Goal: Task Accomplishment & Management: Complete application form

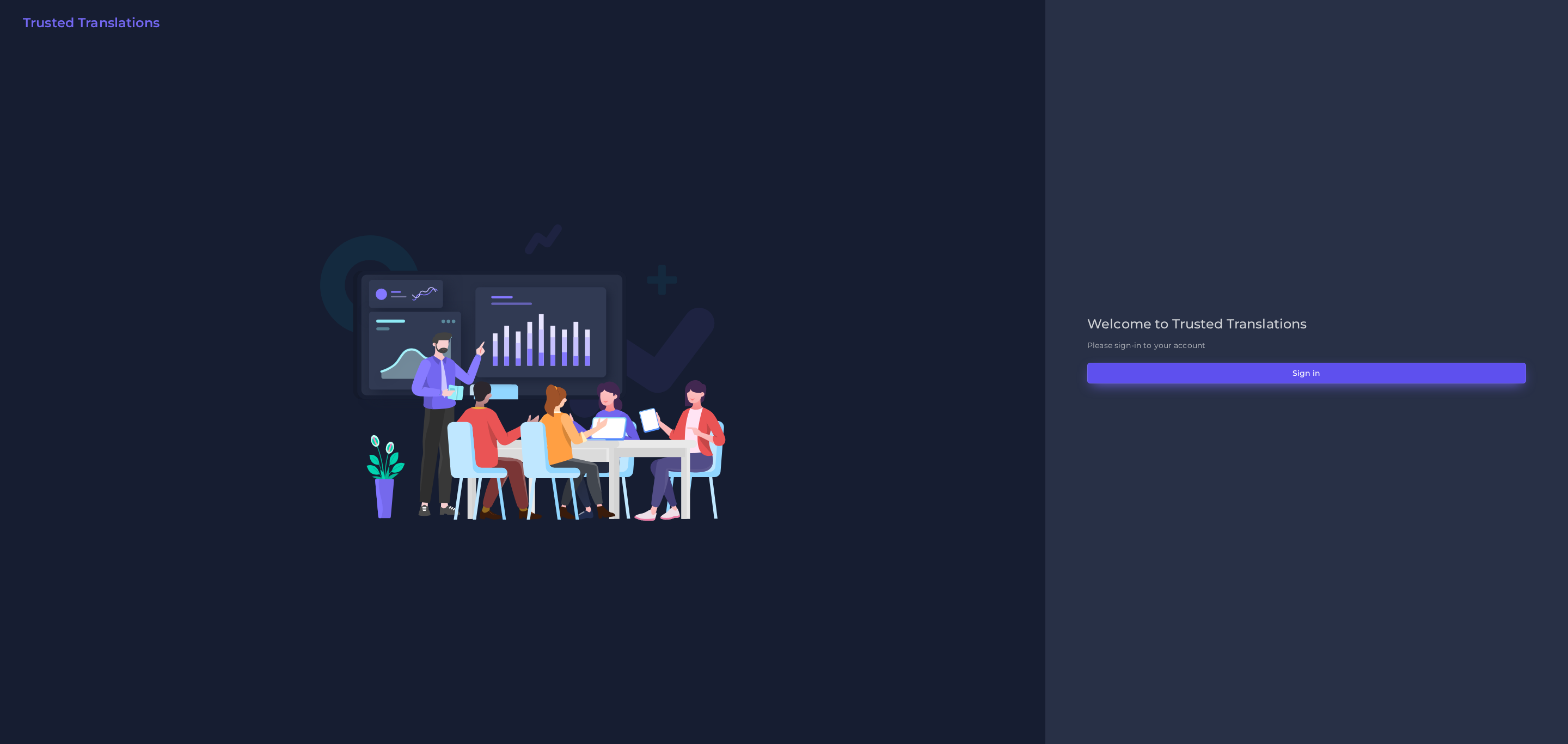
click at [1045, 371] on button "Sign in" at bounding box center [1307, 372] width 439 height 21
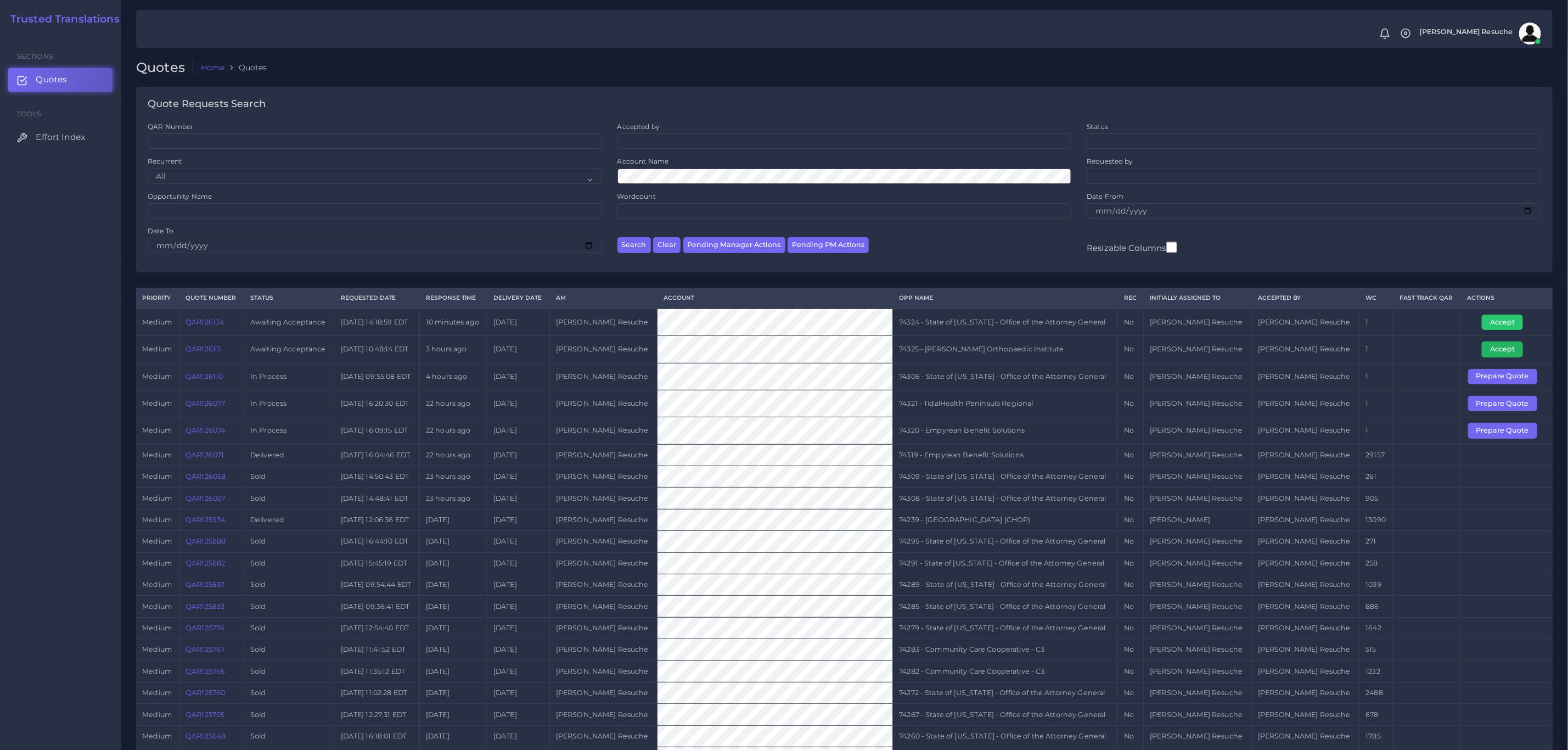
drag, startPoint x: 1485, startPoint y: 349, endPoint x: 1466, endPoint y: 355, distance: 19.9
click at [1485, 349] on button "Accept" at bounding box center [1502, 348] width 41 height 15
click at [989, 341] on td "74325 - [PERSON_NAME] Orthopaedic Institute" at bounding box center [1005, 349] width 225 height 27
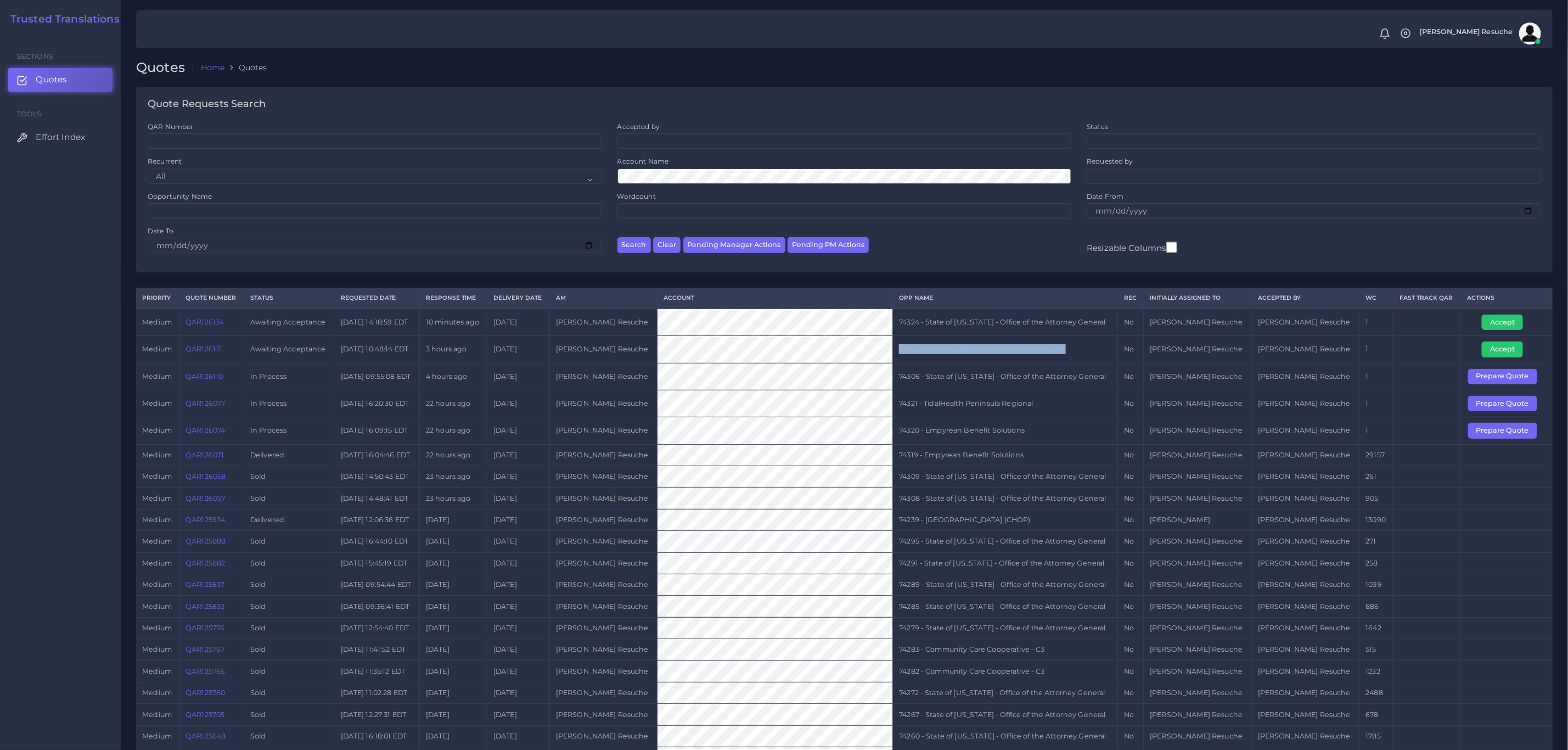
copy tr "74325 - [PERSON_NAME] Orthopaedic Institute"
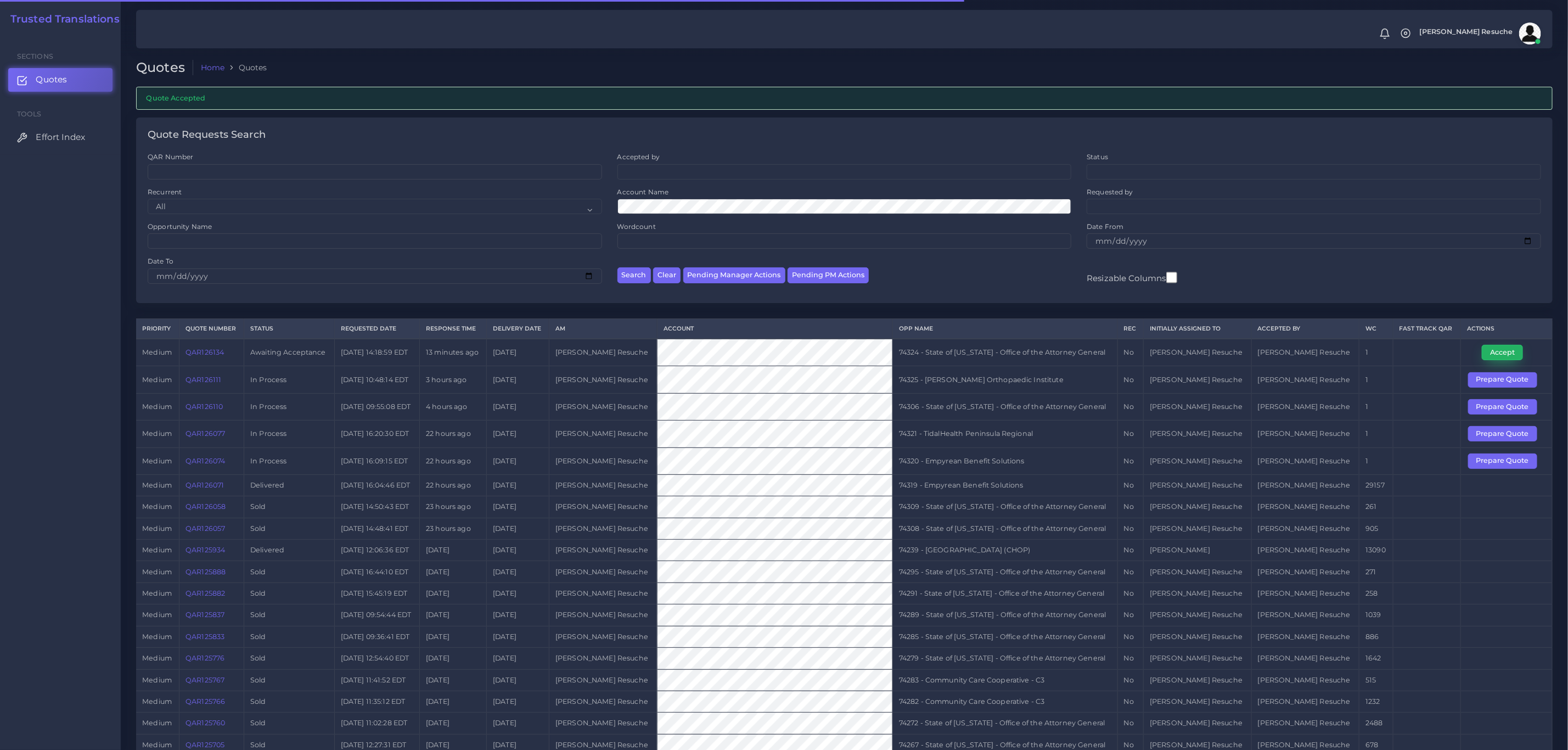
click at [1511, 349] on button "Accept" at bounding box center [1502, 351] width 41 height 15
click at [939, 364] on td "74324 - State of [US_STATE] - Office of the Attorney General" at bounding box center [1005, 352] width 225 height 28
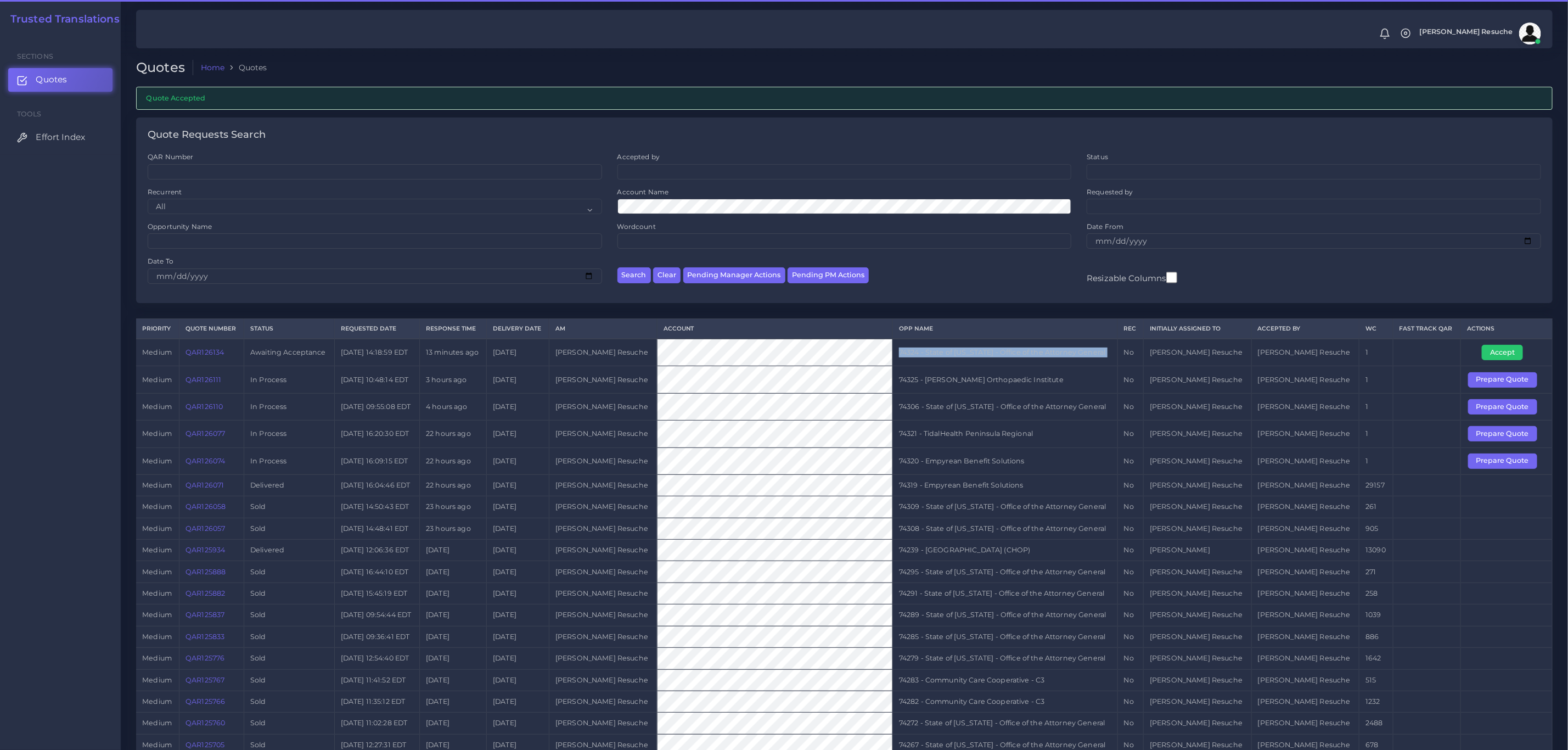
click at [939, 364] on td "74324 - State of Kentucky - Office of the Attorney General" at bounding box center [1005, 352] width 225 height 28
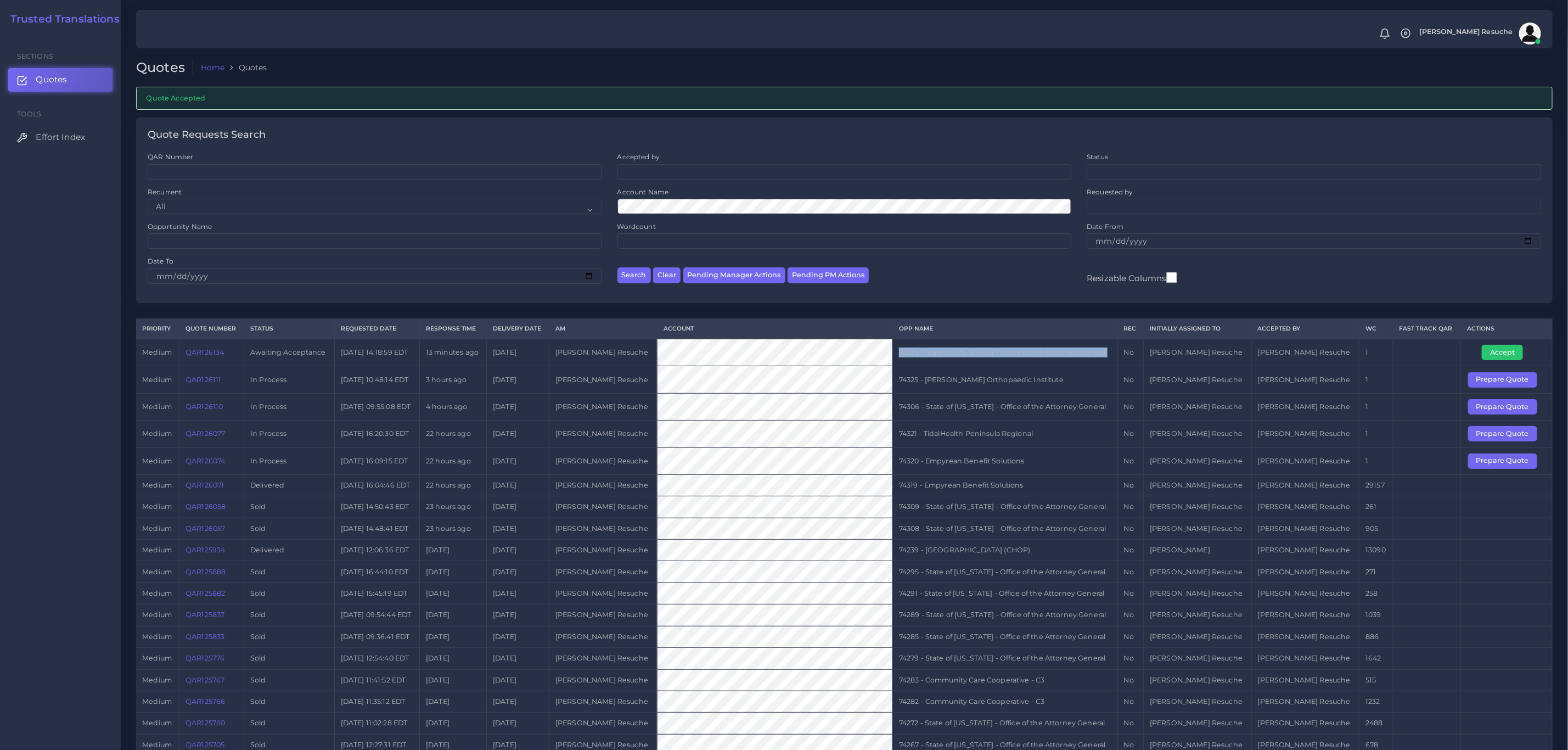
copy tr "74324 - State of Kentucky - Office of the Attorney General"
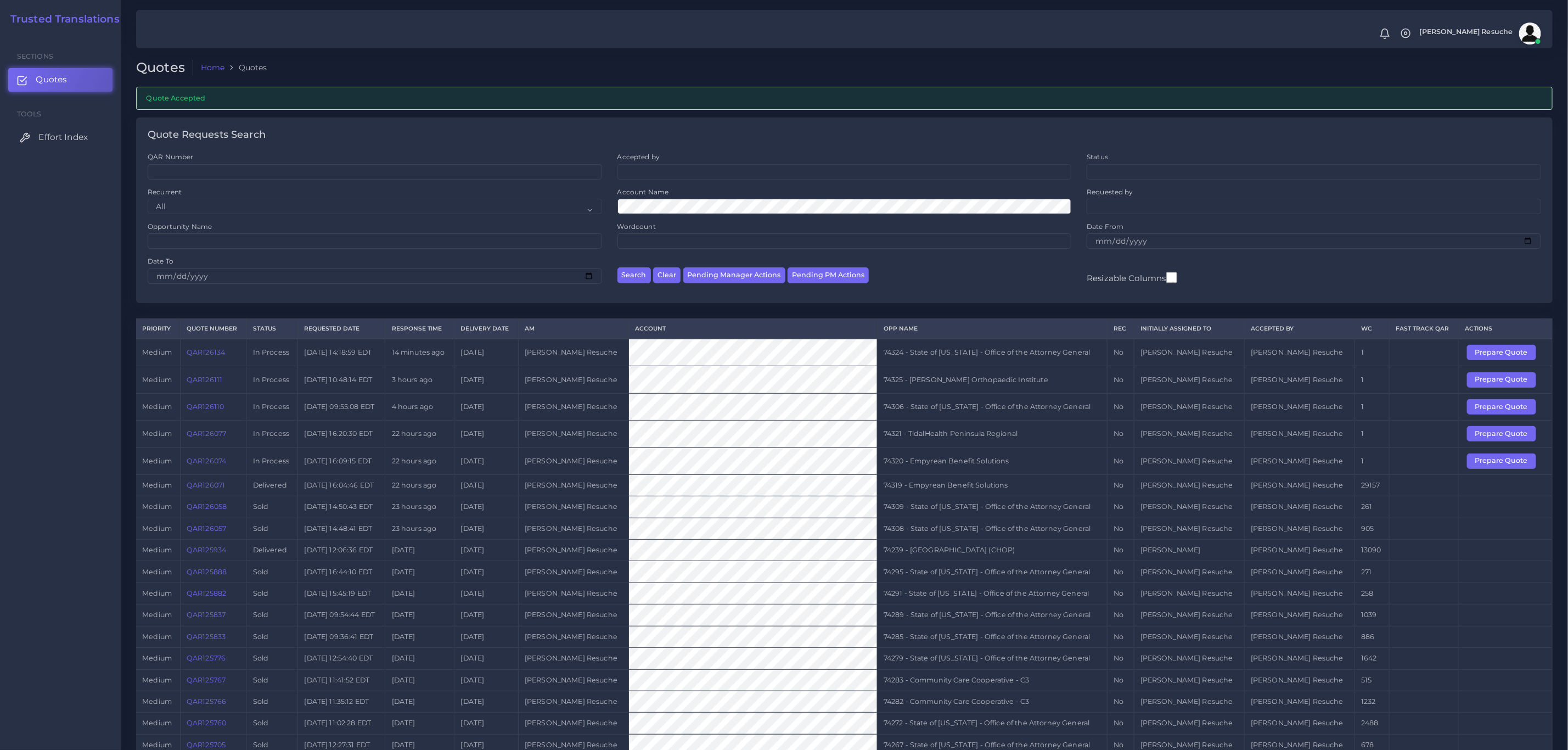
click at [52, 139] on span "Effort Index" at bounding box center [63, 137] width 50 height 12
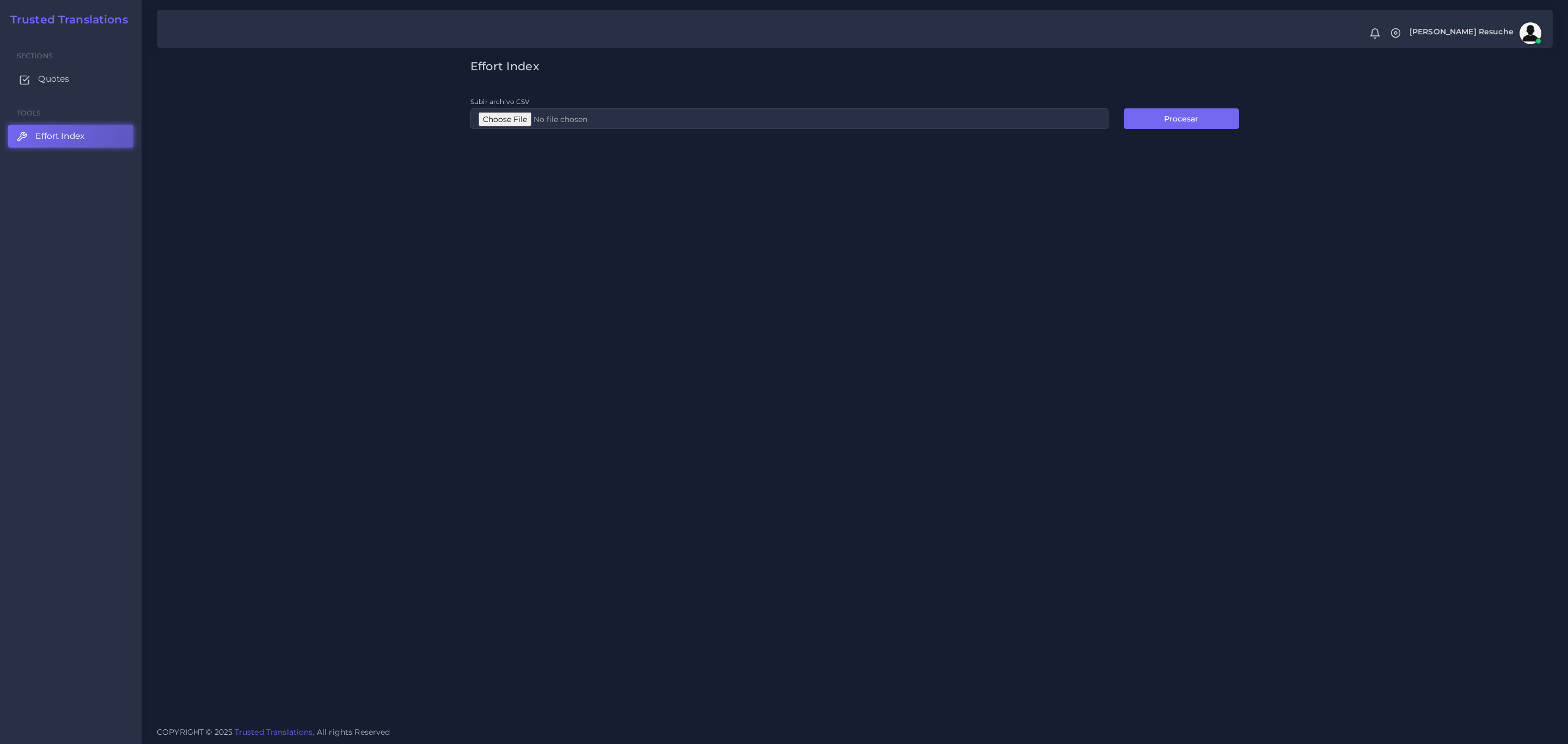
click at [59, 73] on span "Quotes" at bounding box center [54, 79] width 31 height 12
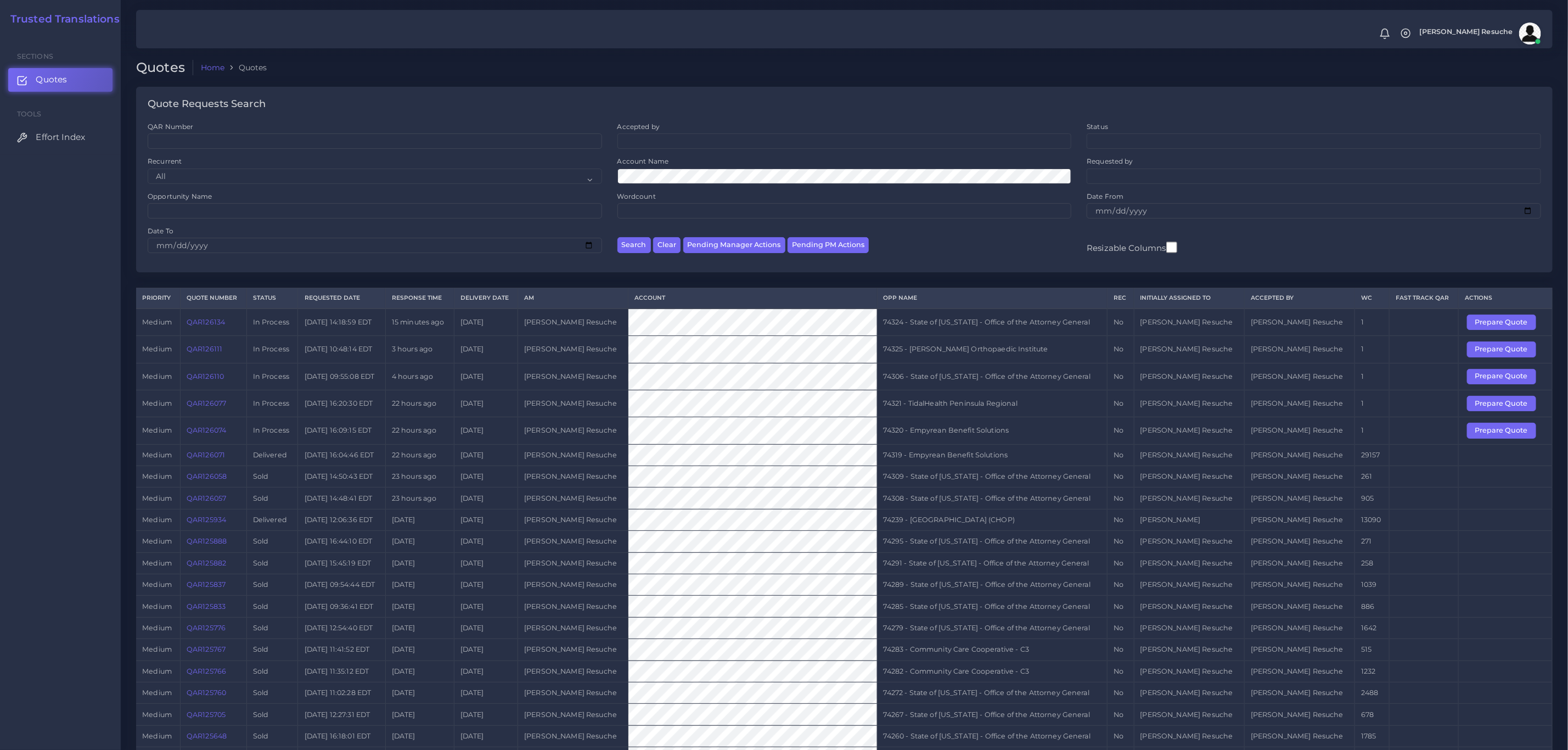
click at [219, 458] on link "QAR126071" at bounding box center [205, 454] width 39 height 8
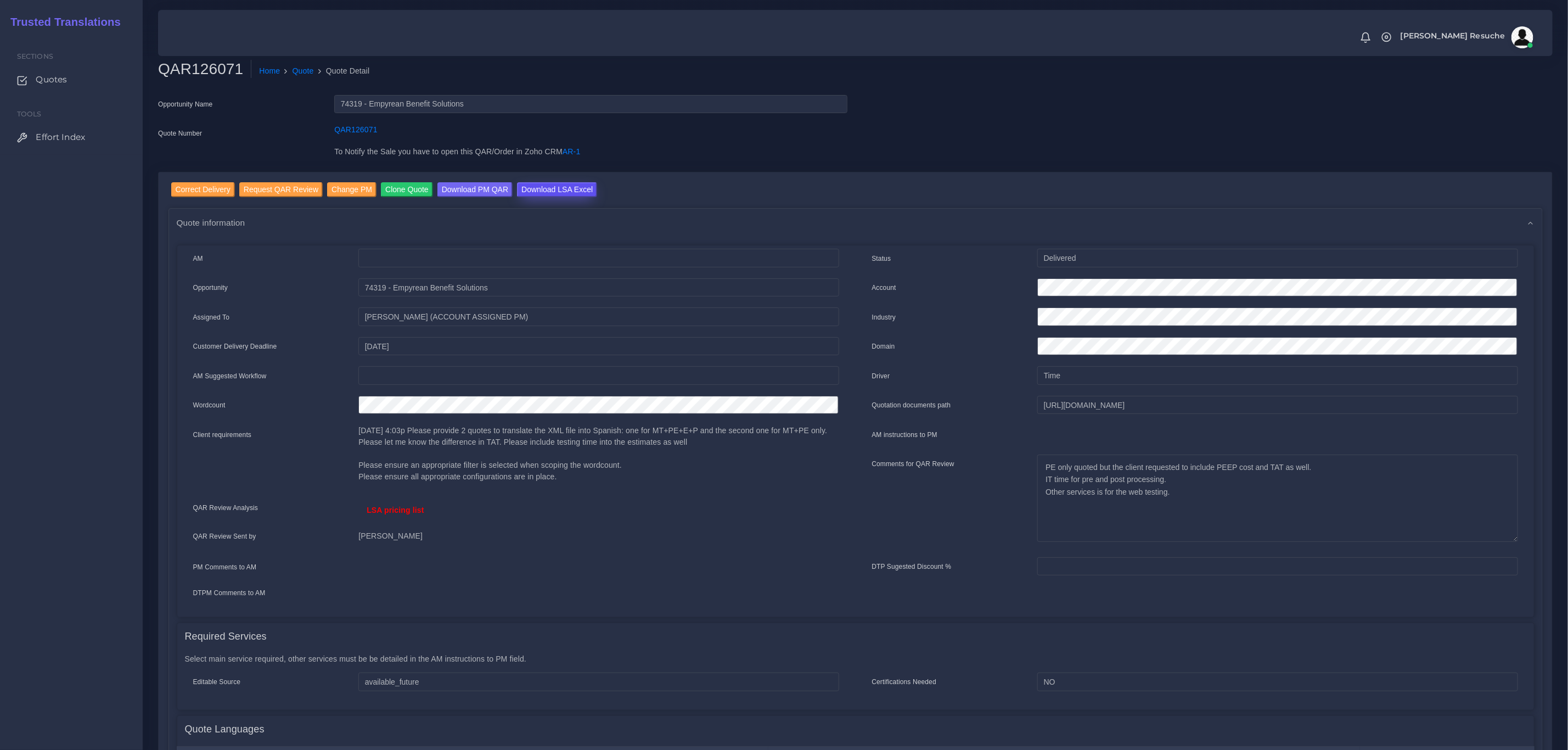
click at [533, 184] on input "Download LSA Excel" at bounding box center [556, 189] width 80 height 15
click at [428, 603] on div "AM Opportunity" at bounding box center [516, 429] width 678 height 360
click at [305, 65] on link "Quote" at bounding box center [303, 71] width 22 height 12
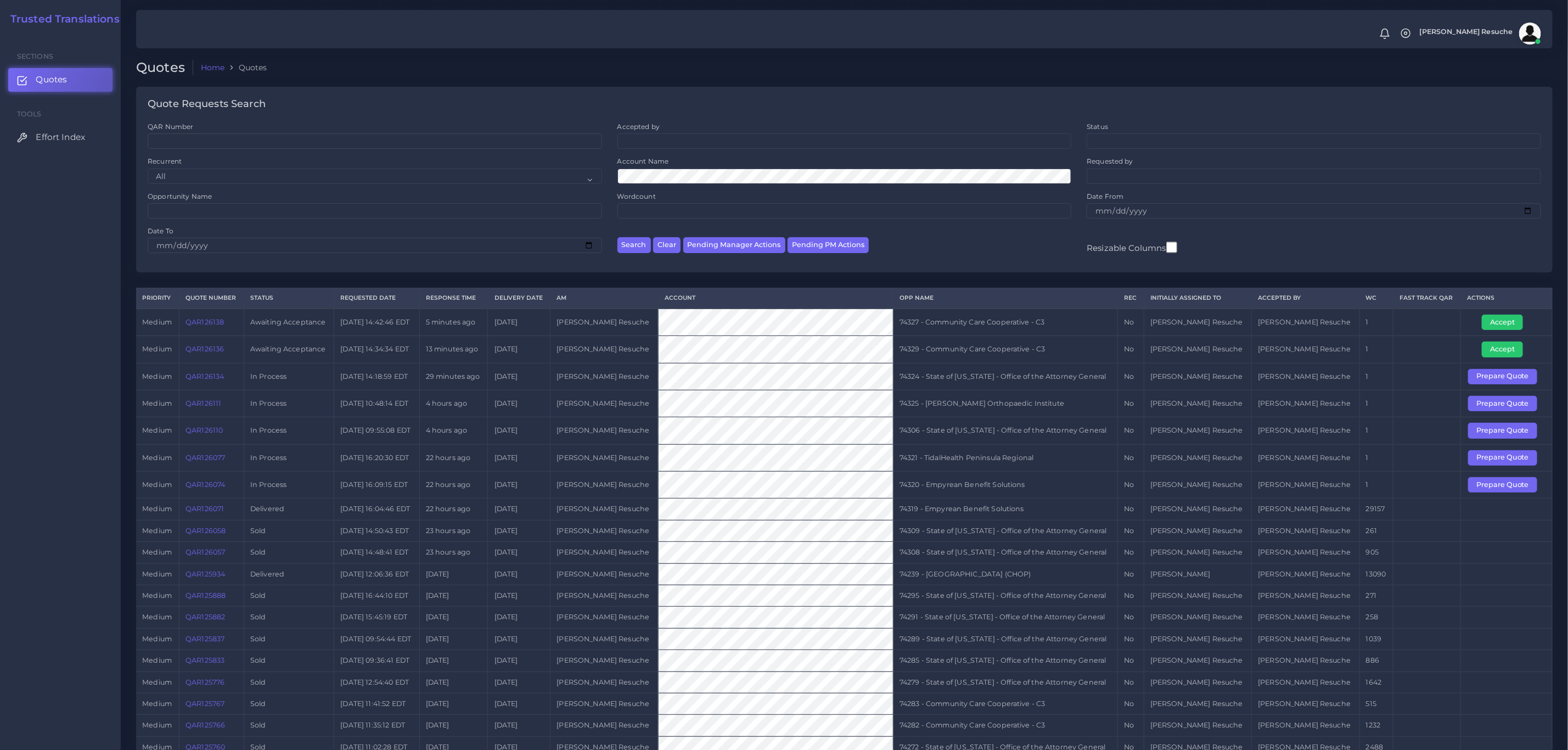
click at [211, 353] on link "QAR126136" at bounding box center [204, 348] width 39 height 8
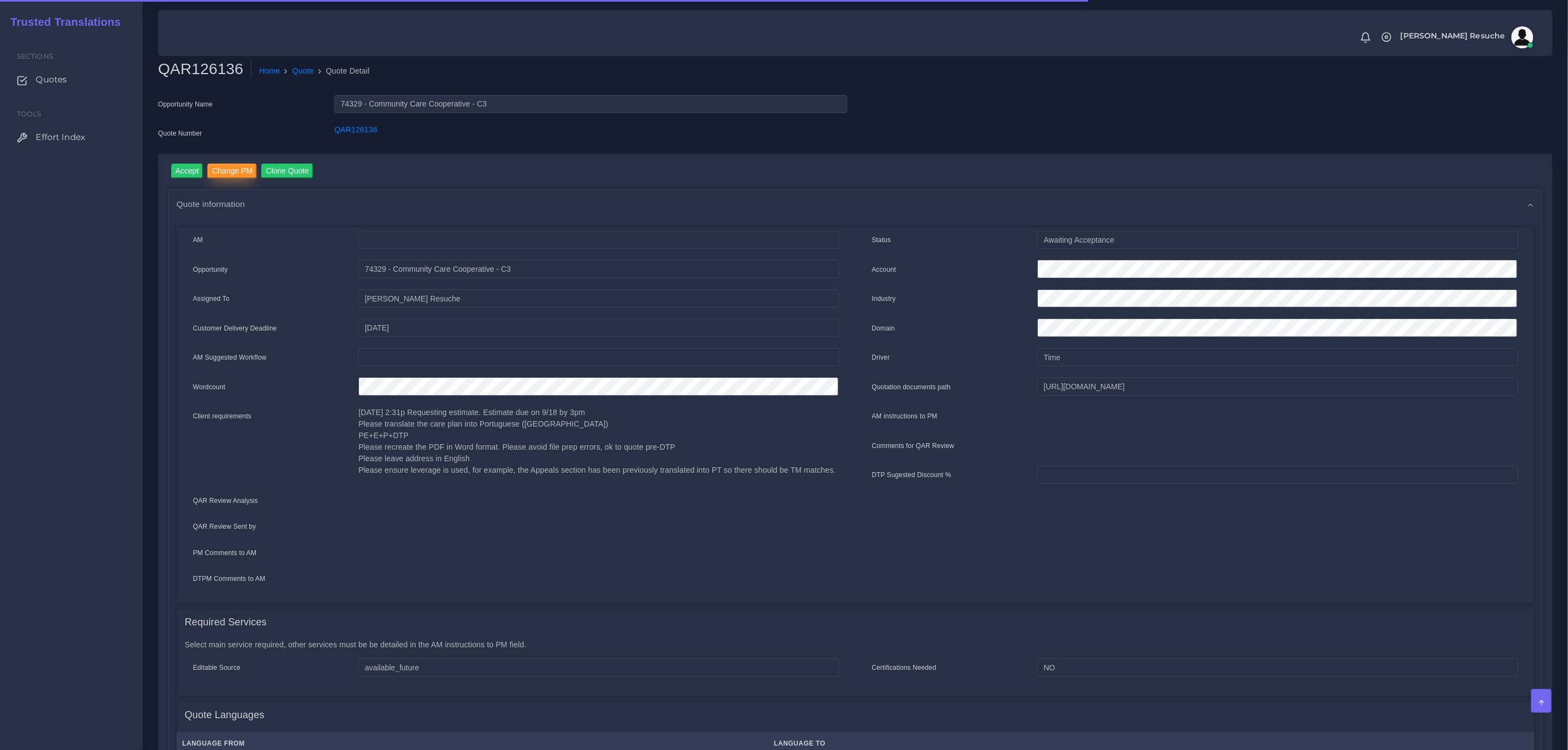
click at [233, 167] on input "Change PM" at bounding box center [232, 171] width 50 height 15
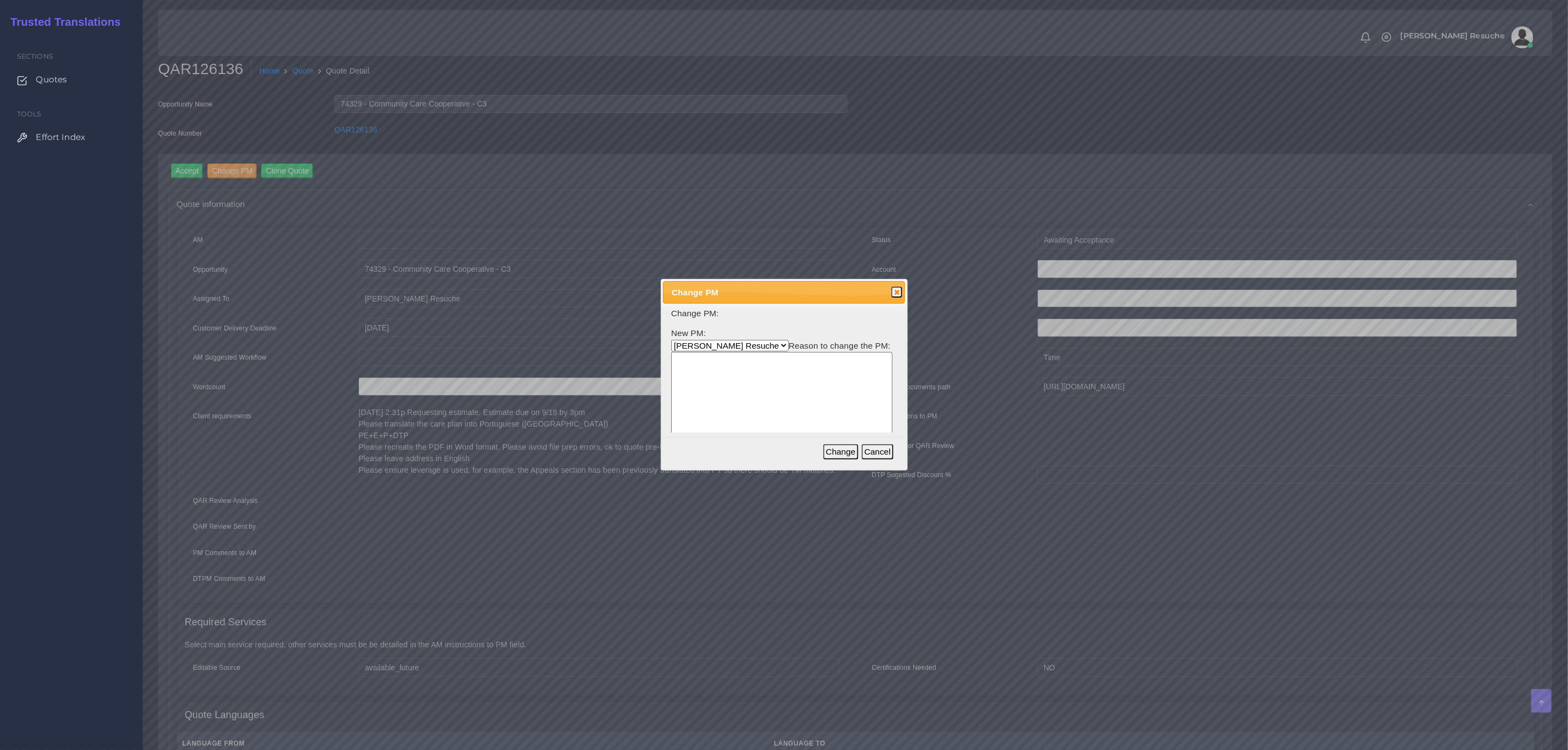
click at [684, 344] on select "Aldana Resuche Ana Whitby PM Beatriz Lacerda Dana Rossi Diego Leotta Gabriela S…" at bounding box center [730, 345] width 117 height 12
select select "3e925e02-f17d-4791-9412-c46ab5cb8daa"
click at [671, 339] on select "Aldana Resuche Ana Whitby PM Beatriz Lacerda Dana Rossi Diego Leotta Gabriela S…" at bounding box center [730, 345] width 117 height 12
click at [740, 395] on textarea at bounding box center [782, 405] width 221 height 105
drag, startPoint x: 761, startPoint y: 384, endPoint x: 472, endPoint y: 332, distance: 293.6
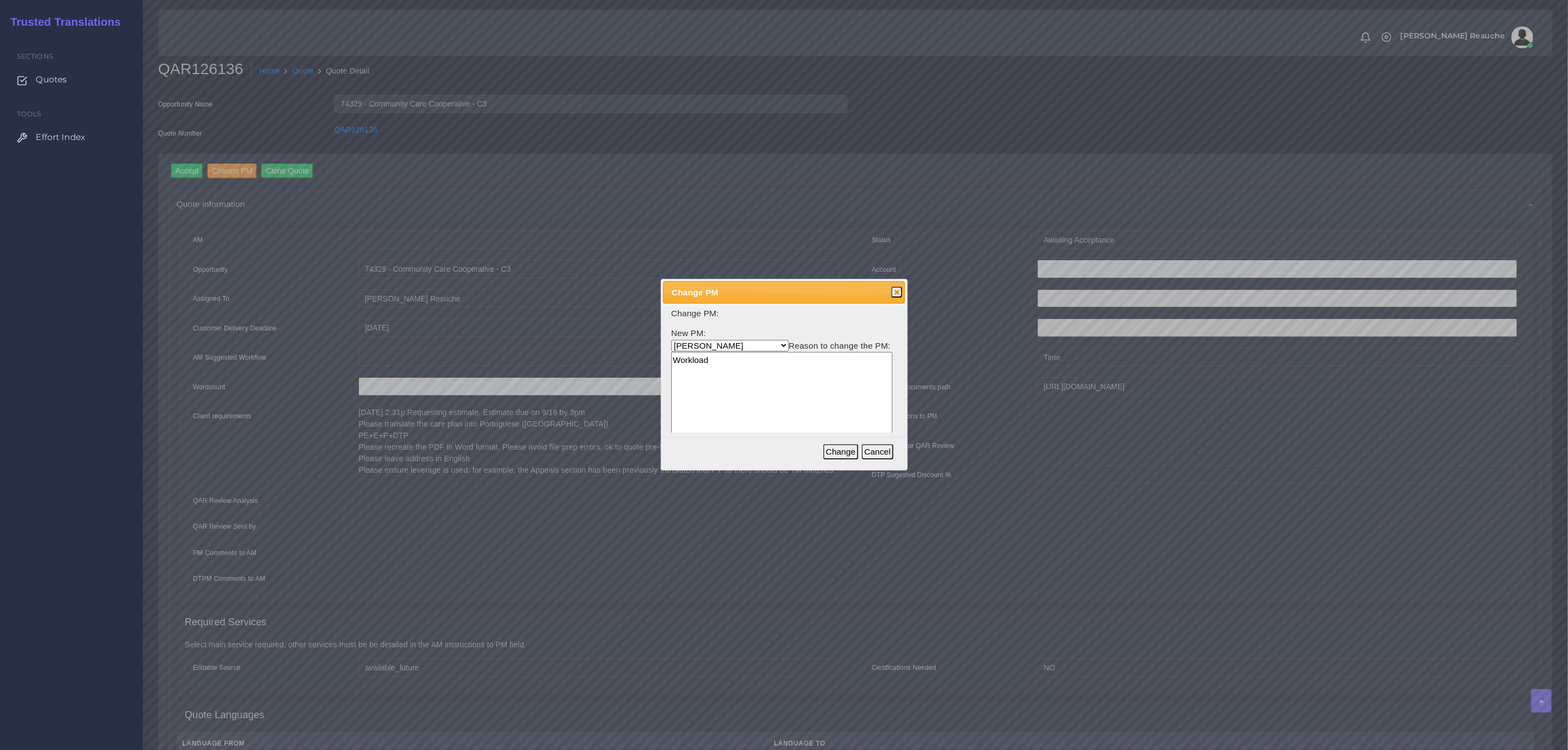
click at [472, 332] on body "Notifications 0 New Driver Update: Extra Quality renamed to Quality Changed" at bounding box center [784, 375] width 1568 height 750
type textarea "Workload"
click at [840, 451] on button "Change" at bounding box center [840, 451] width 35 height 15
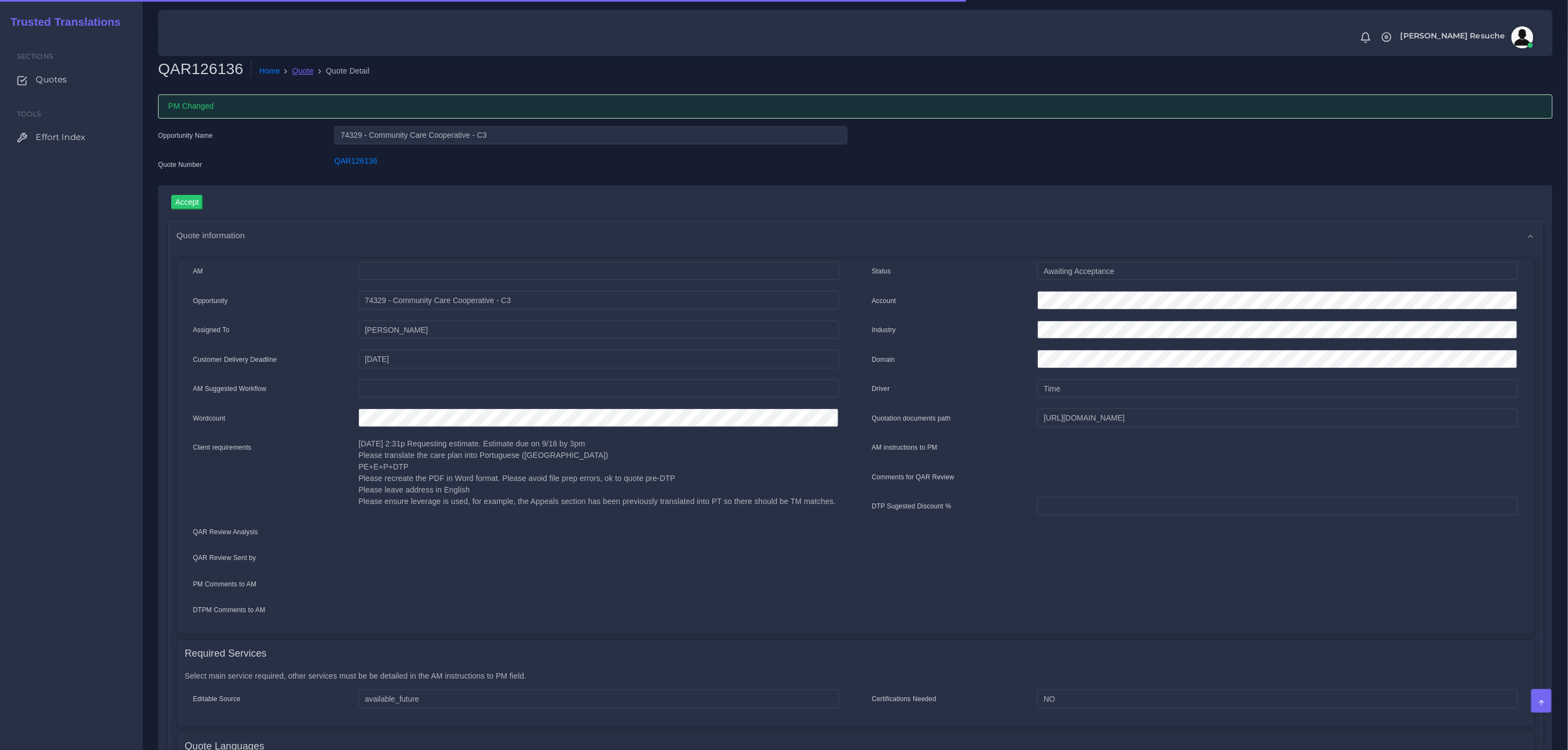
click at [293, 70] on link "Quote" at bounding box center [303, 71] width 22 height 12
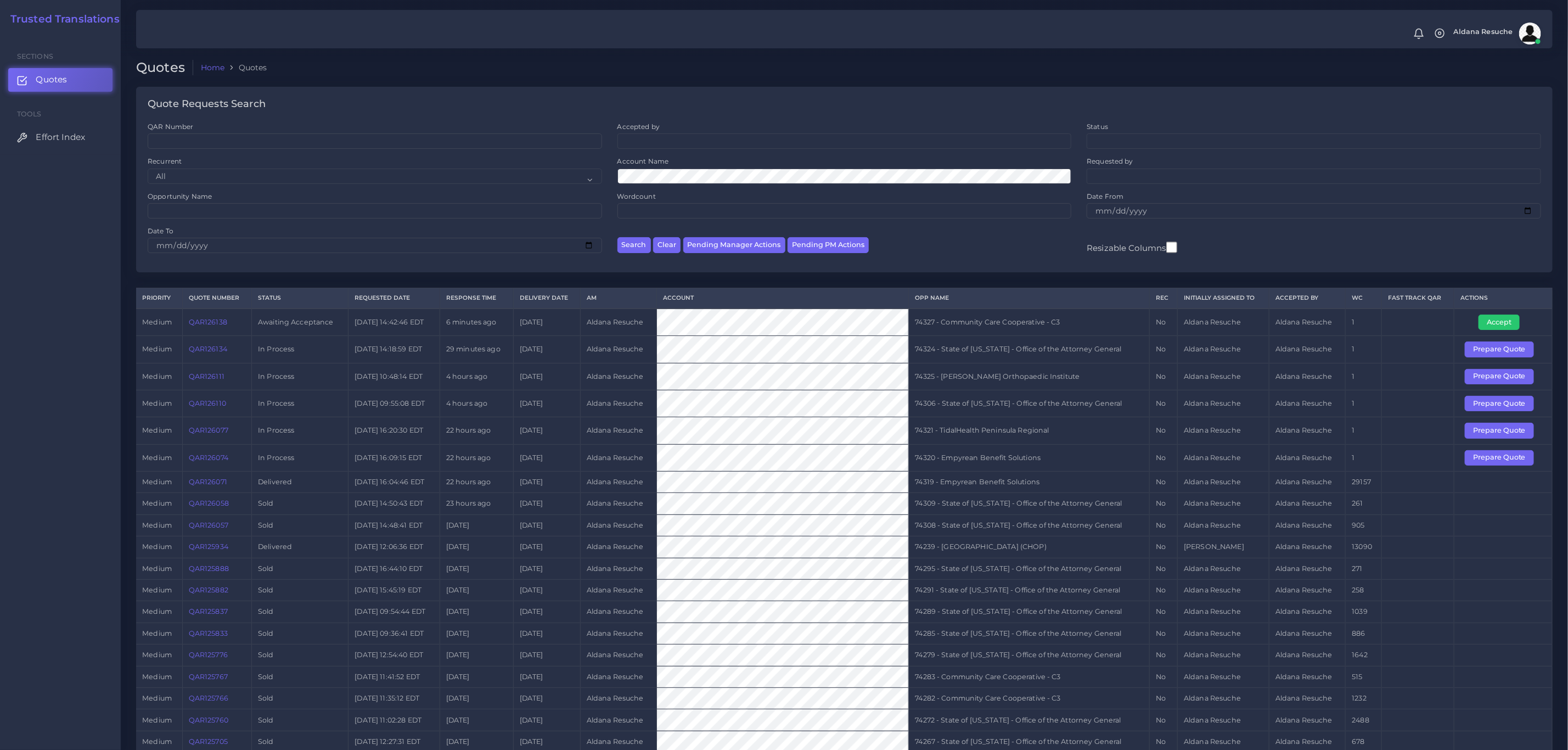
click at [222, 323] on link "QAR126138" at bounding box center [207, 321] width 39 height 8
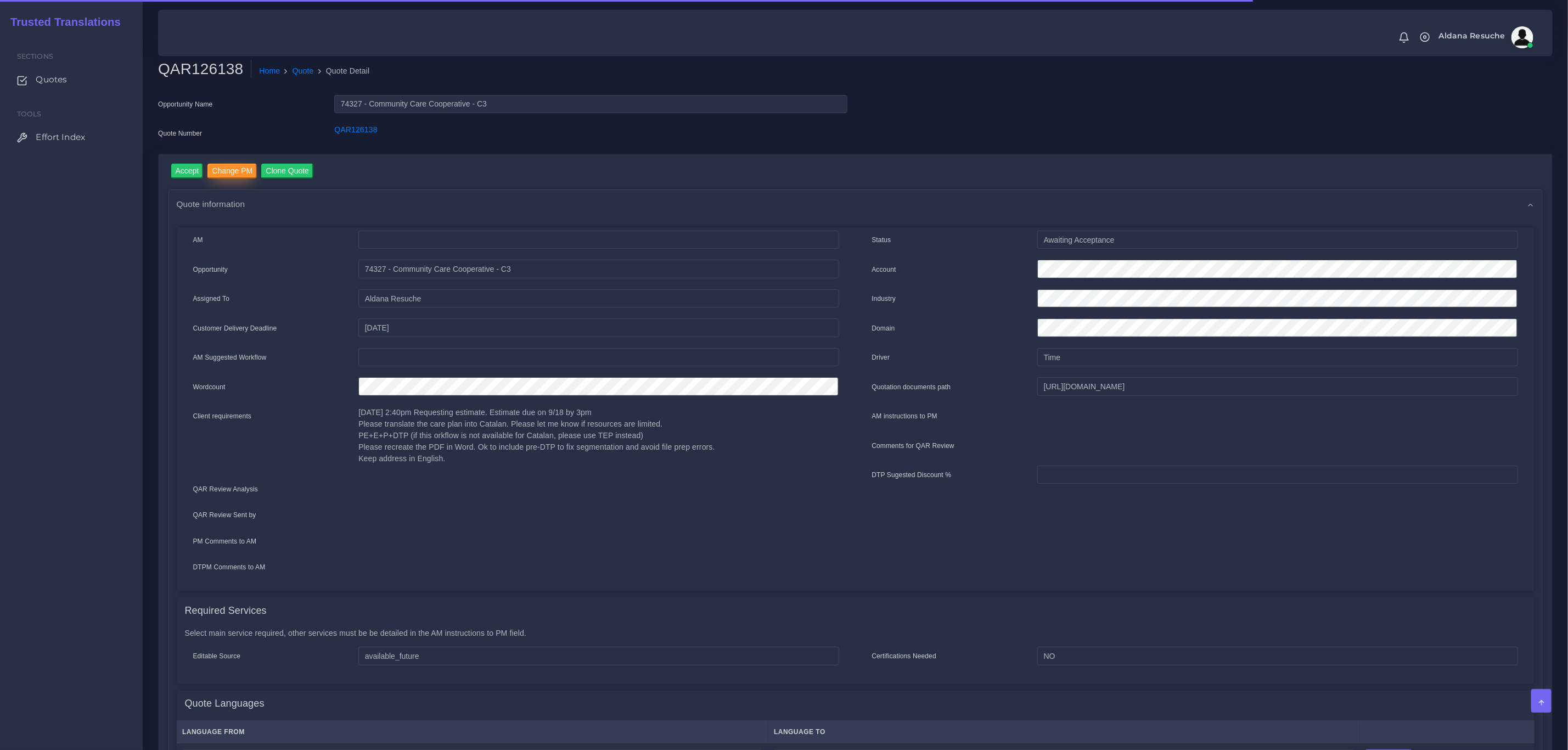
click at [234, 172] on input "Change PM" at bounding box center [232, 171] width 50 height 15
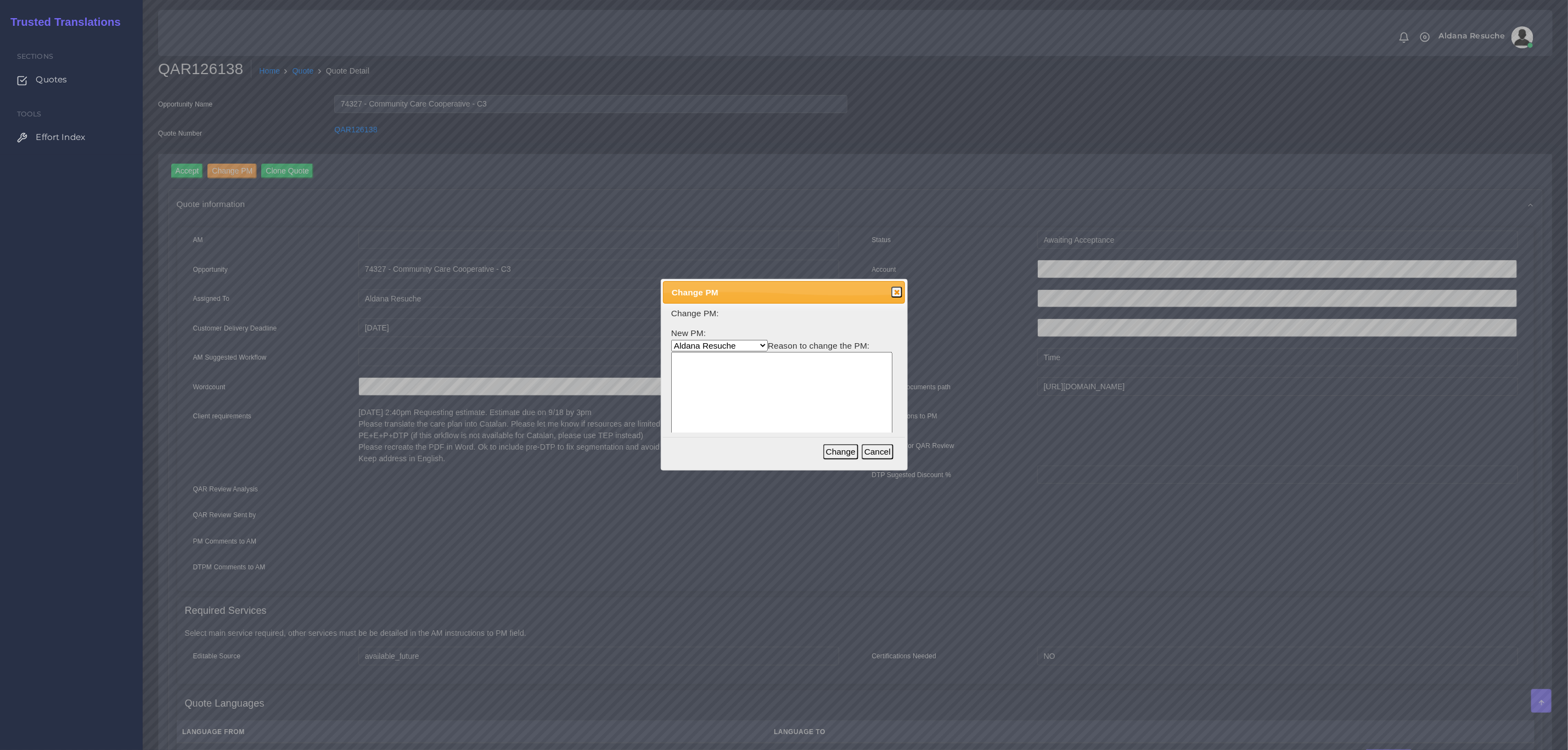
click at [735, 344] on select "Aldana Resuche Ana Whitby PM Beatriz Lacerda Dana Rossi Diego Leotta Gabriela S…" at bounding box center [719, 345] width 96 height 12
select select "3e925e02-f17d-4791-9412-c46ab5cb8daa"
click at [671, 339] on select "Aldana Resuche Ana Whitby PM Beatriz Lacerda Dana Rossi Diego Leotta Gabriela S…" at bounding box center [719, 345] width 96 height 12
click at [769, 373] on textarea at bounding box center [782, 405] width 221 height 105
paste textarea "Workload"
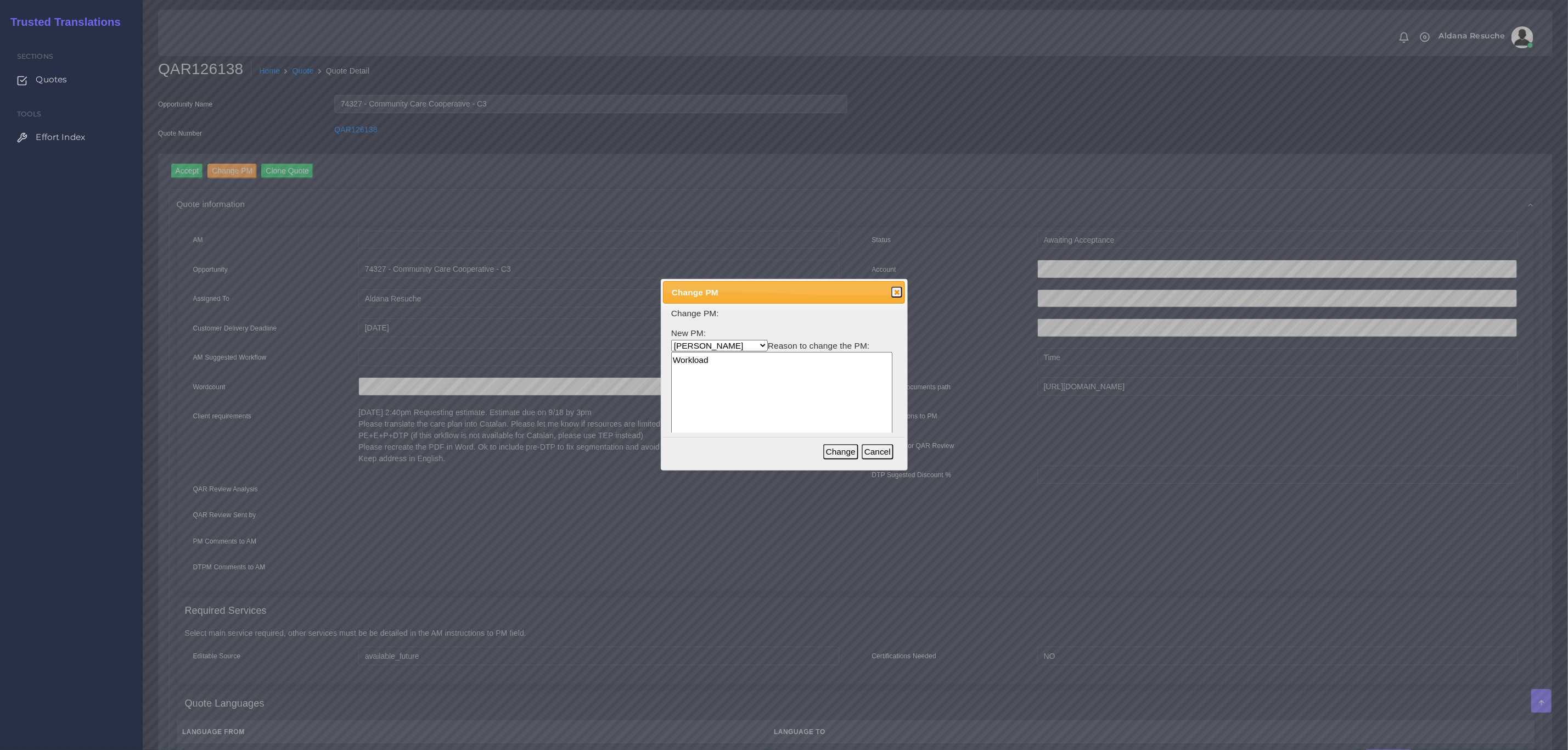
type textarea "Workload"
click at [852, 451] on button "Change" at bounding box center [840, 451] width 35 height 15
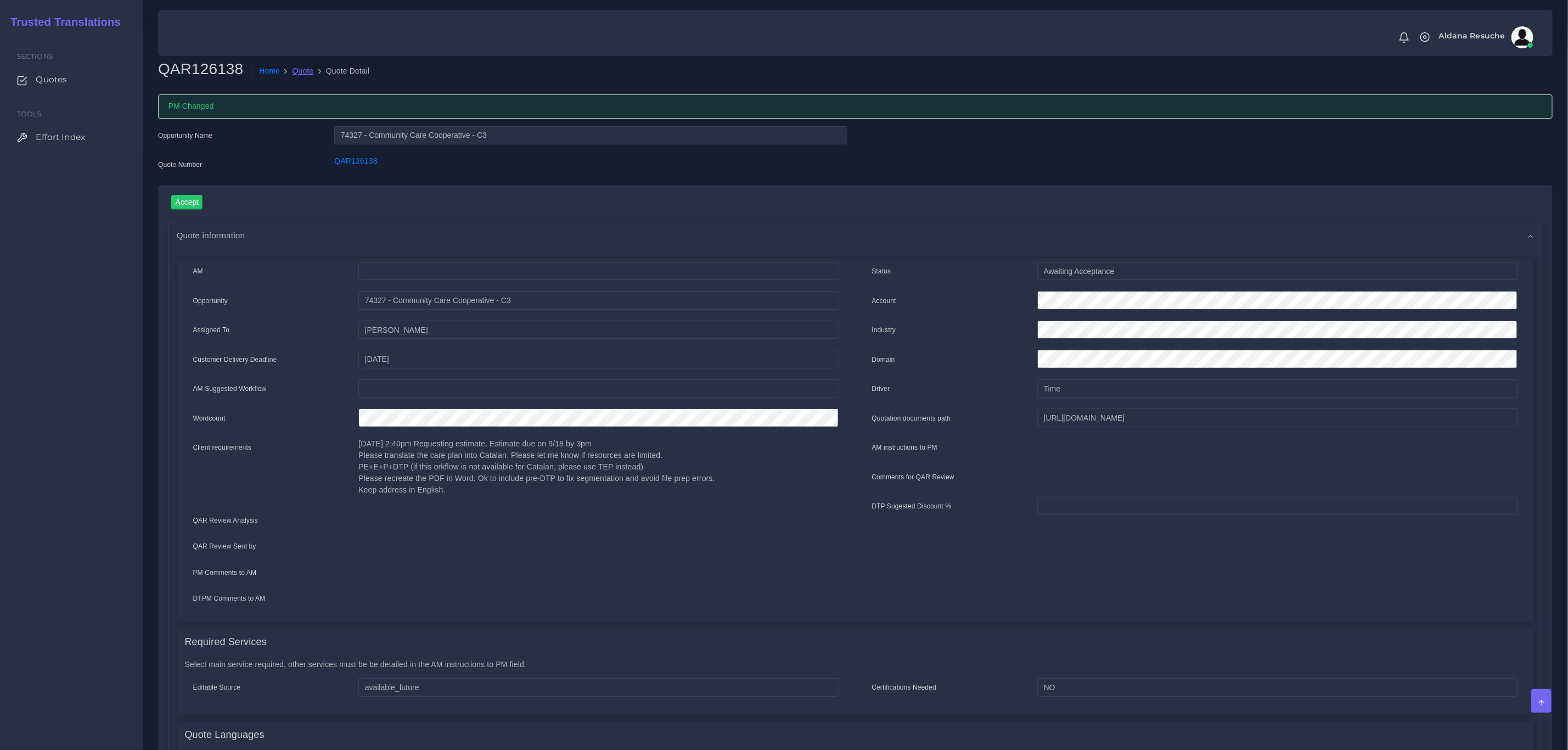
click at [296, 73] on link "Quote" at bounding box center [303, 71] width 22 height 12
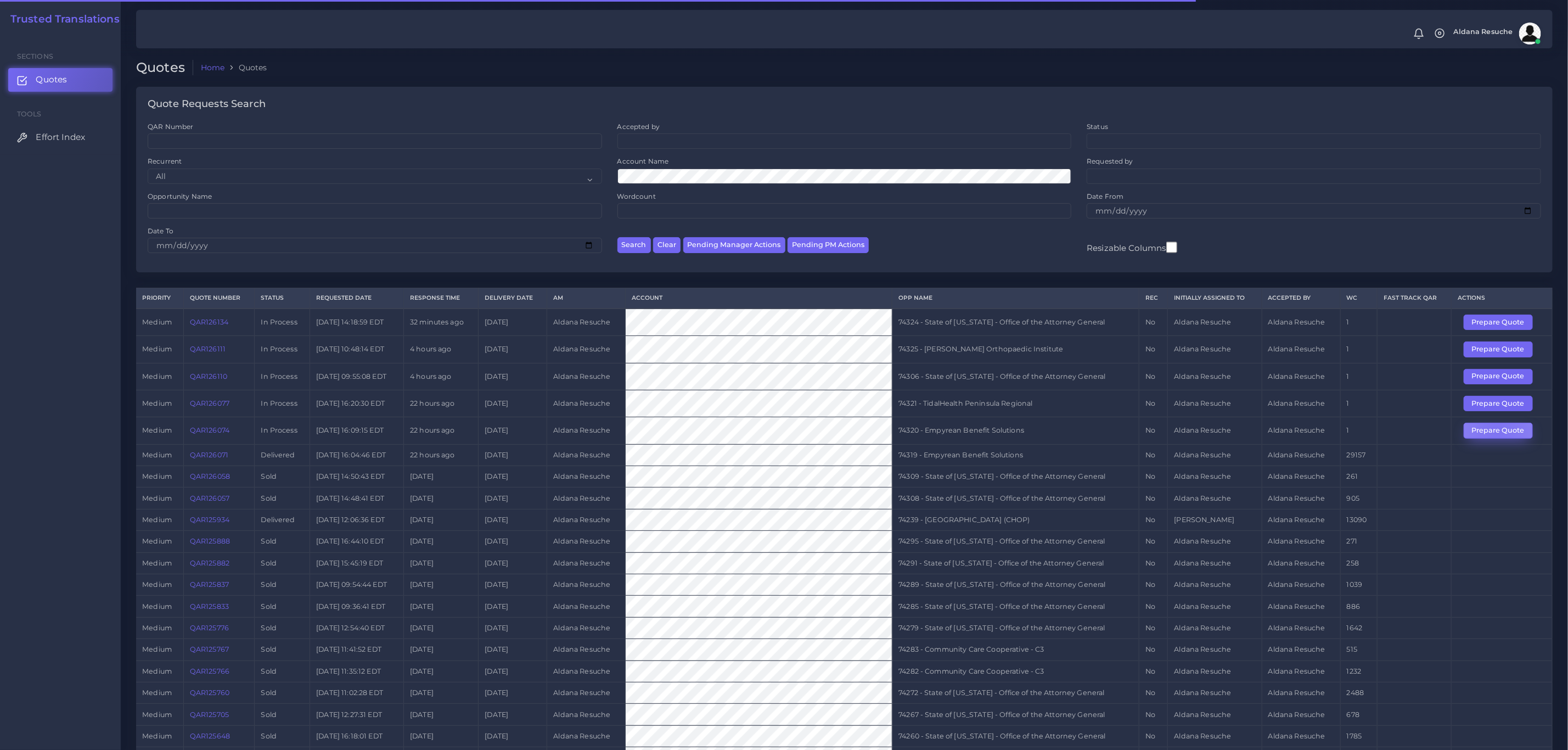
click at [1497, 437] on button "Prepare Quote" at bounding box center [1498, 430] width 69 height 15
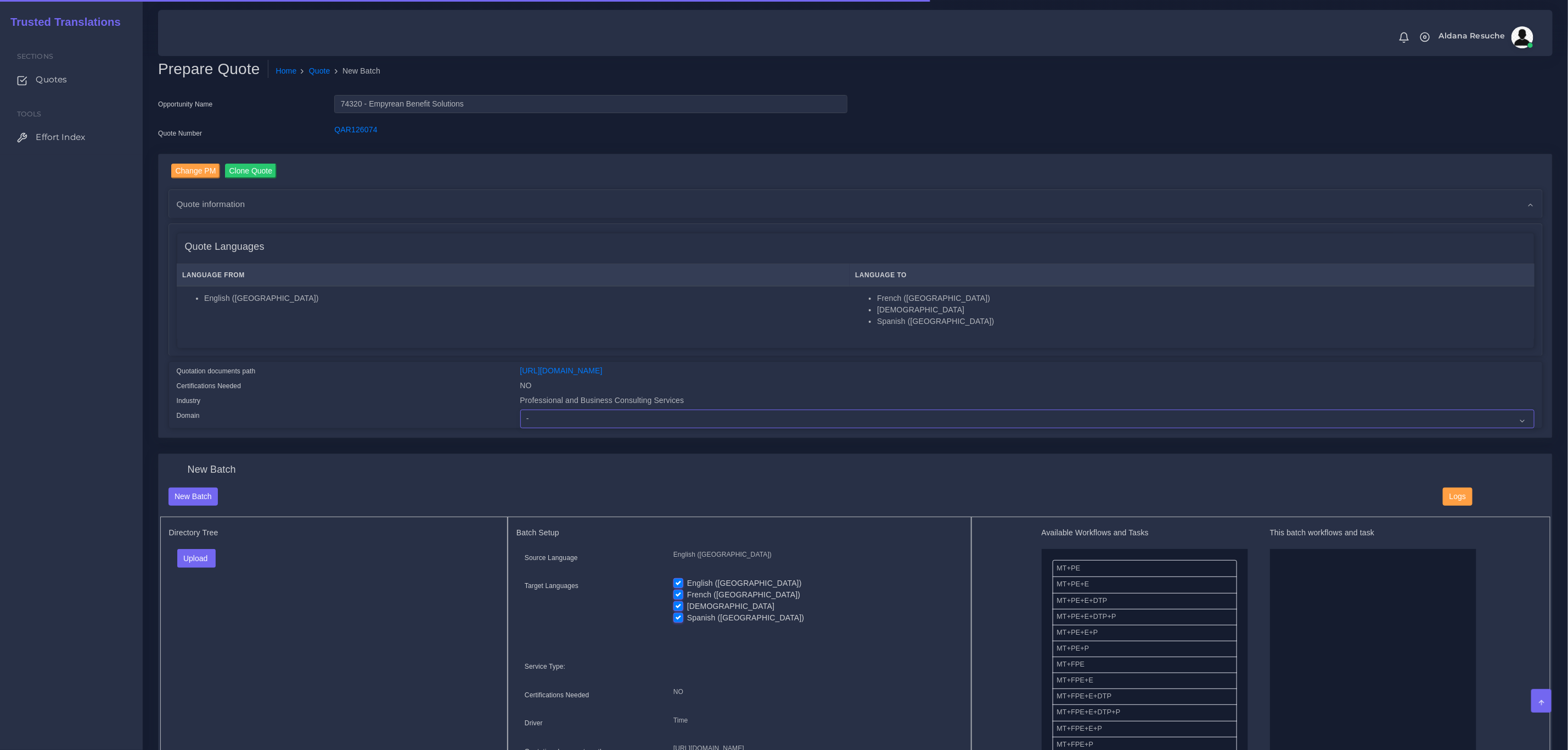
click at [578, 420] on select "- Advertising and Media Agriculture, Forestry and Fishing Architecture, Buildin…" at bounding box center [1026, 419] width 1014 height 19
select select "Professional and Business Consulting Services"
click at [520, 410] on select "- Advertising and Media Agriculture, Forestry and Fishing Architecture, Buildin…" at bounding box center [1026, 419] width 1014 height 19
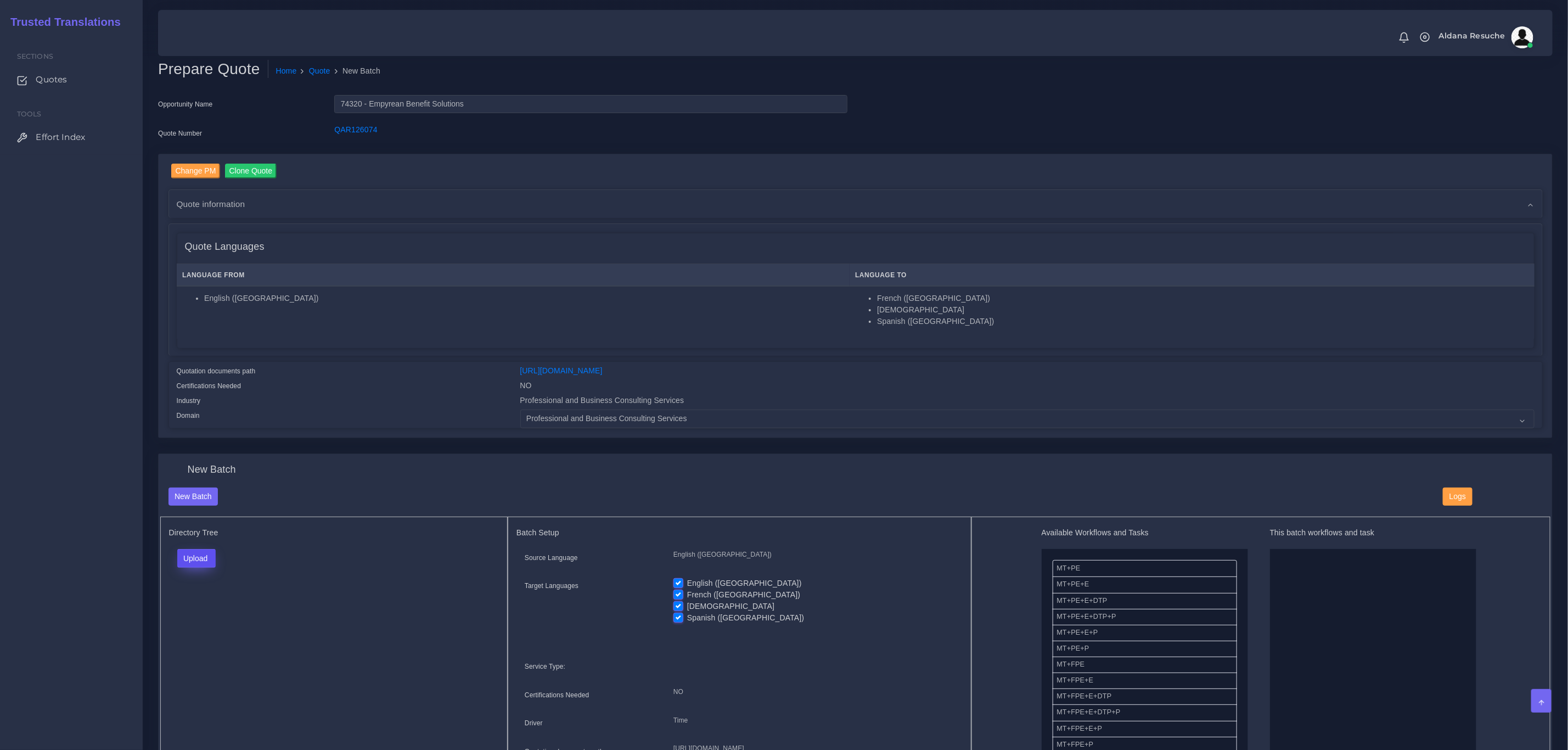
click at [208, 560] on button "Upload" at bounding box center [196, 558] width 39 height 19
click at [206, 604] on label "Files" at bounding box center [215, 600] width 75 height 14
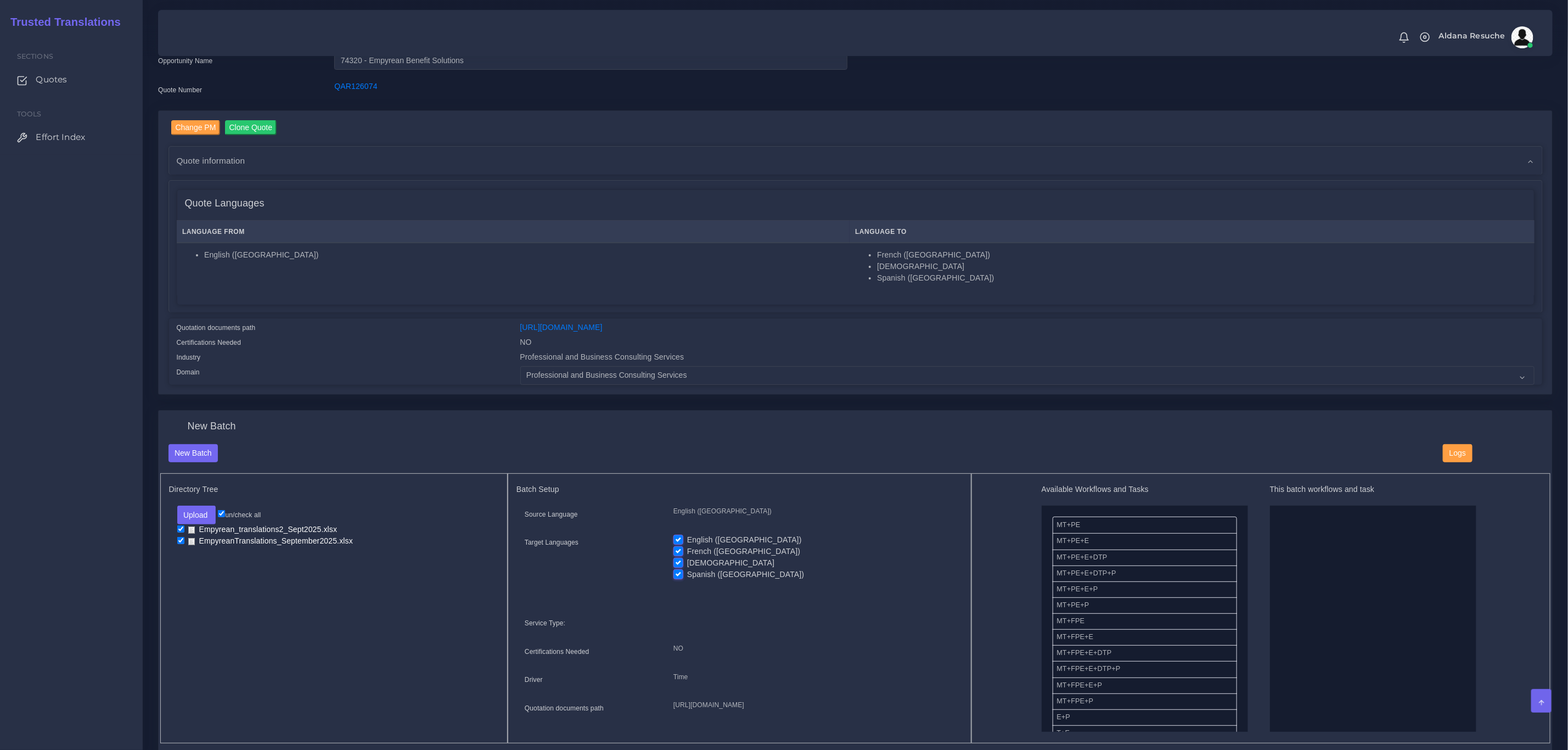
scroll to position [82, 0]
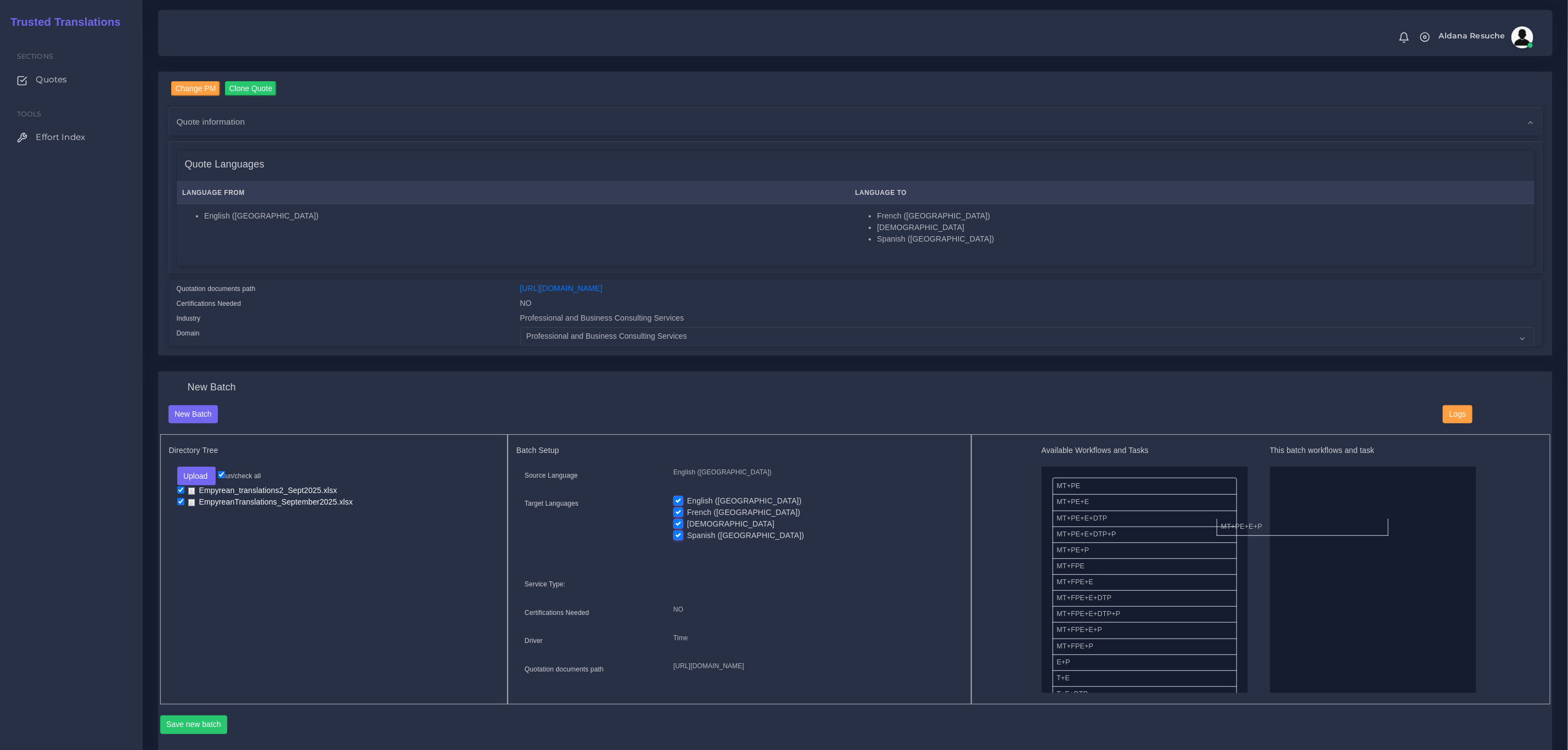
drag, startPoint x: 1130, startPoint y: 552, endPoint x: 1312, endPoint y: 524, distance: 184.1
click at [687, 502] on label "English ([GEOGRAPHIC_DATA])" at bounding box center [745, 501] width 115 height 12
click at [679, 502] on input "English ([GEOGRAPHIC_DATA])" at bounding box center [678, 500] width 10 height 10
checkbox input "false"
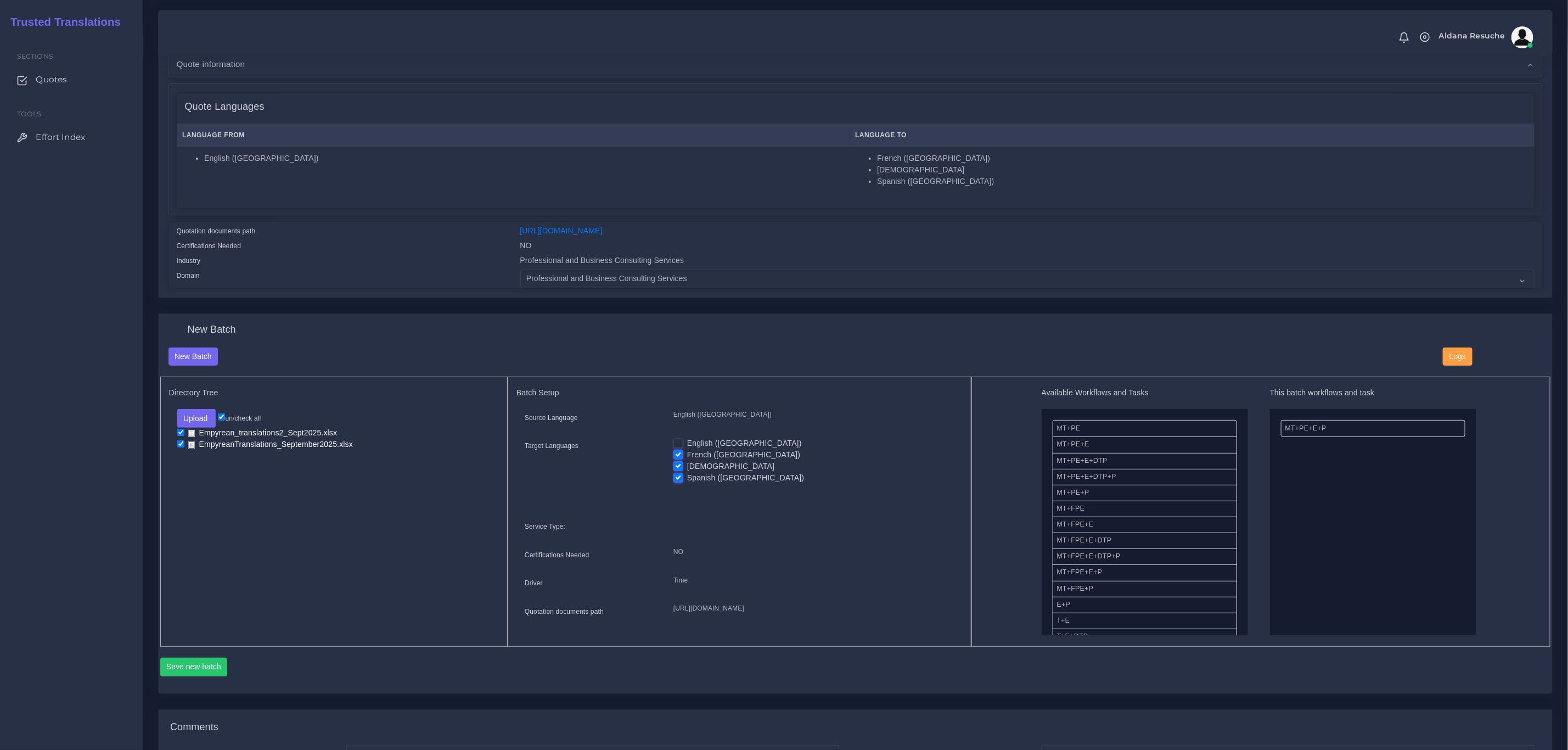
scroll to position [165, 0]
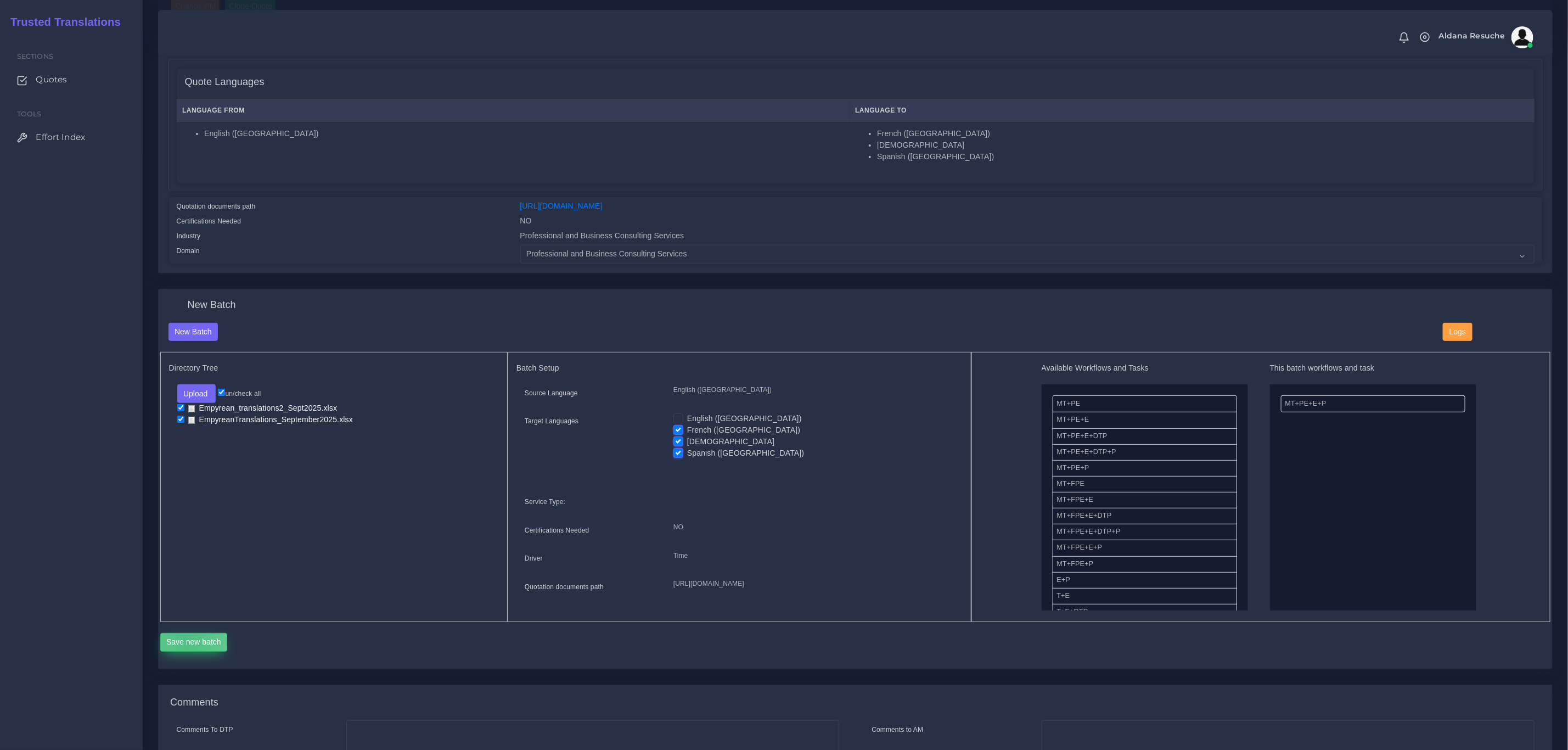
click at [186, 652] on button "Save new batch" at bounding box center [194, 642] width 67 height 19
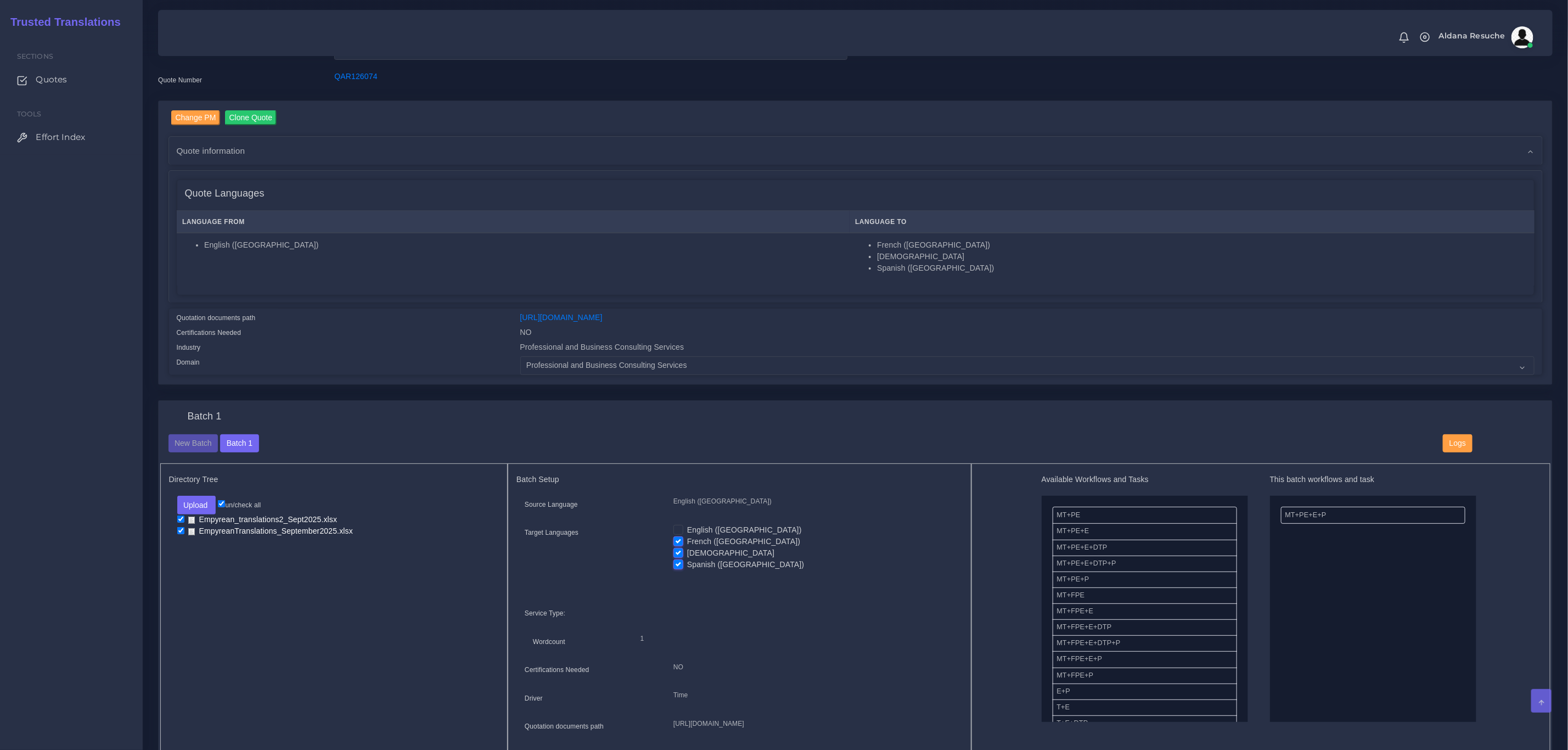
scroll to position [82, 0]
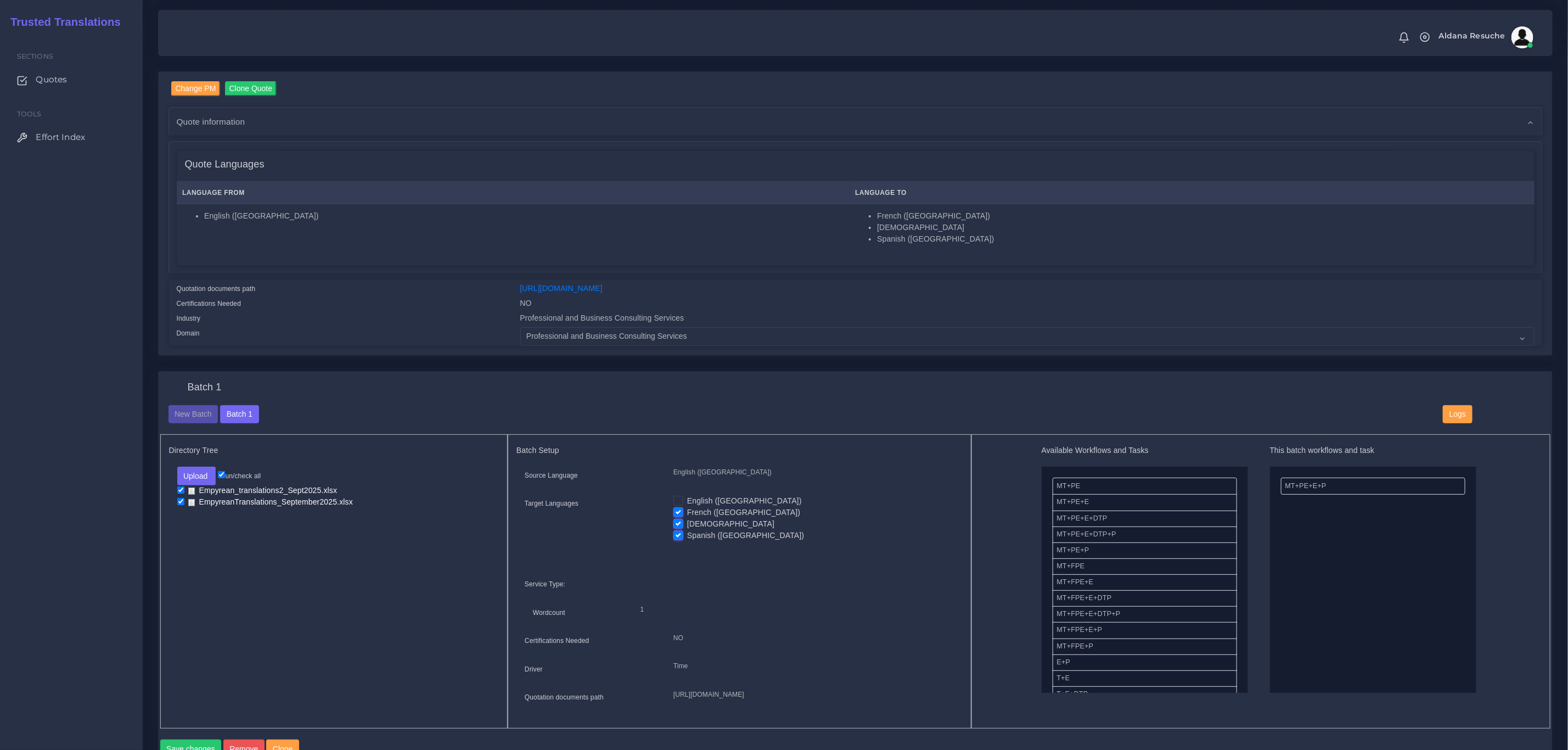
click at [687, 522] on label "[DEMOGRAPHIC_DATA]" at bounding box center [731, 524] width 87 height 12
click at [676, 522] on input "[DEMOGRAPHIC_DATA]" at bounding box center [678, 523] width 10 height 10
checkbox input "false"
click at [687, 537] on label "Spanish ([GEOGRAPHIC_DATA])" at bounding box center [746, 536] width 117 height 12
click at [676, 537] on input "Spanish ([GEOGRAPHIC_DATA])" at bounding box center [678, 535] width 10 height 10
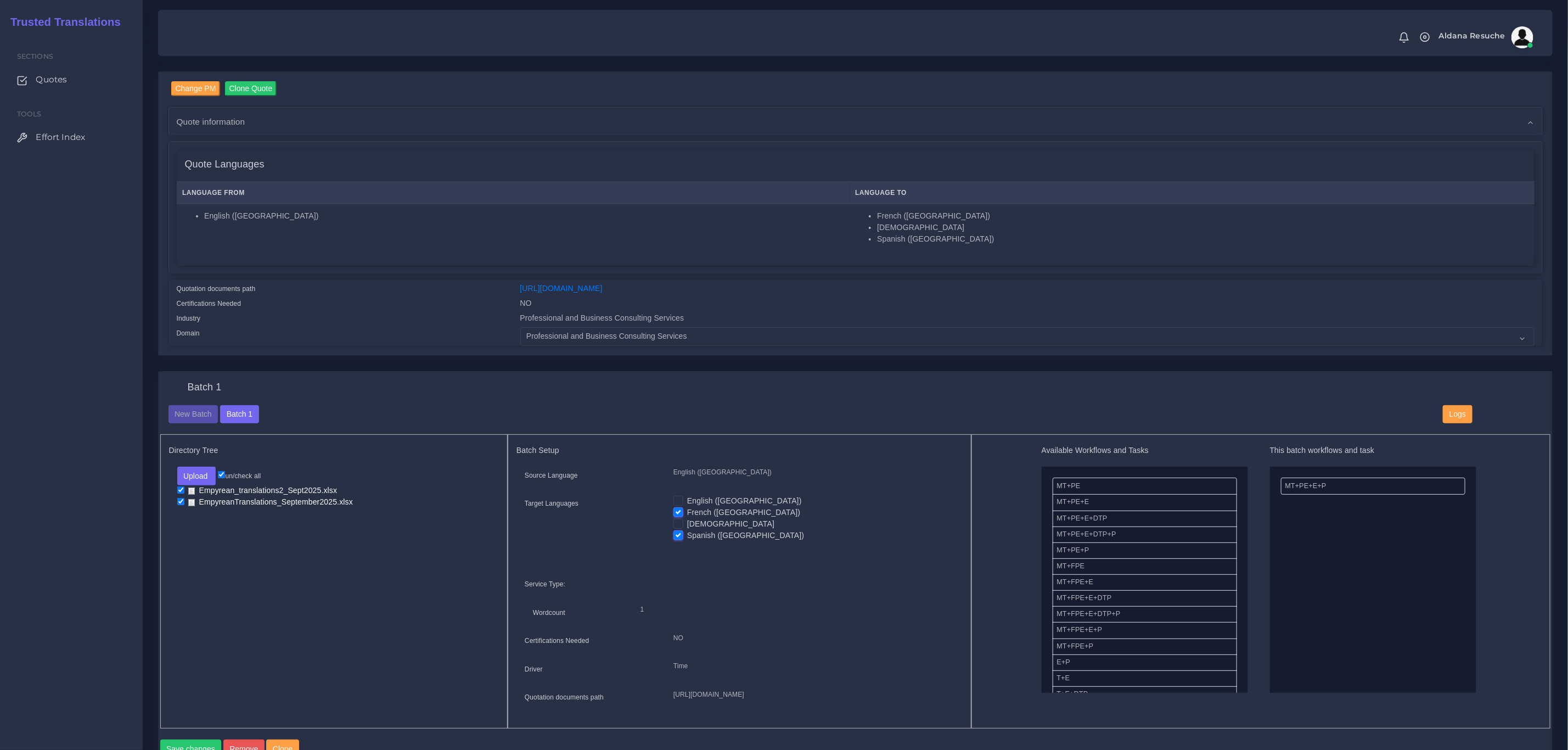
checkbox input "false"
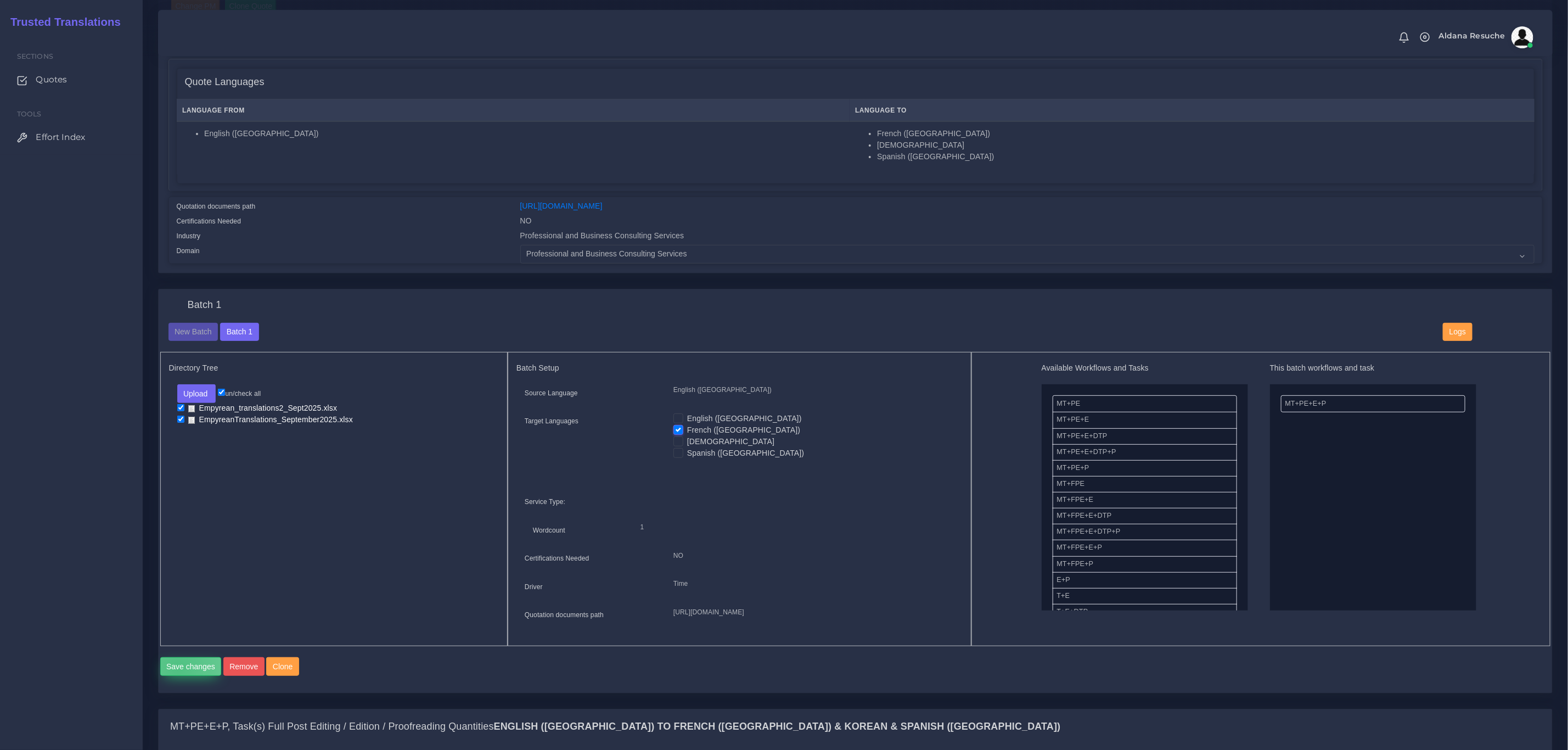
click at [178, 676] on button "Save changes" at bounding box center [191, 666] width 61 height 19
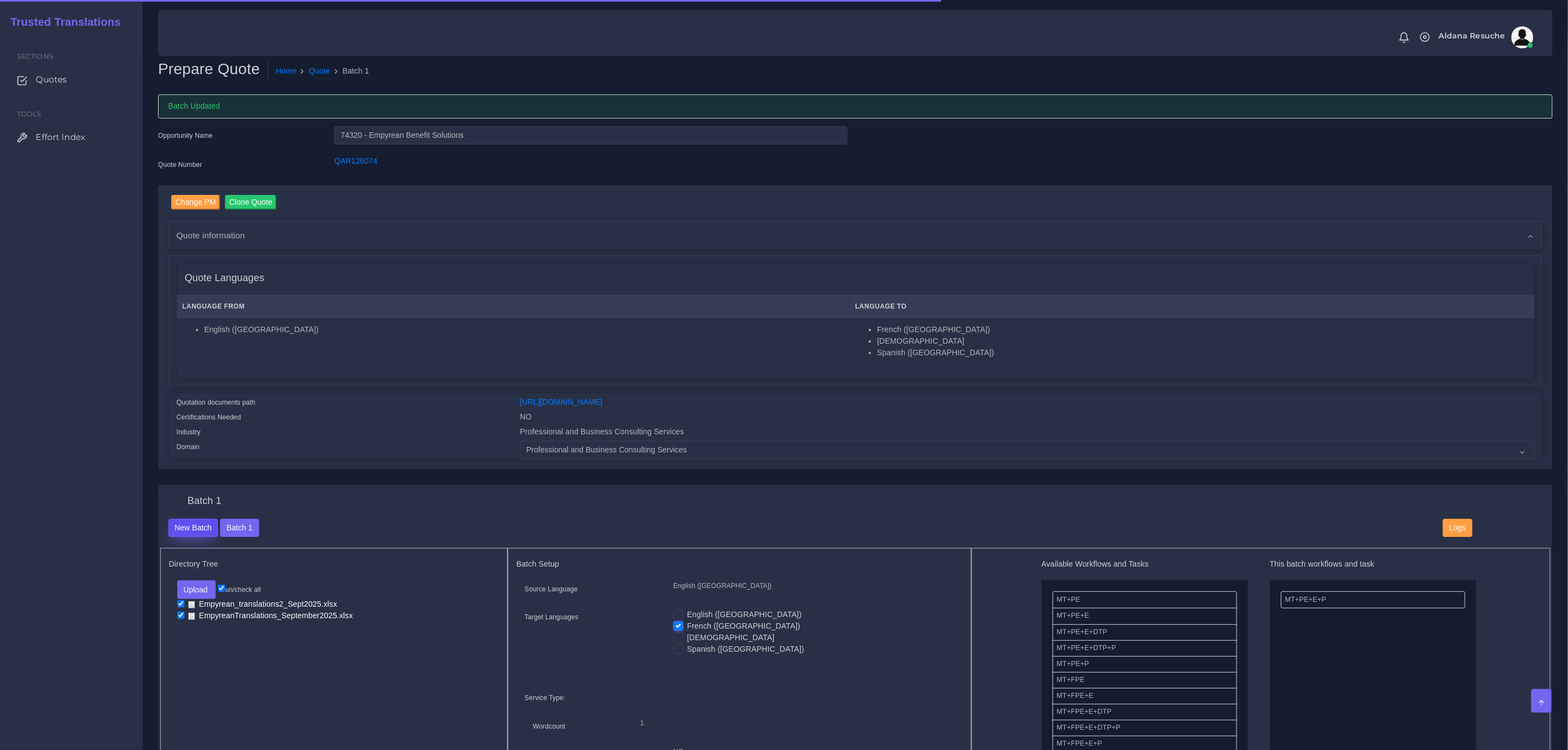
click at [194, 531] on button "New Batch" at bounding box center [193, 528] width 50 height 19
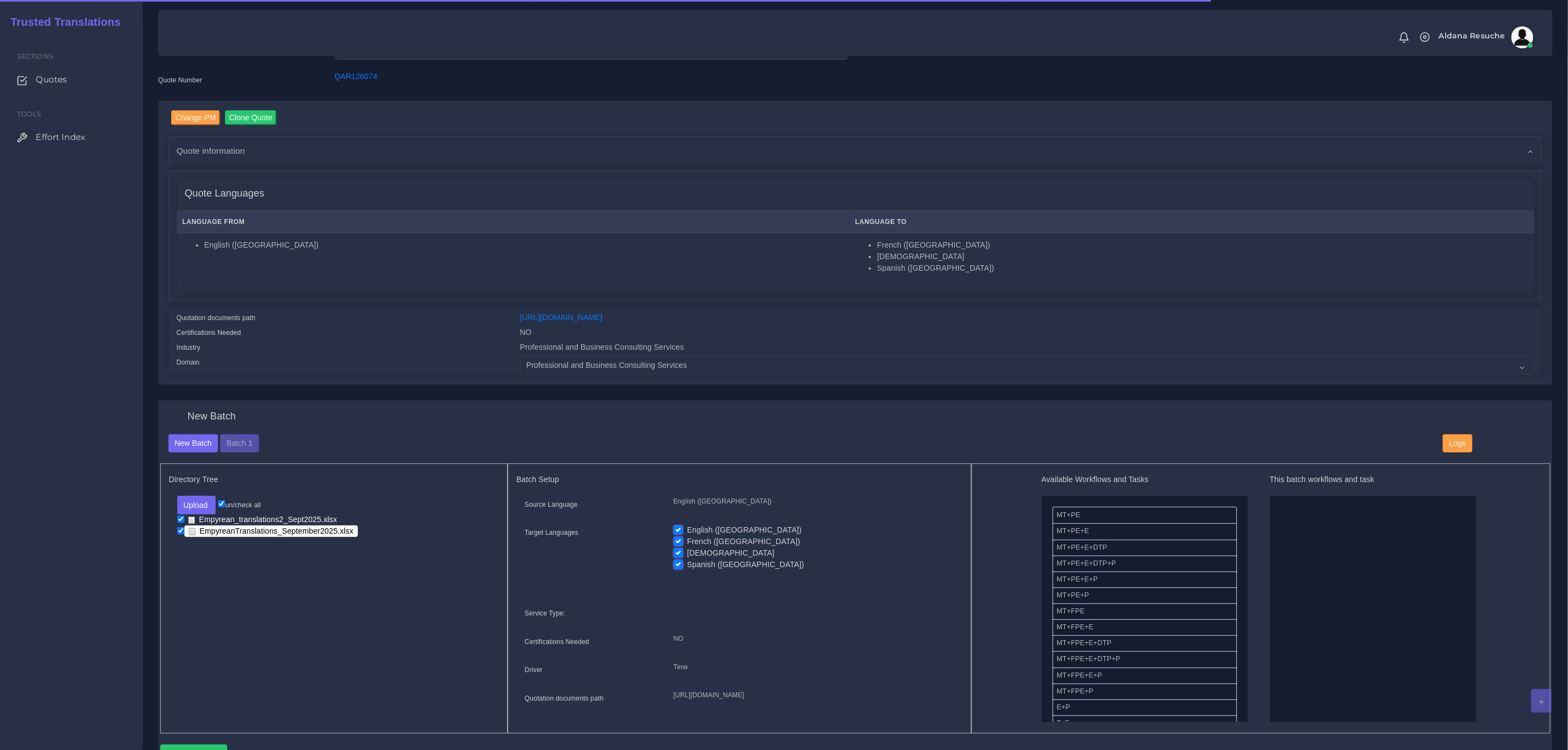
scroll to position [82, 0]
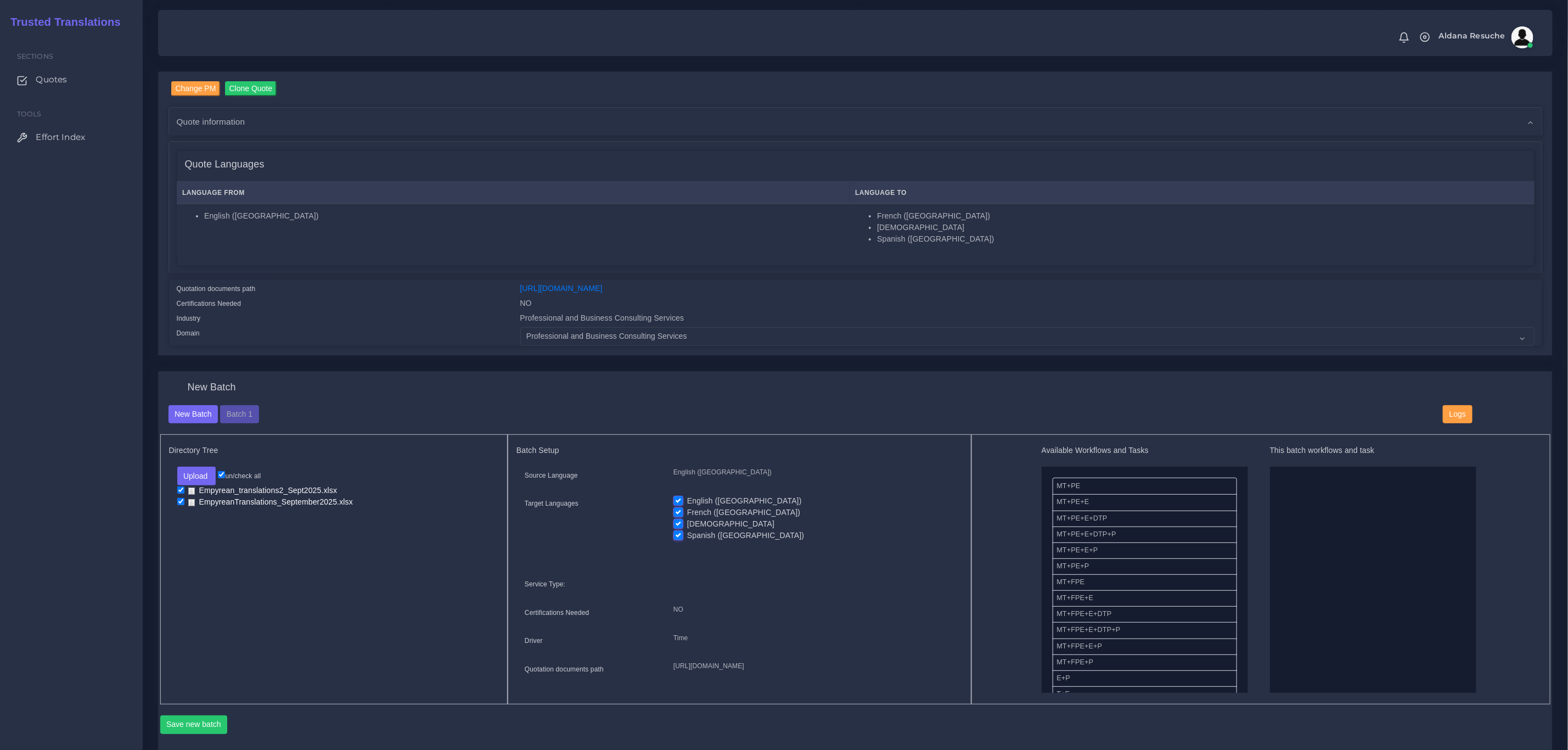
click at [687, 502] on label "English ([GEOGRAPHIC_DATA])" at bounding box center [745, 501] width 115 height 12
click at [679, 502] on input "English ([GEOGRAPHIC_DATA])" at bounding box center [678, 500] width 10 height 10
checkbox input "false"
click at [687, 516] on label "French ([GEOGRAPHIC_DATA])" at bounding box center [744, 513] width 113 height 12
click at [680, 516] on input "French (Canada)" at bounding box center [678, 512] width 10 height 10
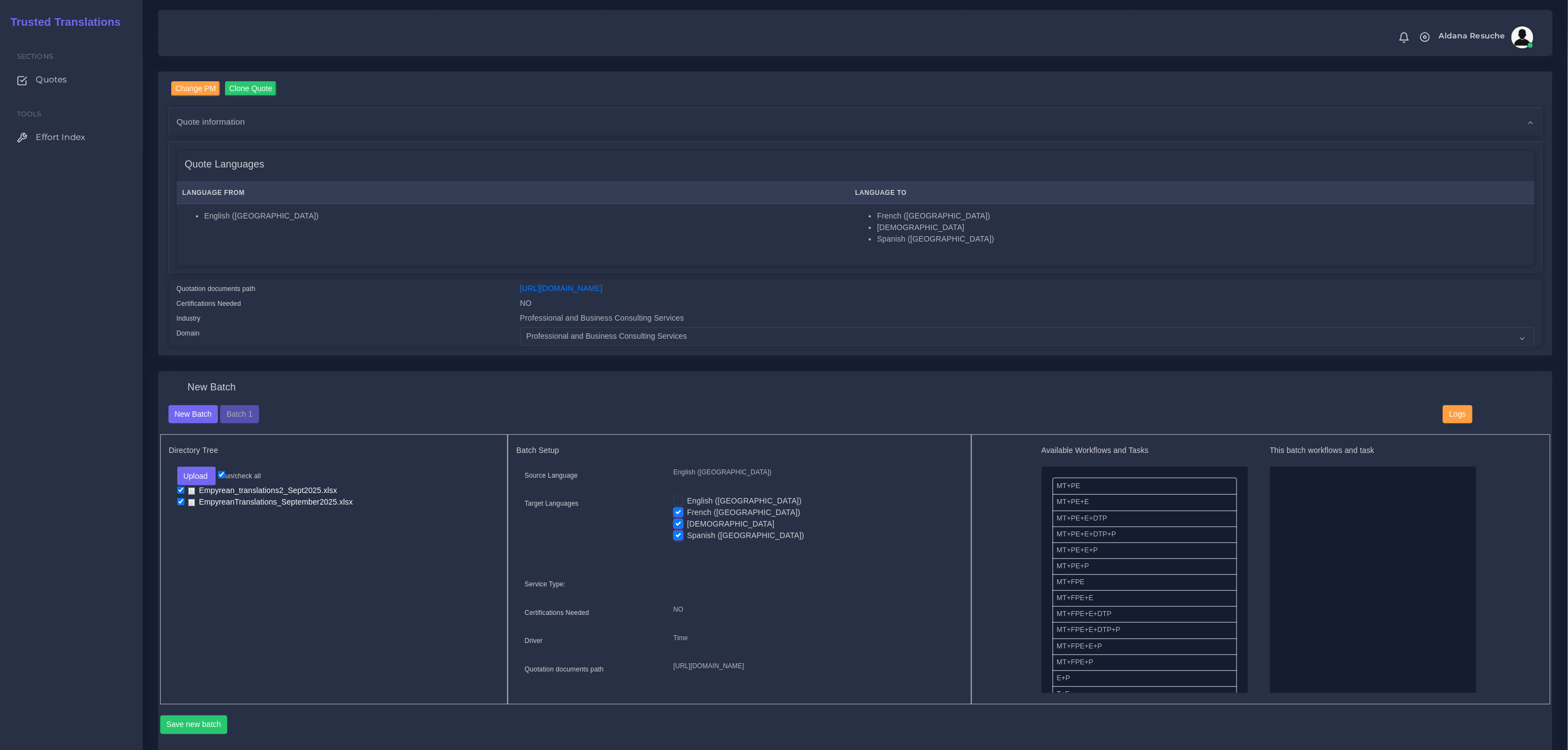
checkbox input "false"
click at [687, 534] on label "Spanish ([GEOGRAPHIC_DATA])" at bounding box center [746, 536] width 117 height 12
click at [681, 534] on input "Spanish ([GEOGRAPHIC_DATA])" at bounding box center [678, 535] width 10 height 10
checkbox input "false"
drag, startPoint x: 1123, startPoint y: 552, endPoint x: 1326, endPoint y: 552, distance: 203.0
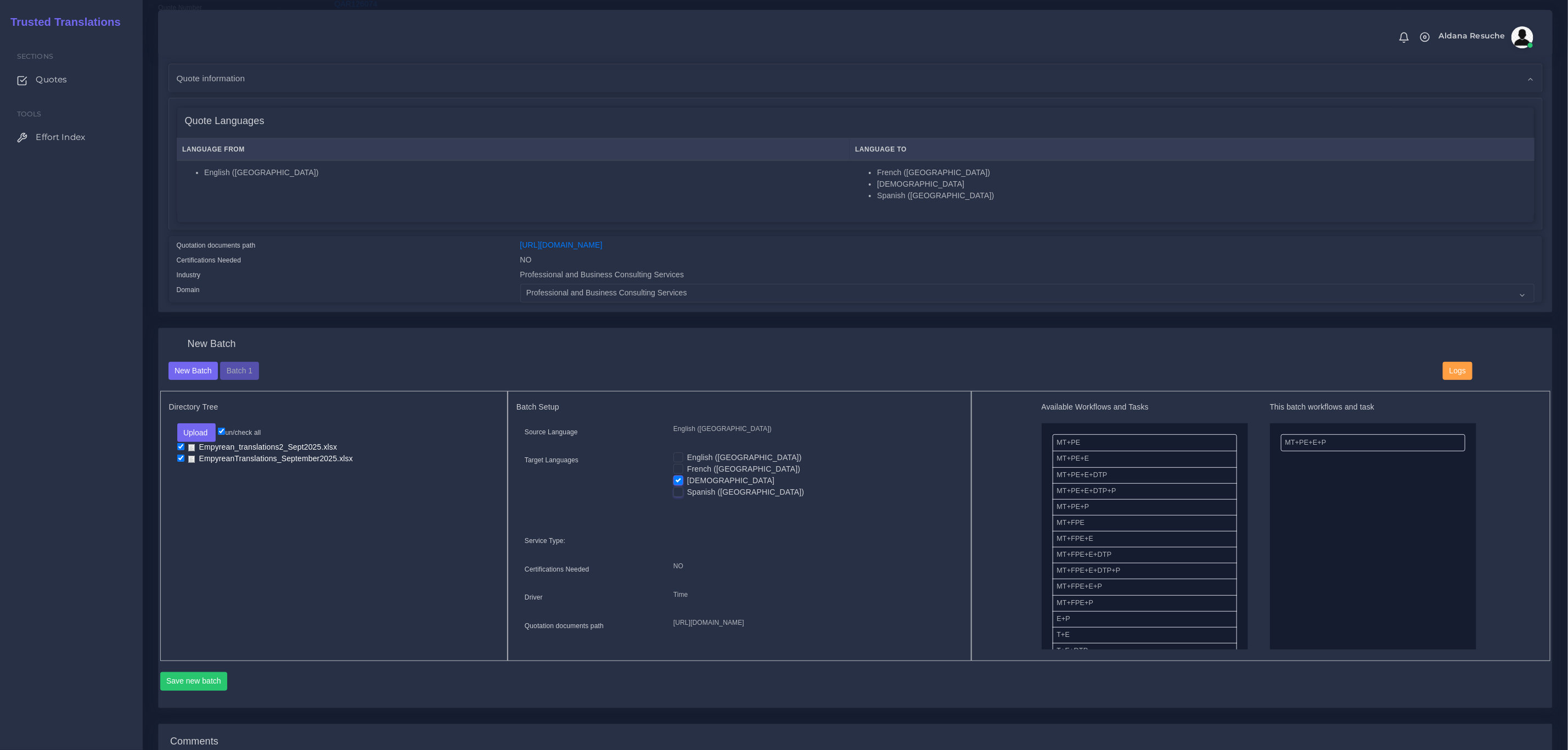
scroll to position [165, 0]
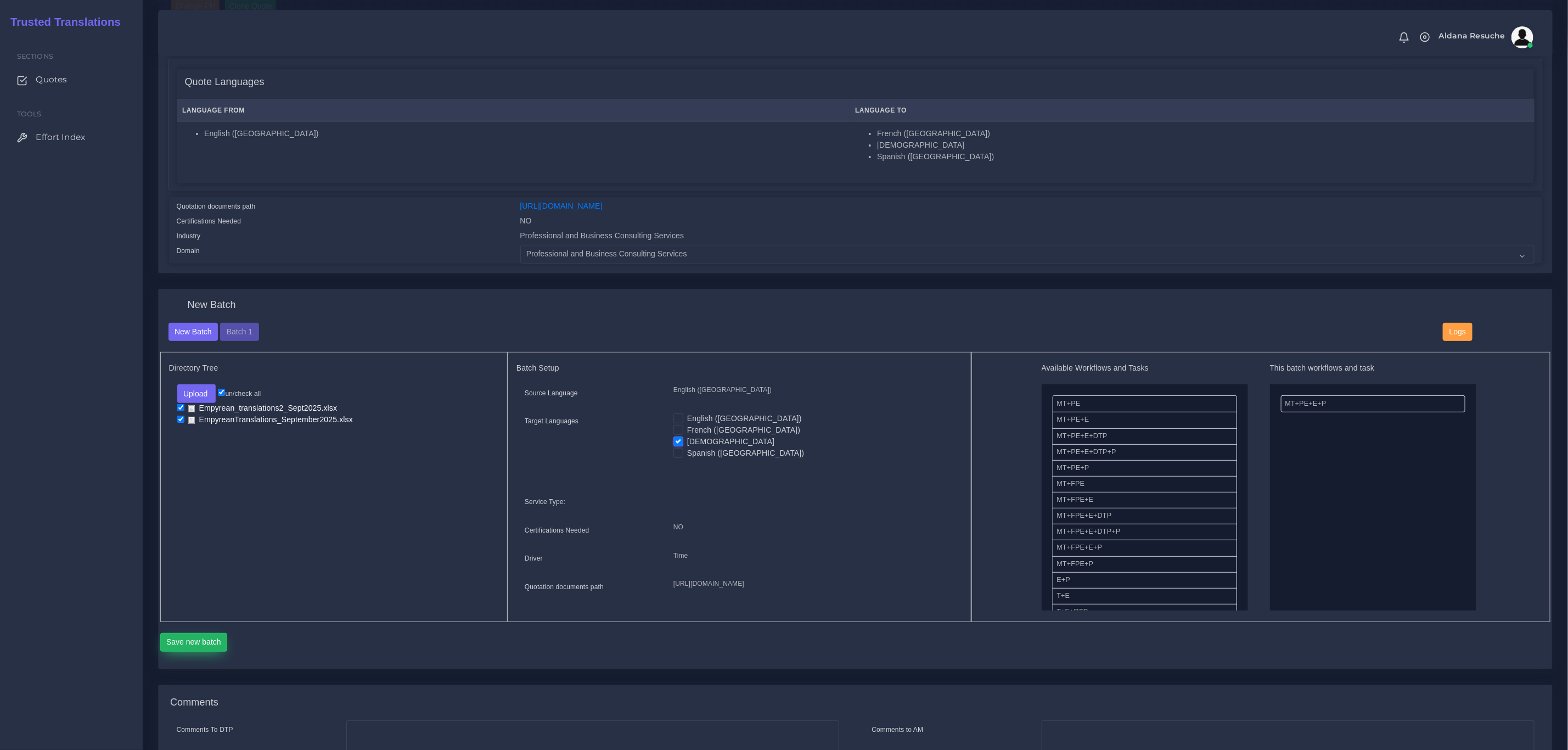
click at [191, 652] on button "Save new batch" at bounding box center [194, 642] width 67 height 19
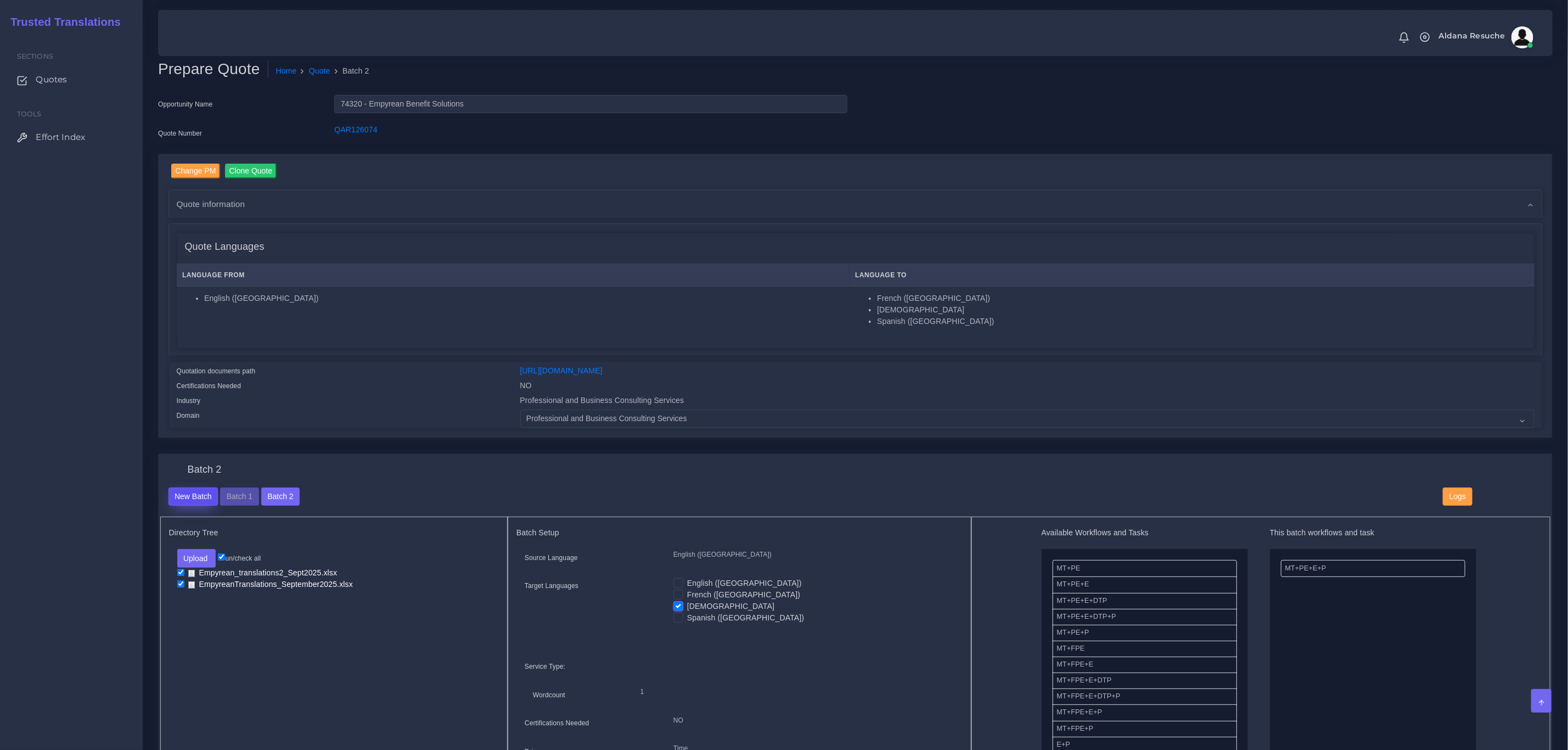
click at [212, 492] on button "New Batch" at bounding box center [193, 496] width 50 height 19
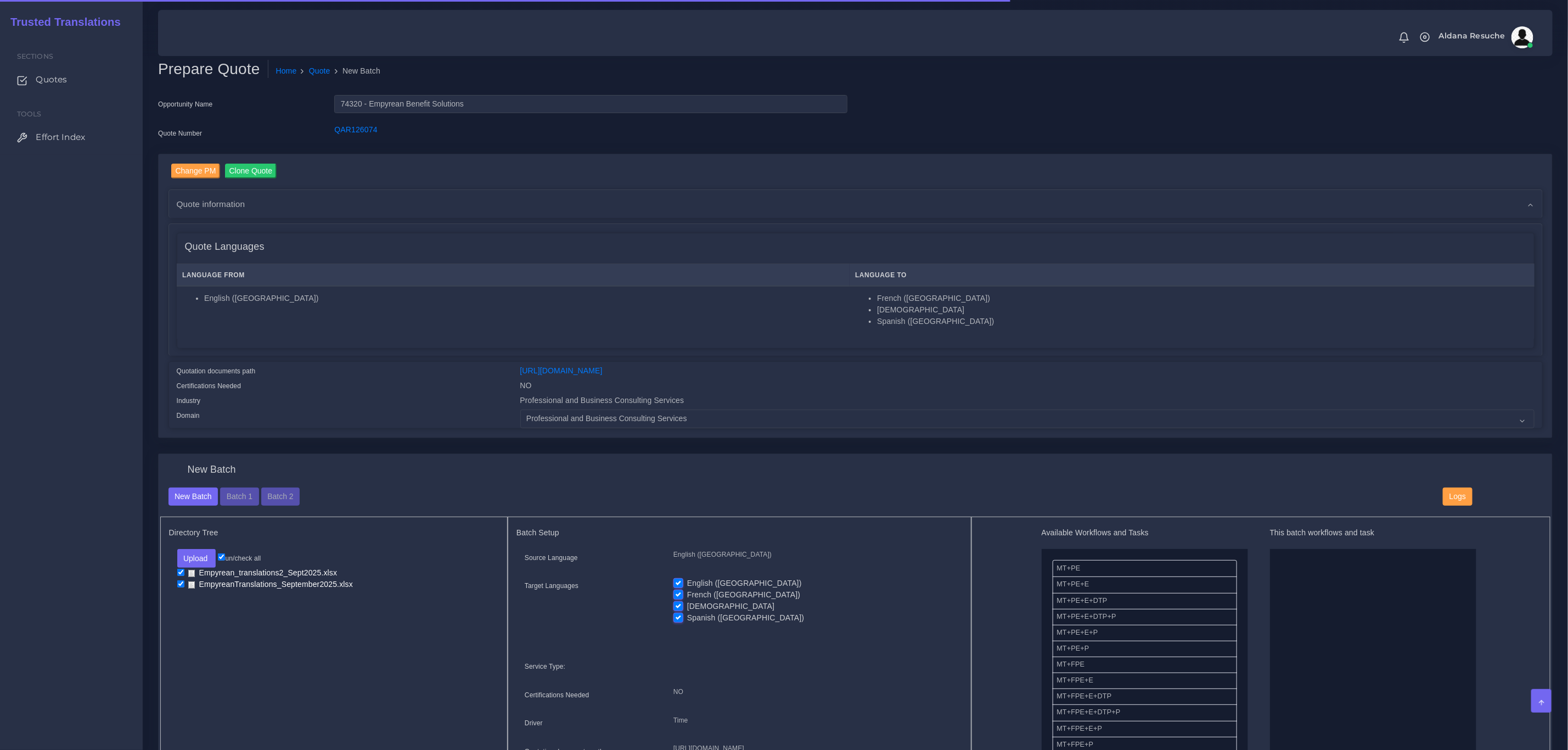
click at [687, 583] on label "English ([GEOGRAPHIC_DATA])" at bounding box center [745, 583] width 115 height 12
click at [680, 583] on input "English ([GEOGRAPHIC_DATA])" at bounding box center [678, 582] width 10 height 10
checkbox input "false"
click at [687, 593] on label "French (Canada)" at bounding box center [744, 595] width 113 height 12
click at [680, 593] on input "French (Canada)" at bounding box center [678, 594] width 10 height 10
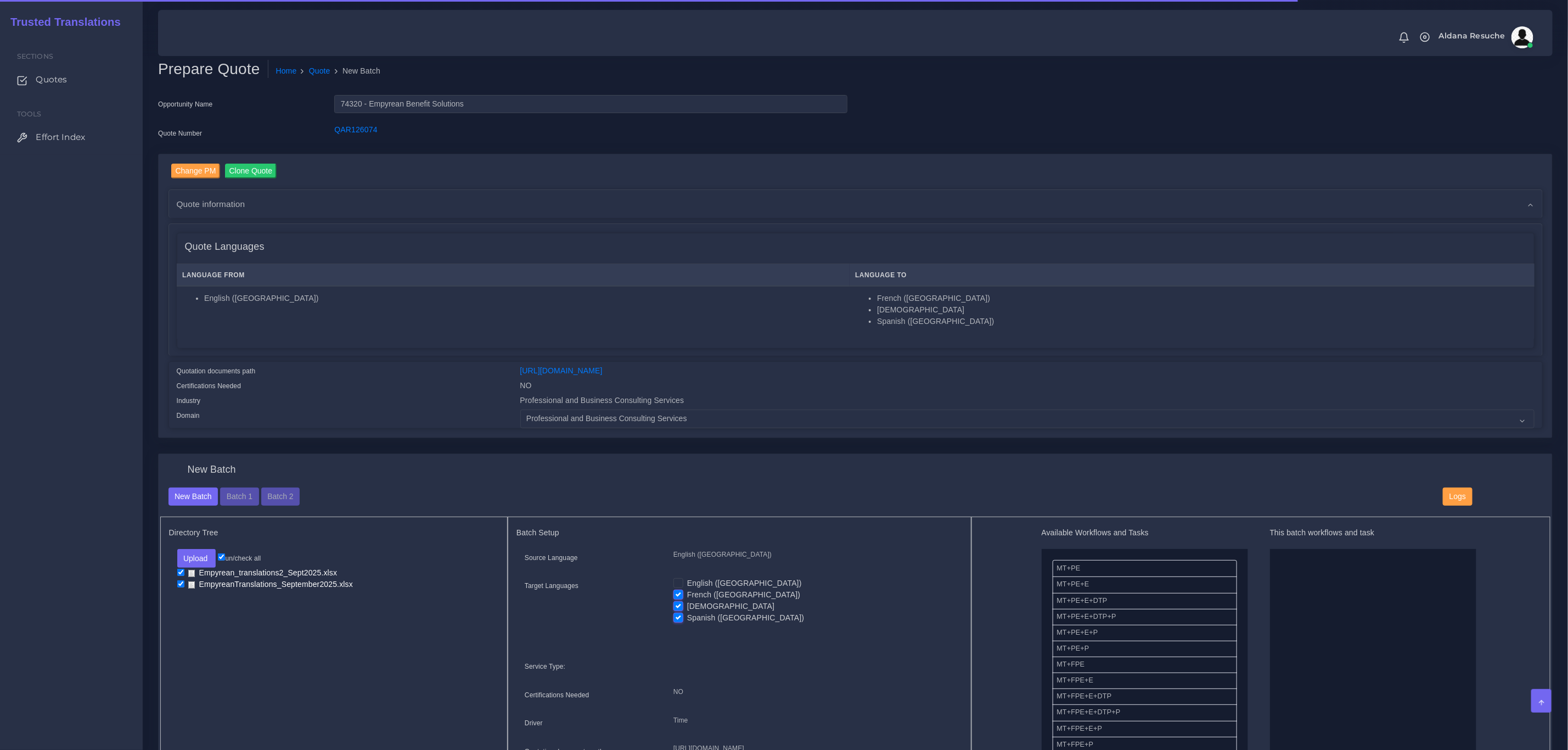
checkbox input "false"
click at [687, 603] on label "Korean" at bounding box center [731, 606] width 87 height 12
click at [678, 603] on input "Korean" at bounding box center [678, 605] width 10 height 10
checkbox input "false"
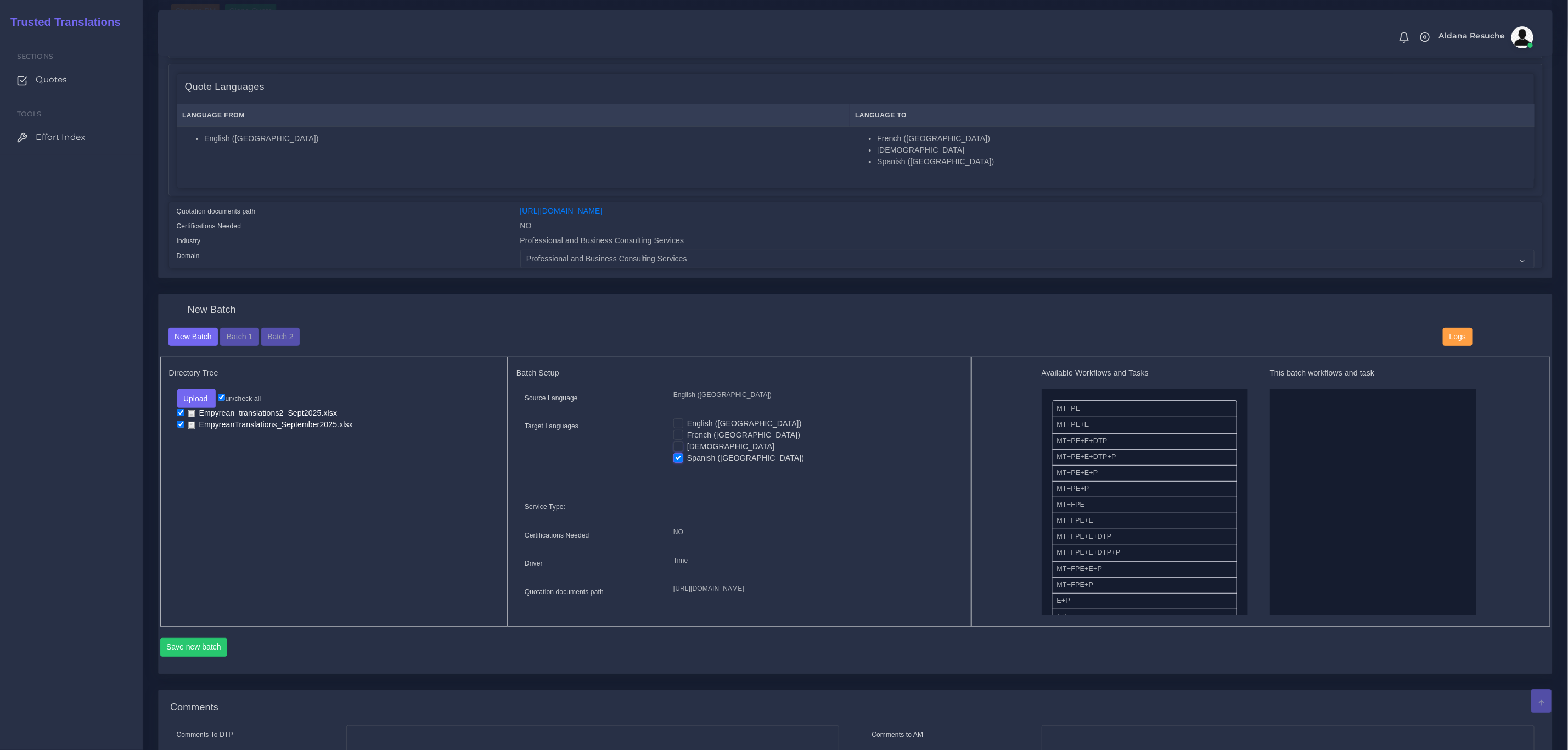
scroll to position [165, 0]
drag, startPoint x: 1102, startPoint y: 462, endPoint x: 1323, endPoint y: 466, distance: 221.0
click at [187, 652] on button "Save new batch" at bounding box center [194, 642] width 67 height 19
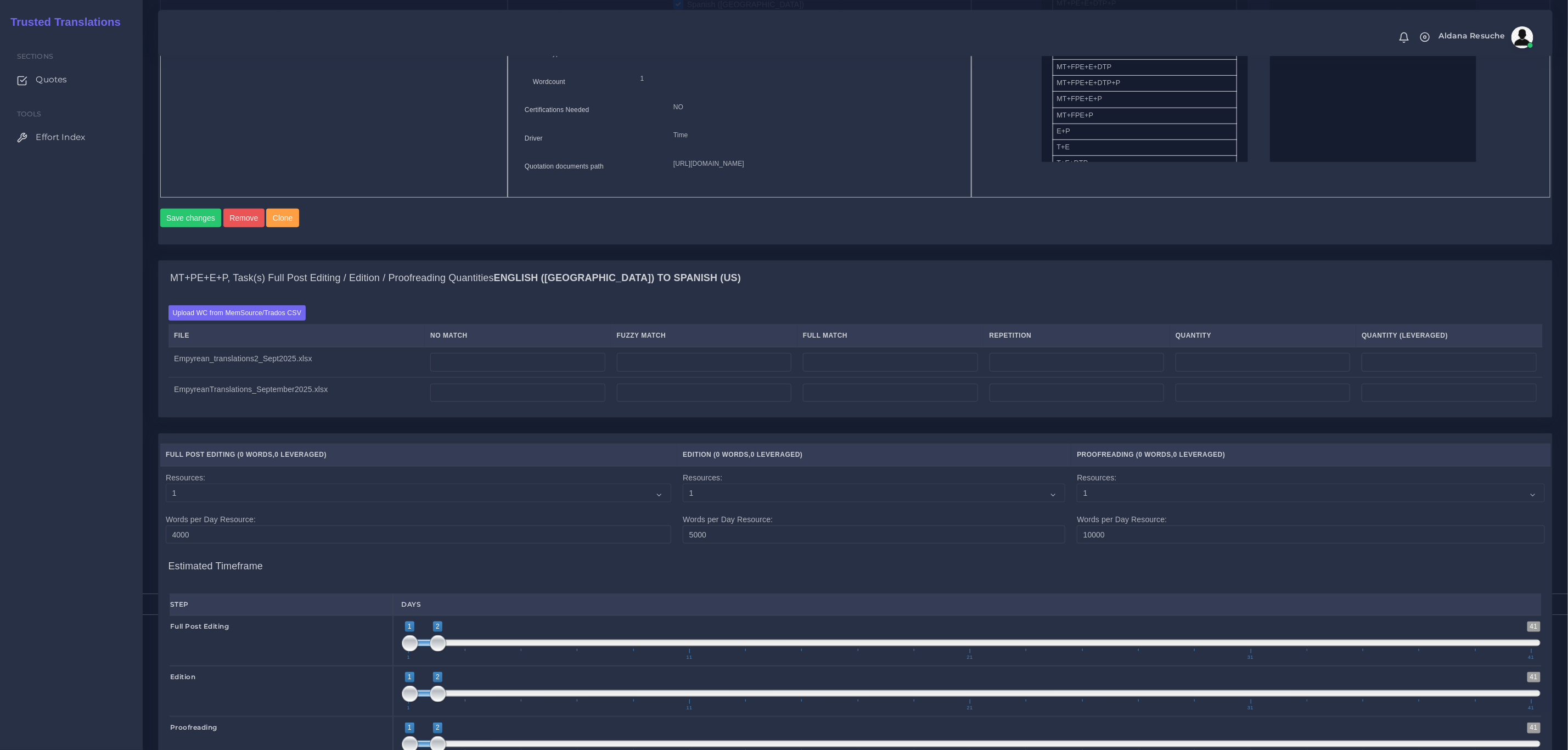
scroll to position [659, 0]
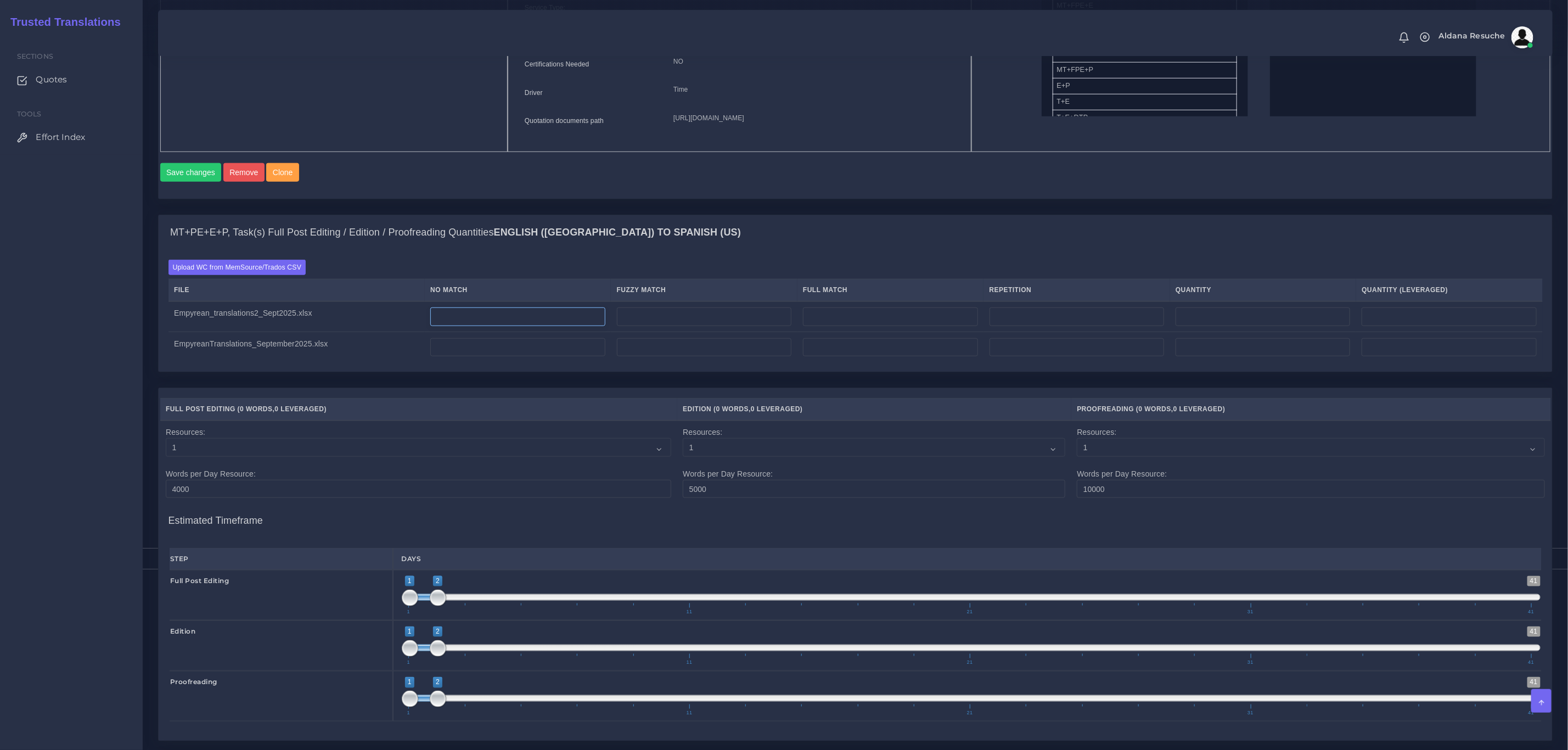
click at [494, 326] on input "number" at bounding box center [518, 316] width 175 height 19
type input "0"
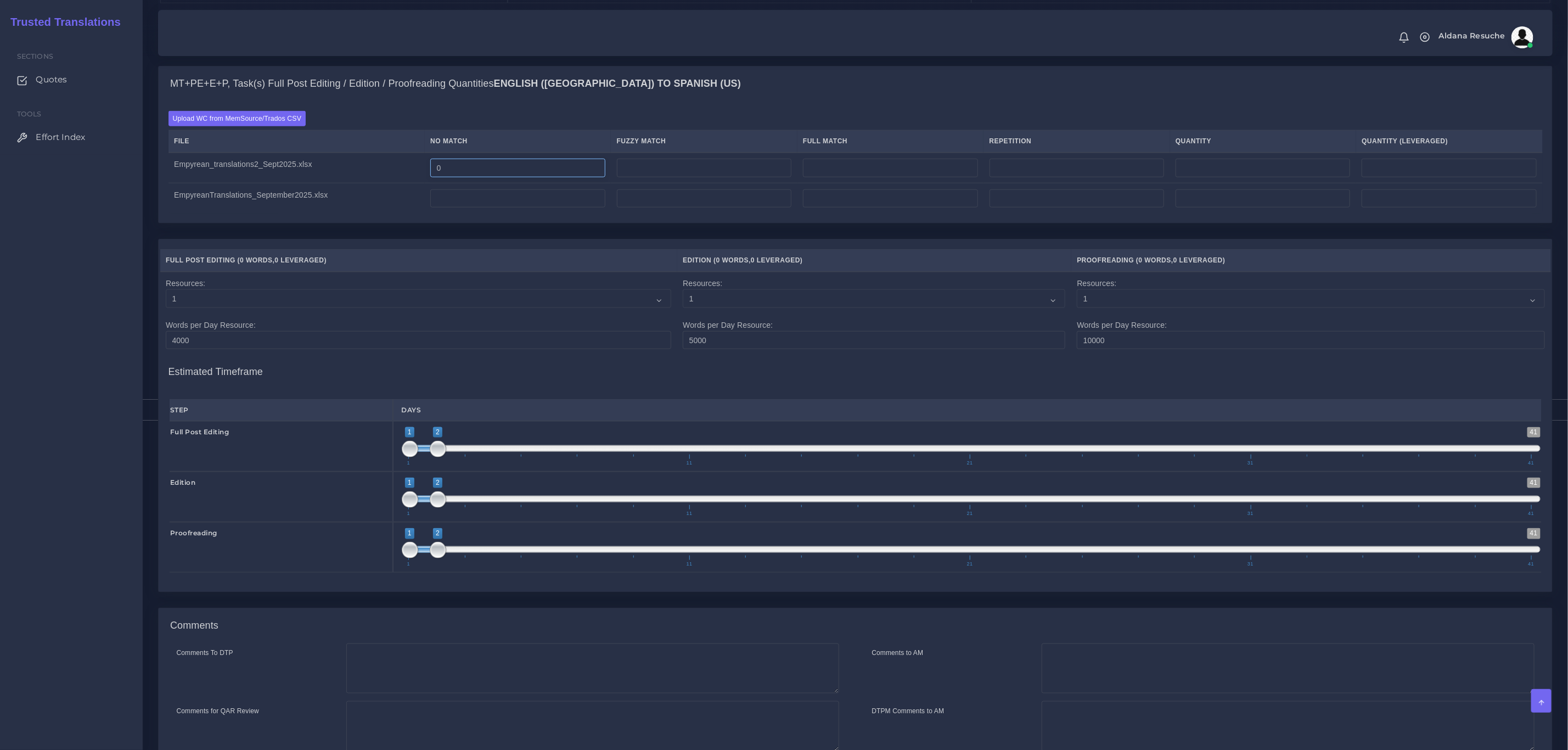
scroll to position [0, 0]
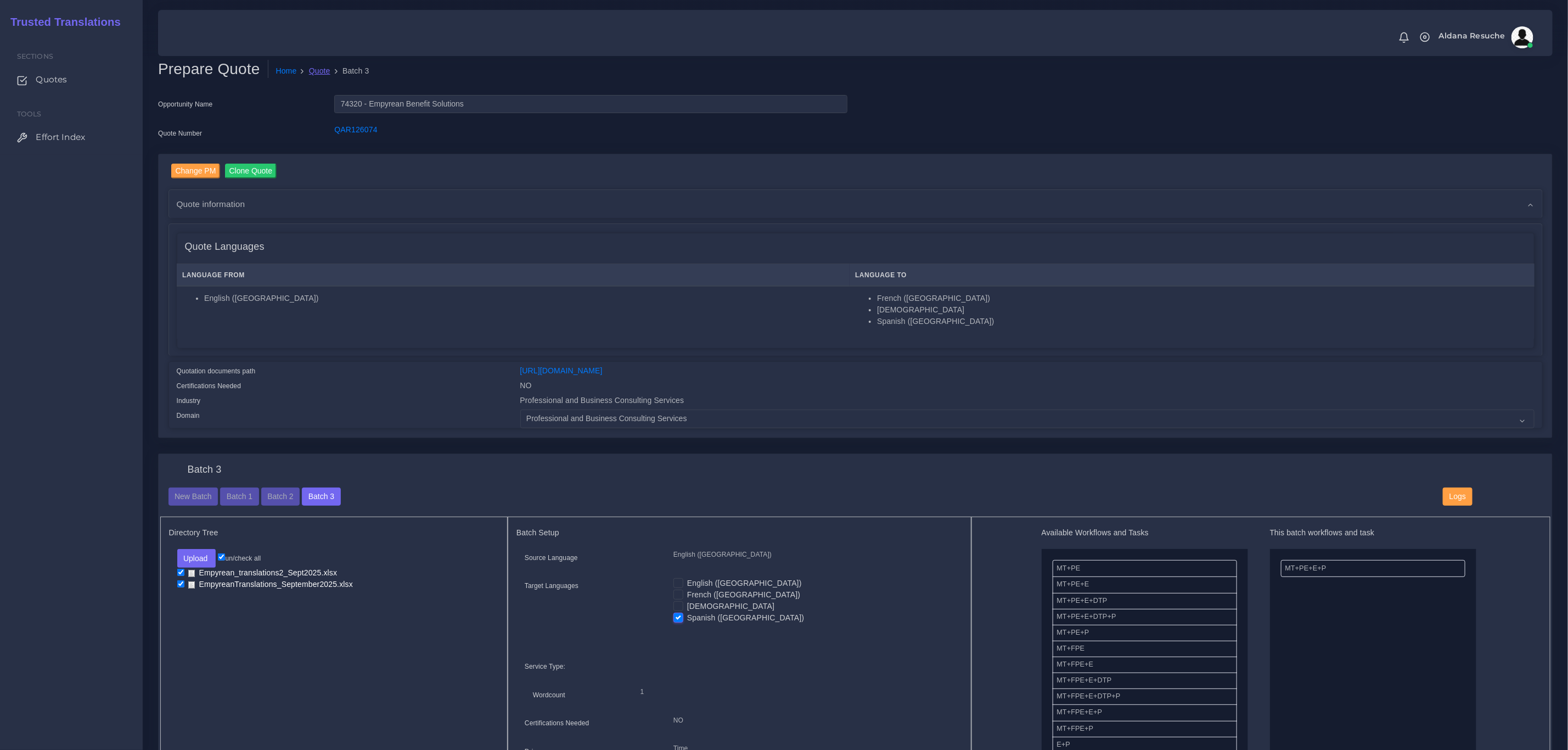
click at [321, 75] on link "Quote" at bounding box center [319, 71] width 22 height 12
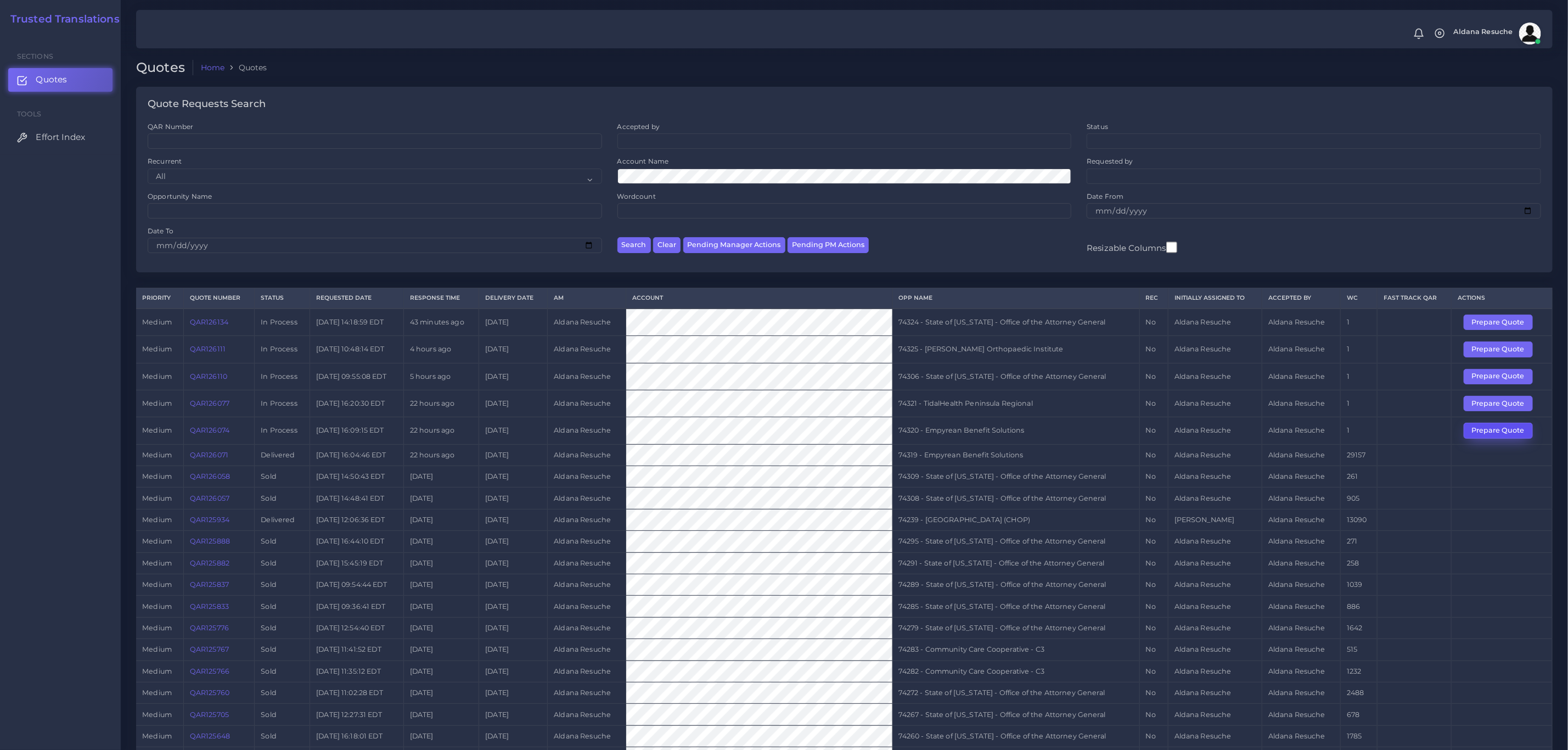
click at [1507, 435] on button "Prepare Quote" at bounding box center [1498, 430] width 69 height 15
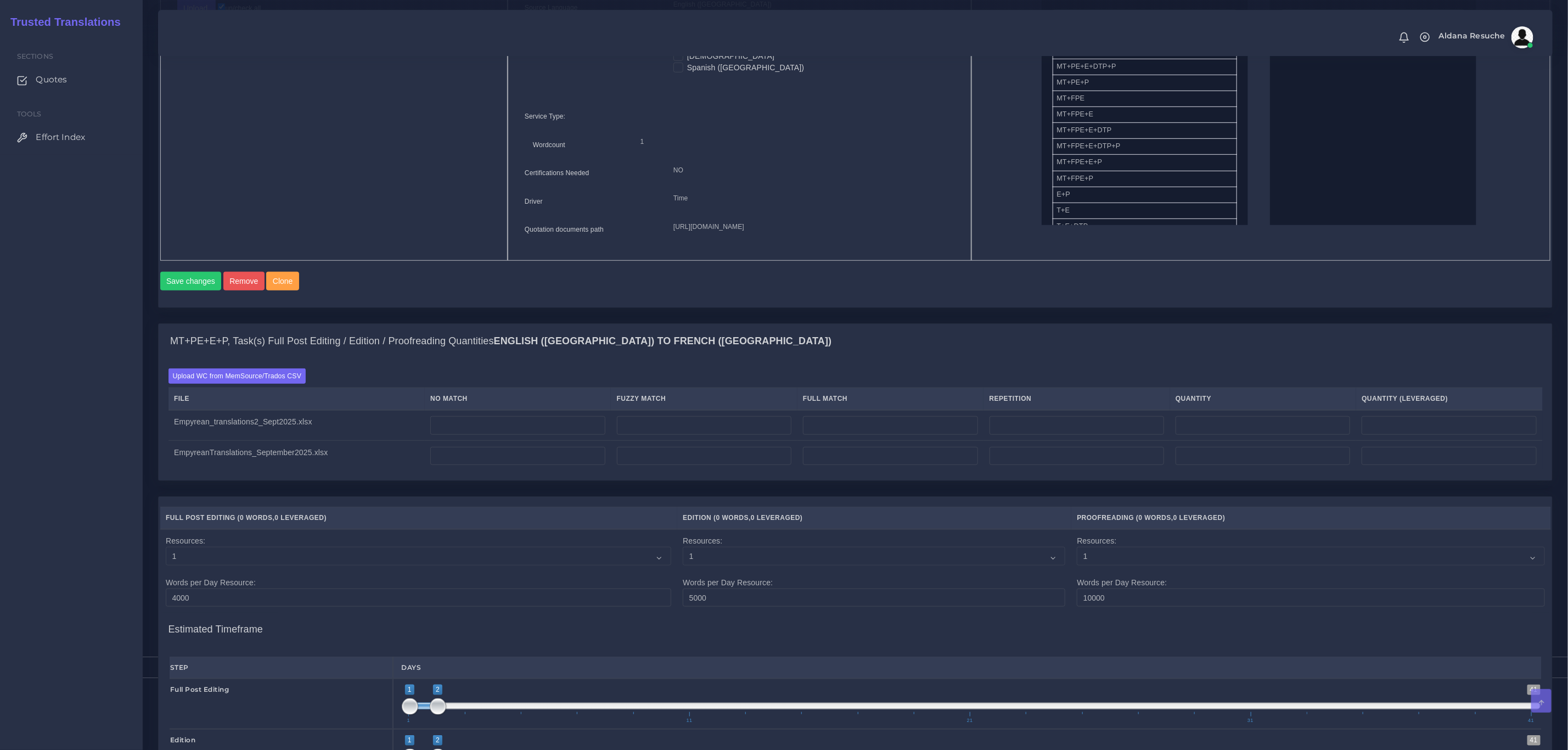
scroll to position [659, 0]
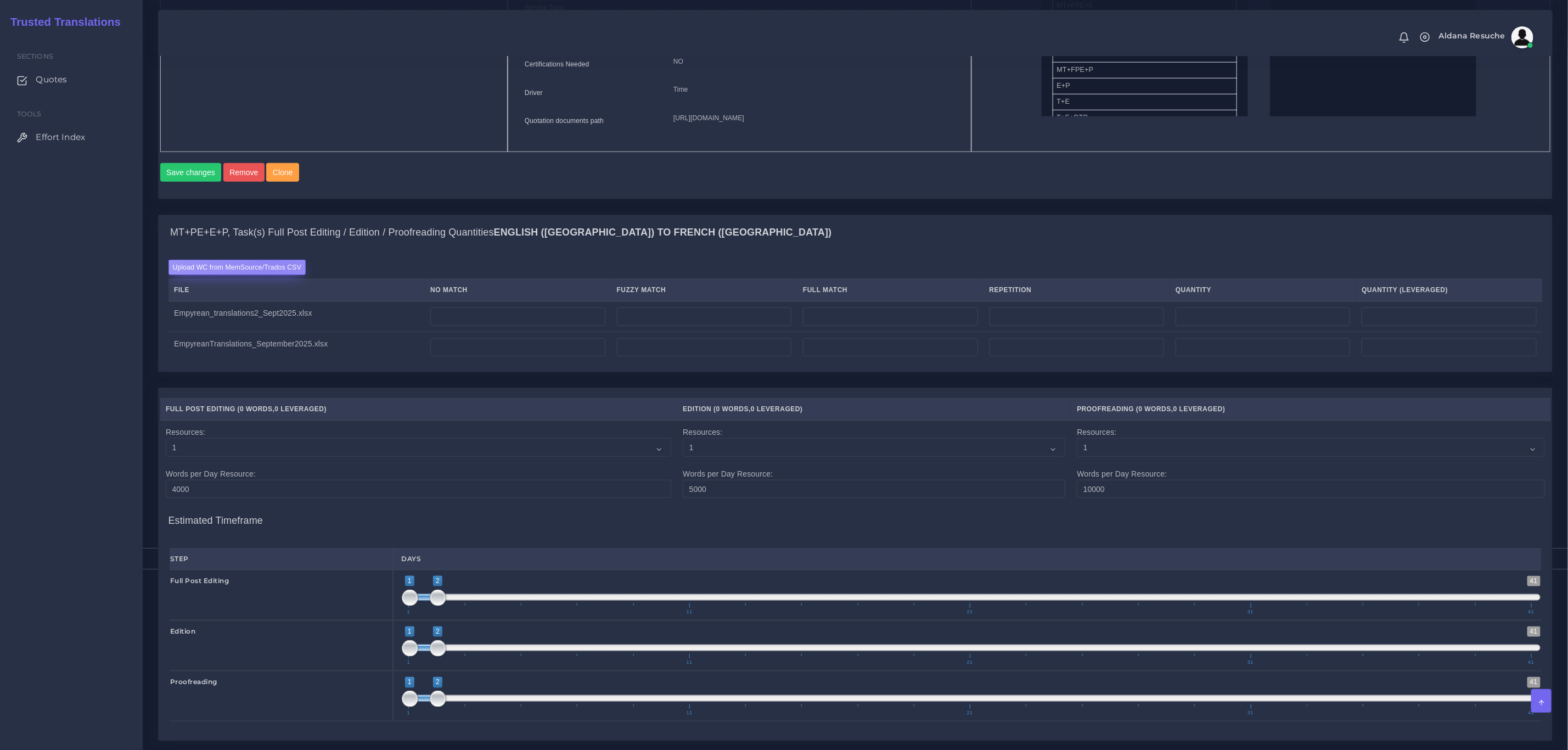
click at [269, 275] on label "Upload WC from MemSource/Trados CSV" at bounding box center [237, 267] width 138 height 15
click at [0, 0] on input "Upload WC from MemSource/Trados CSV" at bounding box center [0, 0] width 0 height 0
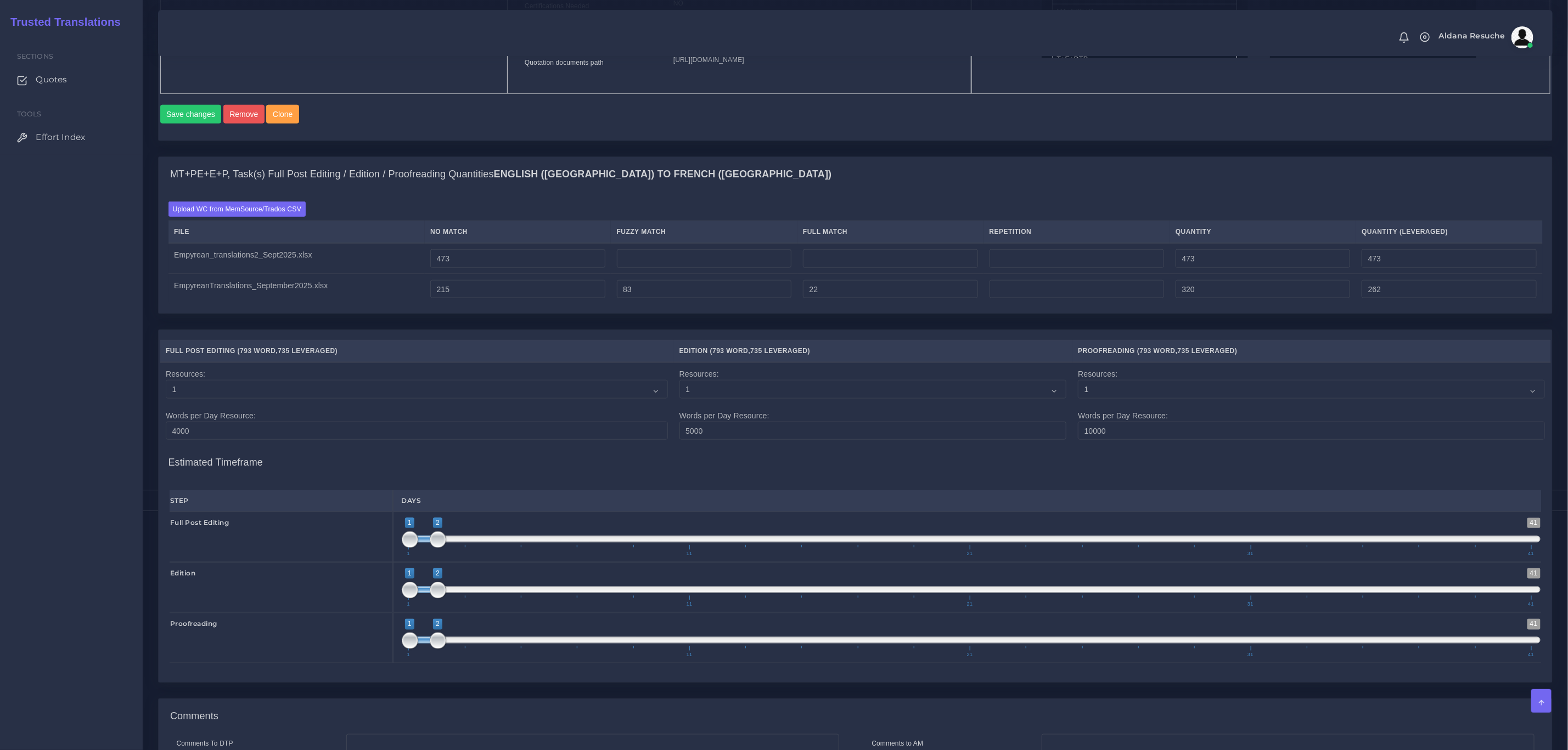
scroll to position [970, 0]
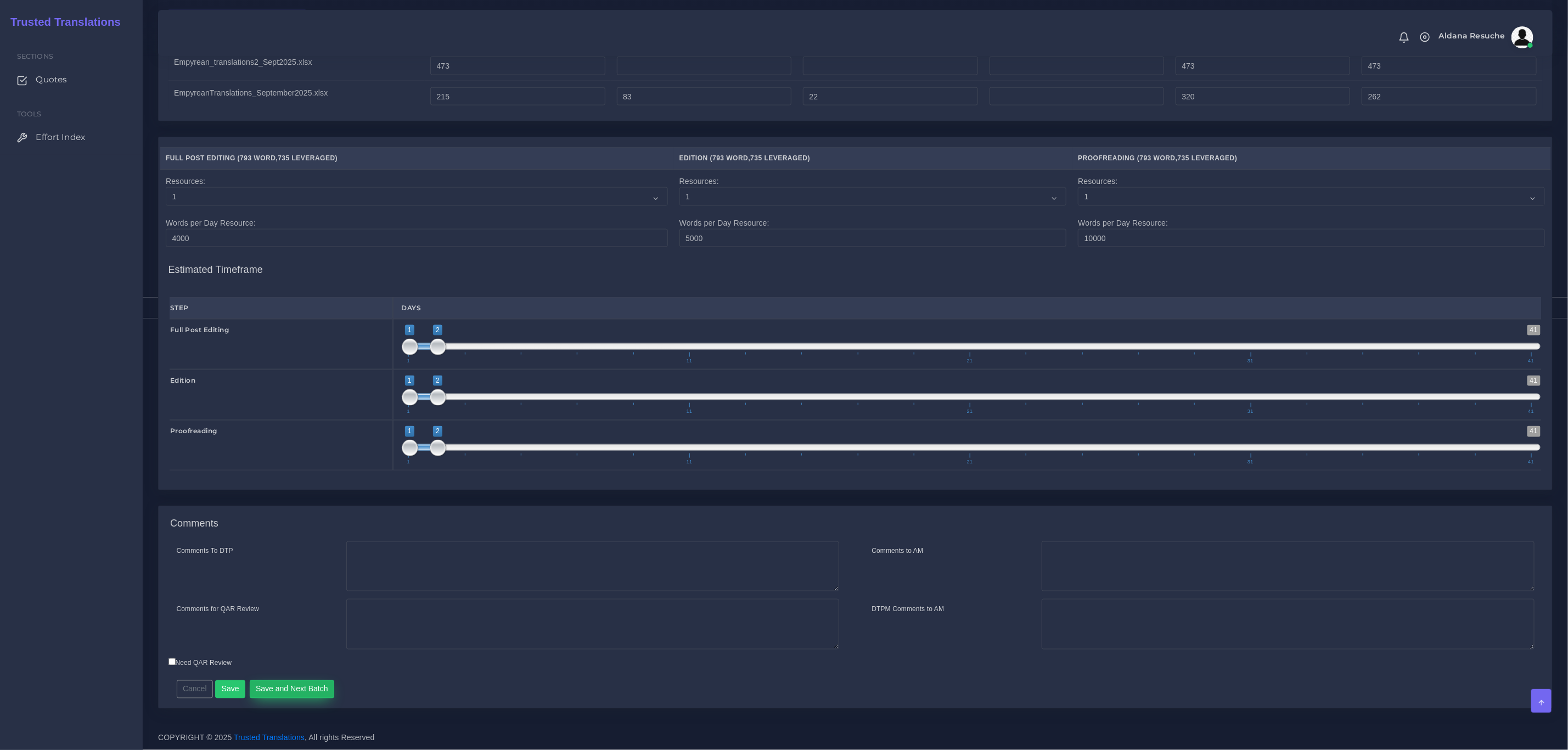
click at [269, 688] on button "Save and Next Batch" at bounding box center [293, 688] width 85 height 19
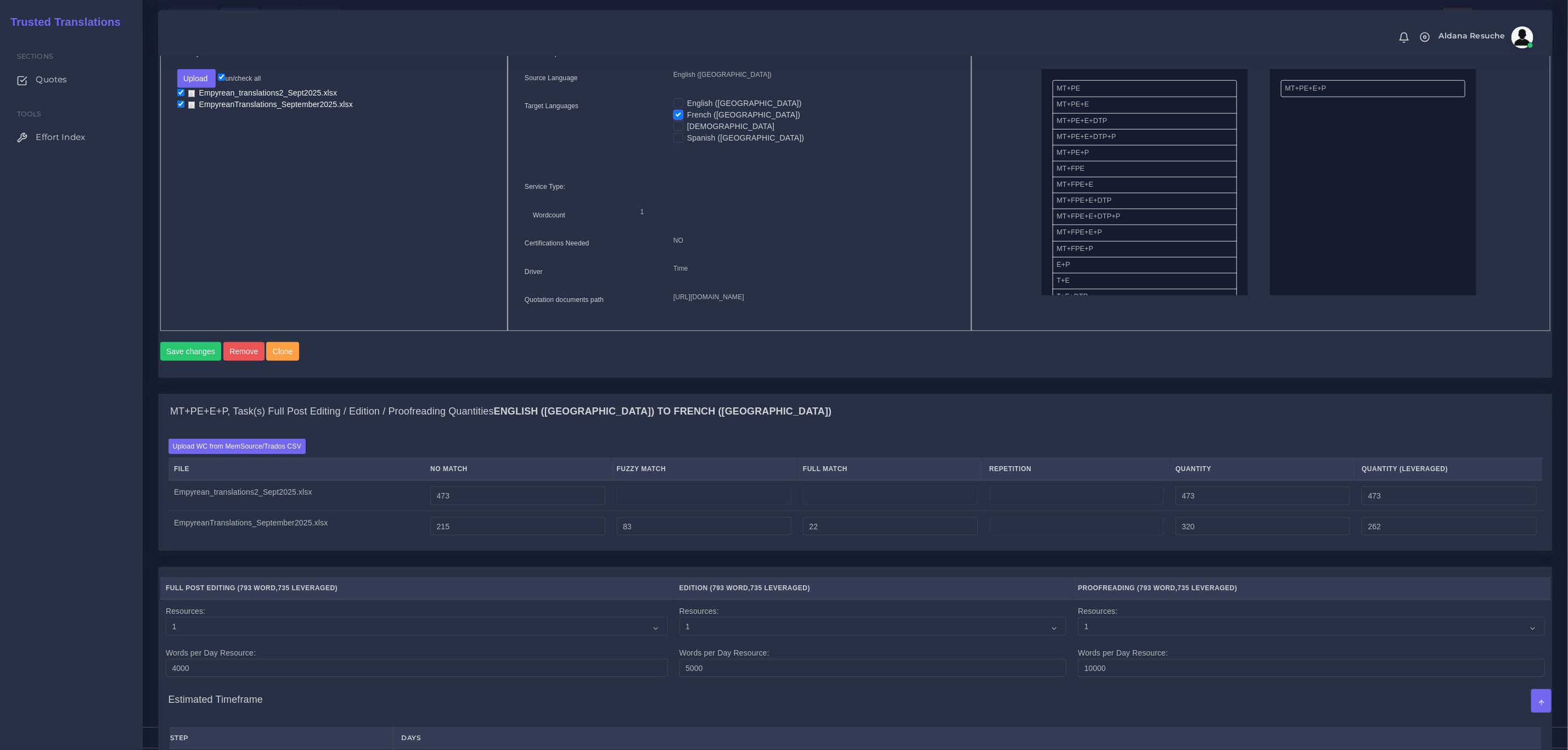
scroll to position [476, 0]
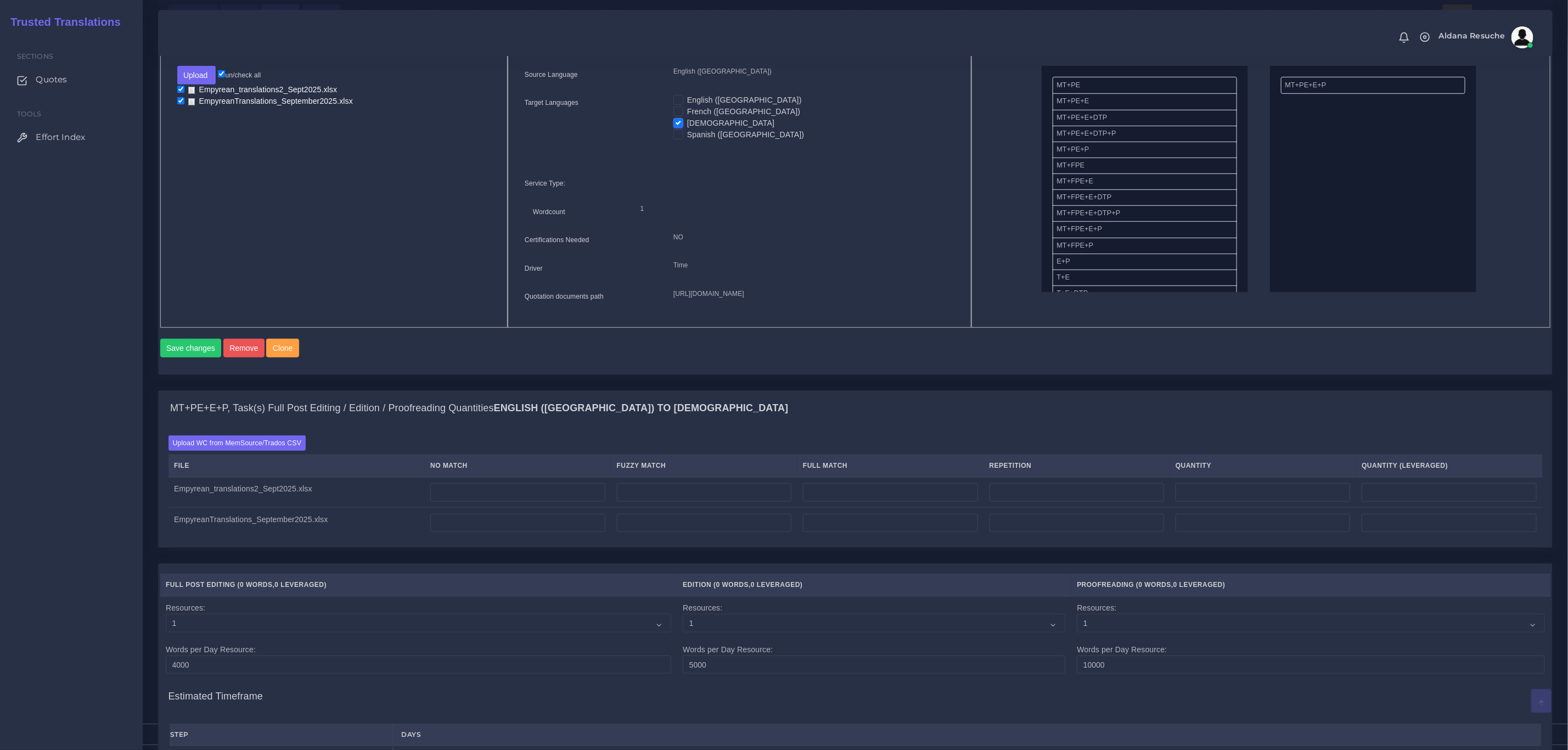
scroll to position [494, 0]
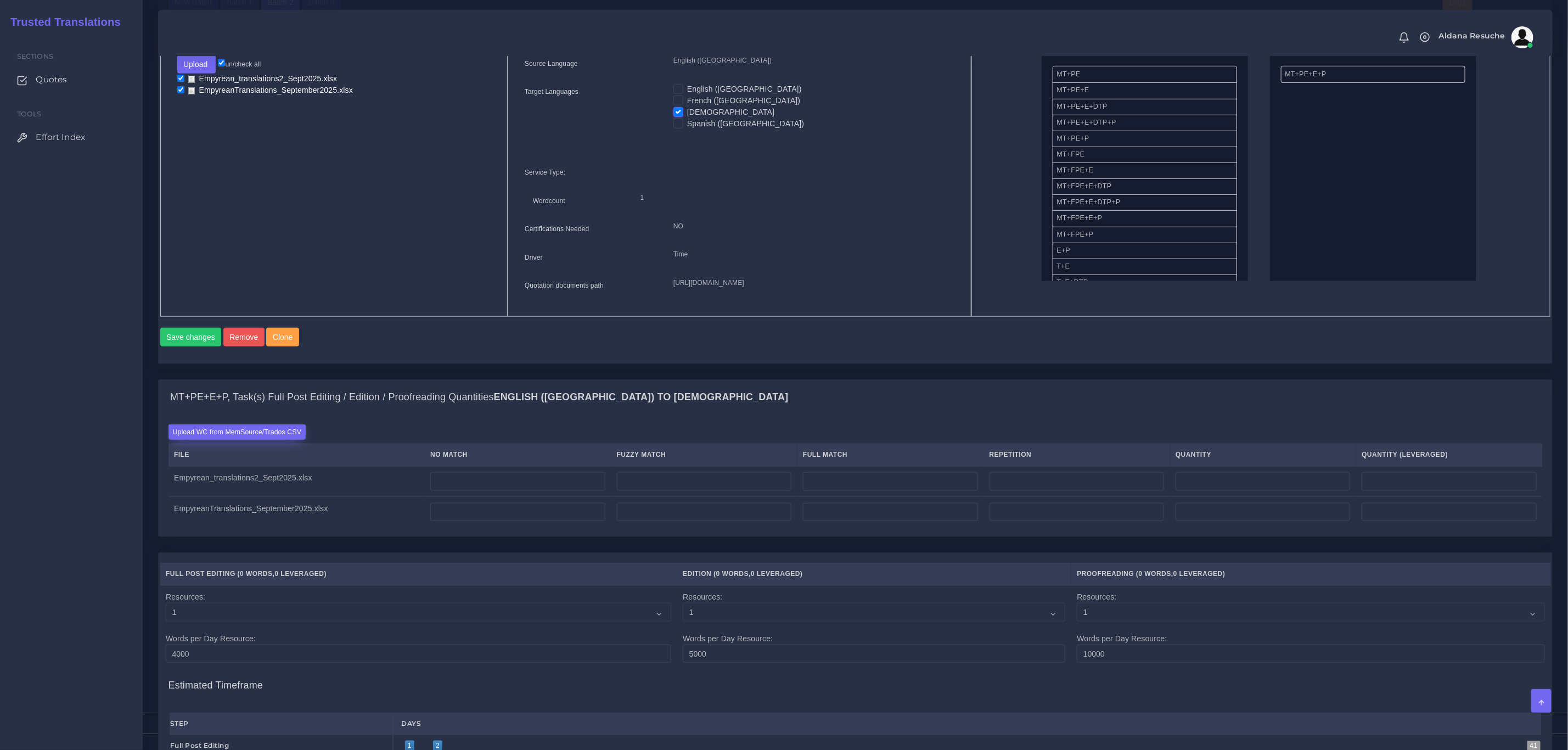
click at [269, 439] on label "Upload WC from MemSource/Trados CSV" at bounding box center [237, 432] width 138 height 15
click at [0, 0] on input "Upload WC from MemSource/Trados CSV" at bounding box center [0, 0] width 0 height 0
click at [282, 439] on label "Upload WC from MemSource/Trados CSV" at bounding box center [237, 432] width 138 height 15
click at [0, 0] on input "Upload WC from MemSource/Trados CSV" at bounding box center [0, 0] width 0 height 0
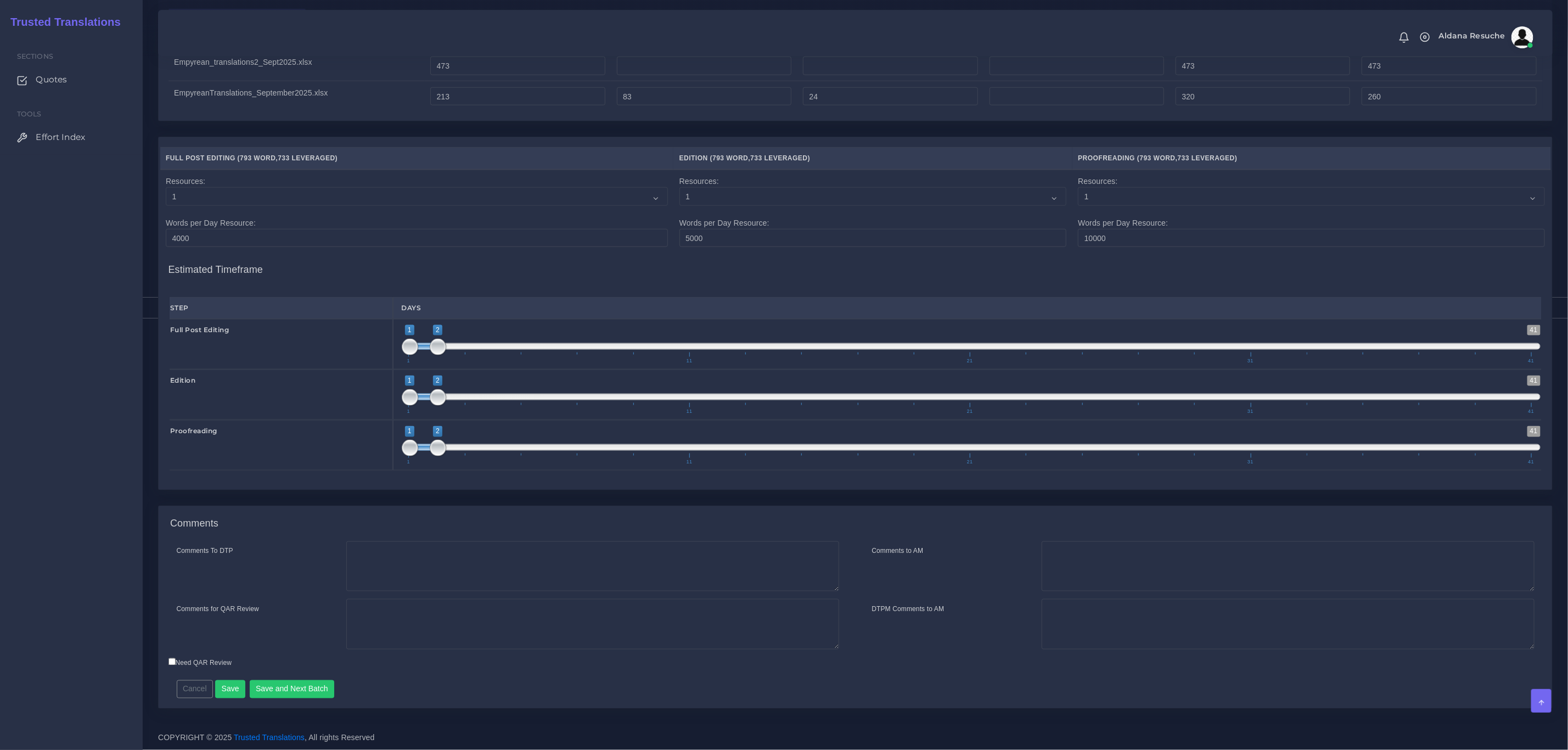
scroll to position [970, 0]
click at [277, 684] on button "Save and Next Batch" at bounding box center [293, 688] width 85 height 19
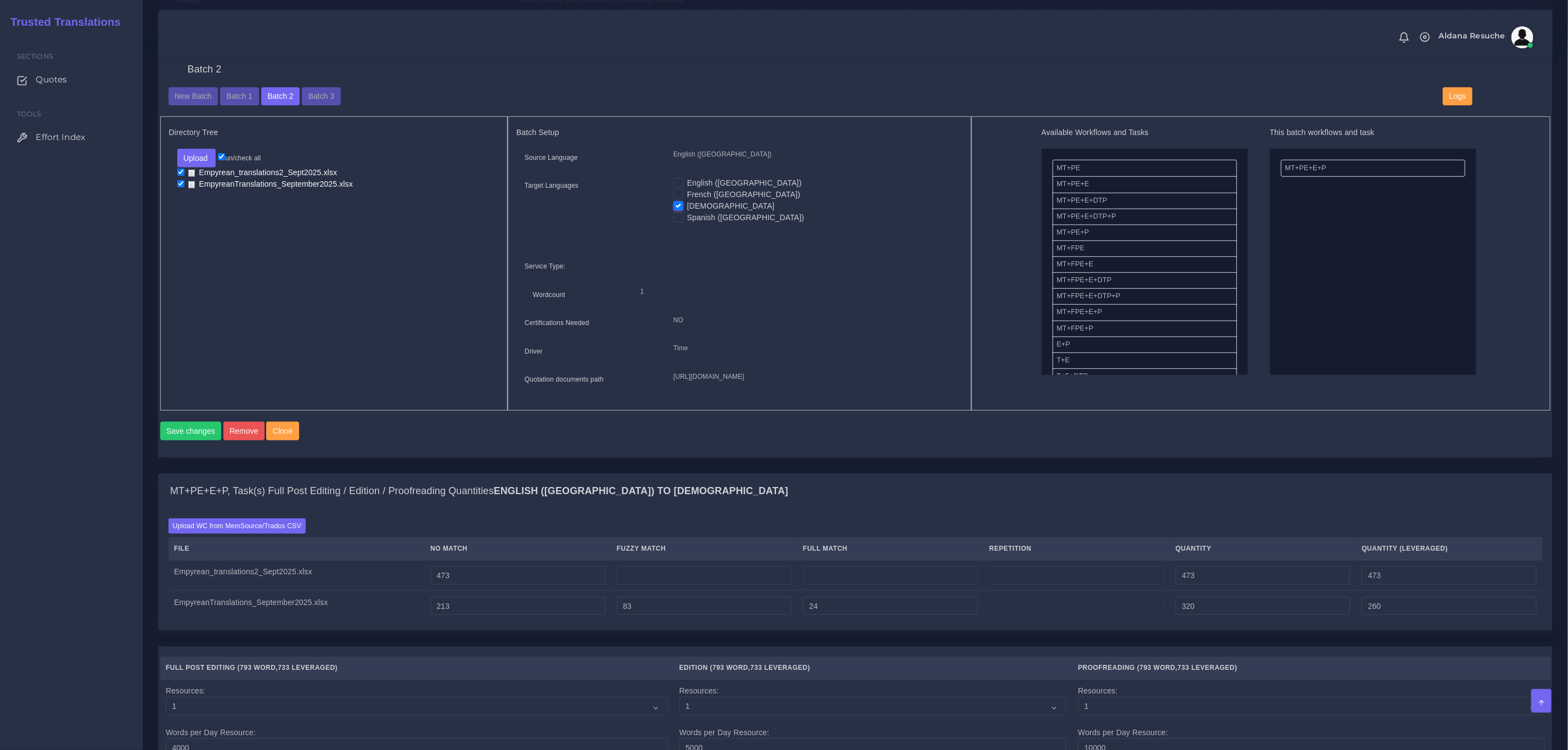
scroll to position [394, 0]
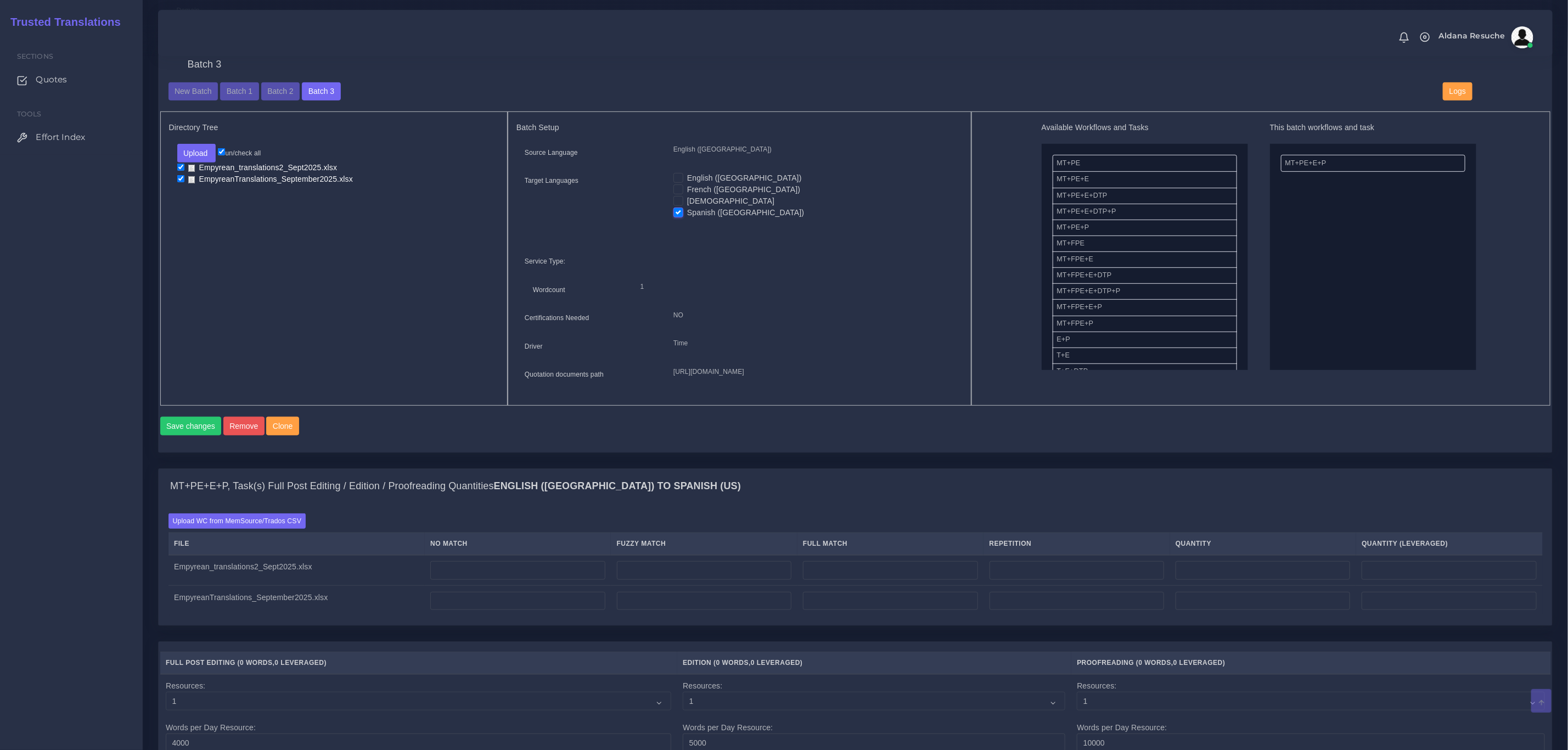
scroll to position [412, 0]
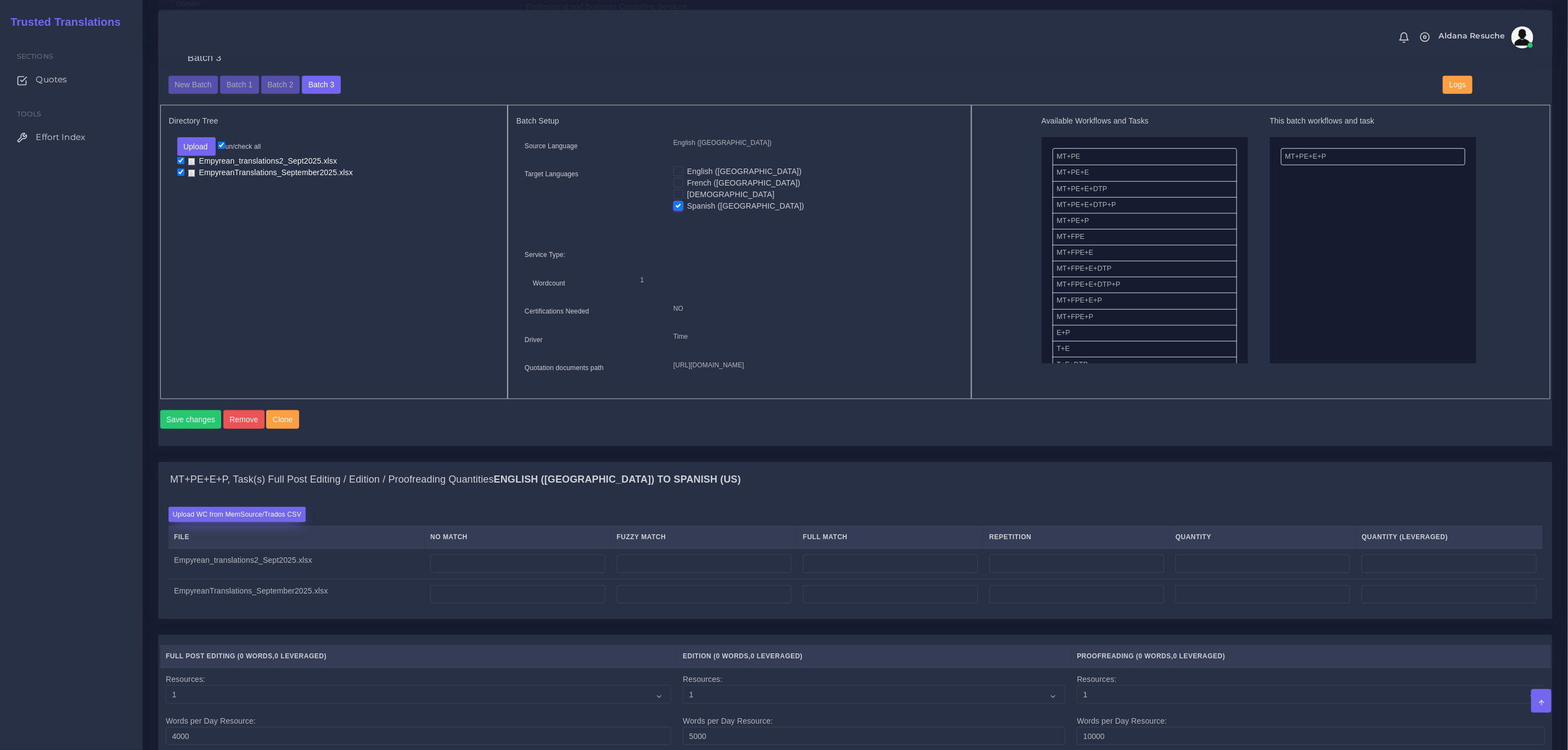
click at [281, 522] on label "Upload WC from MemSource/Trados CSV" at bounding box center [237, 514] width 138 height 15
click at [0, 0] on input "Upload WC from MemSource/Trados CSV" at bounding box center [0, 0] width 0 height 0
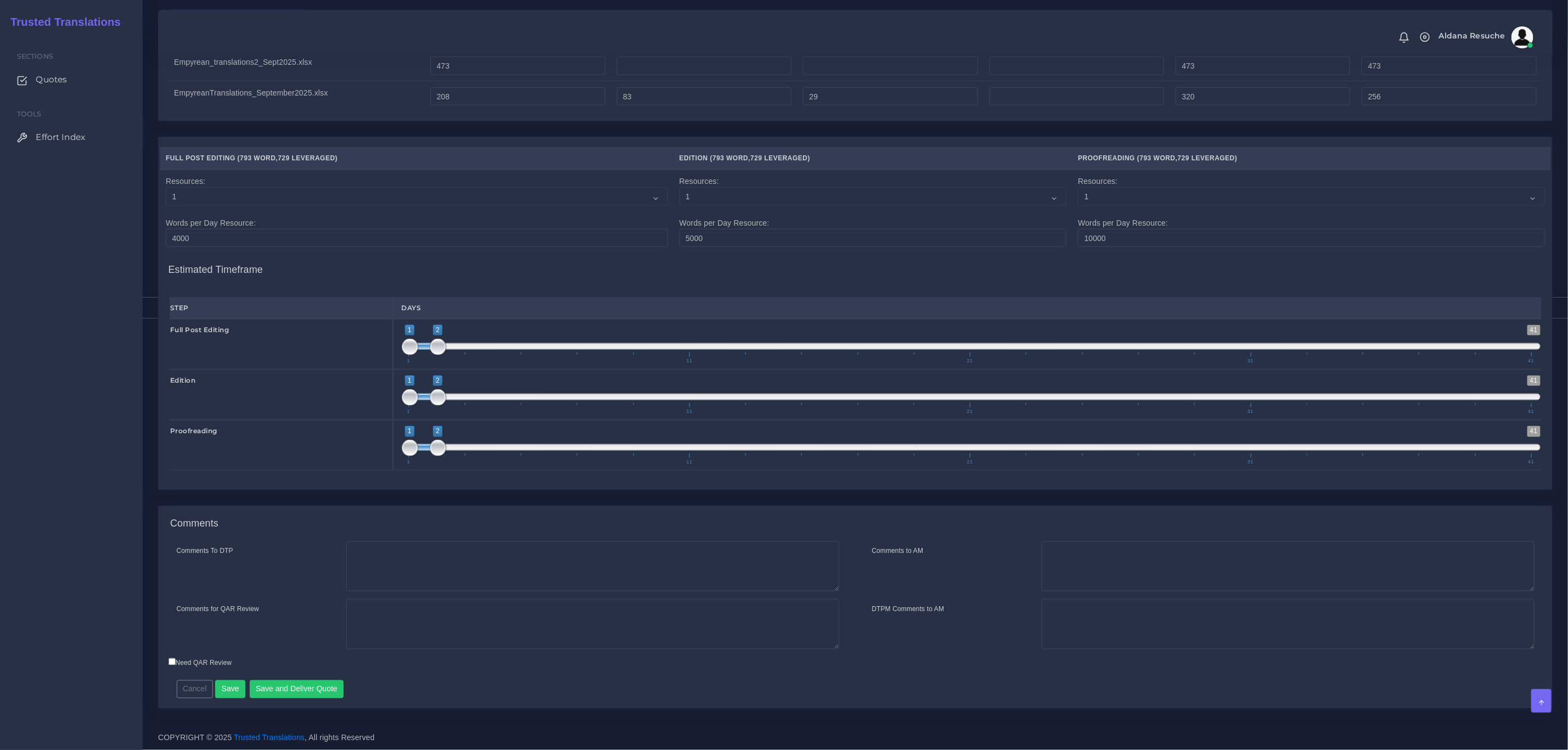
scroll to position [970, 0]
click at [464, 561] on textarea "Comments To DTP" at bounding box center [592, 565] width 493 height 51
type textarea "No DTP needed"
type textarea "PEEP"
click at [276, 691] on button "Save and Deliver Quote" at bounding box center [297, 688] width 94 height 19
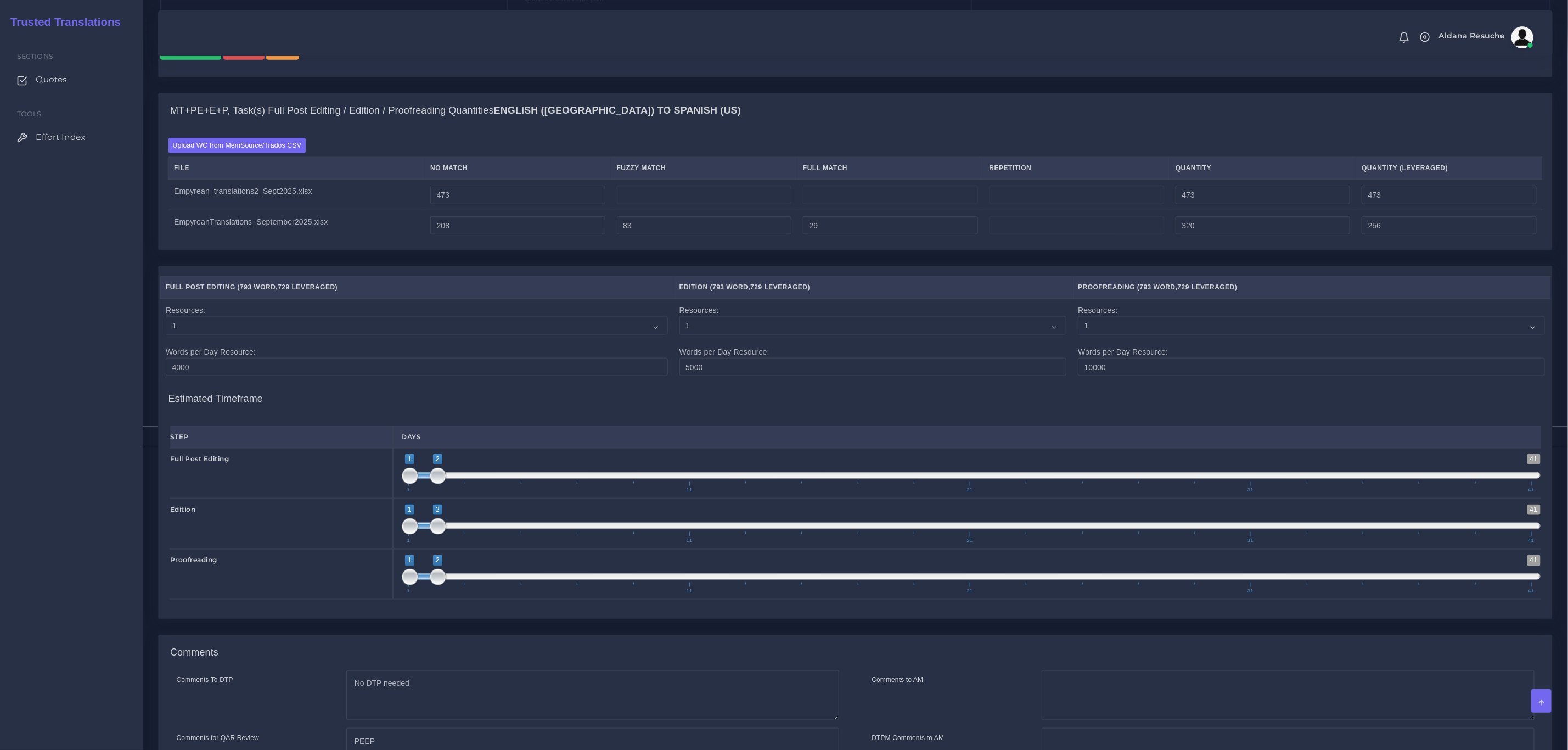
scroll to position [806, 0]
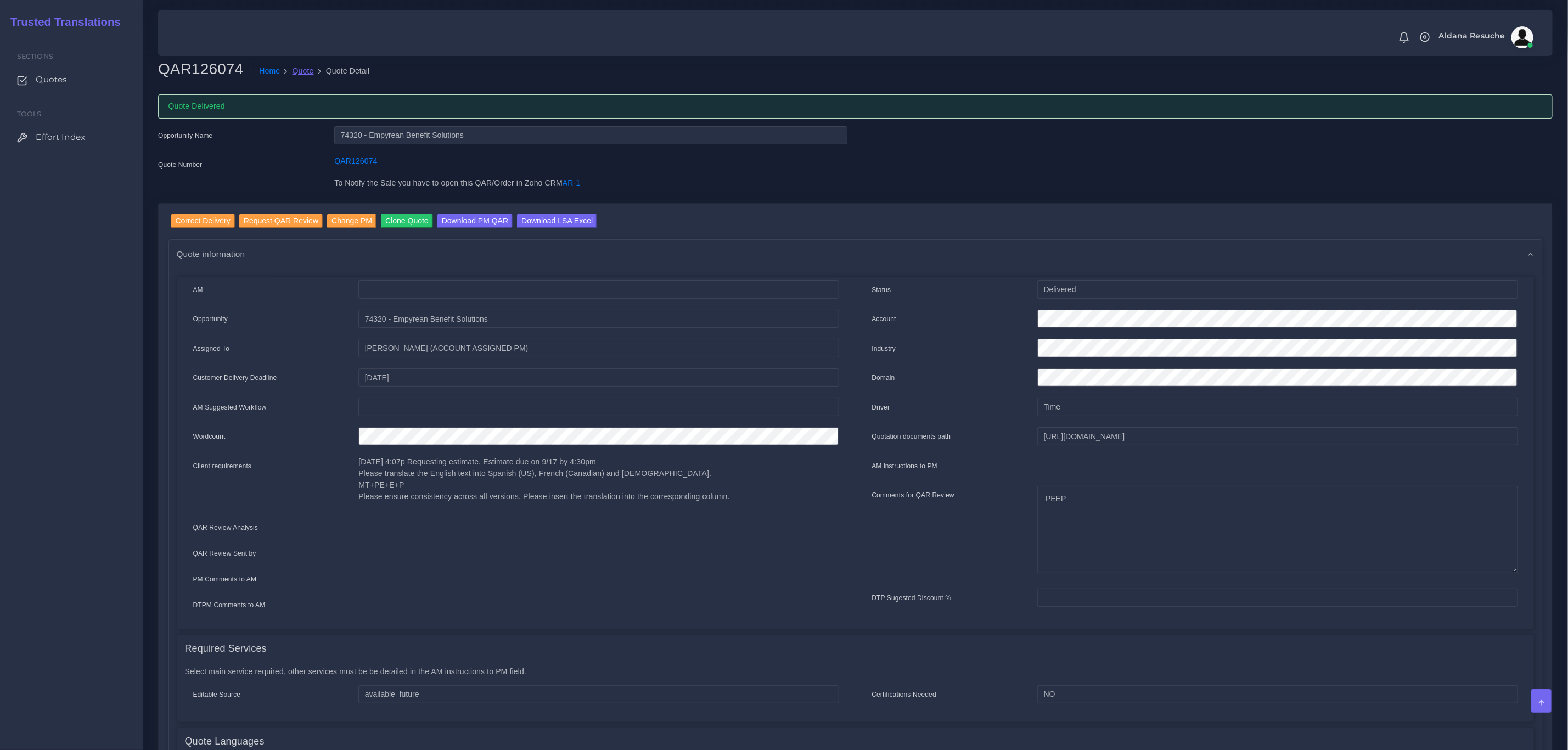
click at [302, 66] on link "Quote" at bounding box center [303, 71] width 22 height 12
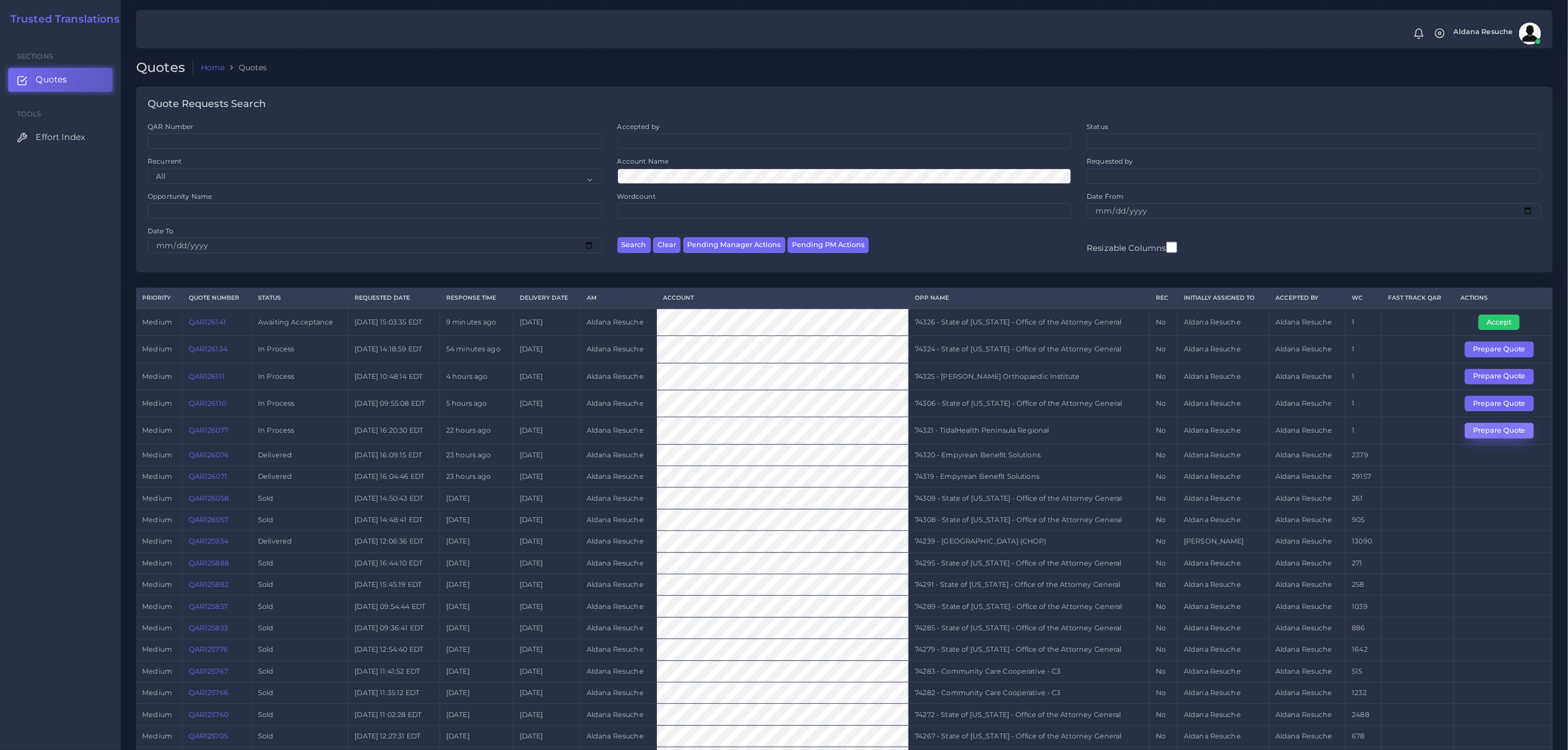
click at [1502, 436] on button "Prepare Quote" at bounding box center [1500, 430] width 69 height 15
click at [1503, 325] on button "Accept" at bounding box center [1498, 321] width 41 height 15
click at [1089, 333] on td "74326 - State of Kentucky - Office of the Attorney General" at bounding box center [1028, 322] width 241 height 28
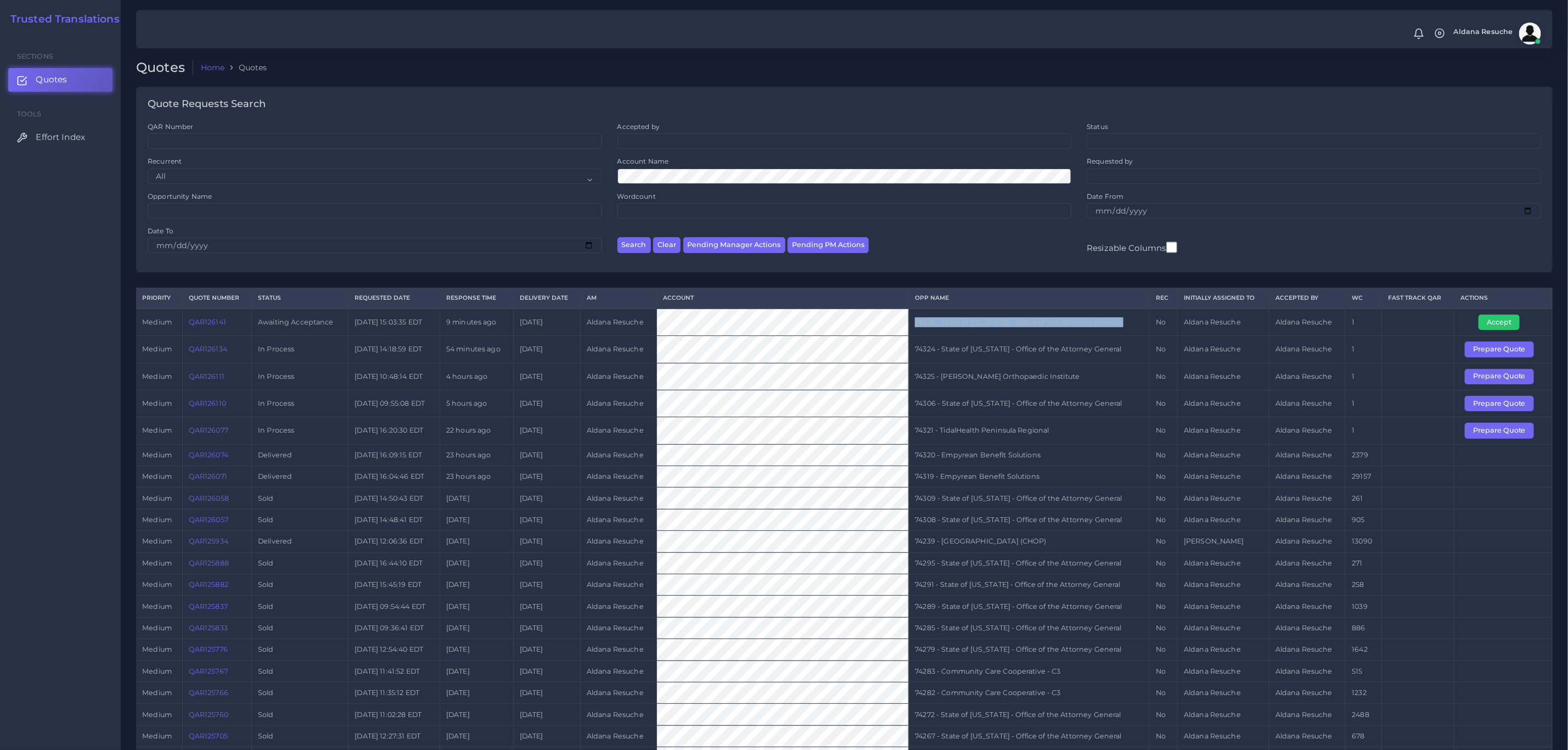
click at [1089, 333] on td "74326 - State of [US_STATE] - Office of the Attorney General" at bounding box center [1028, 322] width 241 height 28
copy tr "74326 - State of [US_STATE] - Office of the Attorney General"
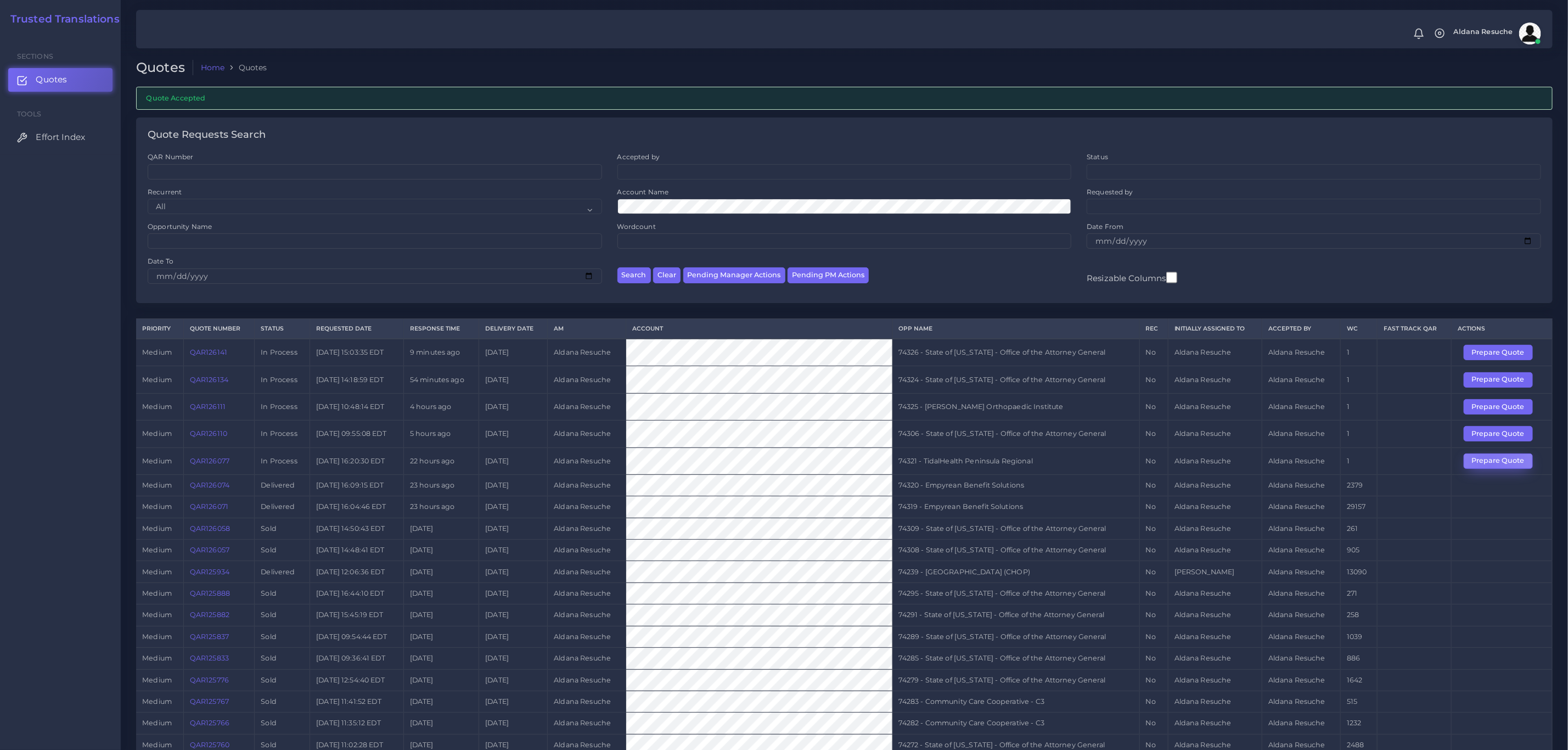
click at [1489, 468] on button "Prepare Quote" at bounding box center [1498, 460] width 69 height 15
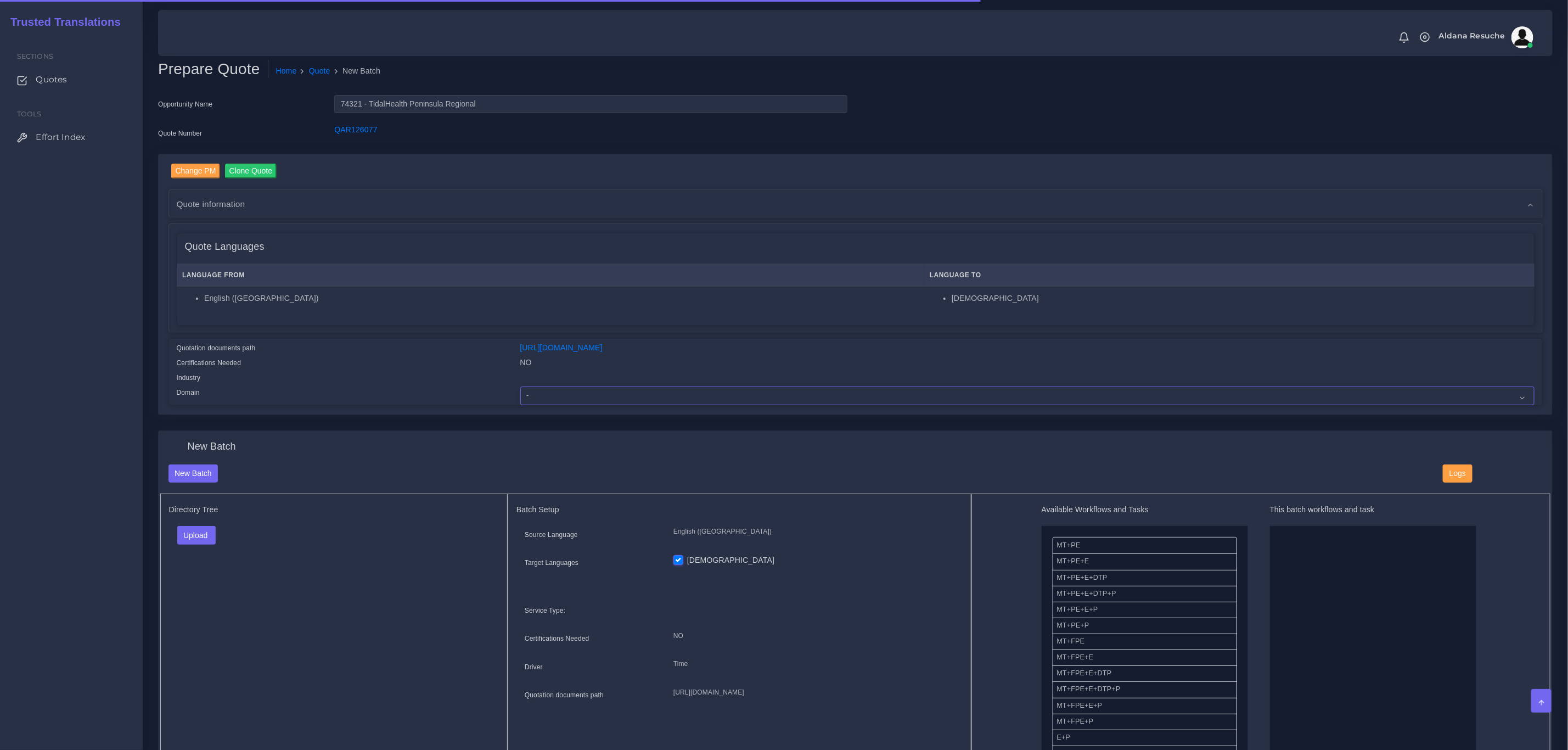
click at [569, 390] on select "- Advertising and Media Agriculture, Forestry and Fishing Architecture, Buildin…" at bounding box center [1026, 395] width 1014 height 19
select select "Healthcare and Health Sciences"
click at [520, 386] on select "- Advertising and Media Agriculture, Forestry and Fishing Architecture, Buildin…" at bounding box center [1026, 395] width 1014 height 19
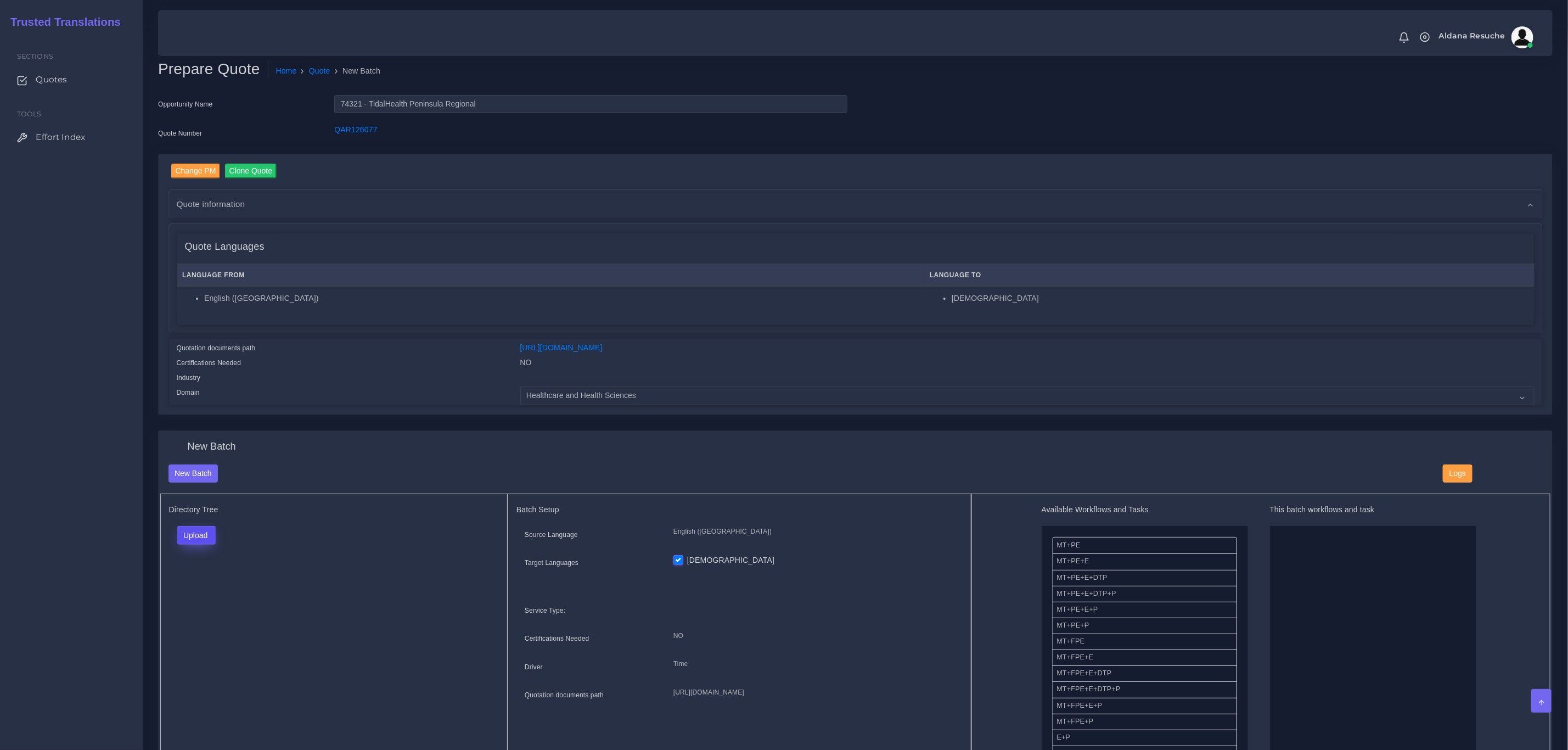
click at [198, 534] on button "Upload" at bounding box center [196, 535] width 39 height 19
click at [211, 579] on label "Files" at bounding box center [215, 577] width 75 height 14
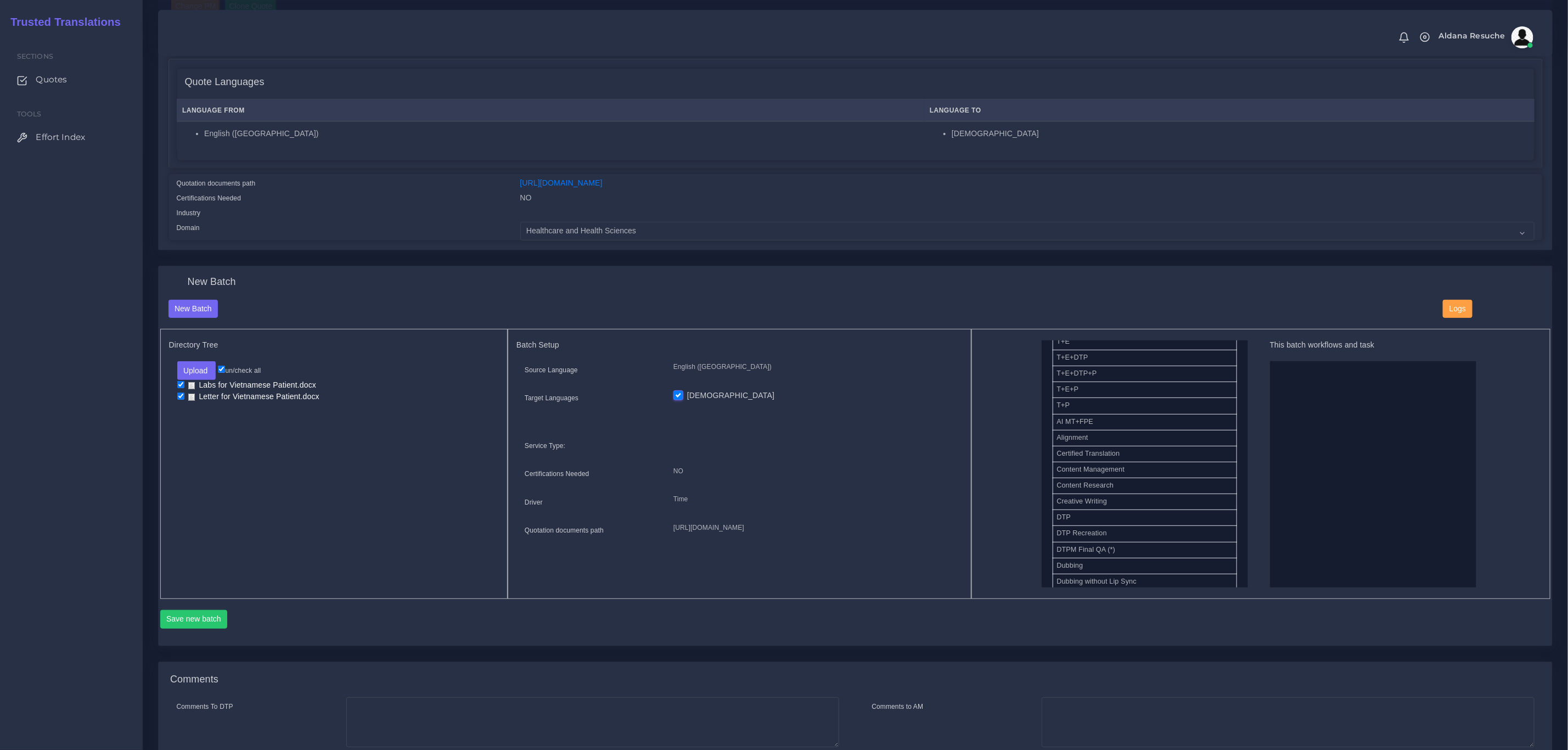
scroll to position [329, 0]
drag, startPoint x: 1106, startPoint y: 456, endPoint x: 1364, endPoint y: 440, distance: 258.5
drag, startPoint x: 1099, startPoint y: 435, endPoint x: 1357, endPoint y: 436, distance: 258.0
click at [198, 617] on button "Save new batch" at bounding box center [194, 619] width 67 height 19
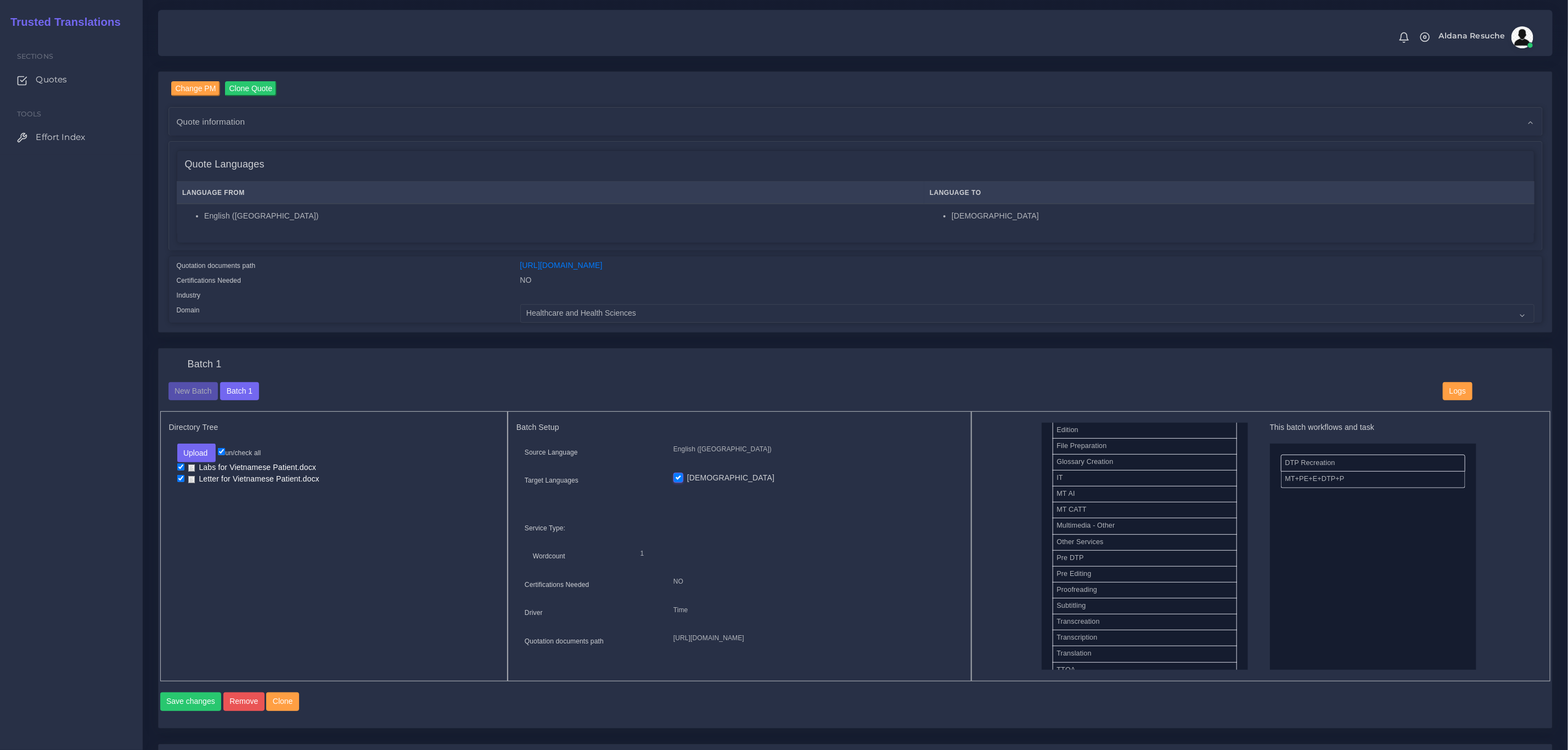
scroll to position [494, 0]
drag, startPoint x: 1095, startPoint y: 559, endPoint x: 1322, endPoint y: 476, distance: 241.7
click at [180, 704] on button "Save changes" at bounding box center [191, 701] width 61 height 19
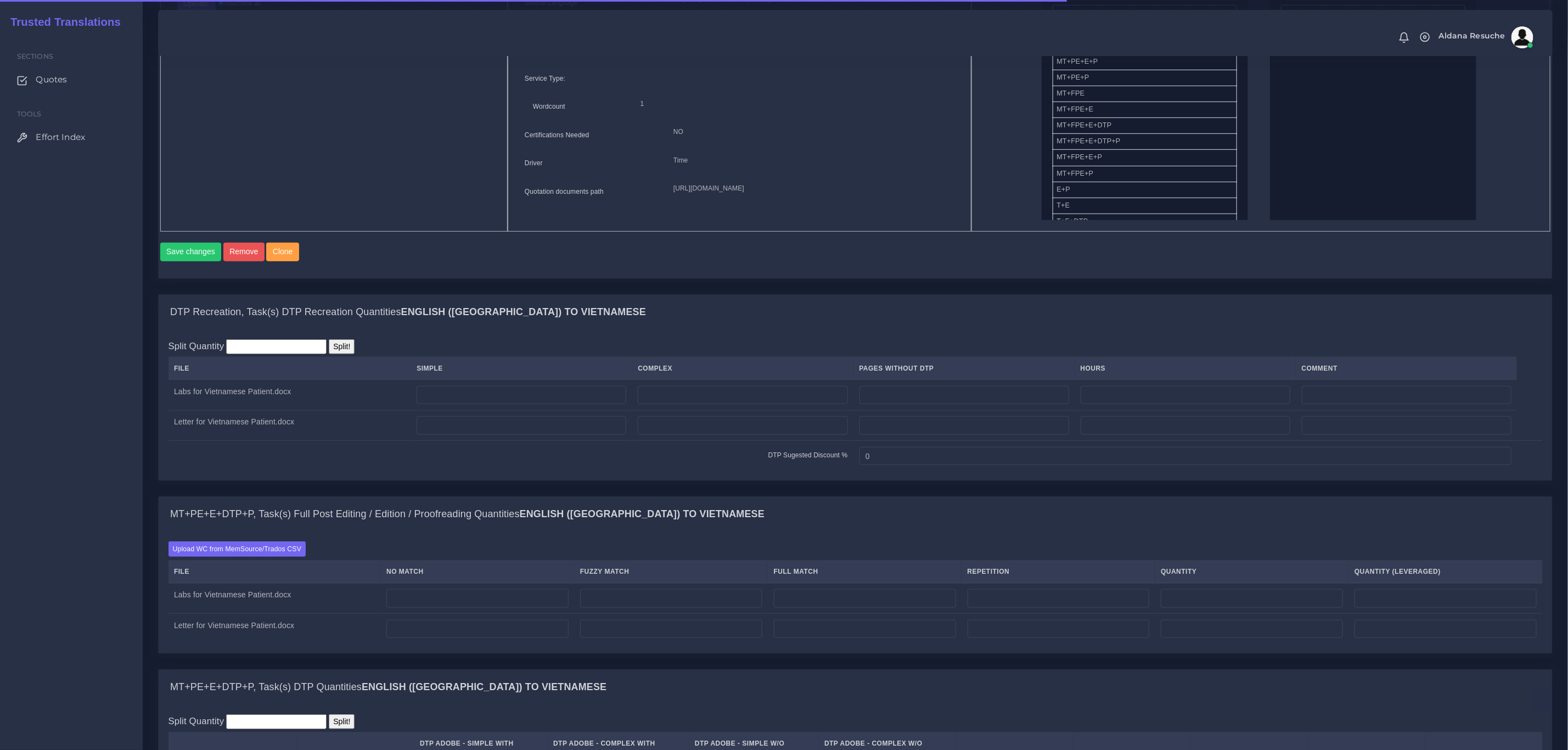
scroll to position [576, 0]
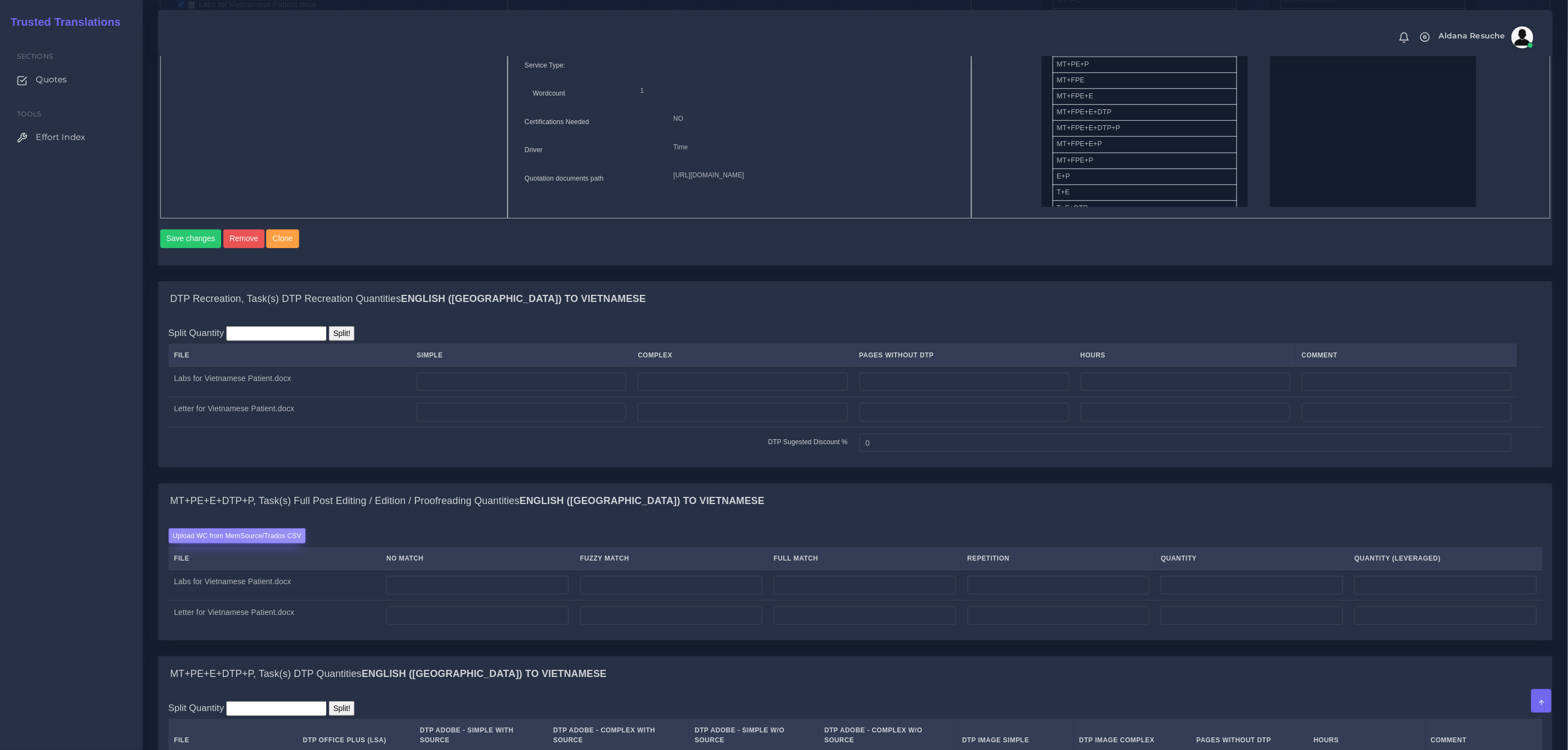
click at [220, 543] on label "Upload WC from MemSource/Trados CSV" at bounding box center [237, 535] width 138 height 15
click at [0, 0] on input "Upload WC from MemSource/Trados CSV" at bounding box center [0, 0] width 0 height 0
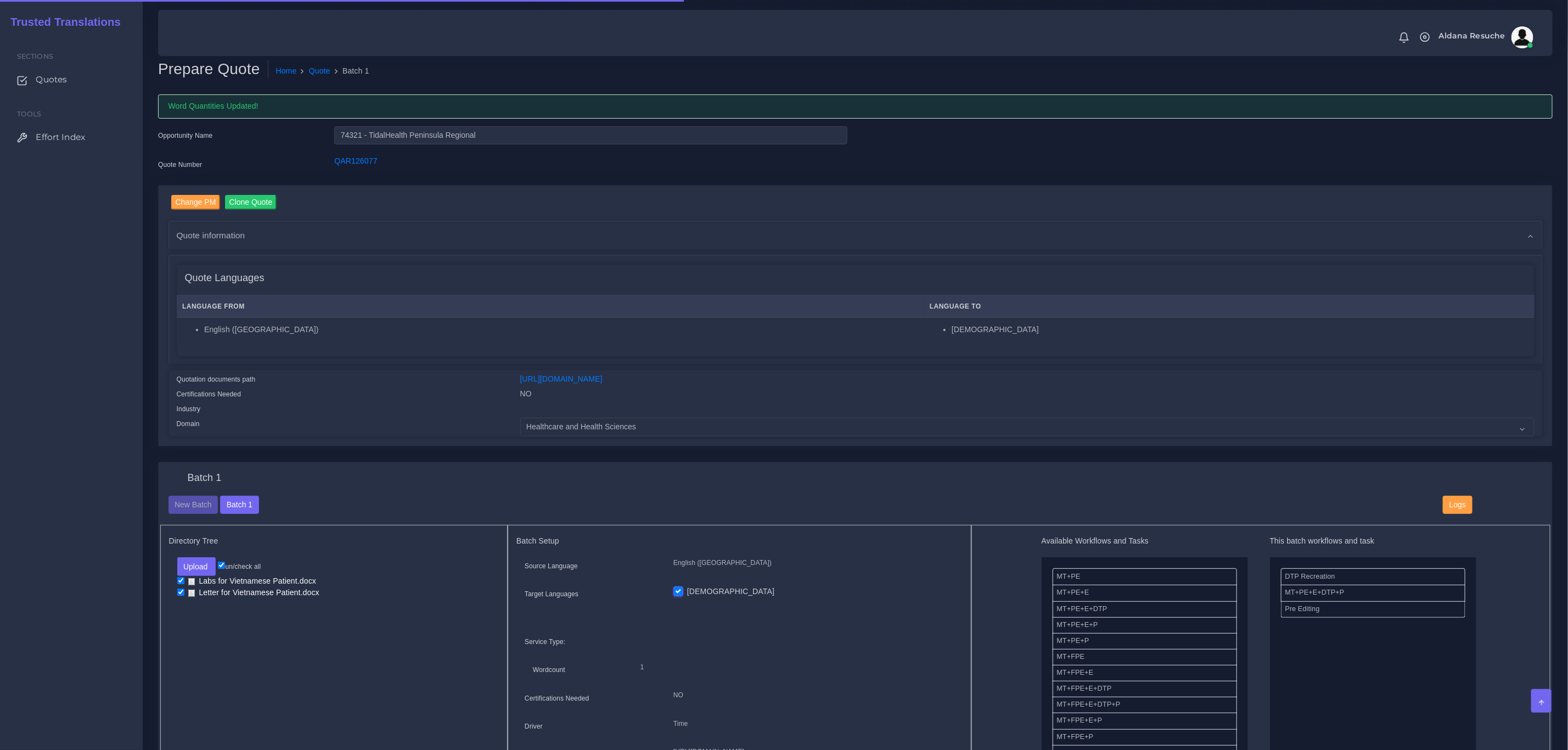
click at [405, 509] on div "New Batch Batch 1" at bounding box center [797, 505] width 1274 height 19
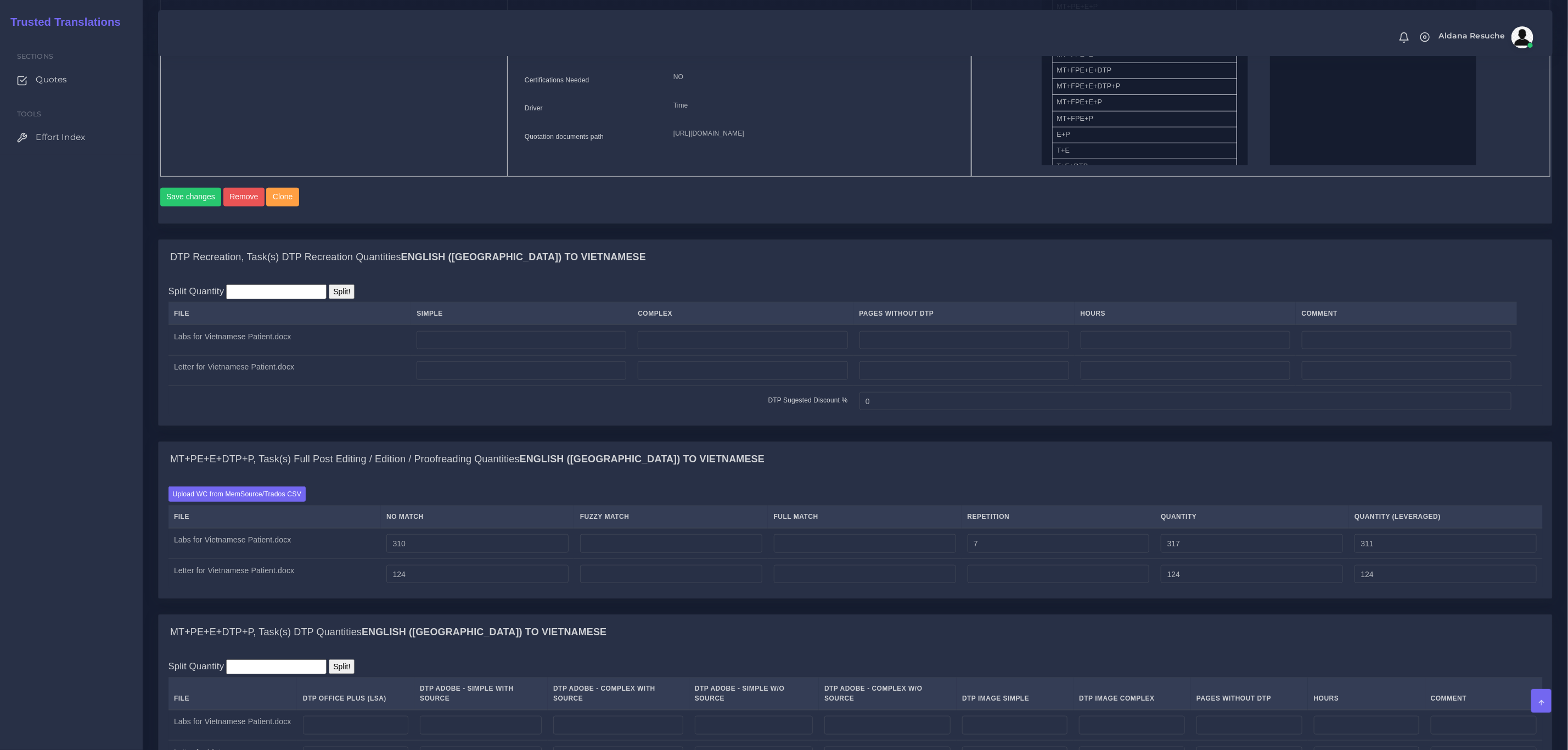
scroll to position [659, 0]
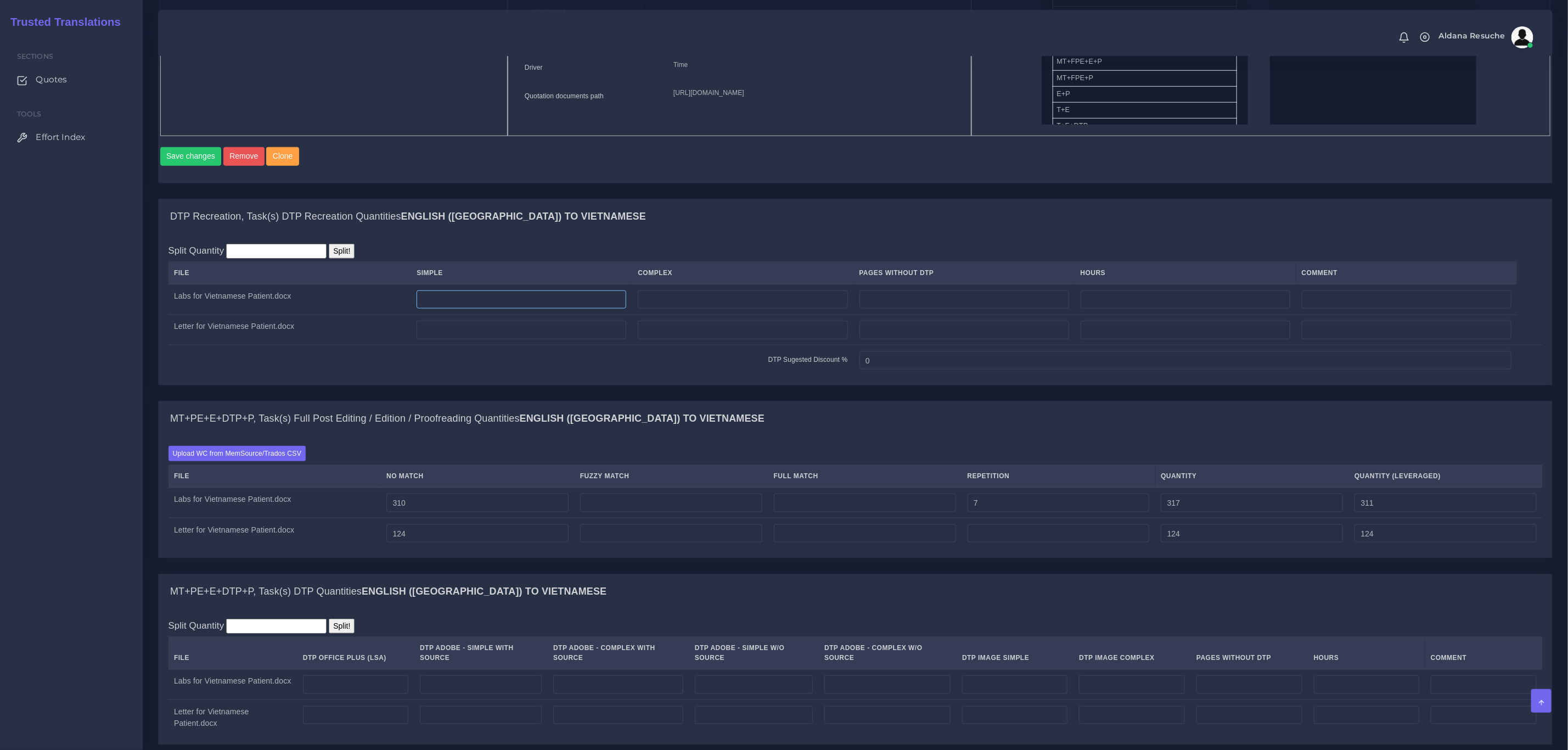
click at [539, 309] on input "number" at bounding box center [521, 300] width 209 height 19
type input "1"
click at [700, 309] on input "number" at bounding box center [742, 300] width 209 height 19
type input "1"
click at [668, 339] on input "number" at bounding box center [742, 329] width 209 height 19
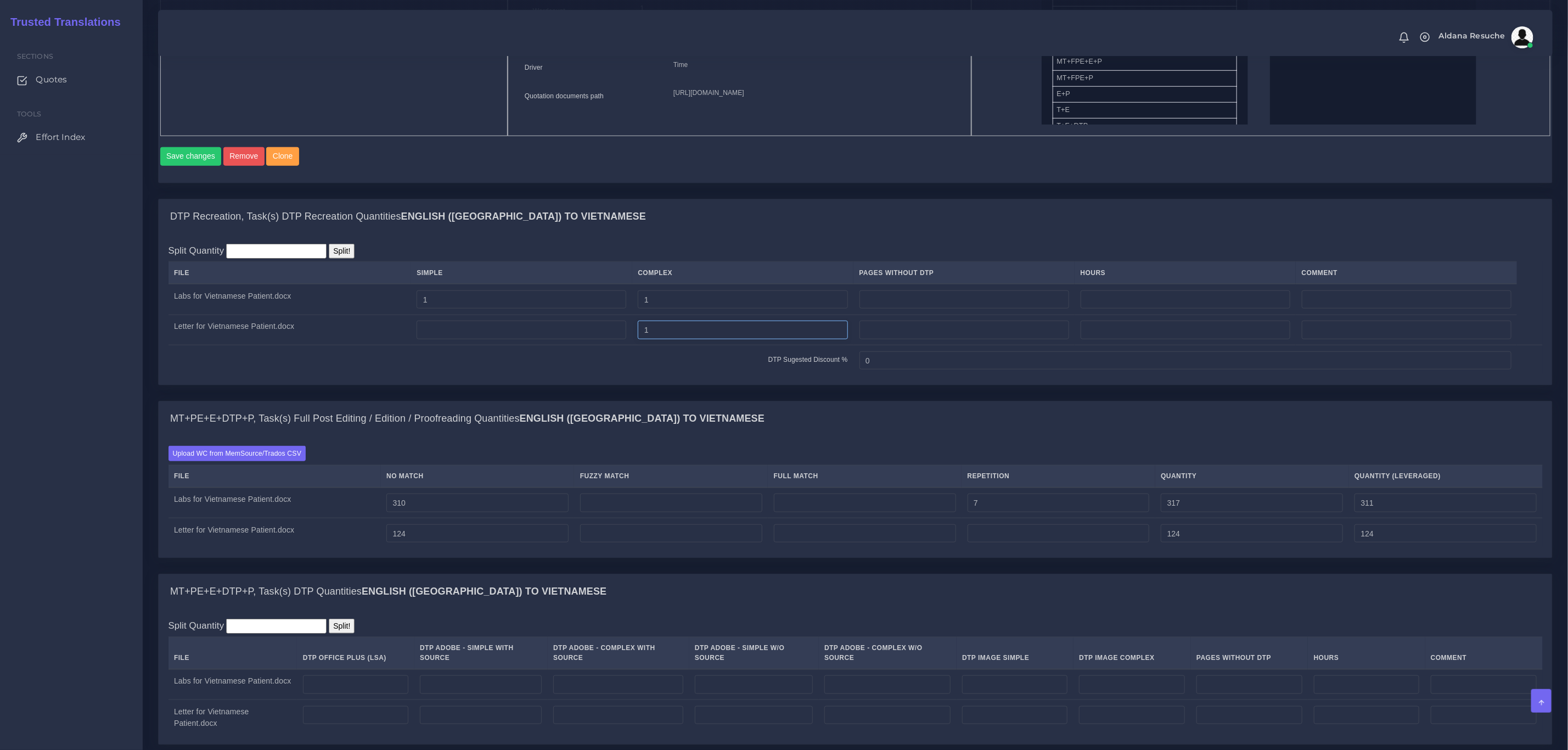
type input "1"
click at [709, 229] on div "DTP Recreation, Task(s) DTP Recreation Quantities English (US) TO Vietnamese" at bounding box center [855, 216] width 1393 height 35
drag, startPoint x: 509, startPoint y: 195, endPoint x: 504, endPoint y: 204, distance: 10.3
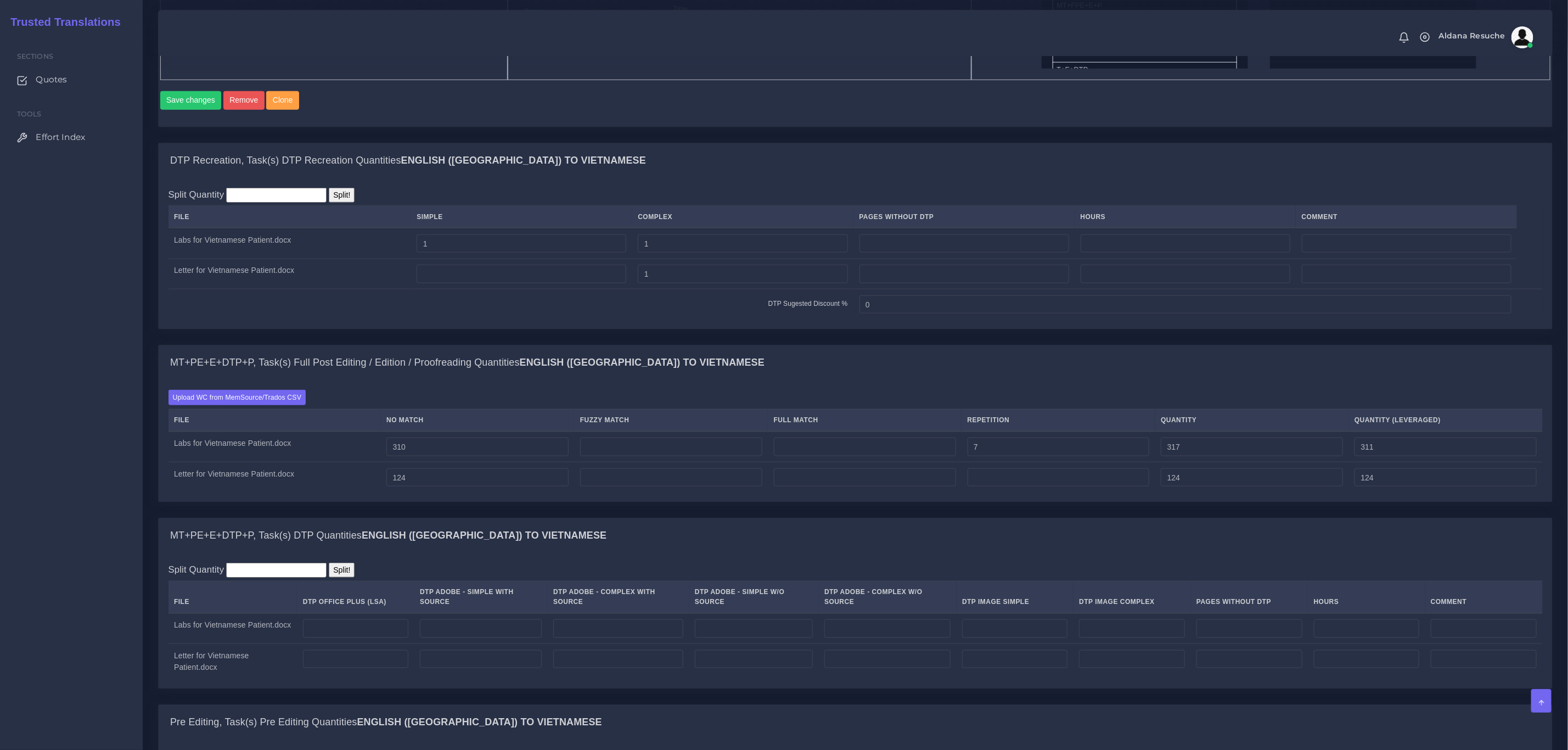
scroll to position [741, 0]
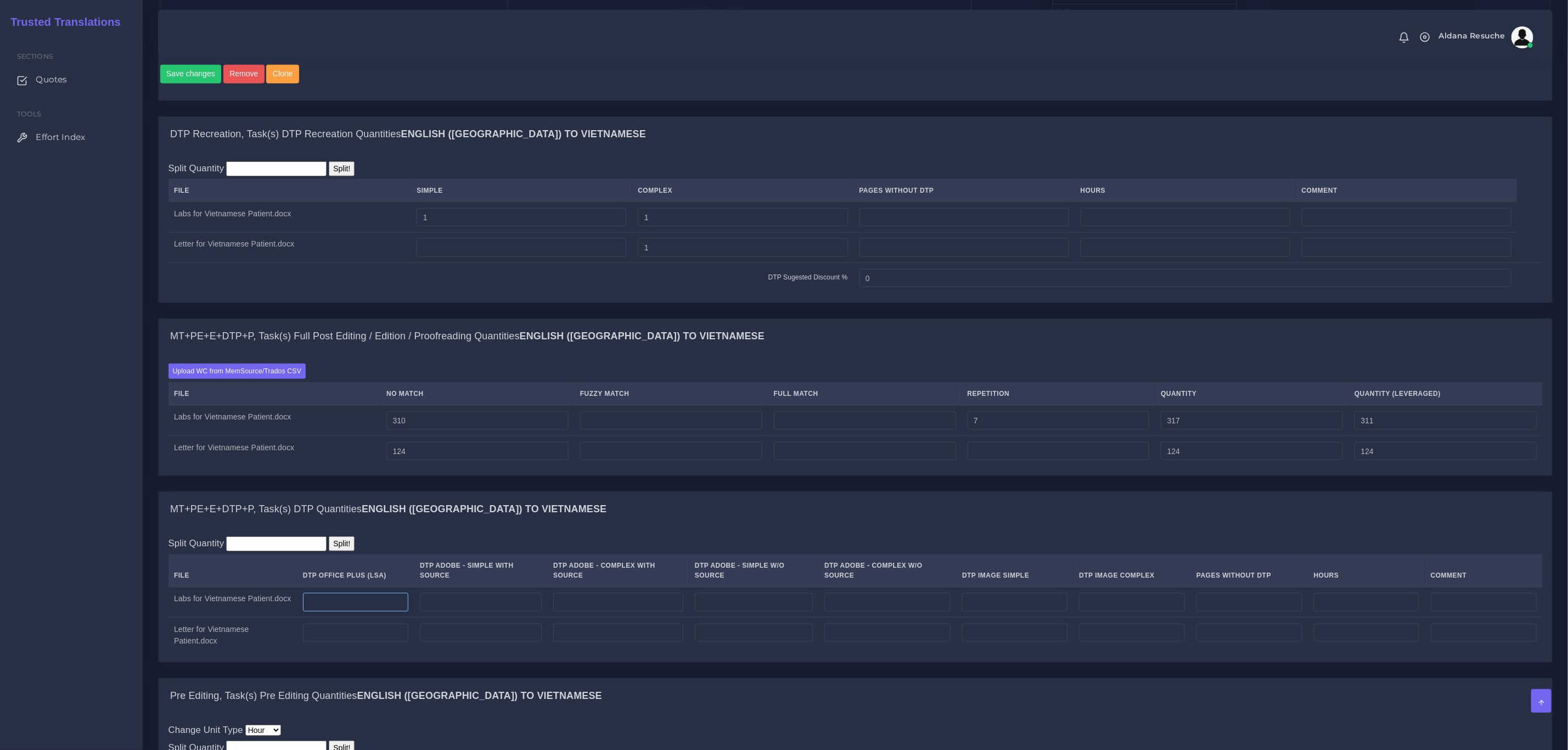
click at [361, 611] on input "number" at bounding box center [355, 601] width 105 height 19
type input "2"
click at [349, 641] on input "number" at bounding box center [355, 632] width 105 height 19
type input "1"
click at [588, 491] on div "MT+PE+E+DTP+P, Task(s) Full Post Editing / Edition / Proofreading Quantities En…" at bounding box center [855, 405] width 1410 height 173
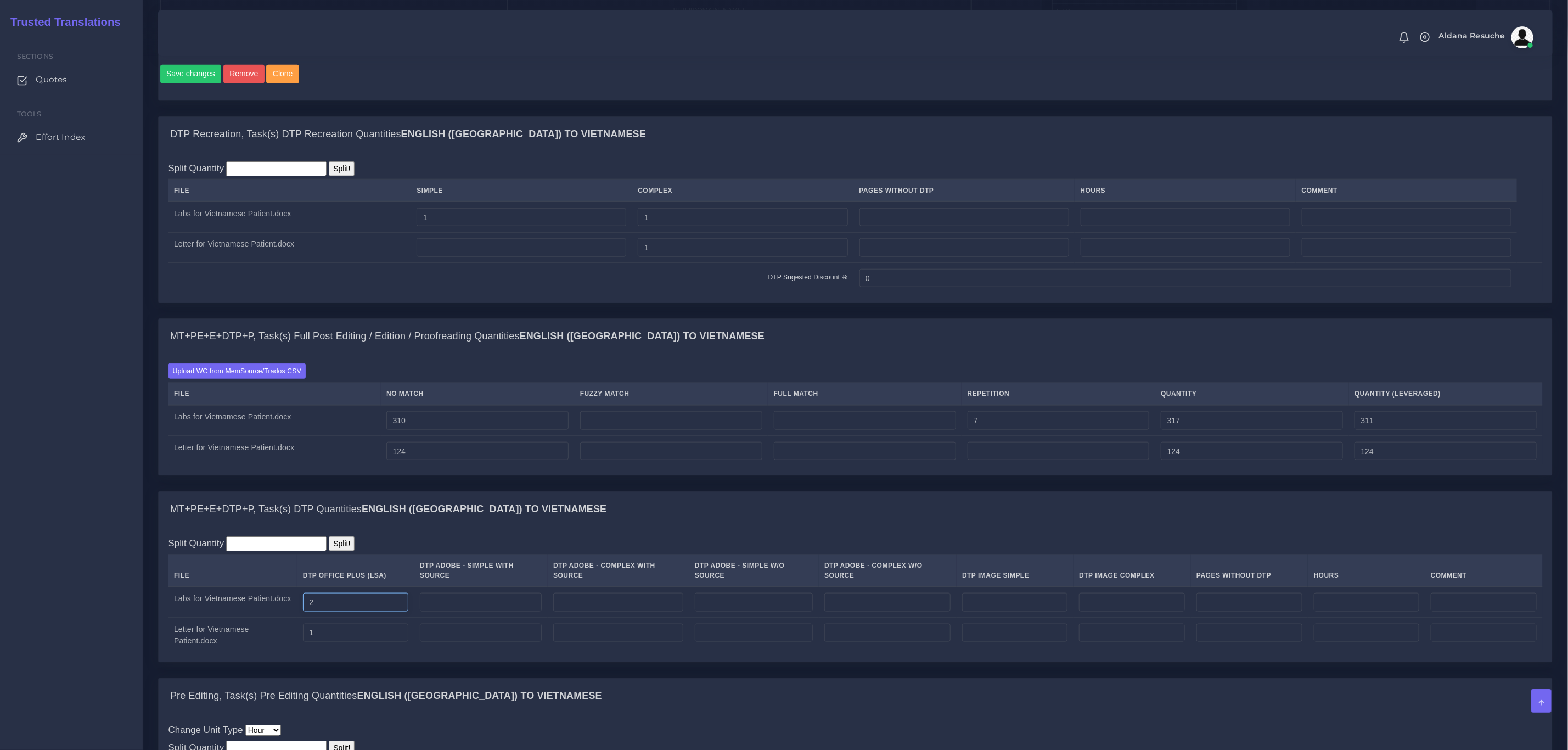
drag, startPoint x: 349, startPoint y: 611, endPoint x: 298, endPoint y: 616, distance: 51.2
click at [298, 616] on tr "Labs for Vietnamese Patient.docx 2" at bounding box center [855, 601] width 1374 height 31
type input "1"
click at [508, 491] on div "MT+PE+E+DTP+P, Task(s) Full Post Editing / Edition / Proofreading Quantities En…" at bounding box center [855, 405] width 1410 height 173
click at [456, 226] on input "1" at bounding box center [521, 217] width 209 height 19
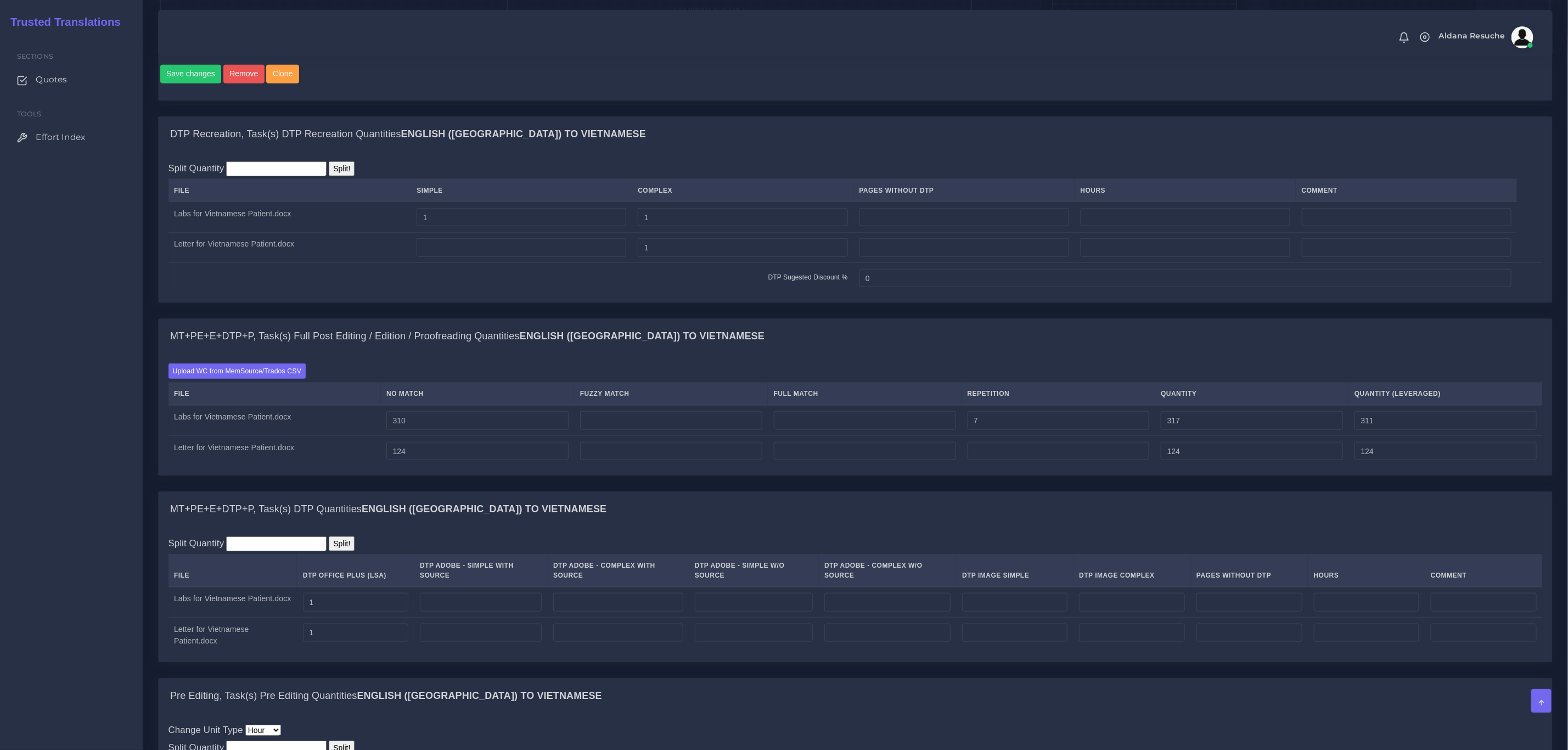
click at [631, 152] on div "DTP Recreation, Task(s) DTP Recreation Quantities English (US) TO Vietnamese" at bounding box center [855, 134] width 1393 height 35
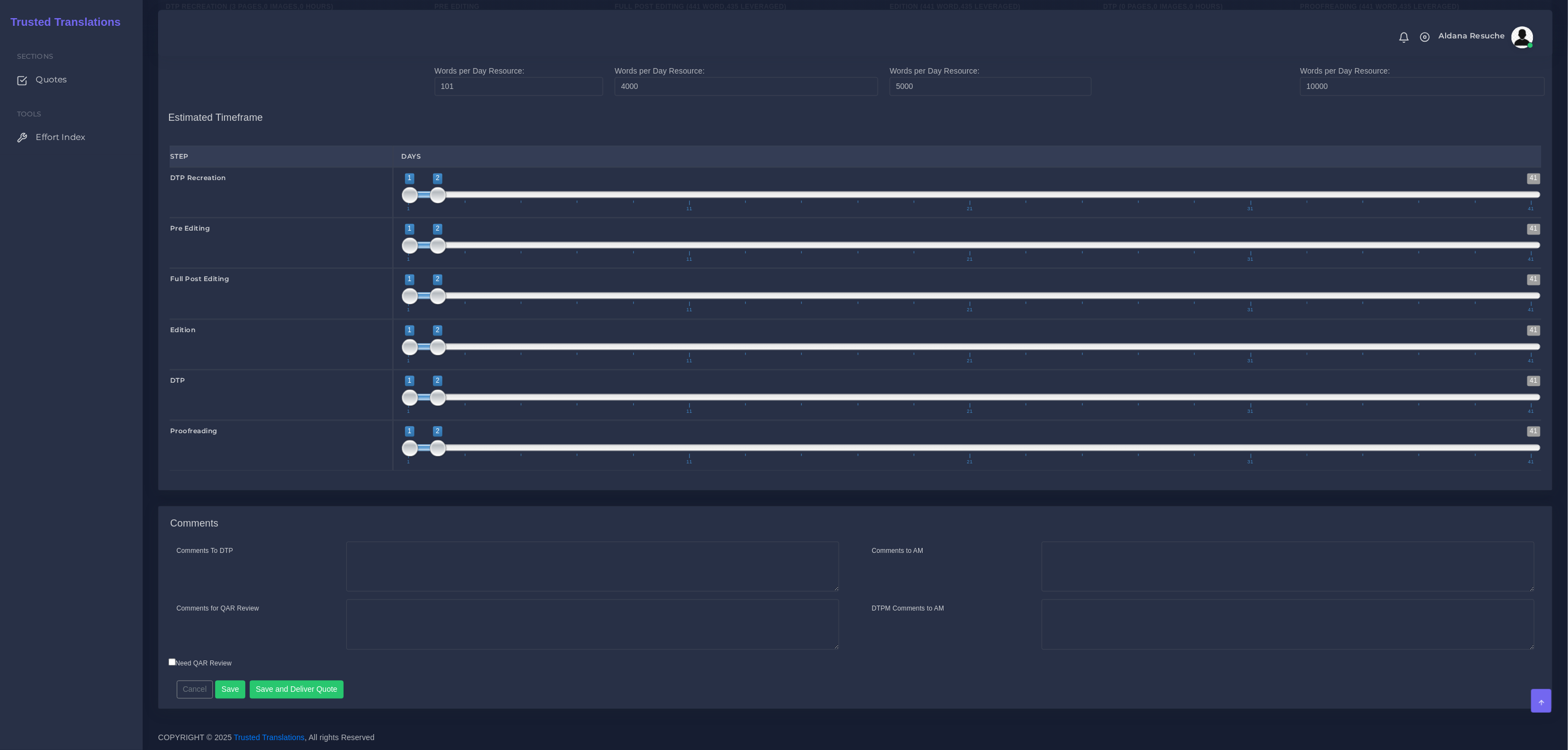
scroll to position [1632, 0]
click at [478, 579] on textarea "Comments To DTP" at bounding box center [592, 565] width 493 height 51
type textarea "D"
type textarea "Recreation in word + DTP in word"
drag, startPoint x: 504, startPoint y: 562, endPoint x: 240, endPoint y: 586, distance: 265.1
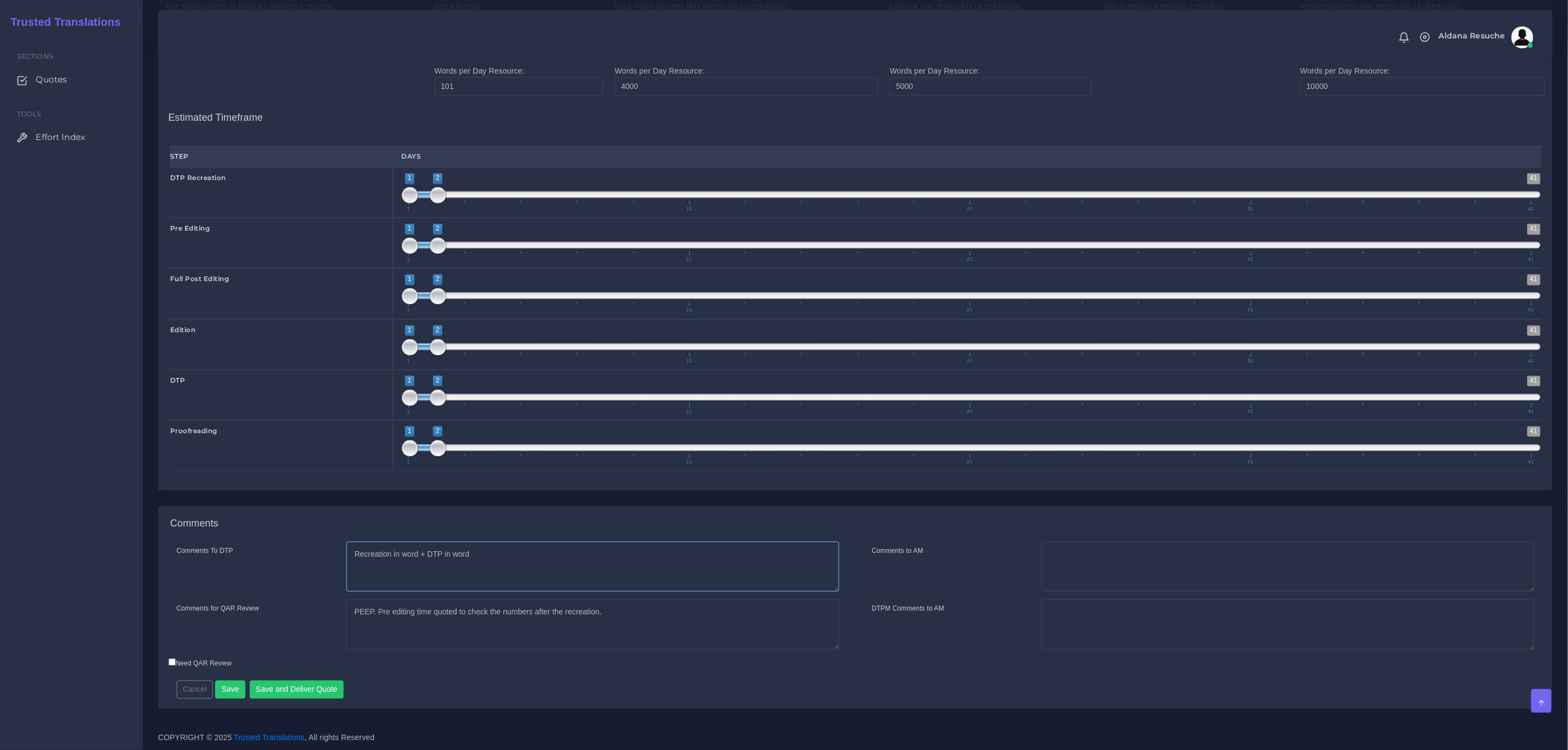
click at [206, 563] on div "Comments To DTP Recreation in word + DTP in word" at bounding box center [508, 565] width 678 height 51
click at [690, 619] on textarea "PEEP. Pre editing time quoted to check the numbers after the recreation." at bounding box center [592, 624] width 493 height 51
paste textarea "Recreation in word + DTP in word"
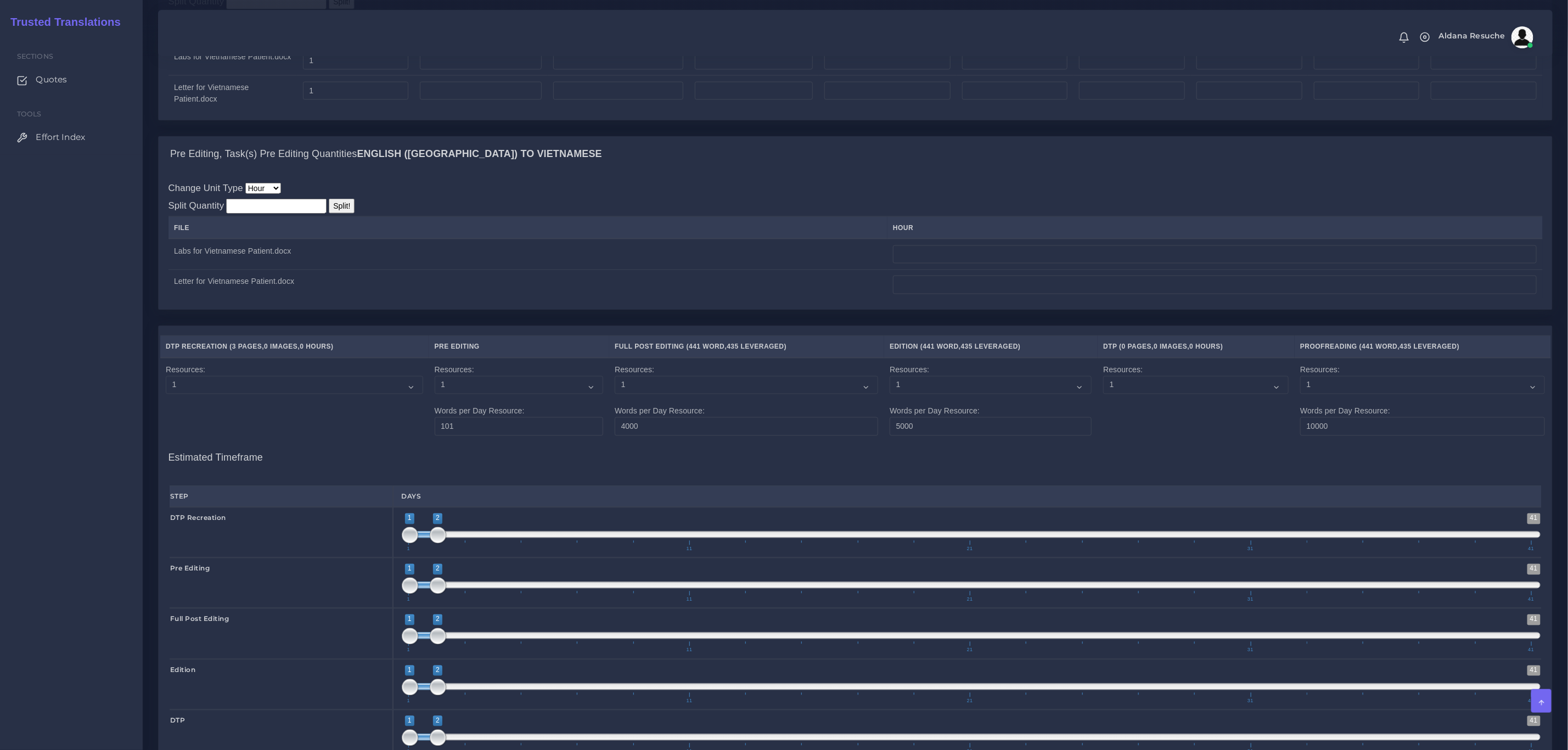
scroll to position [1138, 0]
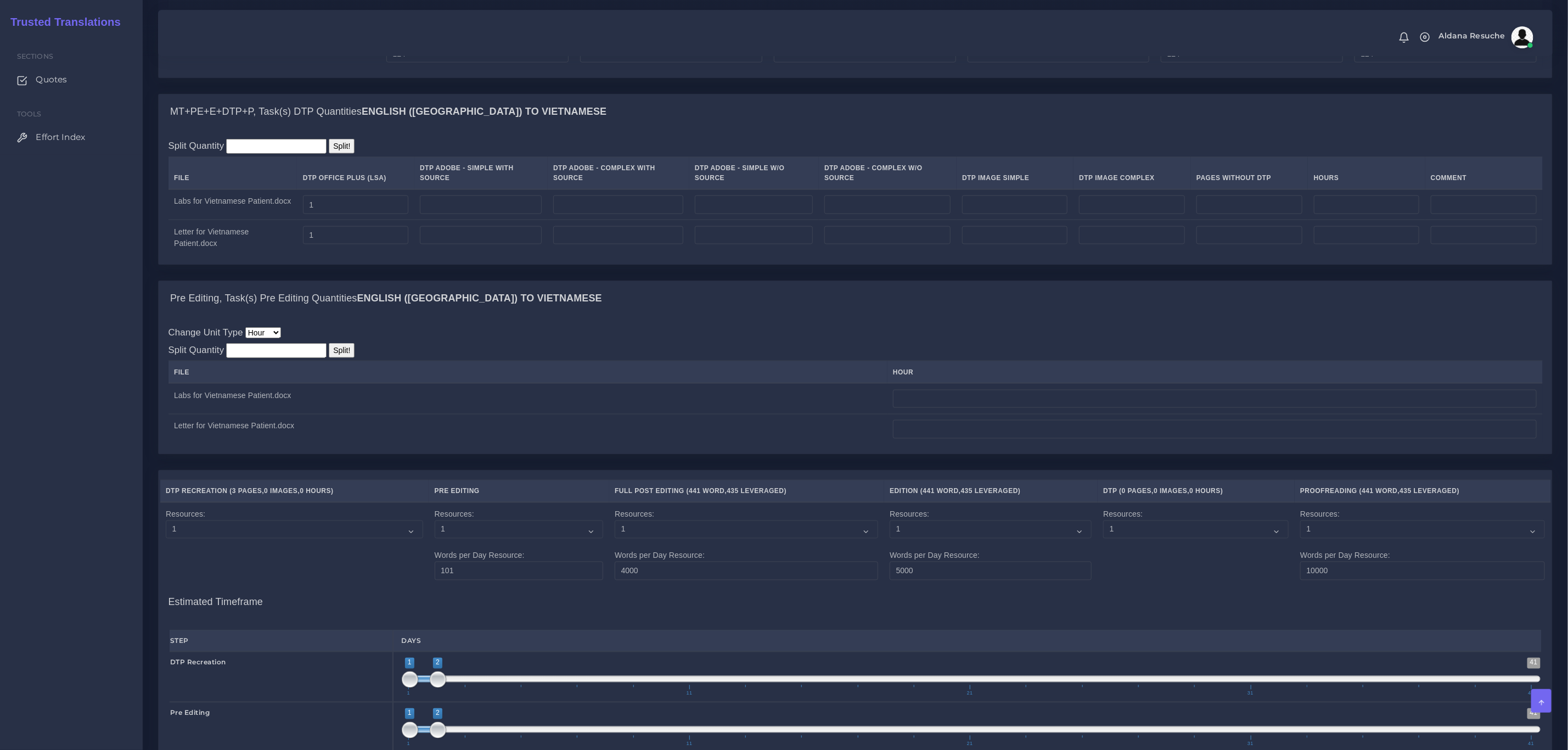
type textarea "PEEP. Pre editing time quoted to check the numbers after the recreation. Recrea…"
click at [1003, 393] on input "number" at bounding box center [1214, 399] width 644 height 19
type input "0.25"
click at [934, 309] on div "Pre Editing, Task(s) Pre Editing Quantities English (US) TO Vietnamese" at bounding box center [855, 298] width 1393 height 35
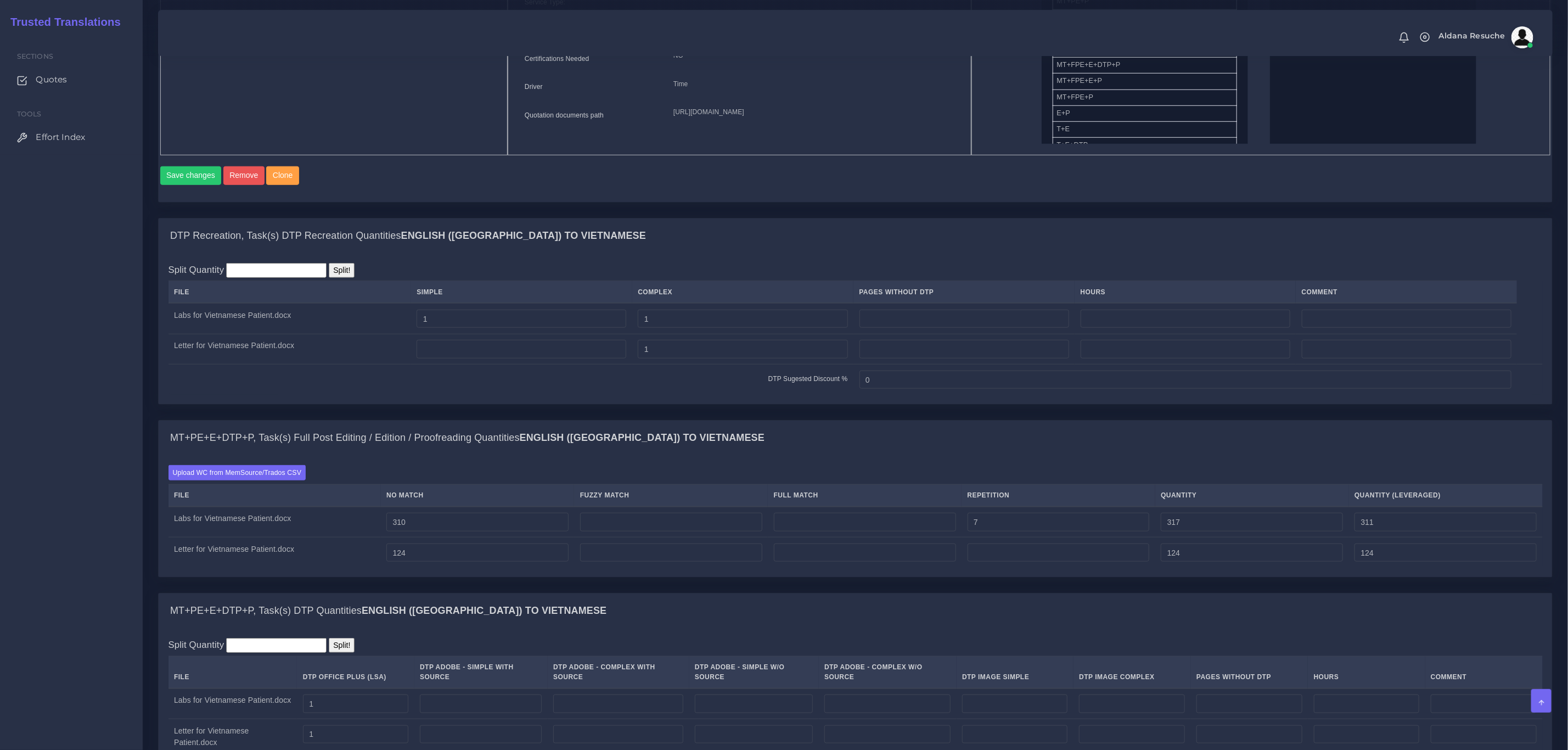
scroll to position [644, 0]
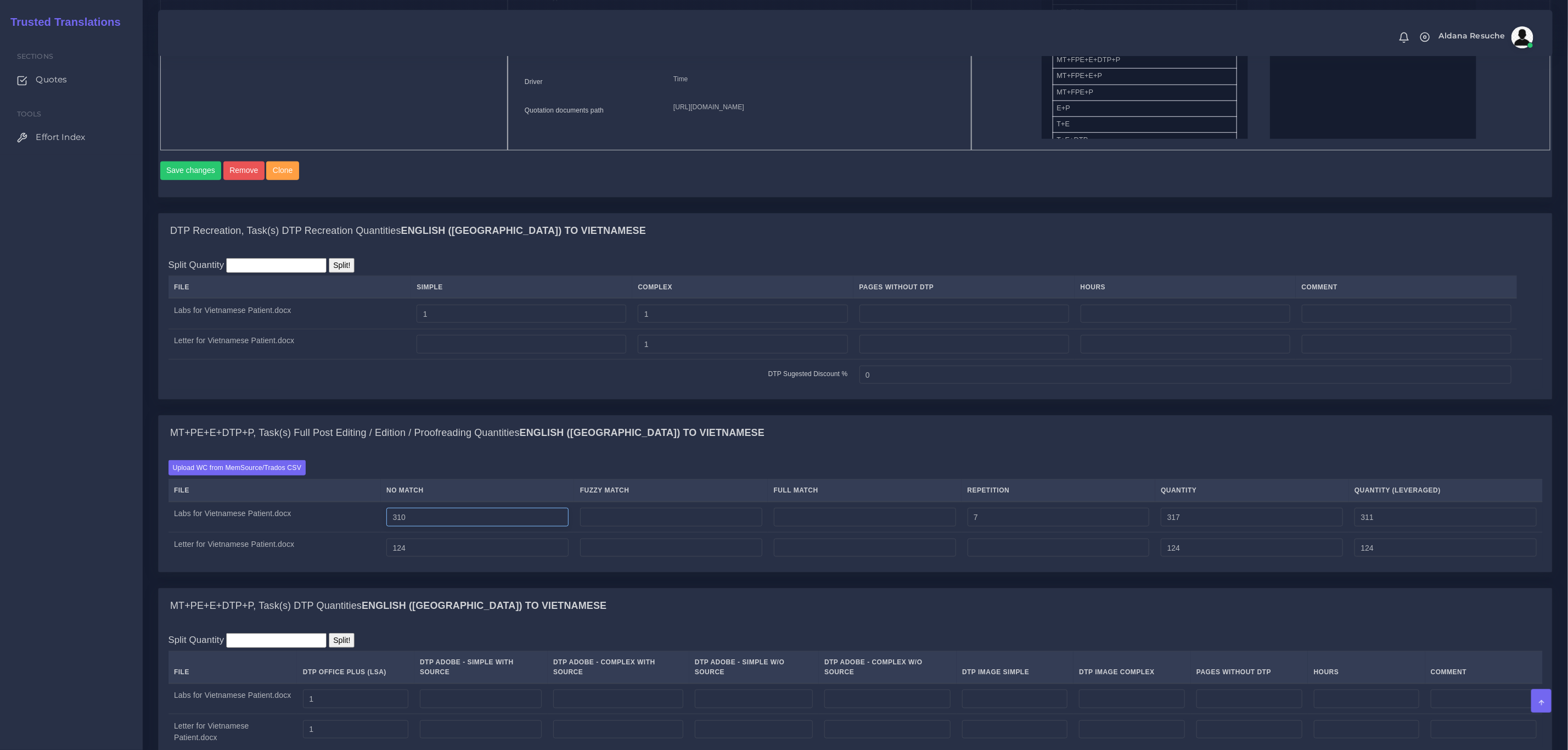
drag, startPoint x: 407, startPoint y: 537, endPoint x: 417, endPoint y: 537, distance: 10.0
click at [417, 527] on input "310" at bounding box center [477, 517] width 182 height 19
type input "380"
type input "387"
type input "381"
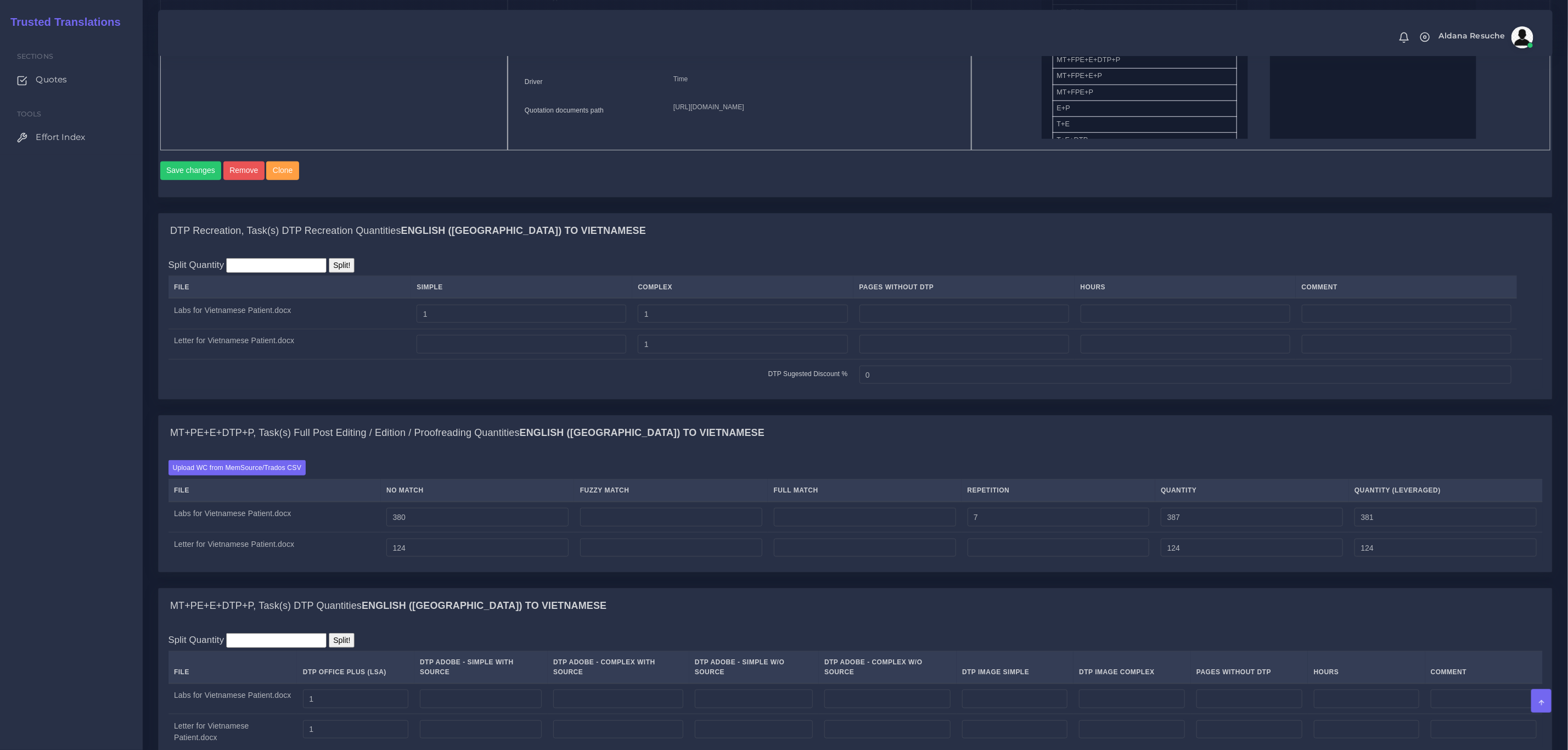
click at [744, 400] on div "Split Quantity Split! File Simple Complex Pages Without DTP Hours Comment Labs …" at bounding box center [855, 324] width 1393 height 151
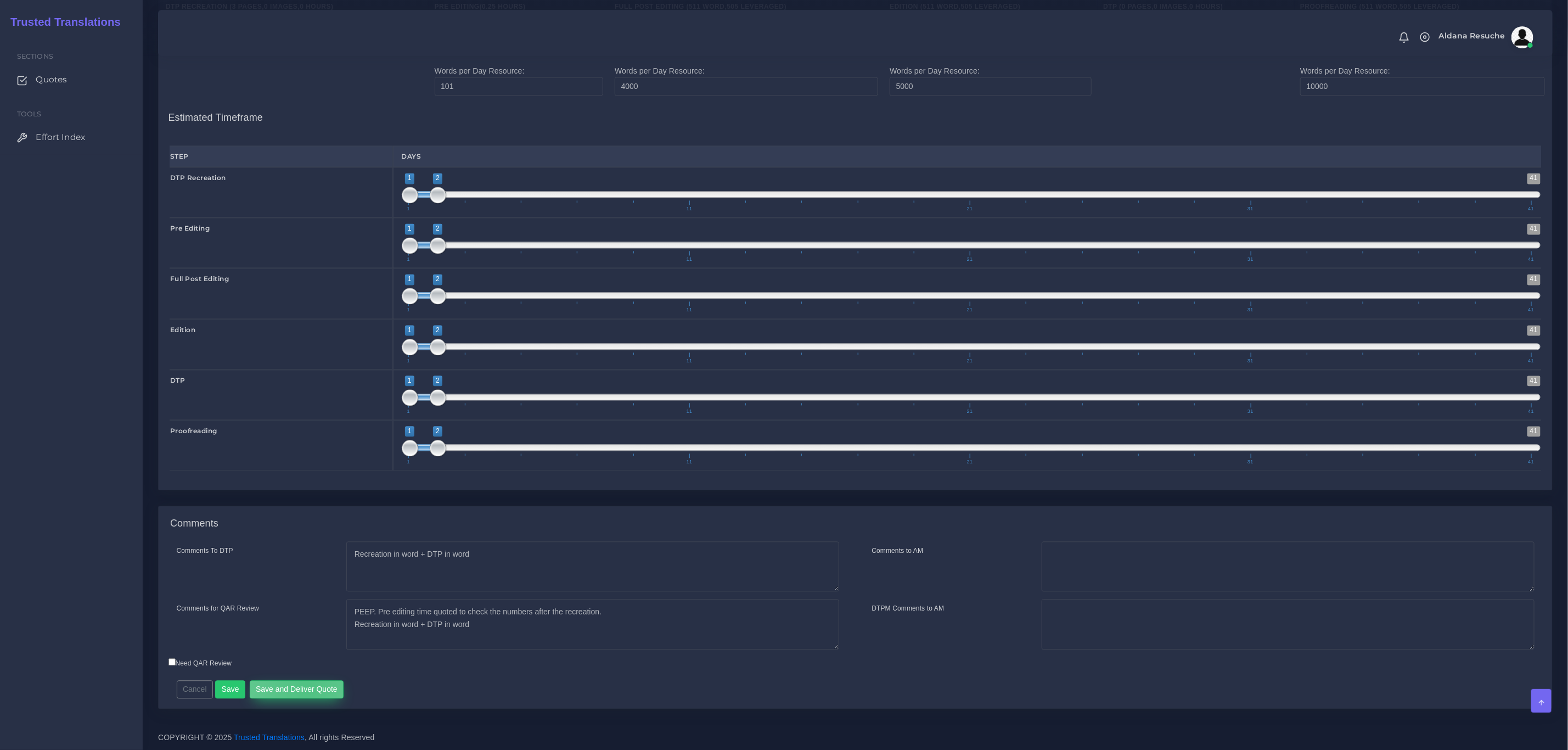
click at [303, 688] on button "Save and Deliver Quote" at bounding box center [297, 688] width 94 height 19
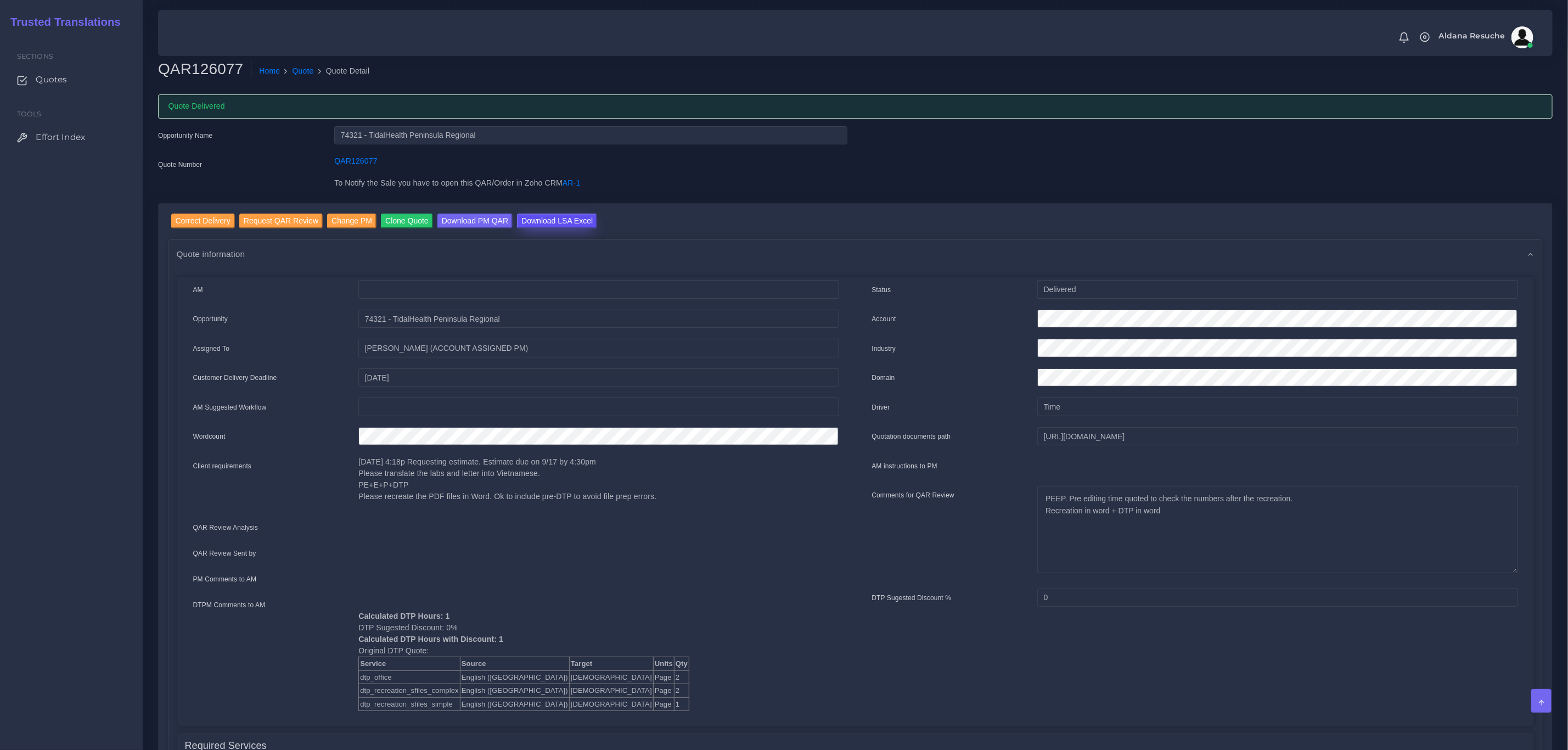
click at [559, 220] on input "Download LSA Excel" at bounding box center [556, 220] width 80 height 15
click at [299, 68] on link "Quote" at bounding box center [303, 71] width 22 height 12
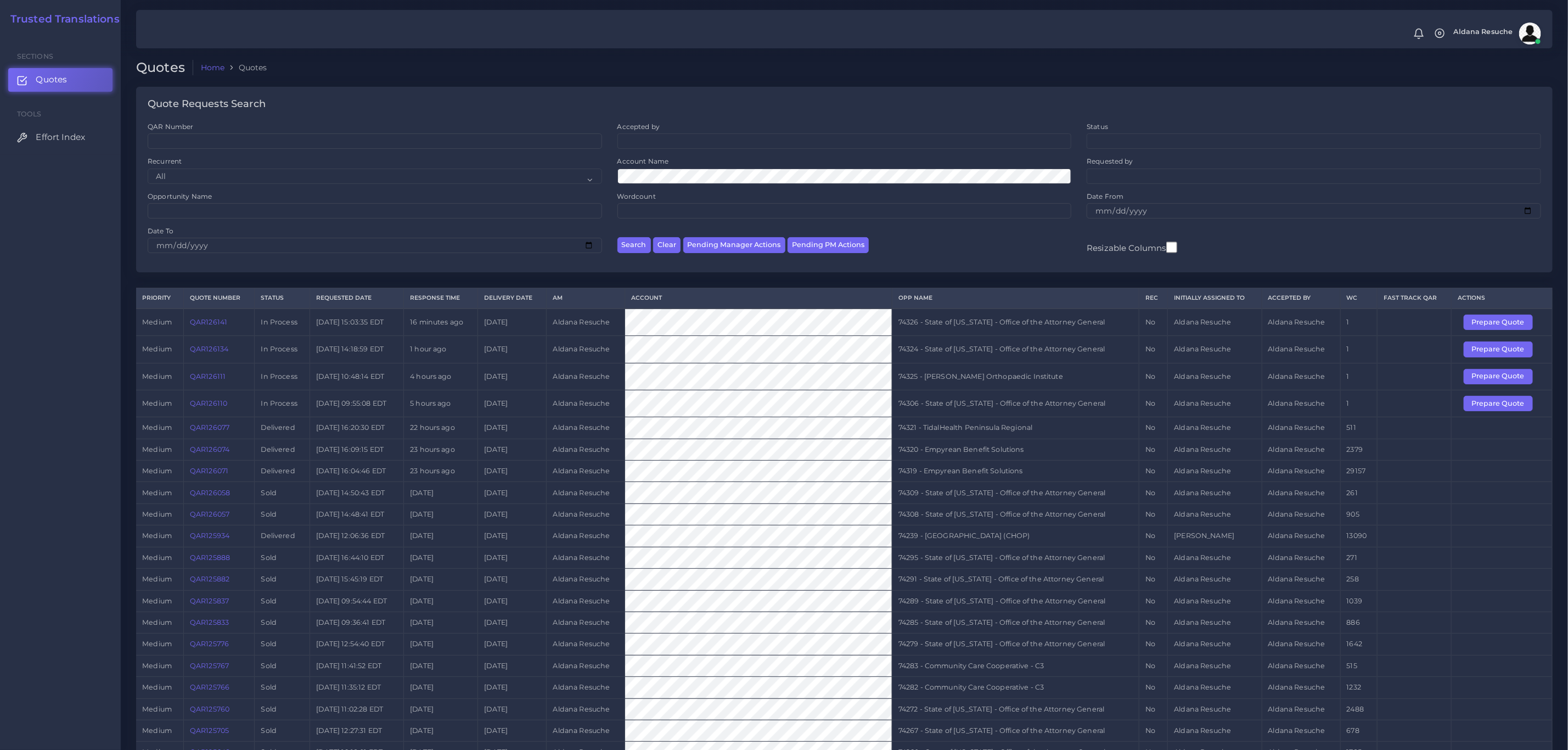
click at [224, 431] on link "QAR126077" at bounding box center [209, 428] width 40 height 8
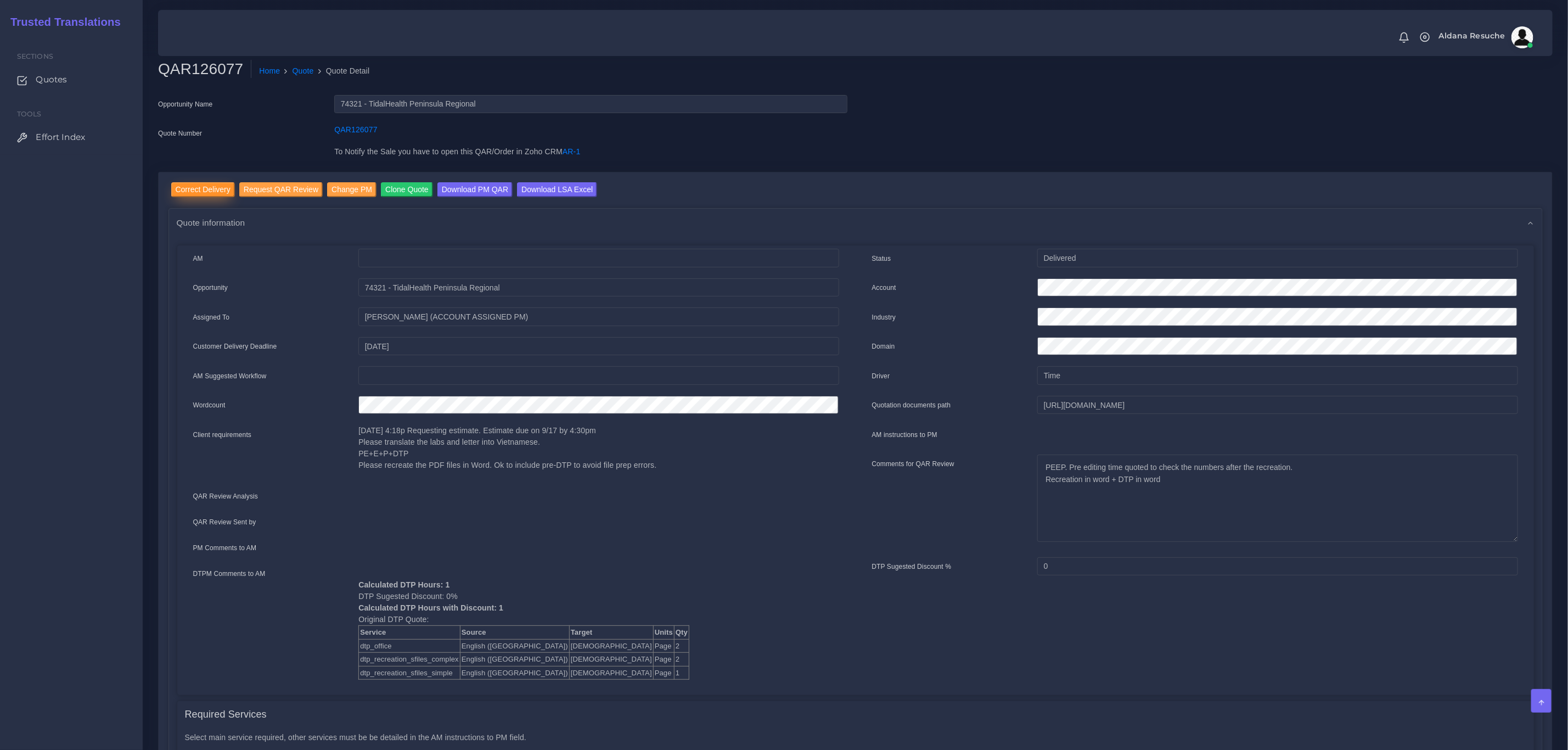
click at [180, 187] on input "Correct Delivery" at bounding box center [203, 189] width 63 height 15
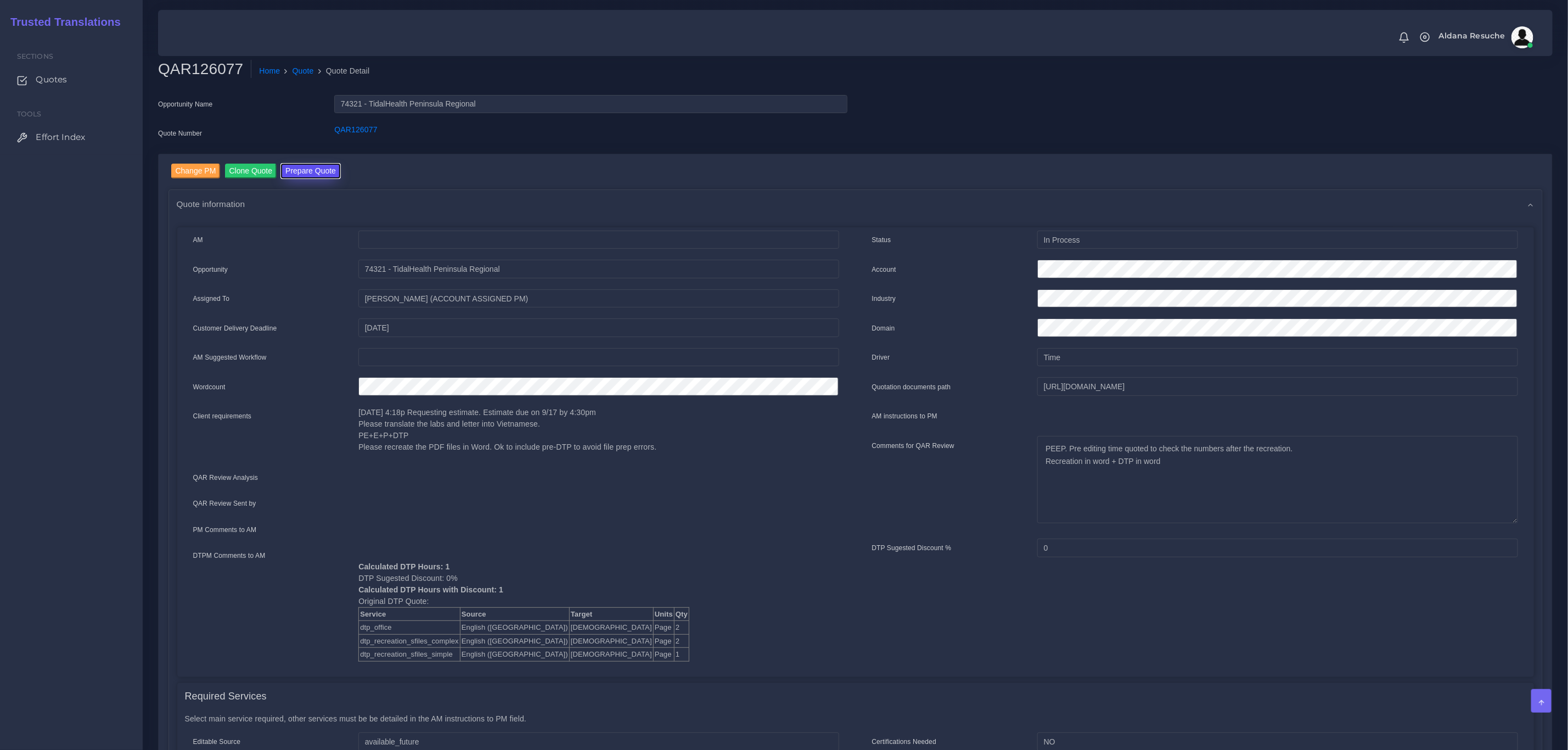
click at [325, 174] on button "Prepare Quote" at bounding box center [310, 171] width 60 height 15
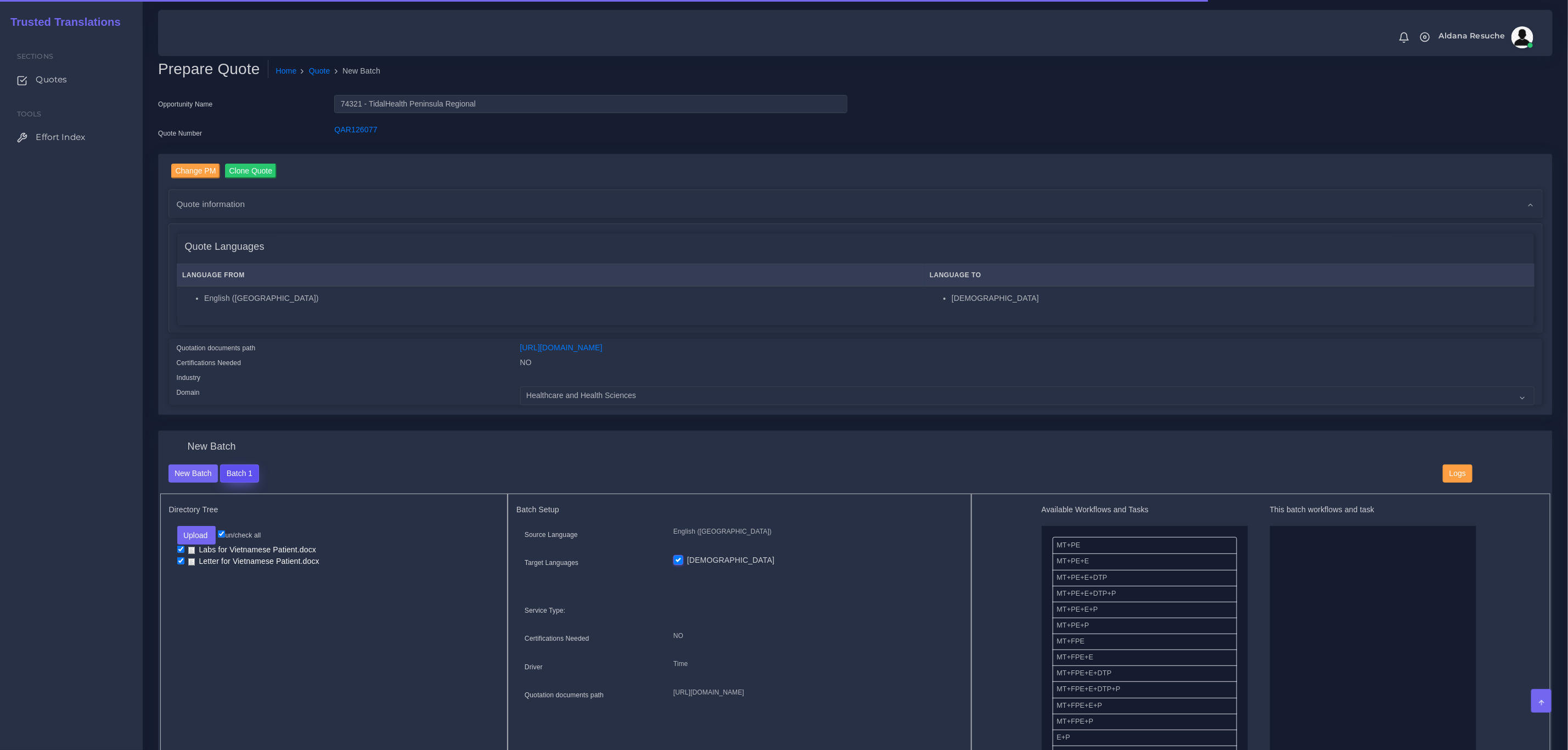
click at [254, 469] on button "Batch 1" at bounding box center [239, 473] width 39 height 19
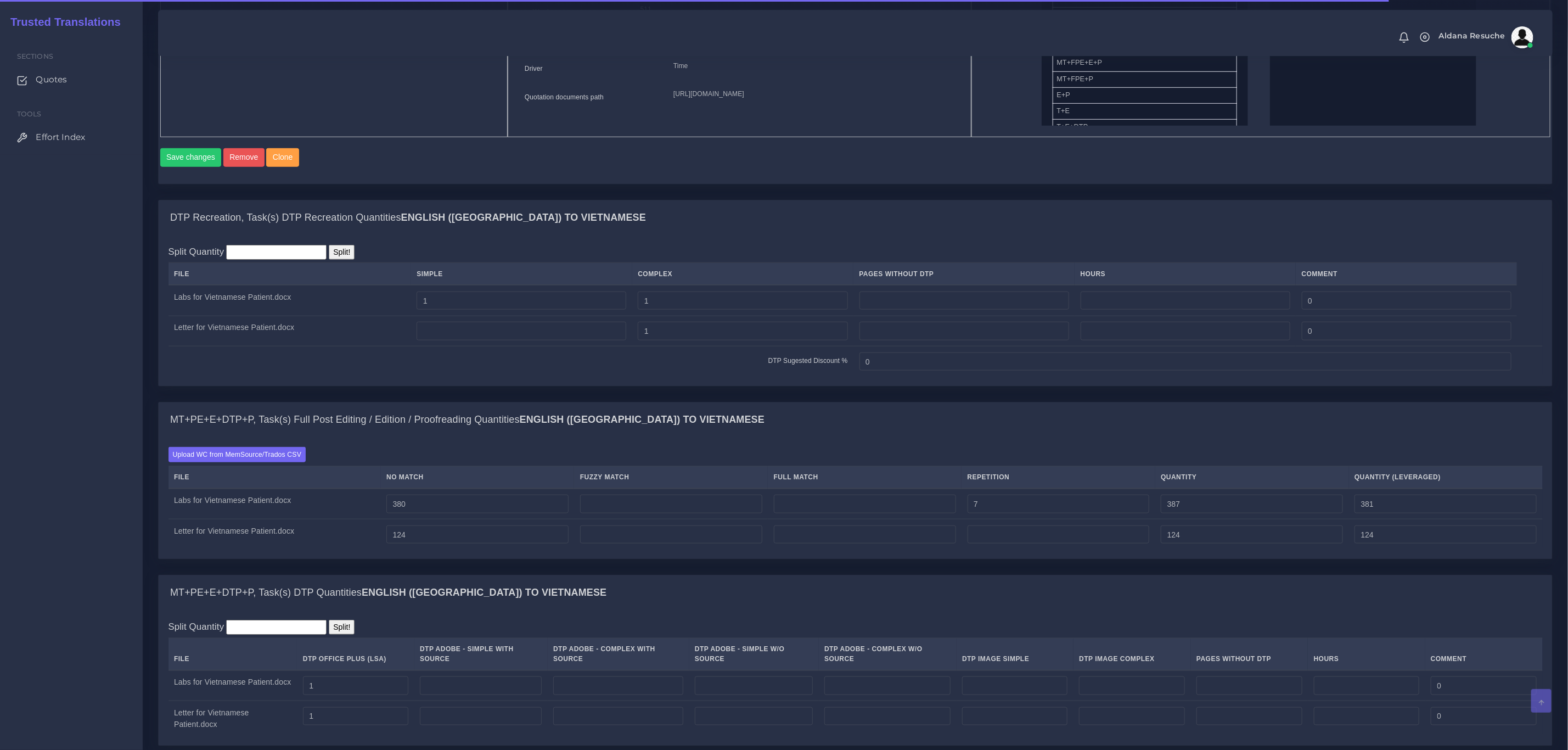
scroll to position [659, 0]
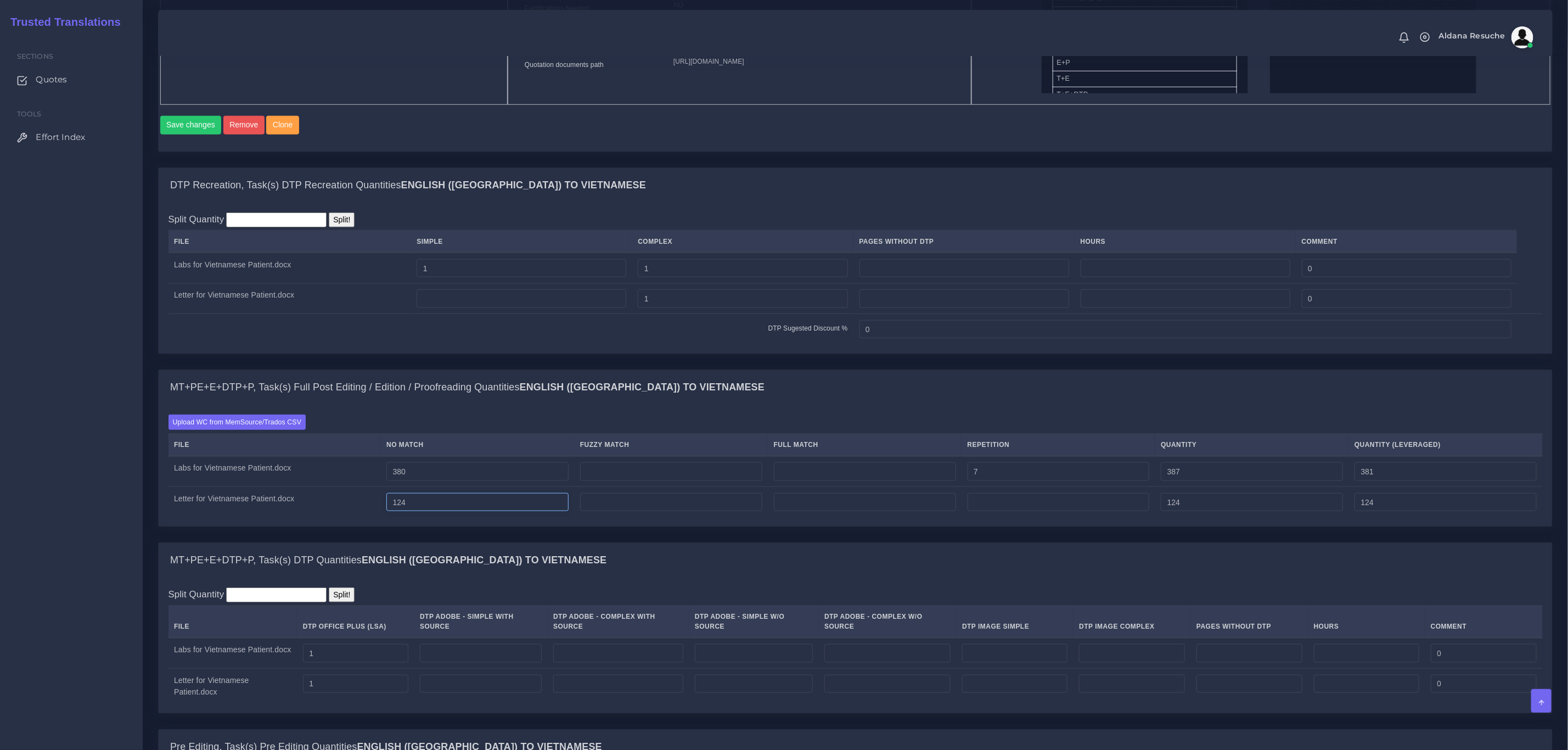
drag, startPoint x: 407, startPoint y: 521, endPoint x: 415, endPoint y: 521, distance: 8.0
click at [415, 512] on input "124" at bounding box center [477, 502] width 182 height 19
type input "154"
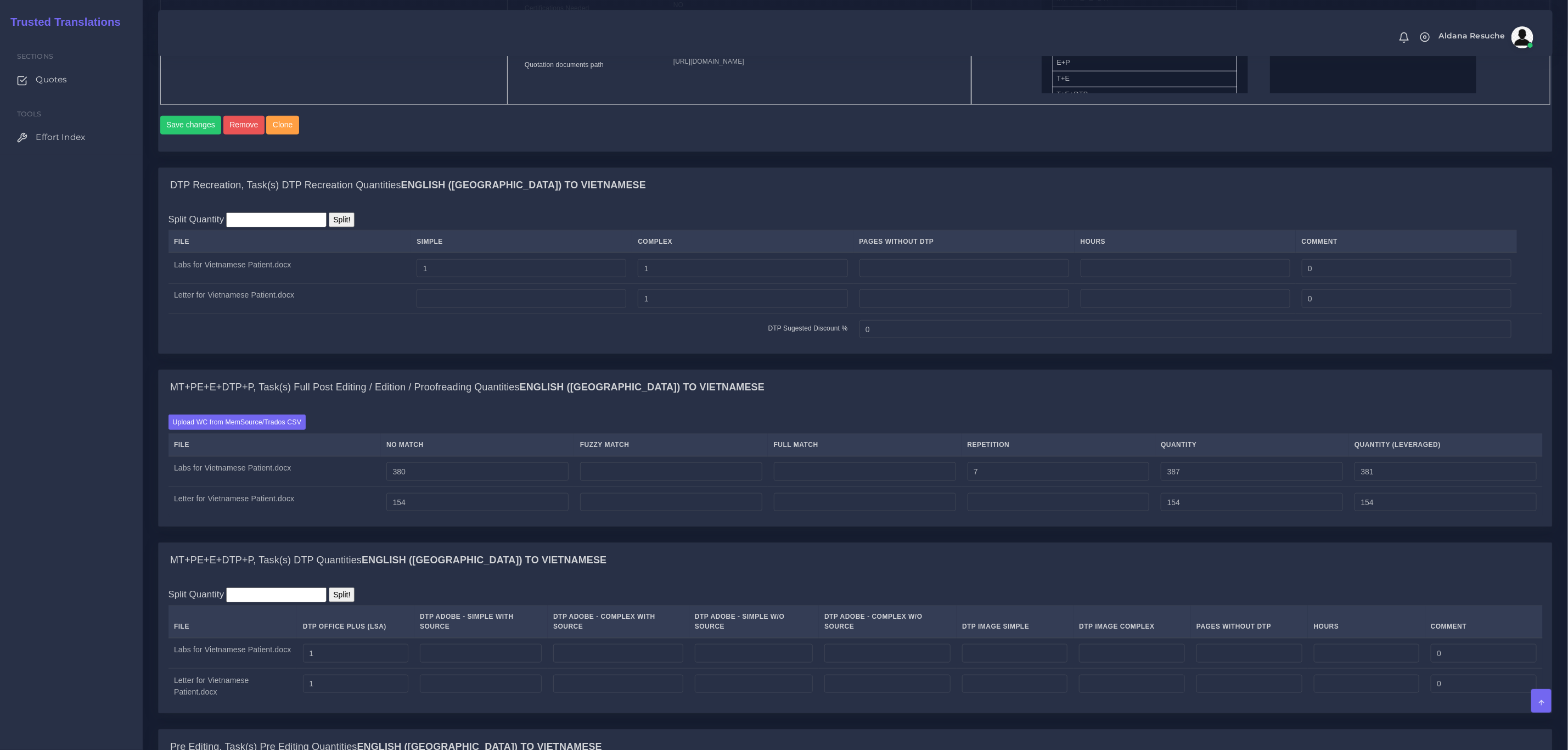
click at [511, 543] on div "MT+PE+E+DTP+P, Task(s) Full Post Editing / Edition / Proofreading Quantities En…" at bounding box center [855, 455] width 1410 height 173
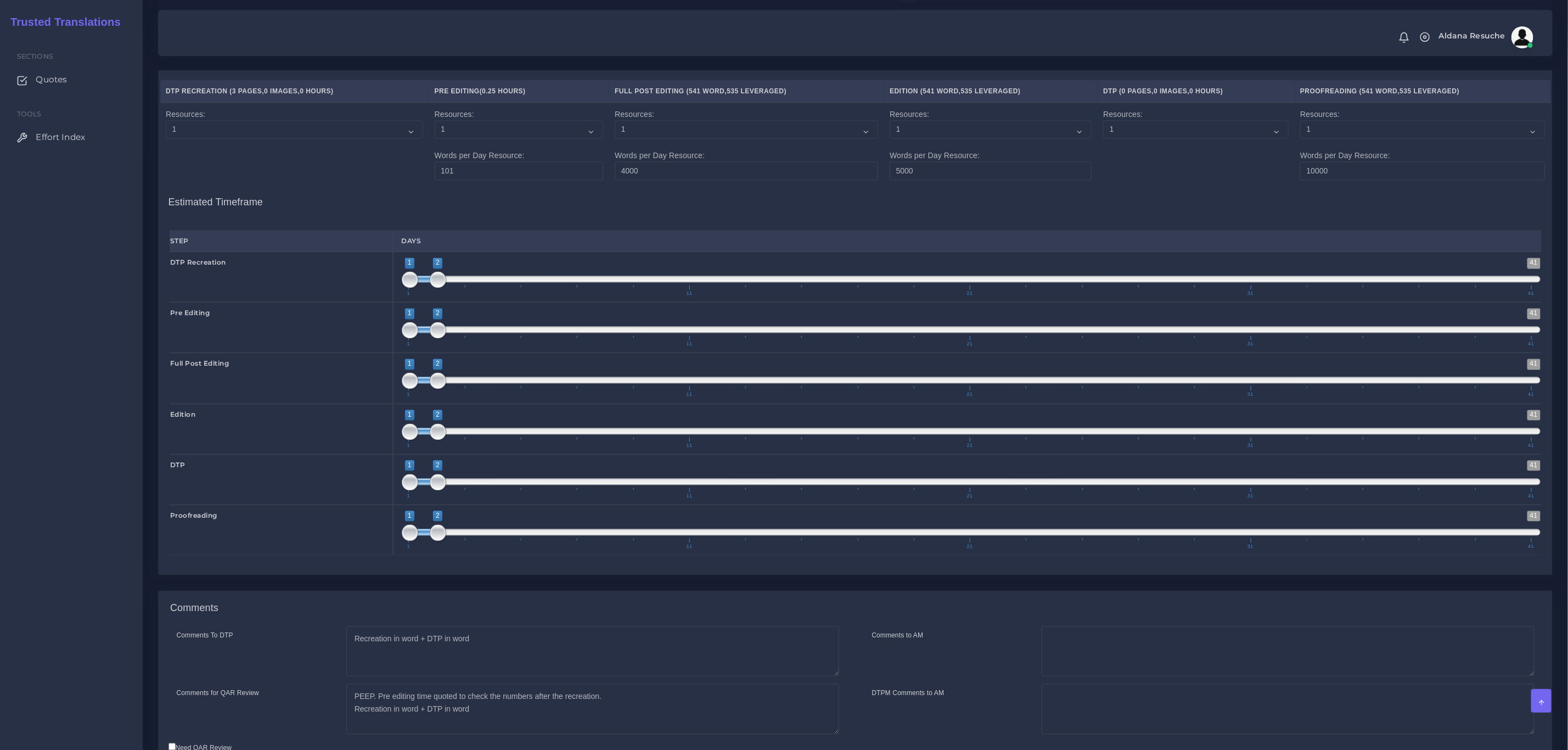
scroll to position [1600, 0]
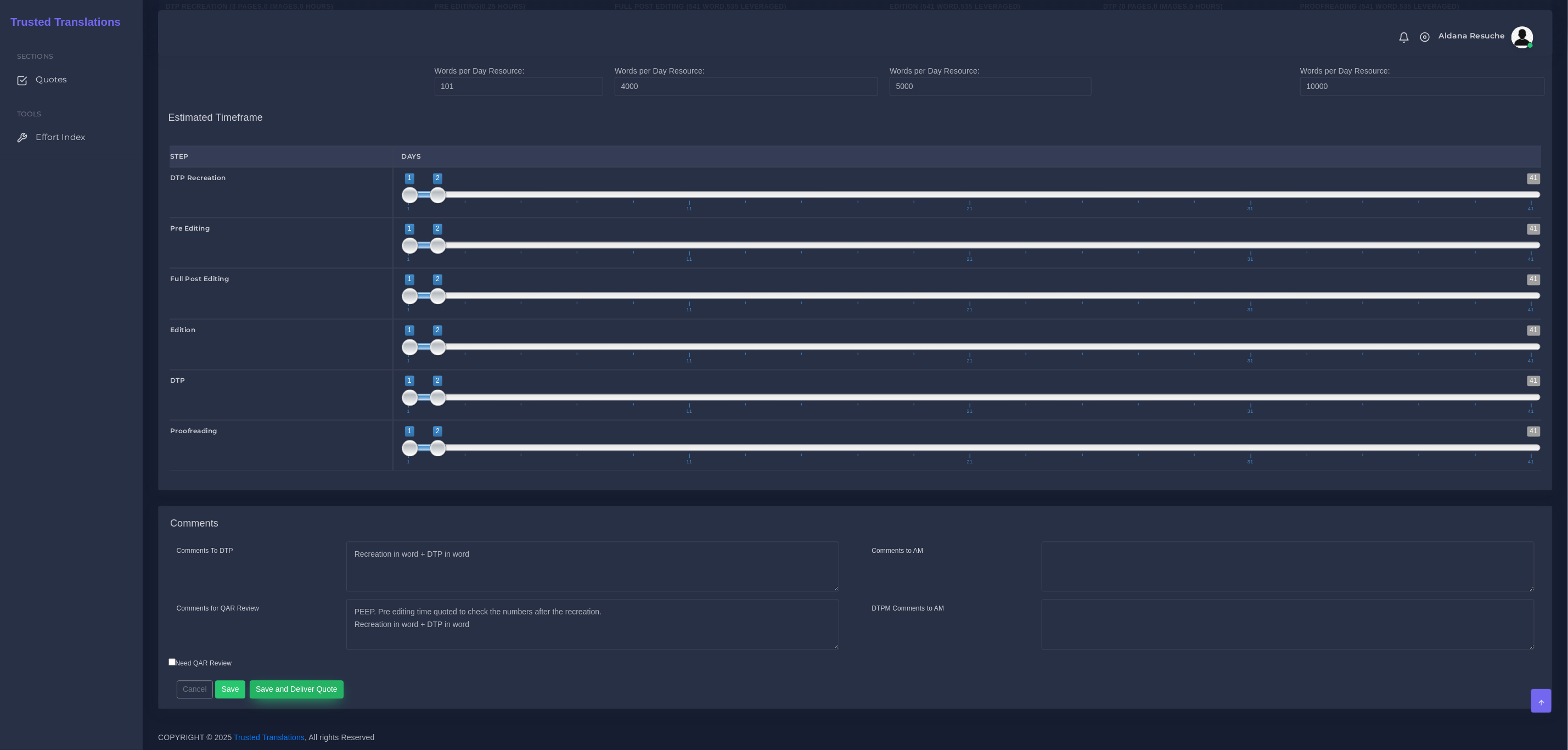
click at [326, 688] on button "Save and Deliver Quote" at bounding box center [297, 688] width 94 height 19
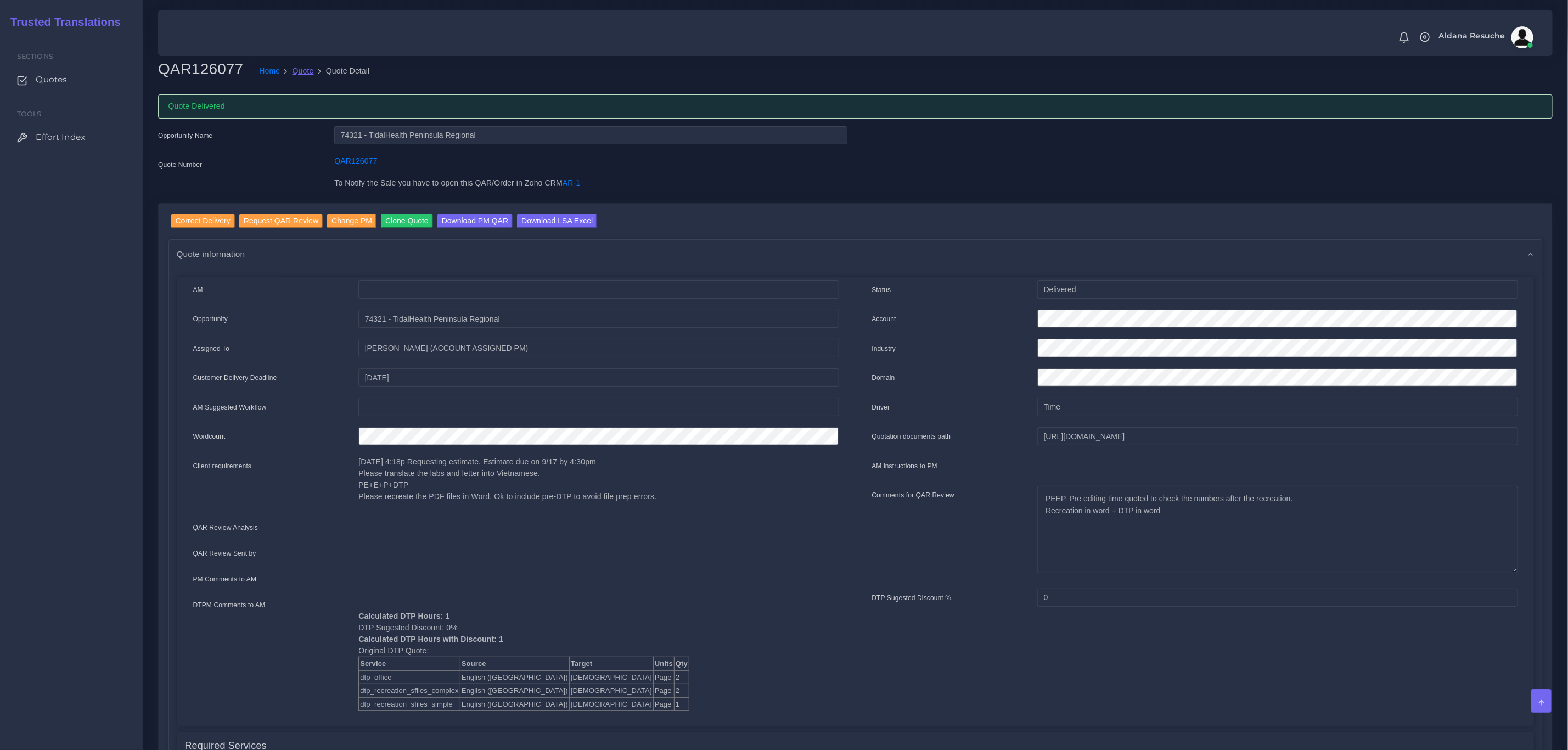
click at [299, 65] on link "Quote" at bounding box center [303, 71] width 22 height 12
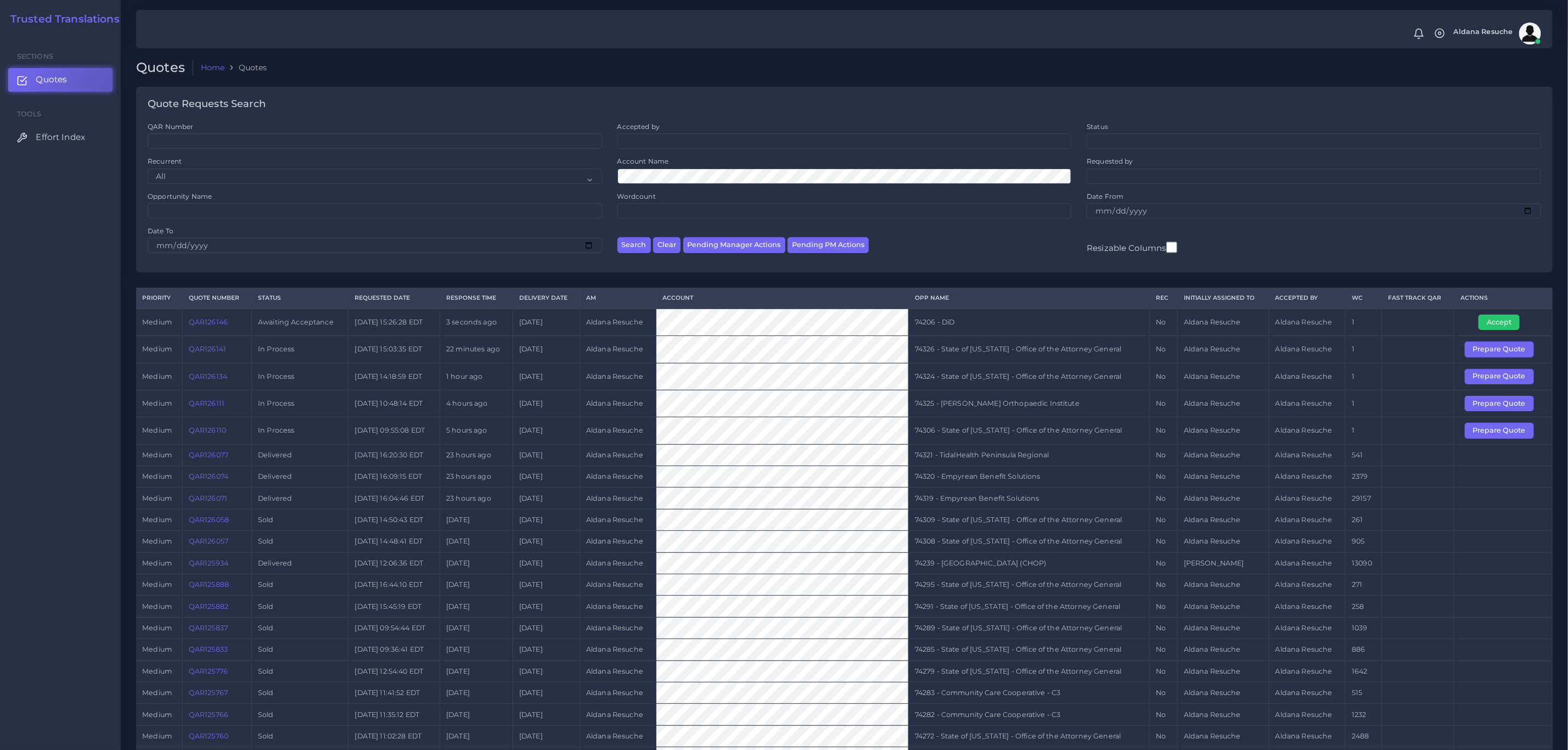
click at [218, 480] on link "QAR126074" at bounding box center [208, 476] width 40 height 8
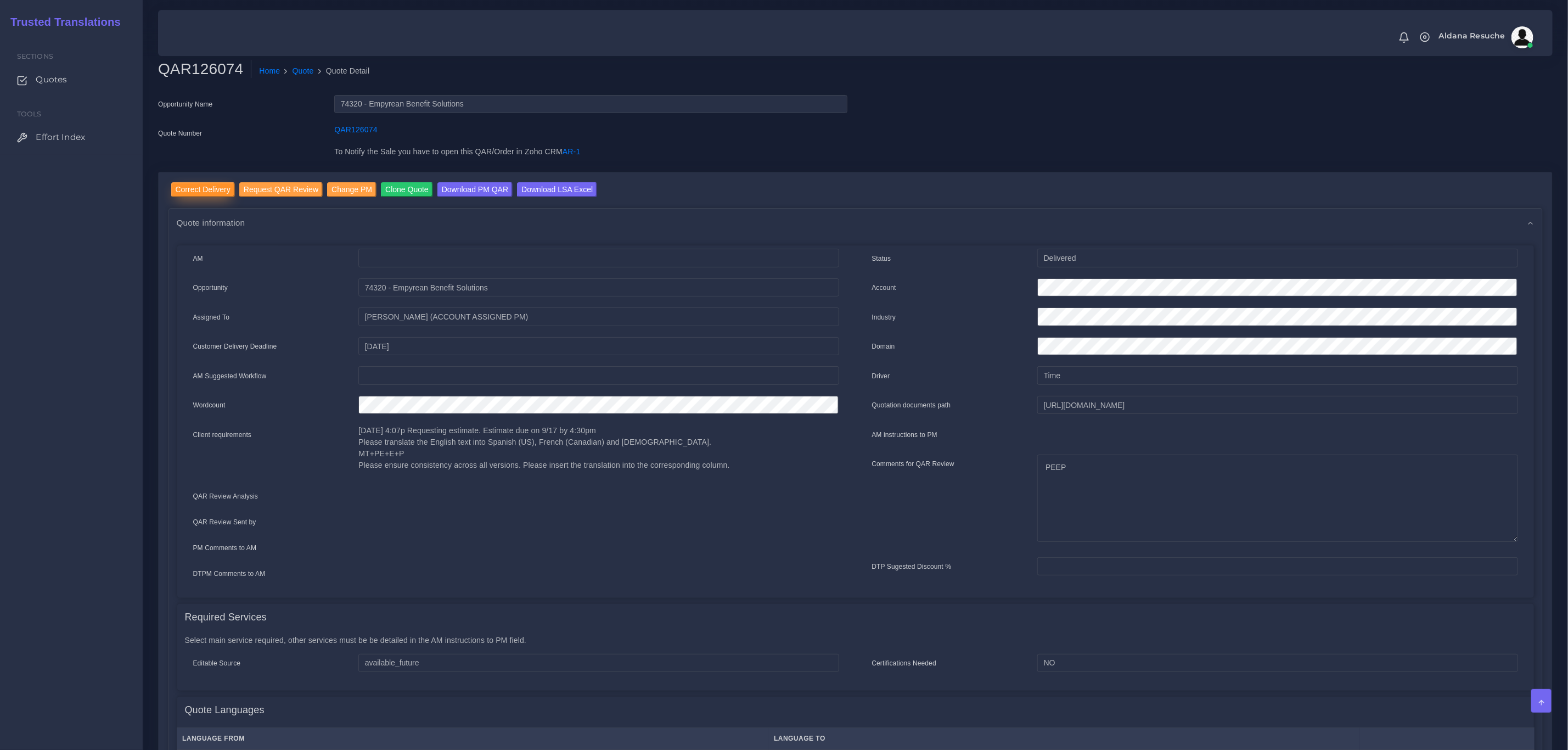
click at [201, 187] on input "Correct Delivery" at bounding box center [203, 189] width 63 height 15
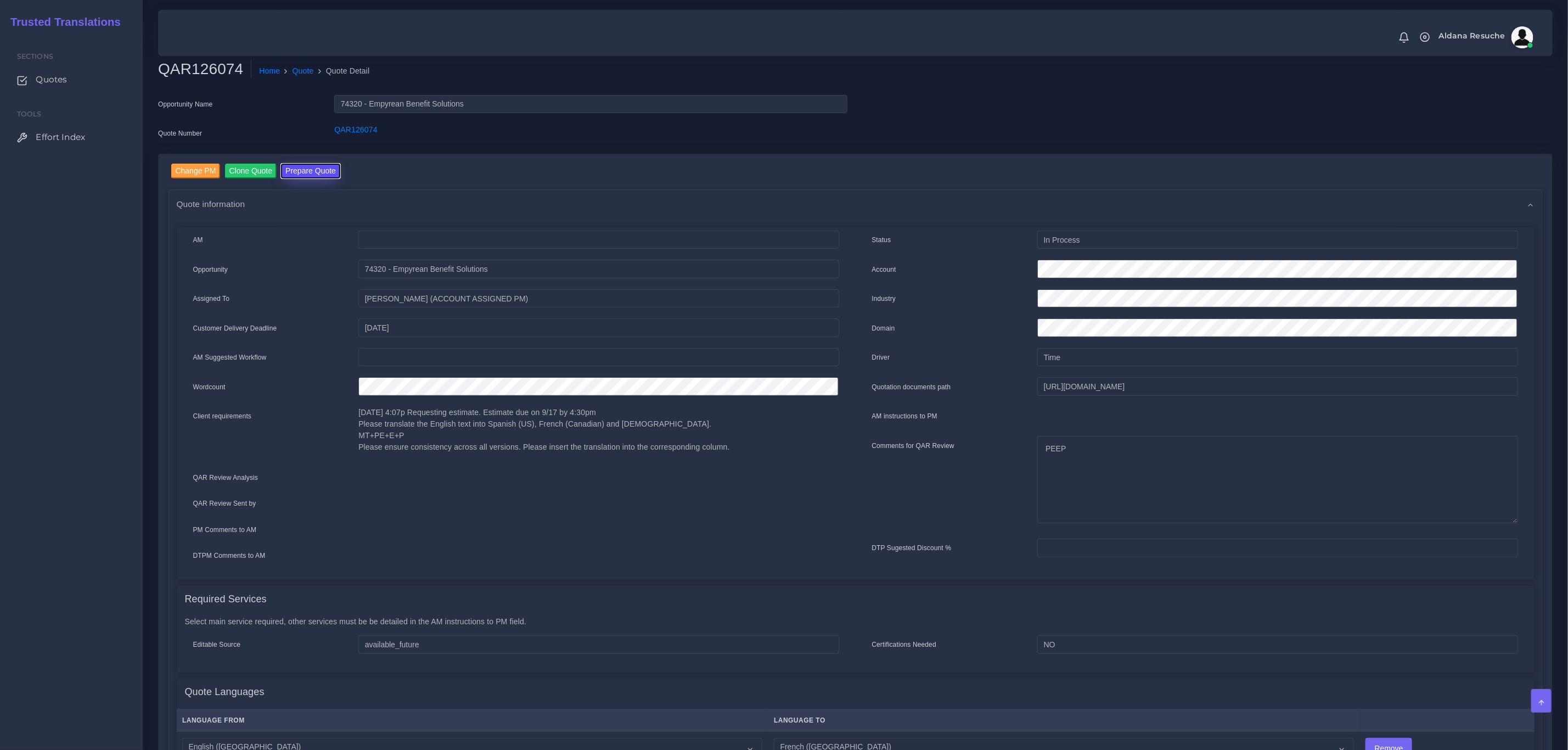
click at [293, 177] on button "Prepare Quote" at bounding box center [310, 171] width 60 height 15
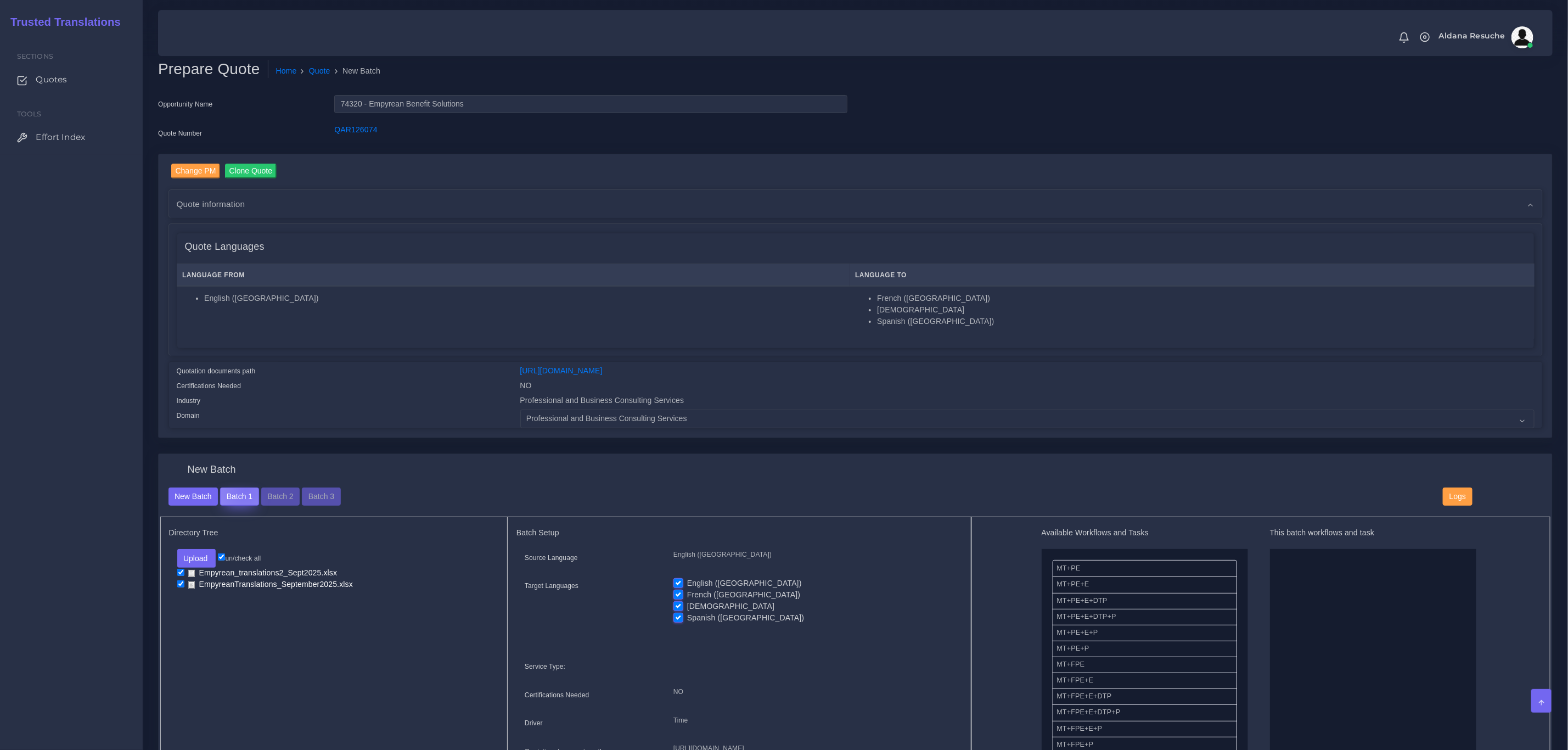
click at [245, 489] on button "Batch 1" at bounding box center [239, 496] width 39 height 19
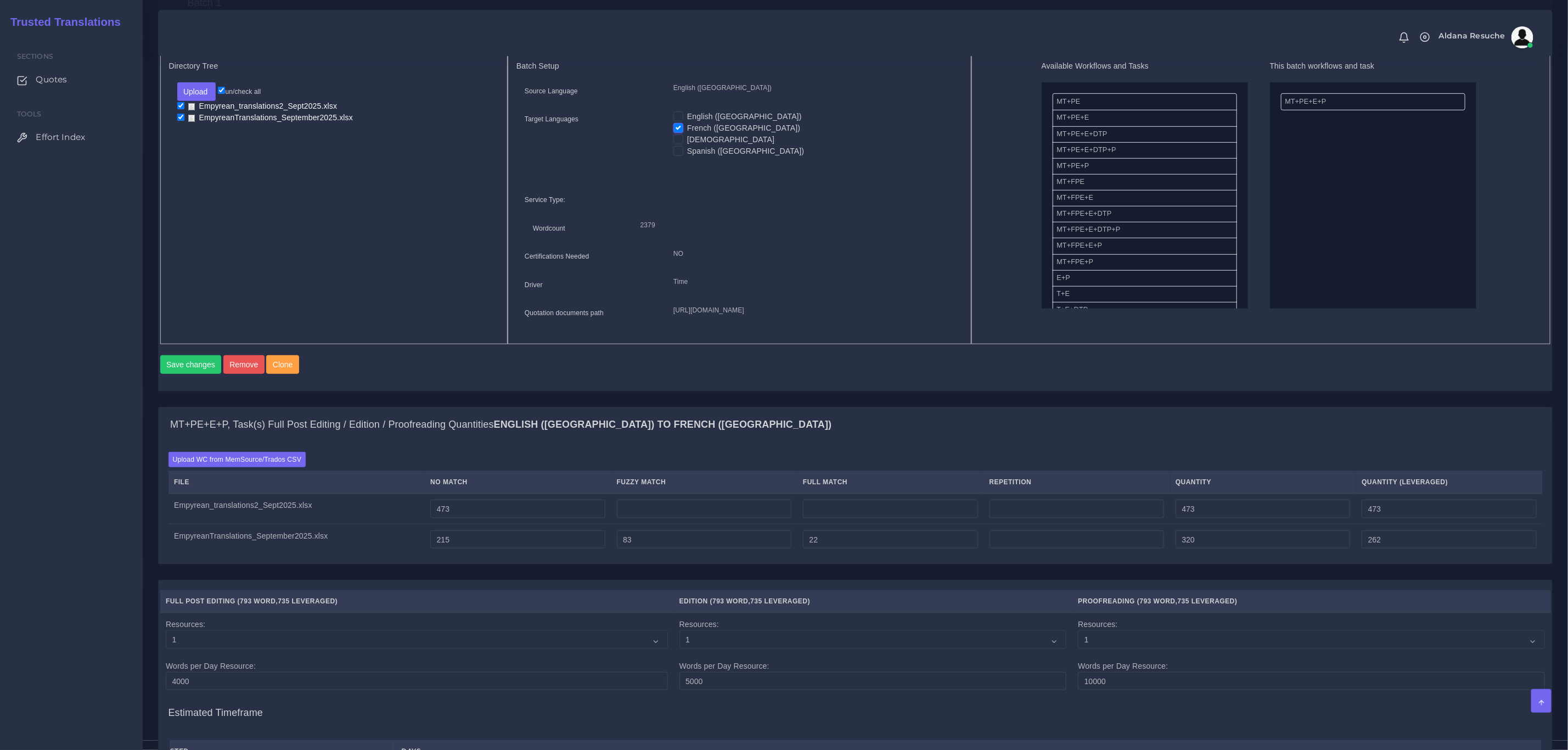
scroll to position [412, 0]
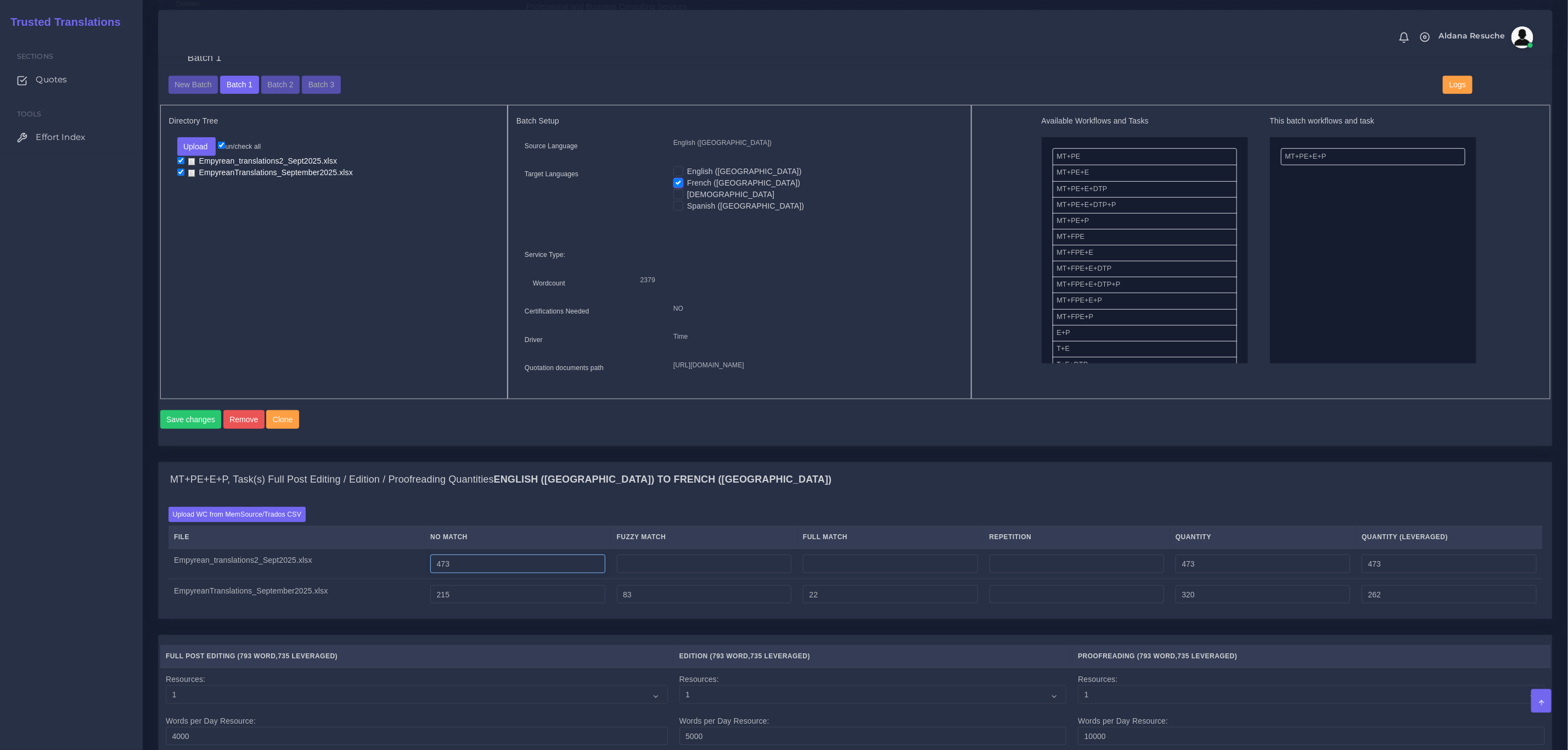
drag, startPoint x: 488, startPoint y: 586, endPoint x: 424, endPoint y: 593, distance: 64.4
click at [424, 579] on tr "Empyrean_translations2_Sept2025.xlsx 473 473 473" at bounding box center [855, 563] width 1374 height 31
type input "0"
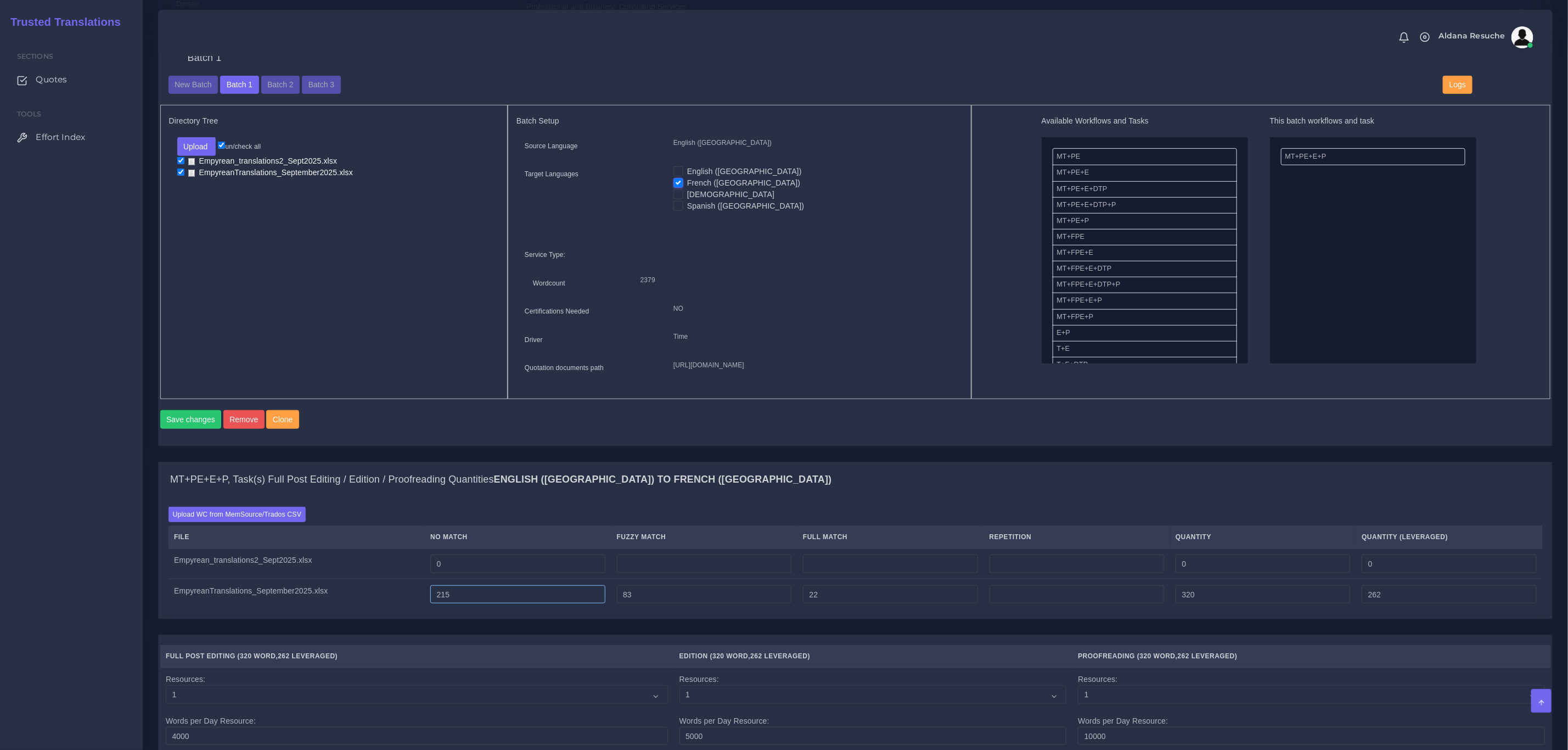
drag, startPoint x: 472, startPoint y: 621, endPoint x: 352, endPoint y: 608, distance: 120.7
click at [352, 608] on tr "EmpyreanTranslations_September2025.xlsx 215 83 22 320 262" at bounding box center [855, 594] width 1374 height 30
type input "0"
type input "105"
type input "47"
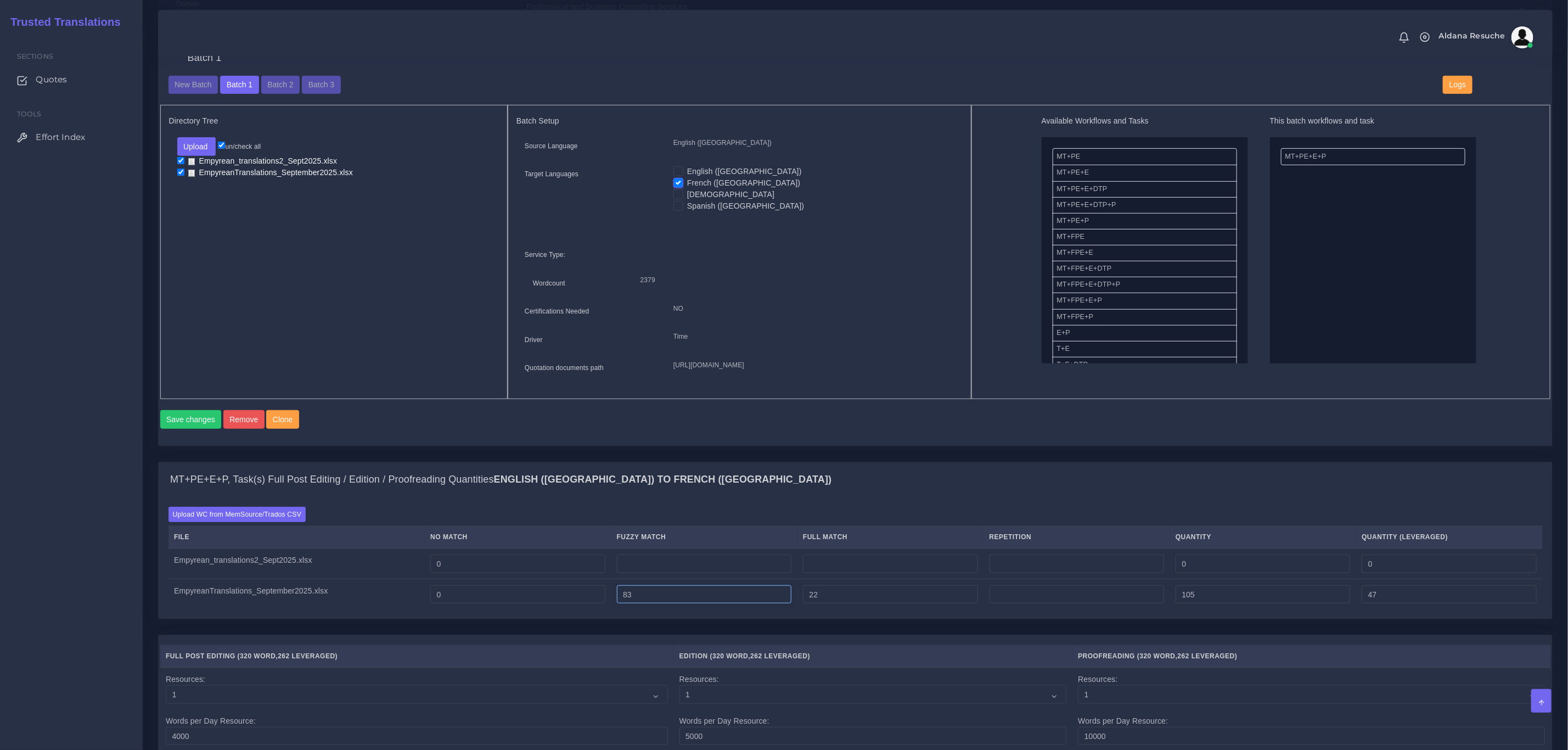
drag, startPoint x: 666, startPoint y: 621, endPoint x: 453, endPoint y: 614, distance: 213.1
click at [453, 609] on tr "EmpyreanTranslations_September2025.xlsx 0 83 22 105 47" at bounding box center [855, 594] width 1374 height 30
type input "0"
type input "22"
type input "5"
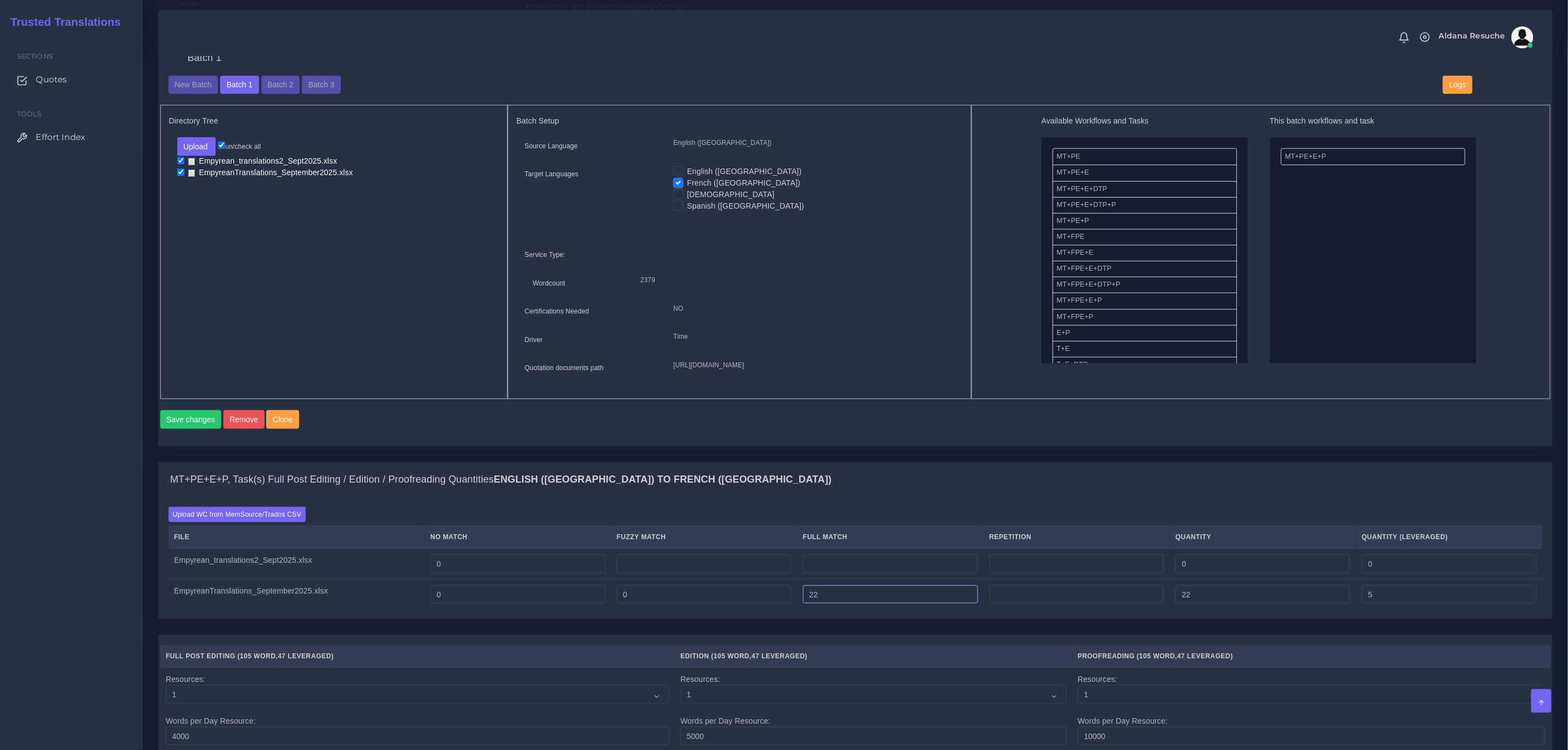
drag, startPoint x: 895, startPoint y: 623, endPoint x: 566, endPoint y: 607, distance: 329.4
click at [573, 606] on tr "EmpyreanTranslations_September2025.xlsx 0 0 22 22 5" at bounding box center [855, 594] width 1374 height 30
type input "0"
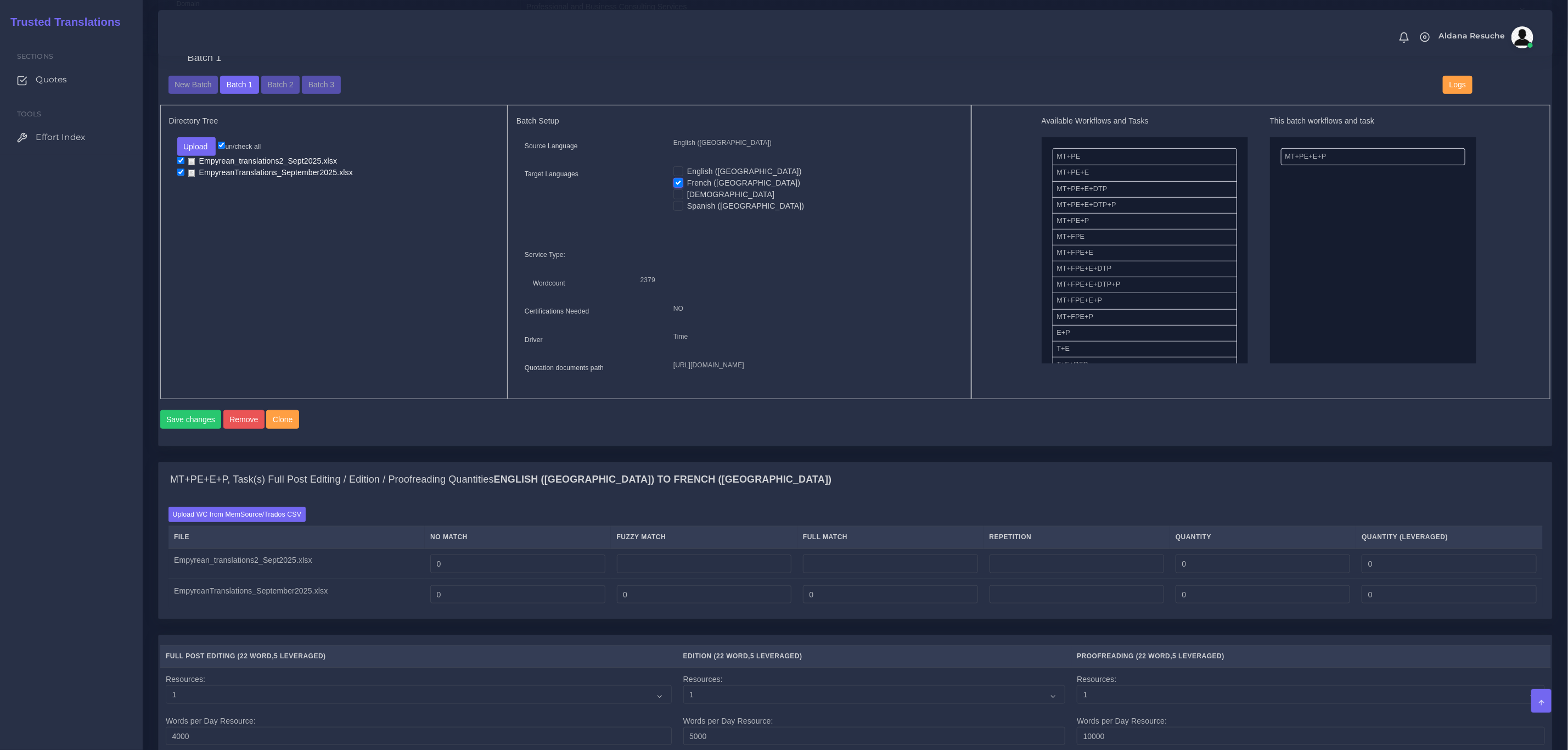
click at [912, 437] on div "Save changes Remove Clone" at bounding box center [856, 423] width 1390 height 27
click at [233, 522] on label "Upload WC from MemSource/Trados CSV" at bounding box center [237, 514] width 138 height 15
click at [0, 0] on input "Upload WC from MemSource/Trados CSV" at bounding box center [0, 0] width 0 height 0
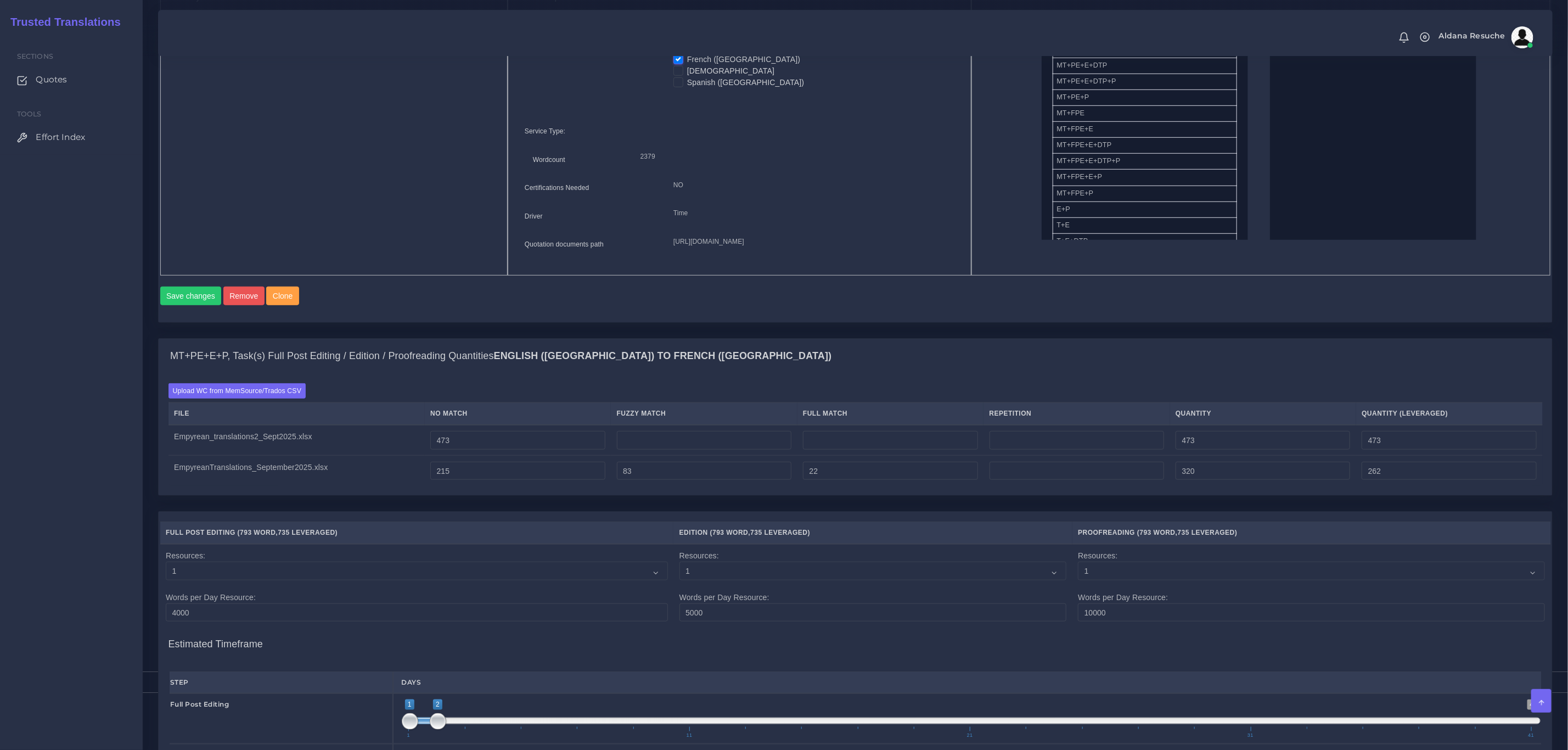
scroll to position [970, 0]
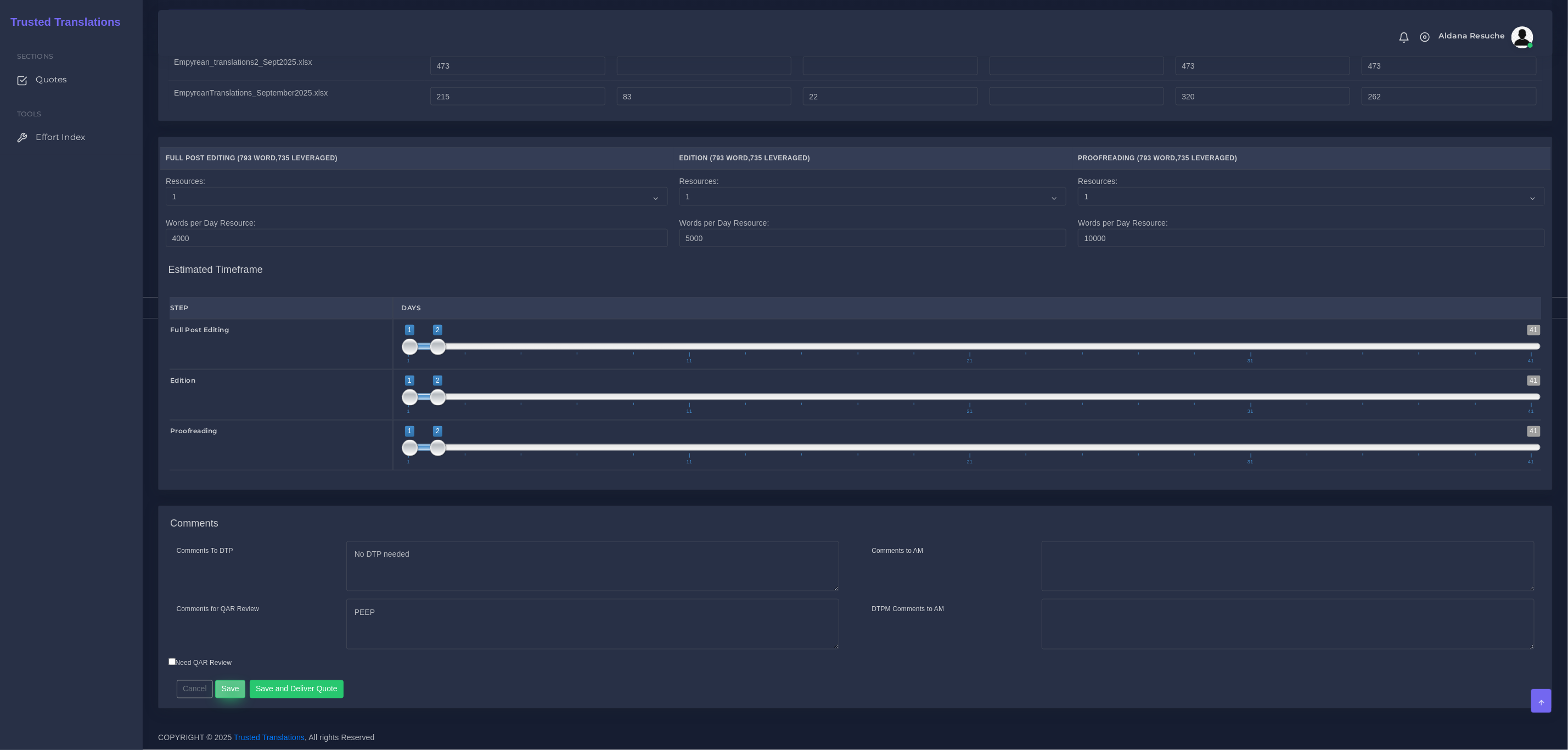
click at [232, 692] on button "Save" at bounding box center [230, 688] width 30 height 19
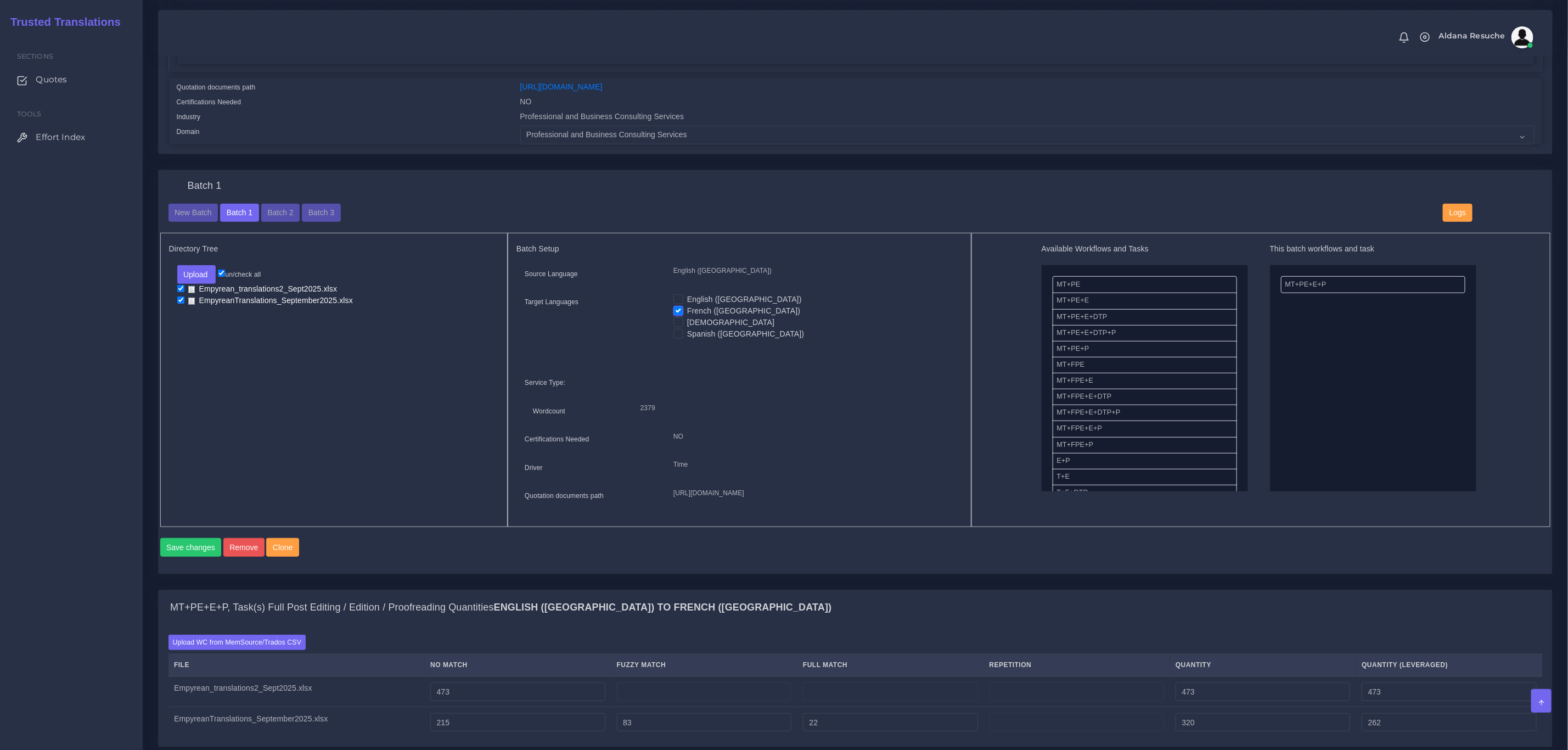
scroll to position [0, 0]
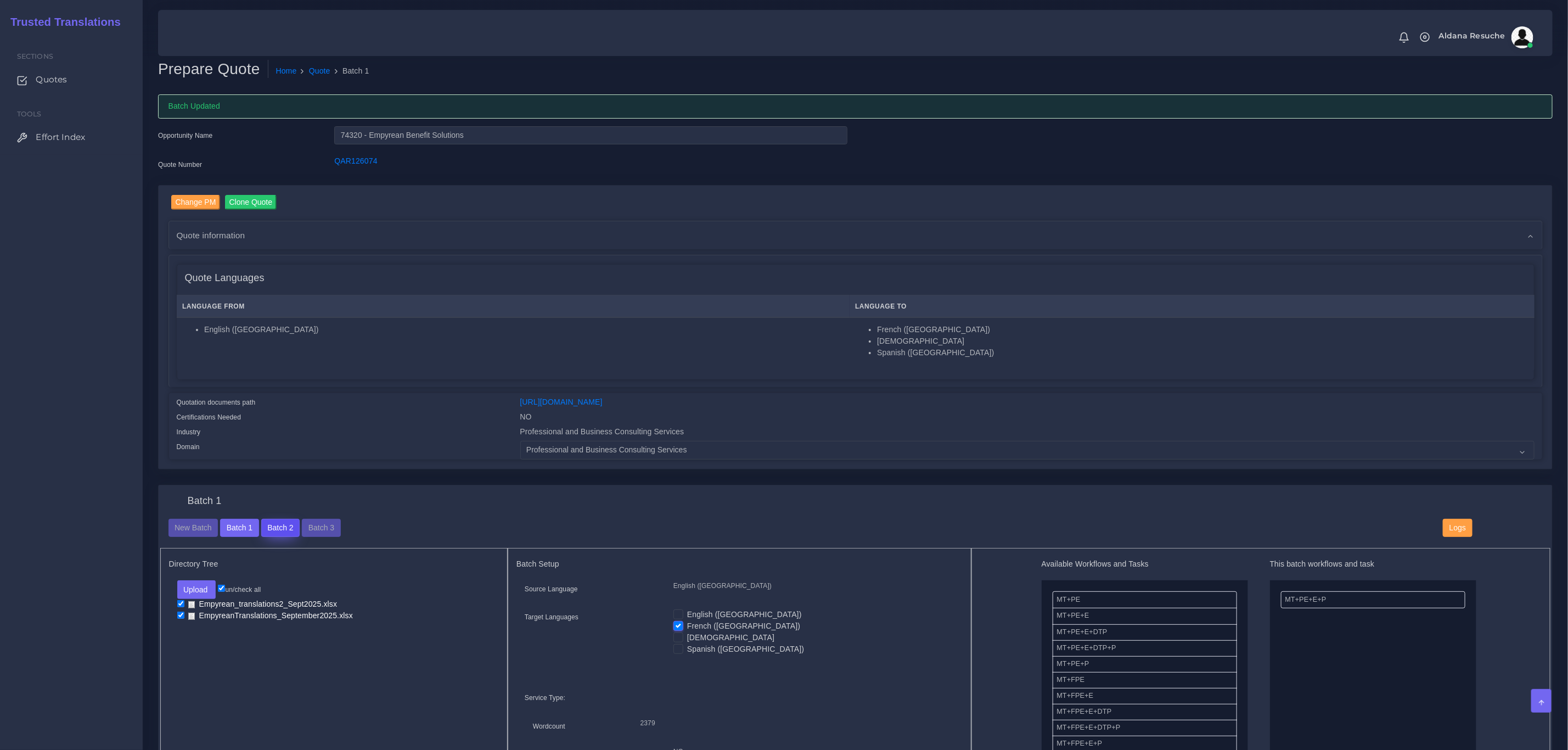
click at [277, 530] on button "Batch 2" at bounding box center [280, 528] width 39 height 19
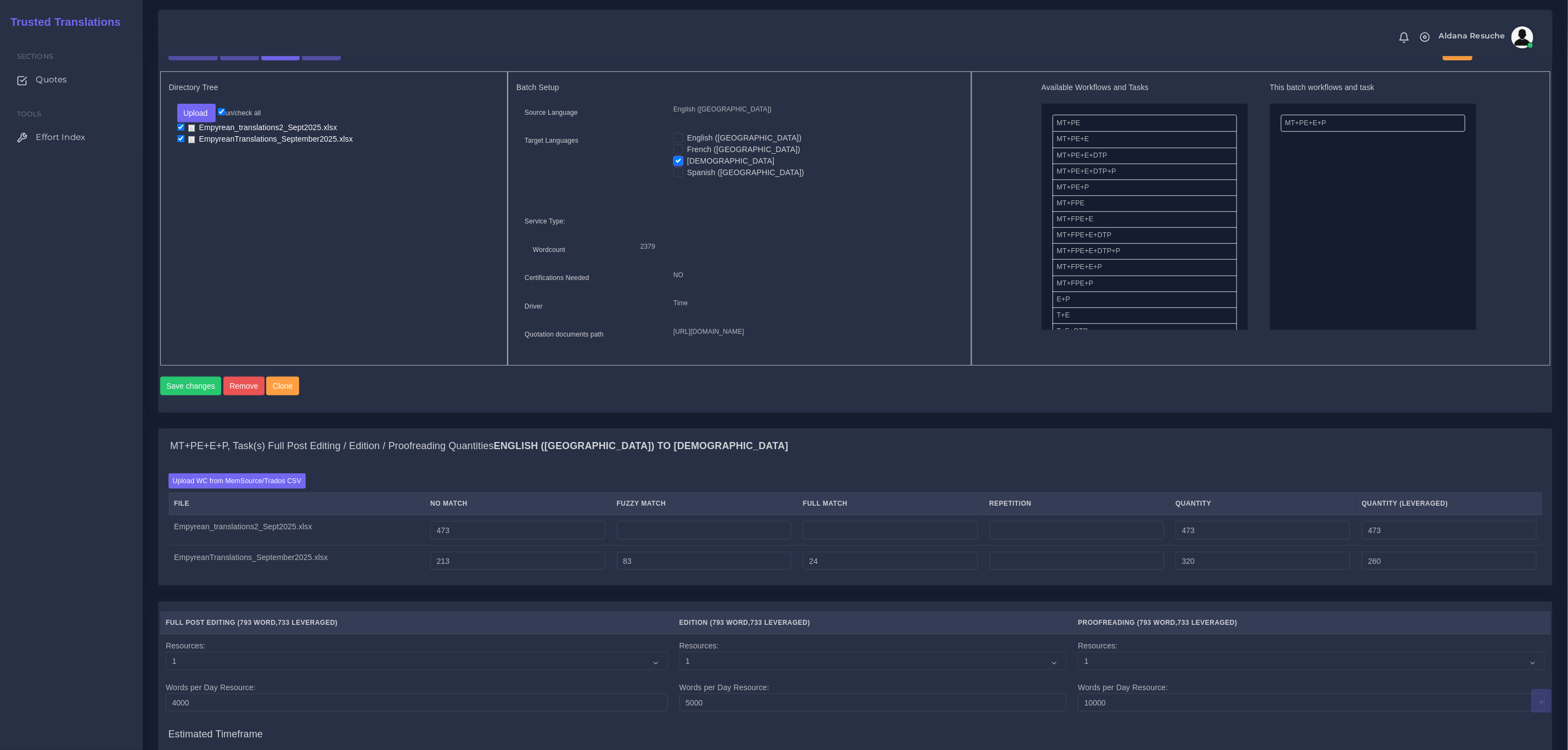
scroll to position [494, 0]
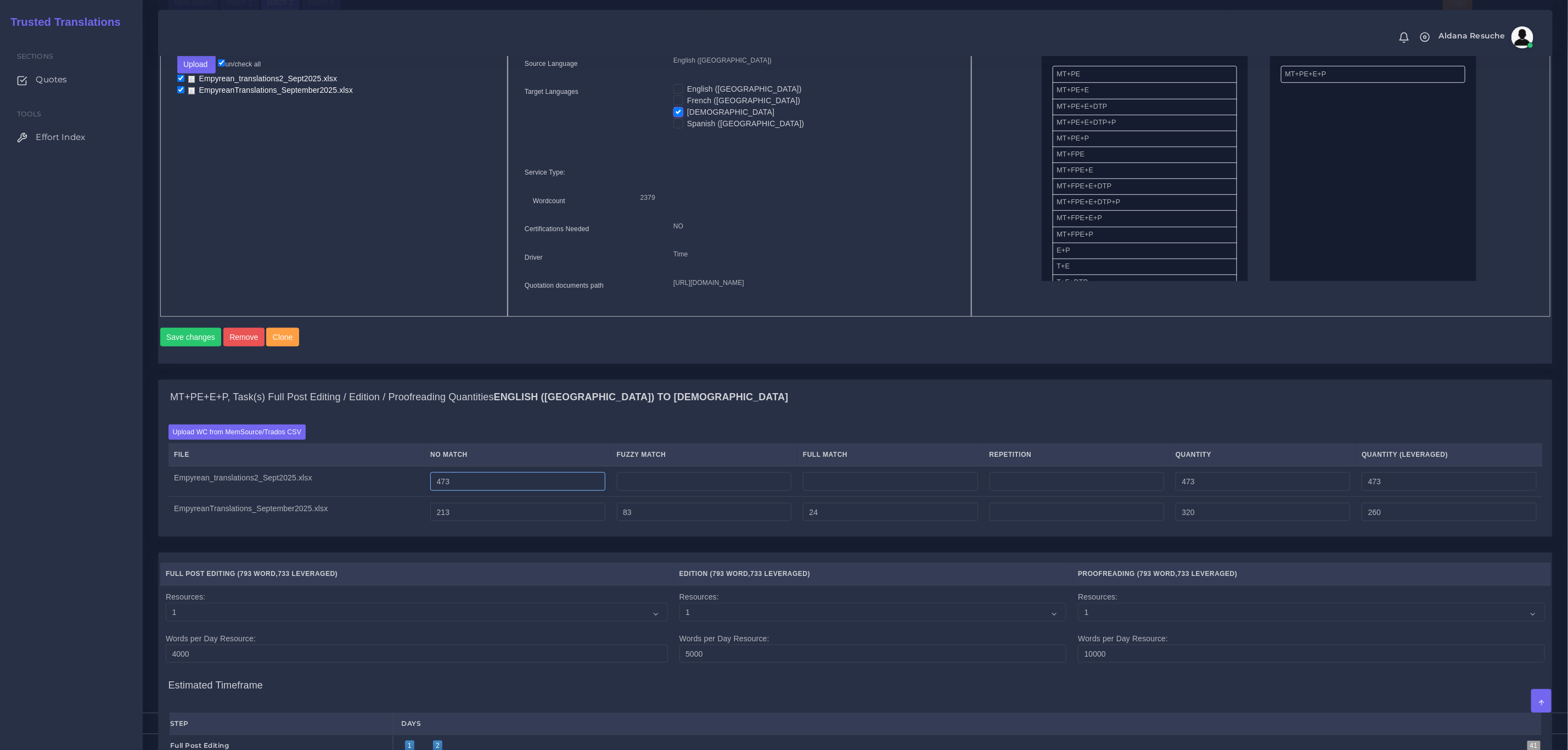
drag, startPoint x: 494, startPoint y: 515, endPoint x: 478, endPoint y: 510, distance: 16.8
click at [478, 497] on td "473" at bounding box center [518, 481] width 186 height 31
drag, startPoint x: 478, startPoint y: 509, endPoint x: 363, endPoint y: 509, distance: 115.0
click at [363, 497] on tr "Empyrean_translations2_Sept2025.xlsx 473 473 473" at bounding box center [855, 481] width 1374 height 31
type input "0"
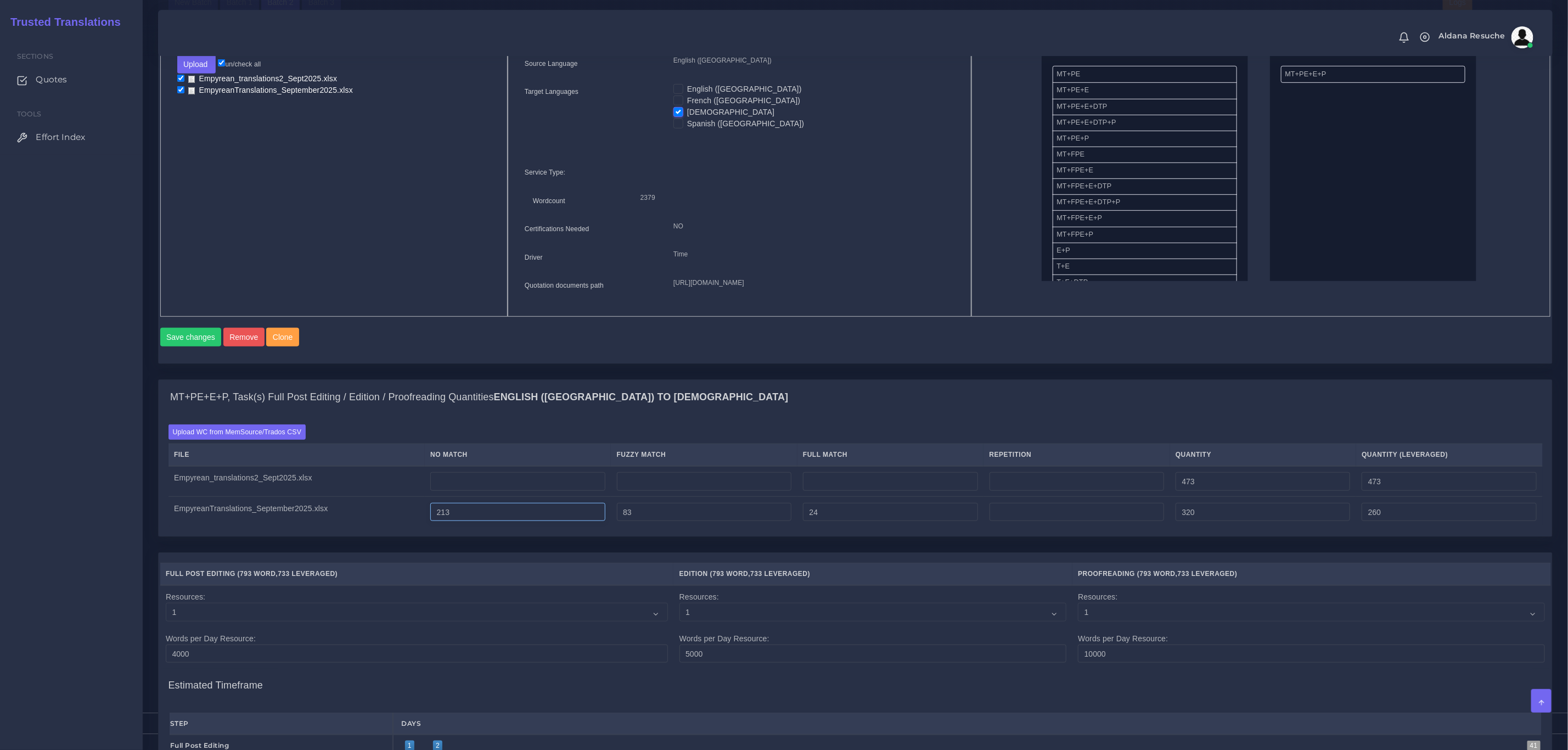
type input "0"
drag, startPoint x: 482, startPoint y: 542, endPoint x: 302, endPoint y: 539, distance: 180.0
click at [304, 527] on tr "EmpyreanTranslations_September2025.xlsx 213 83 24 320 260" at bounding box center [855, 512] width 1374 height 30
type input "0"
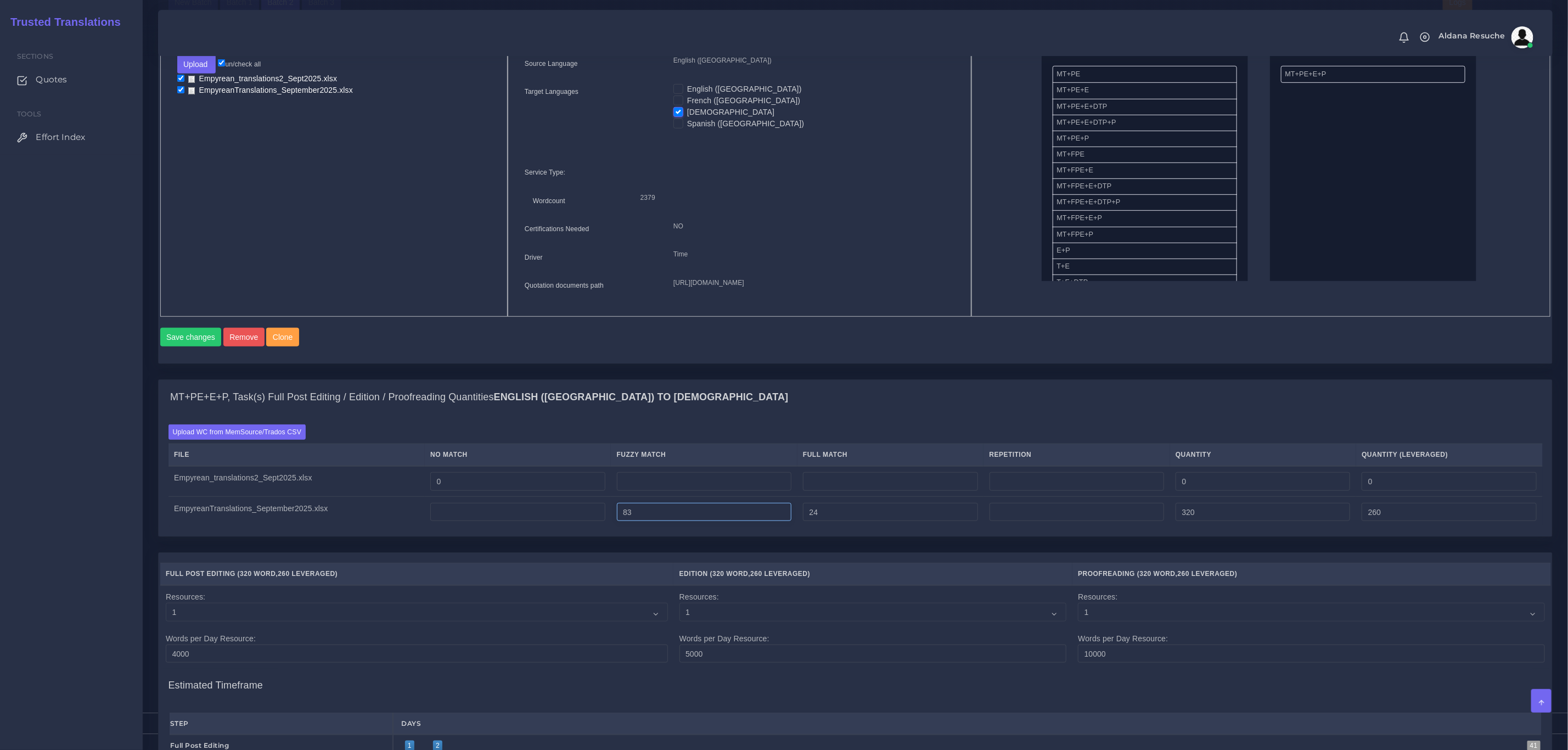
type input "107"
type input "47"
drag, startPoint x: 685, startPoint y: 534, endPoint x: 657, endPoint y: 547, distance: 30.9
click at [489, 527] on tr "EmpyreanTranslations_September2025.xlsx 0 83 24 107 47" at bounding box center [855, 512] width 1374 height 30
type input "0"
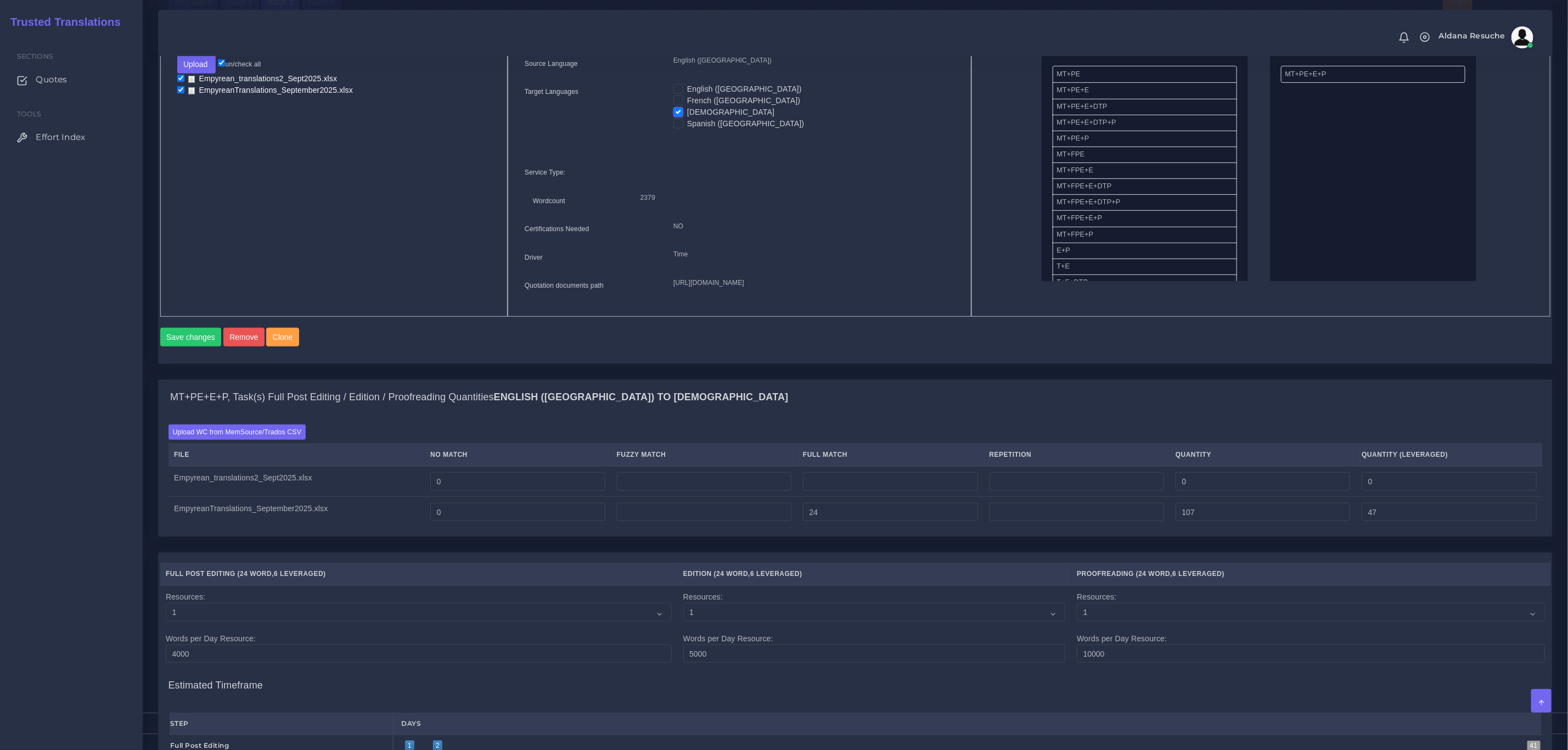
type input "24"
type input "6"
drag, startPoint x: 868, startPoint y: 547, endPoint x: 785, endPoint y: 542, distance: 83.2
click at [787, 527] on tr "EmpyreanTranslations_September2025.xlsx 0 0 24 24 6" at bounding box center [855, 512] width 1374 height 30
click at [868, 527] on td "24" at bounding box center [891, 512] width 186 height 30
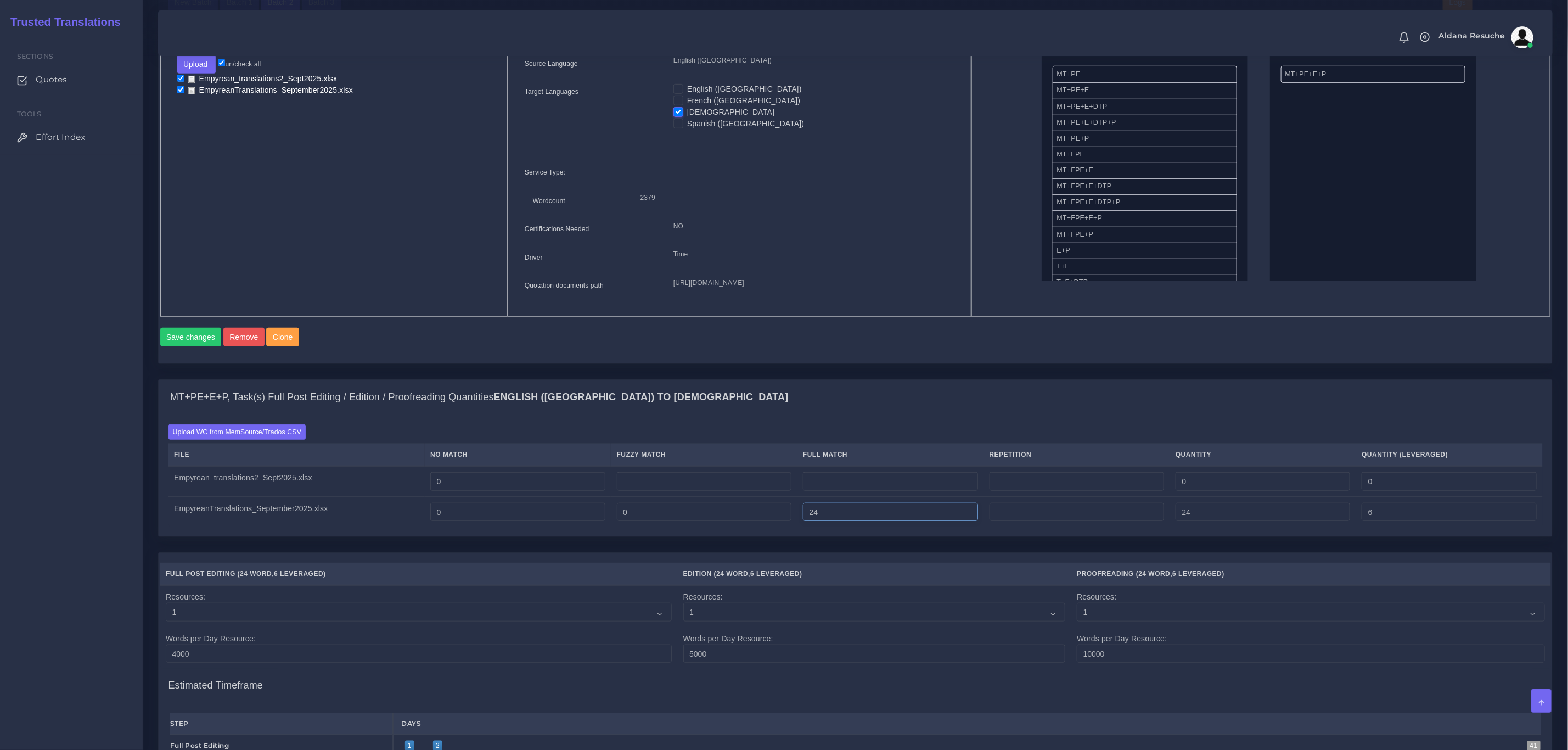
drag, startPoint x: 862, startPoint y: 538, endPoint x: 664, endPoint y: 524, distance: 198.5
click at [667, 524] on tr "EmpyreanTranslations_September2025.xlsx 0 0 24 24 6" at bounding box center [855, 512] width 1374 height 30
type input "0"
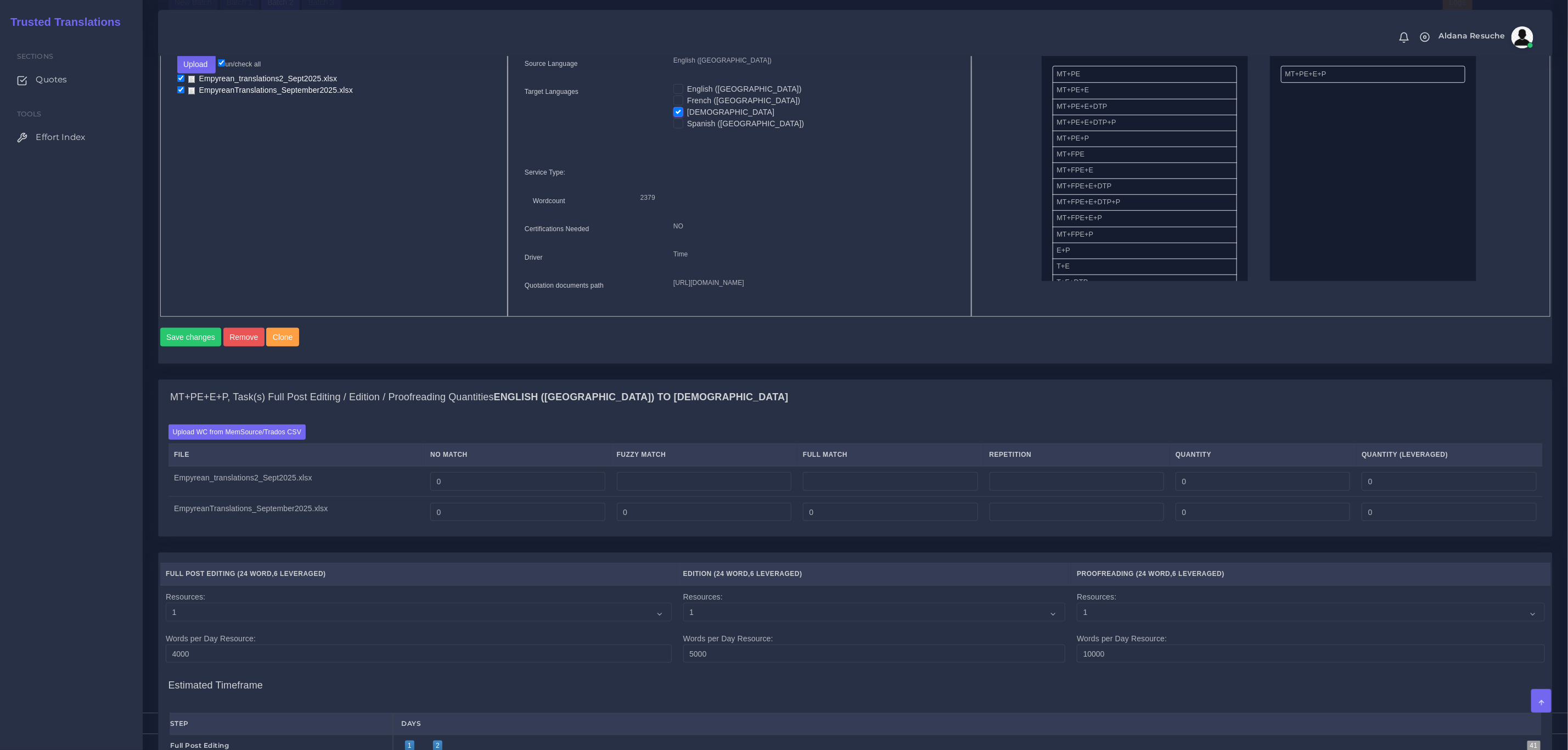
click at [761, 354] on div "Save changes Remove Clone" at bounding box center [856, 340] width 1390 height 27
click at [243, 439] on label "Upload WC from MemSource/Trados CSV" at bounding box center [237, 432] width 138 height 15
click at [0, 0] on input "Upload WC from MemSource/Trados CSV" at bounding box center [0, 0] width 0 height 0
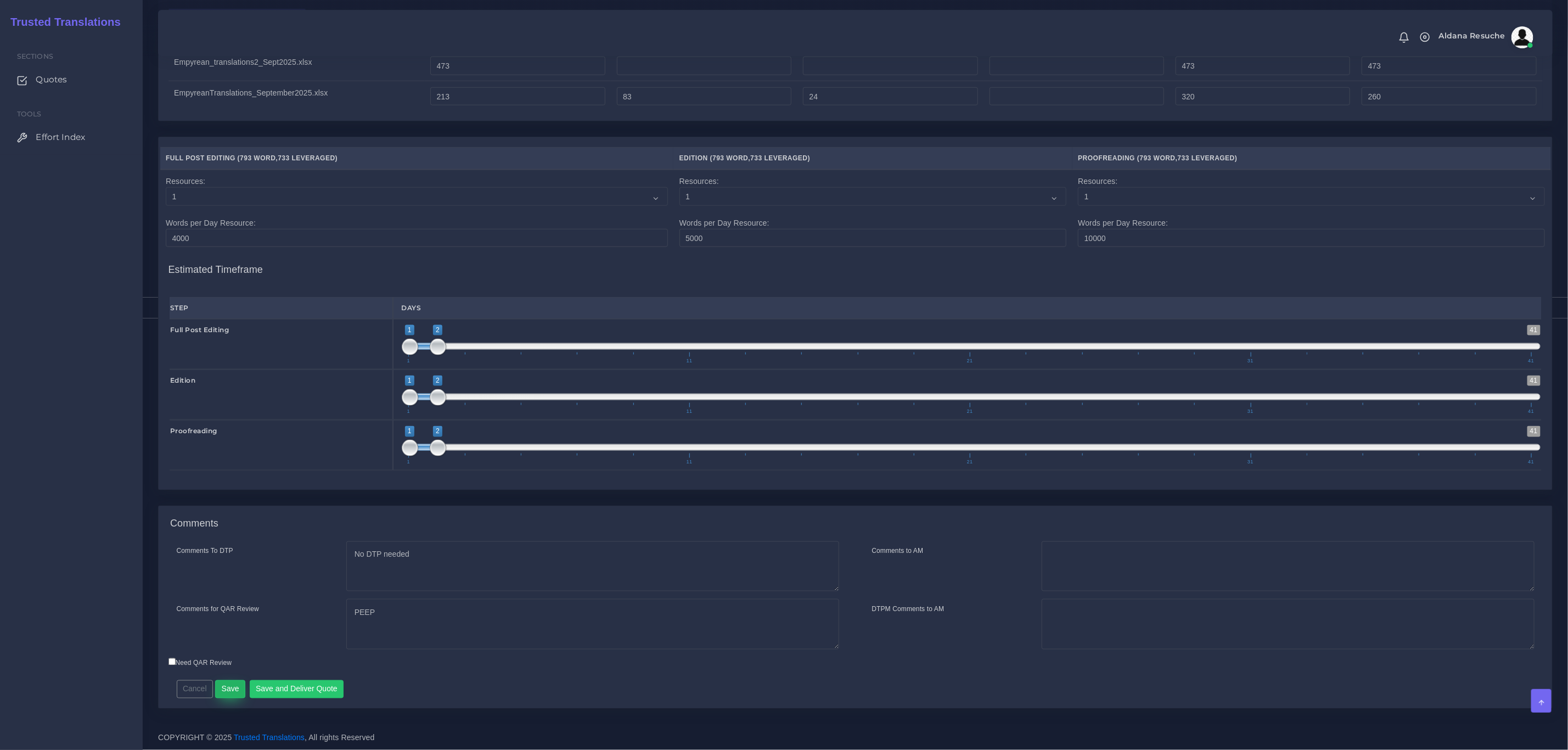
click at [228, 690] on button "Save" at bounding box center [230, 688] width 30 height 19
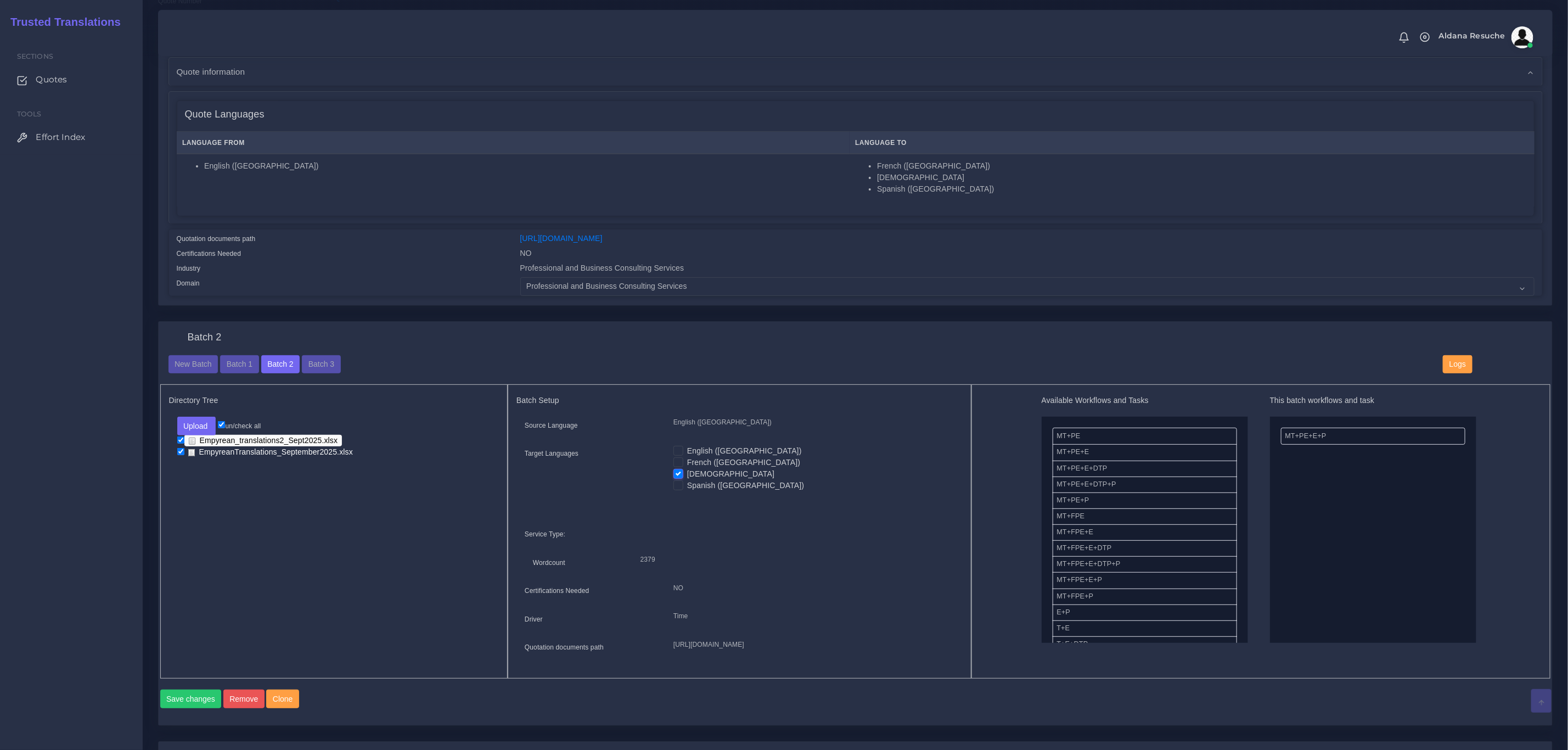
scroll to position [165, 0]
click at [317, 360] on button "Batch 3" at bounding box center [320, 363] width 39 height 19
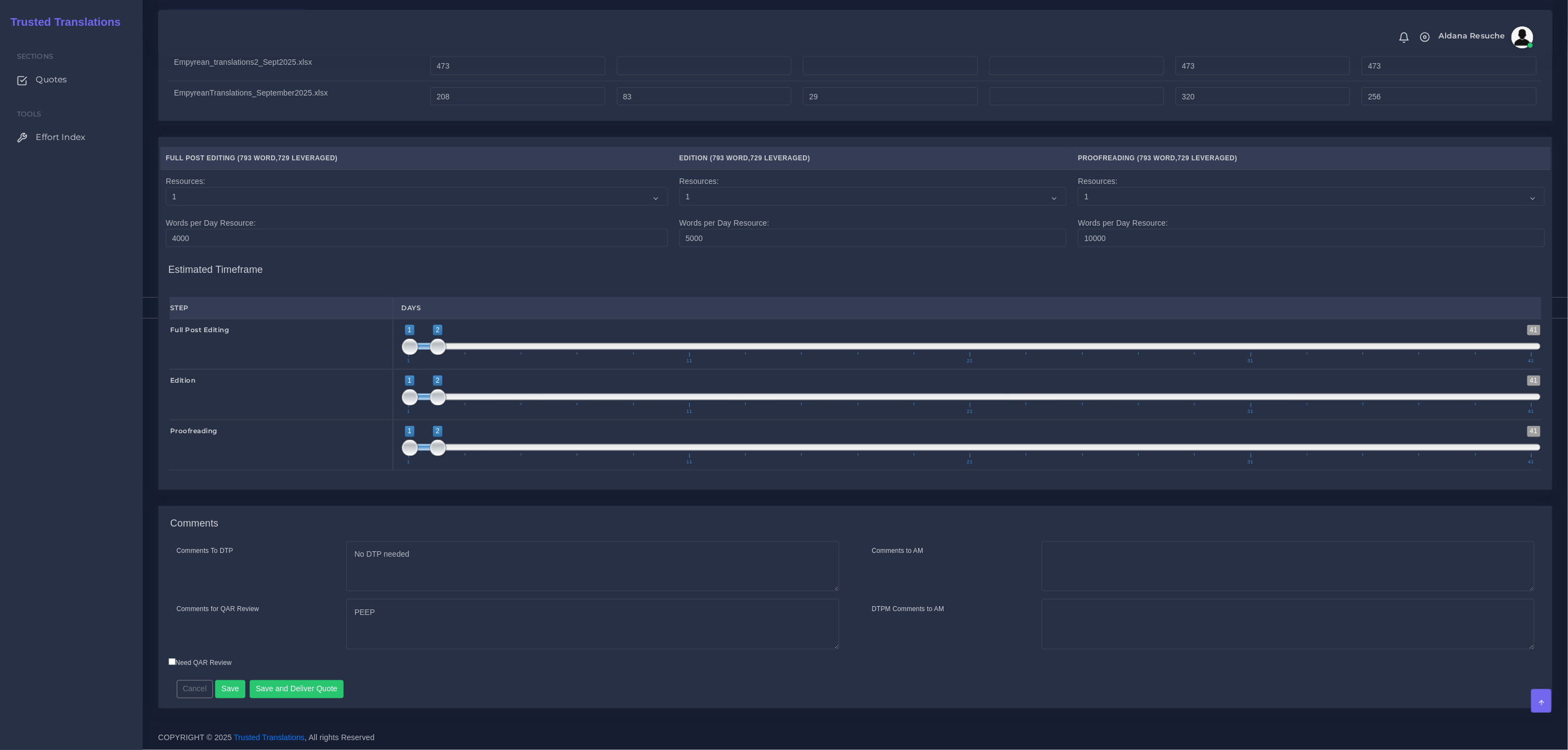
scroll to position [773, 0]
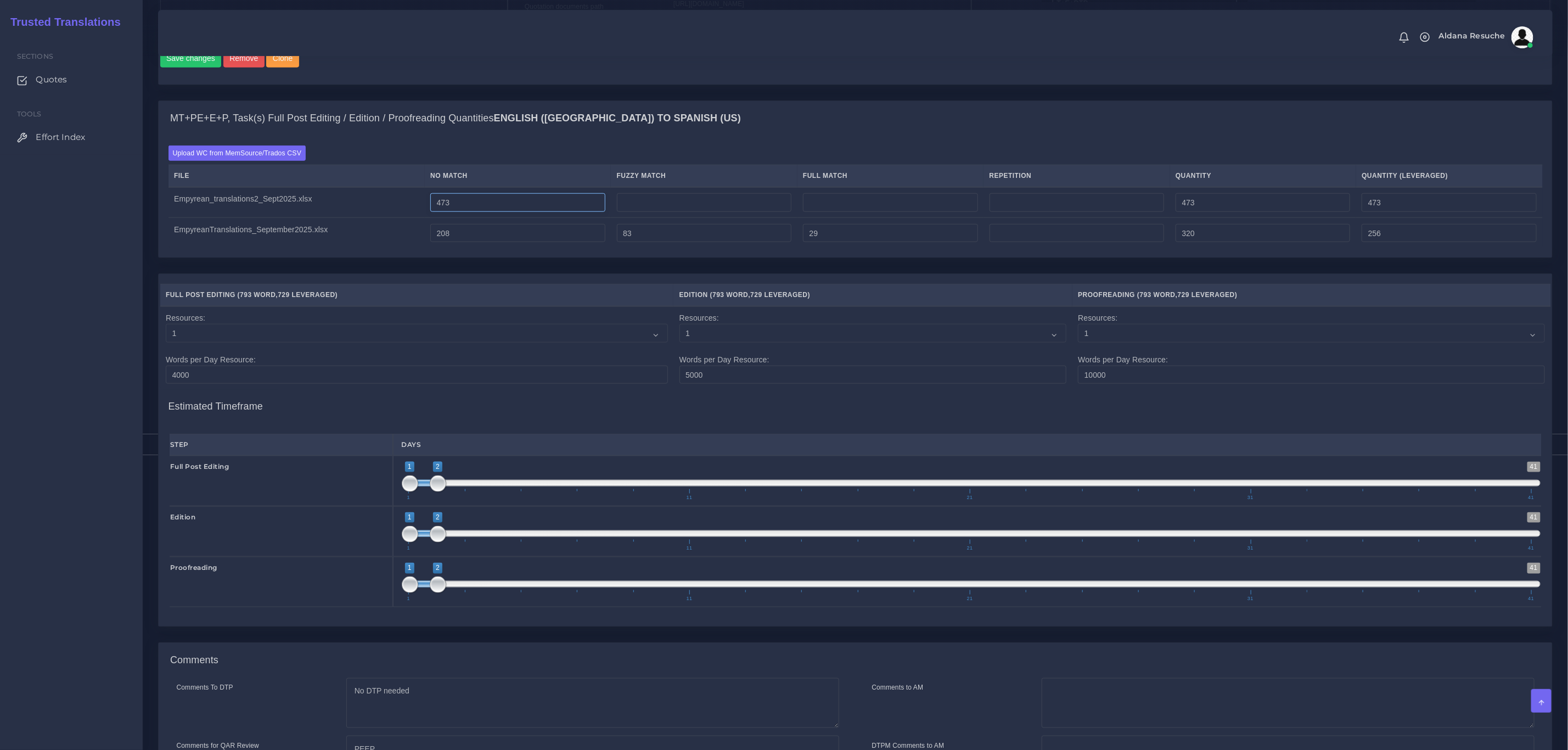
drag, startPoint x: 494, startPoint y: 224, endPoint x: 264, endPoint y: 229, distance: 230.1
click at [264, 218] on tr "Empyrean_translations2_Sept2025.xlsx 473 473 473" at bounding box center [855, 202] width 1374 height 31
type input "0"
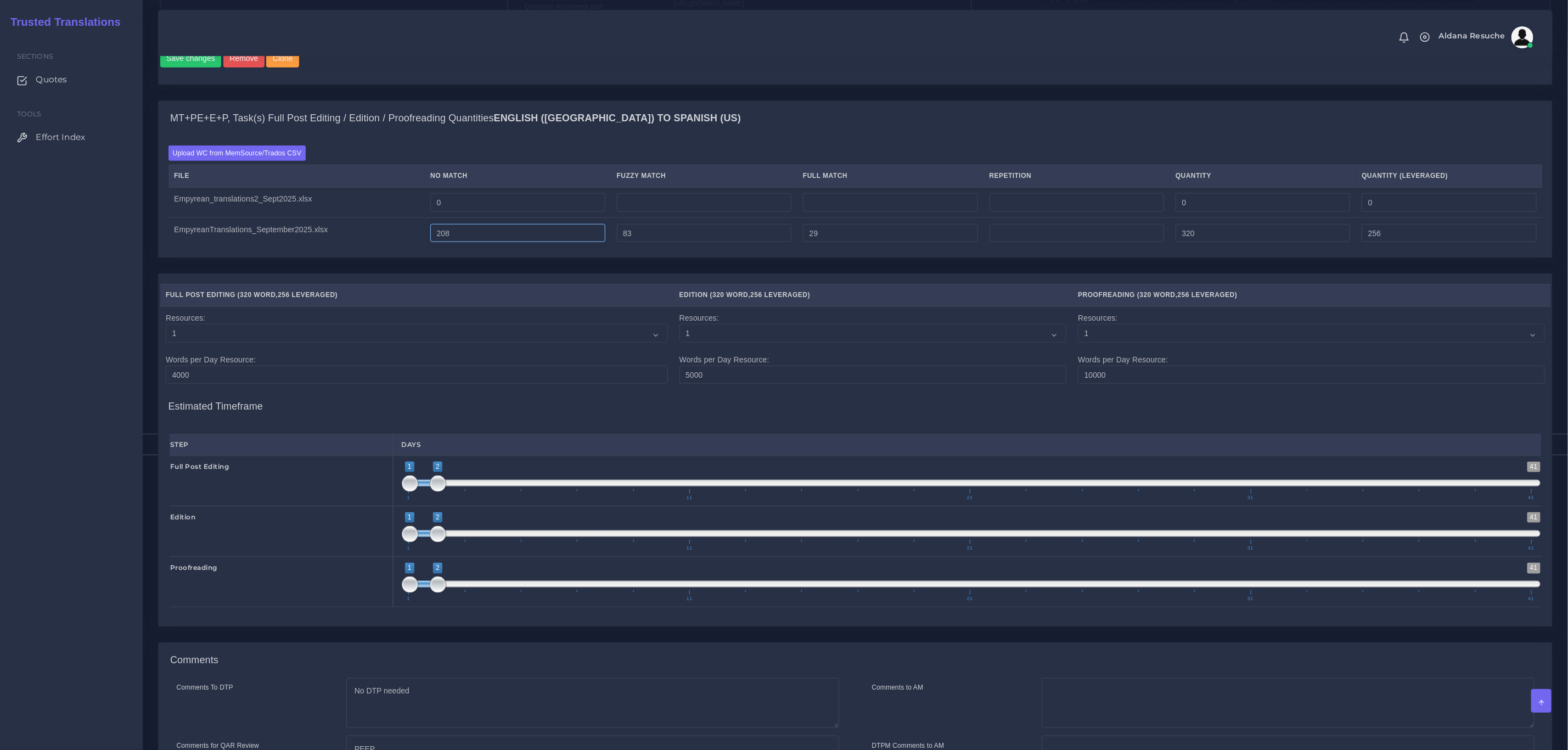
drag, startPoint x: 474, startPoint y: 259, endPoint x: 399, endPoint y: 264, distance: 75.2
click at [409, 248] on tr "EmpyreanTranslations_September2025.xlsx 208 83 29 320 256" at bounding box center [855, 233] width 1374 height 30
type input "0"
type input "112"
type input "48"
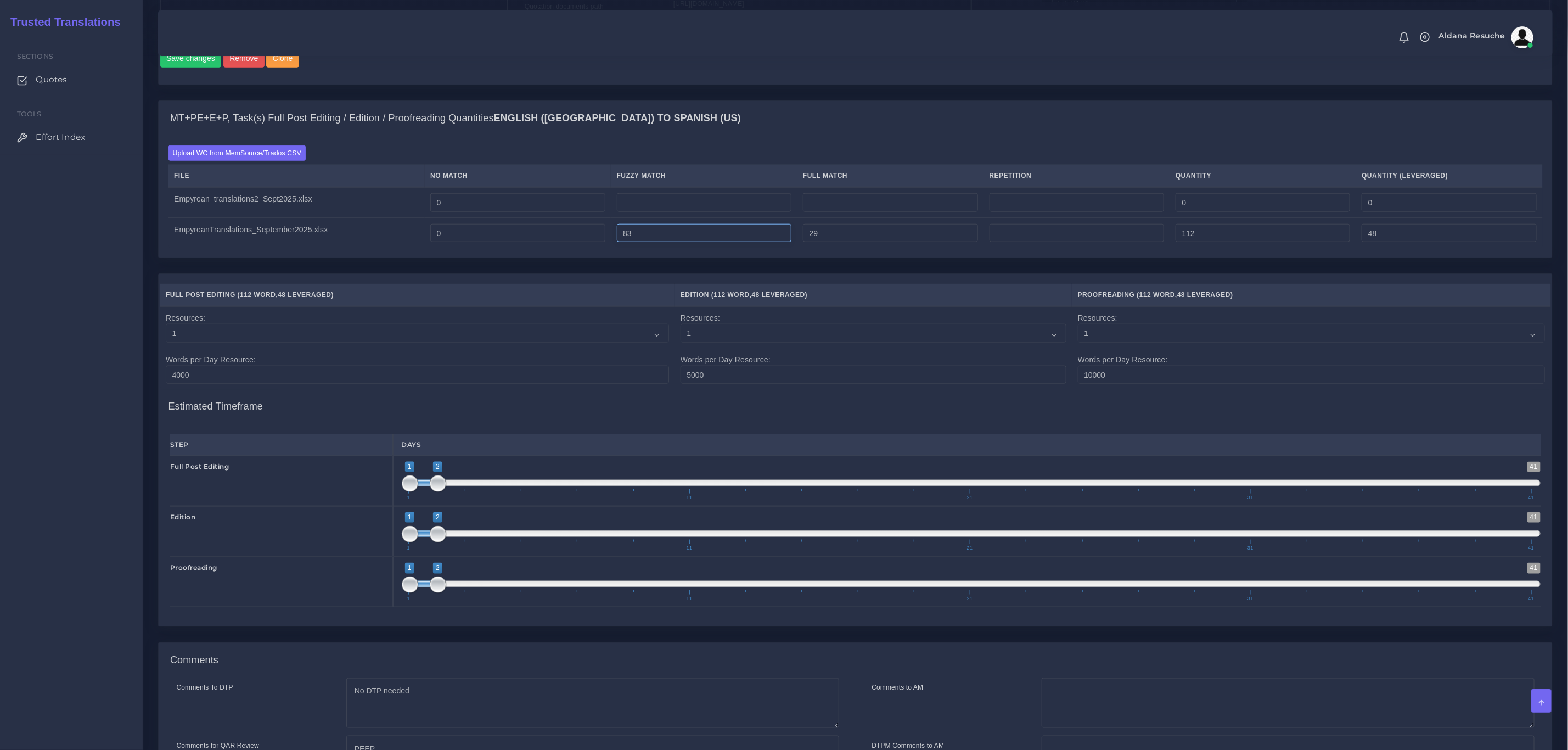
drag, startPoint x: 761, startPoint y: 262, endPoint x: 403, endPoint y: 252, distance: 358.1
click at [426, 248] on tr "EmpyreanTranslations_September2025.xlsx 0 83 29 112 48" at bounding box center [855, 233] width 1374 height 30
type input "0"
type input "29"
type input "7"
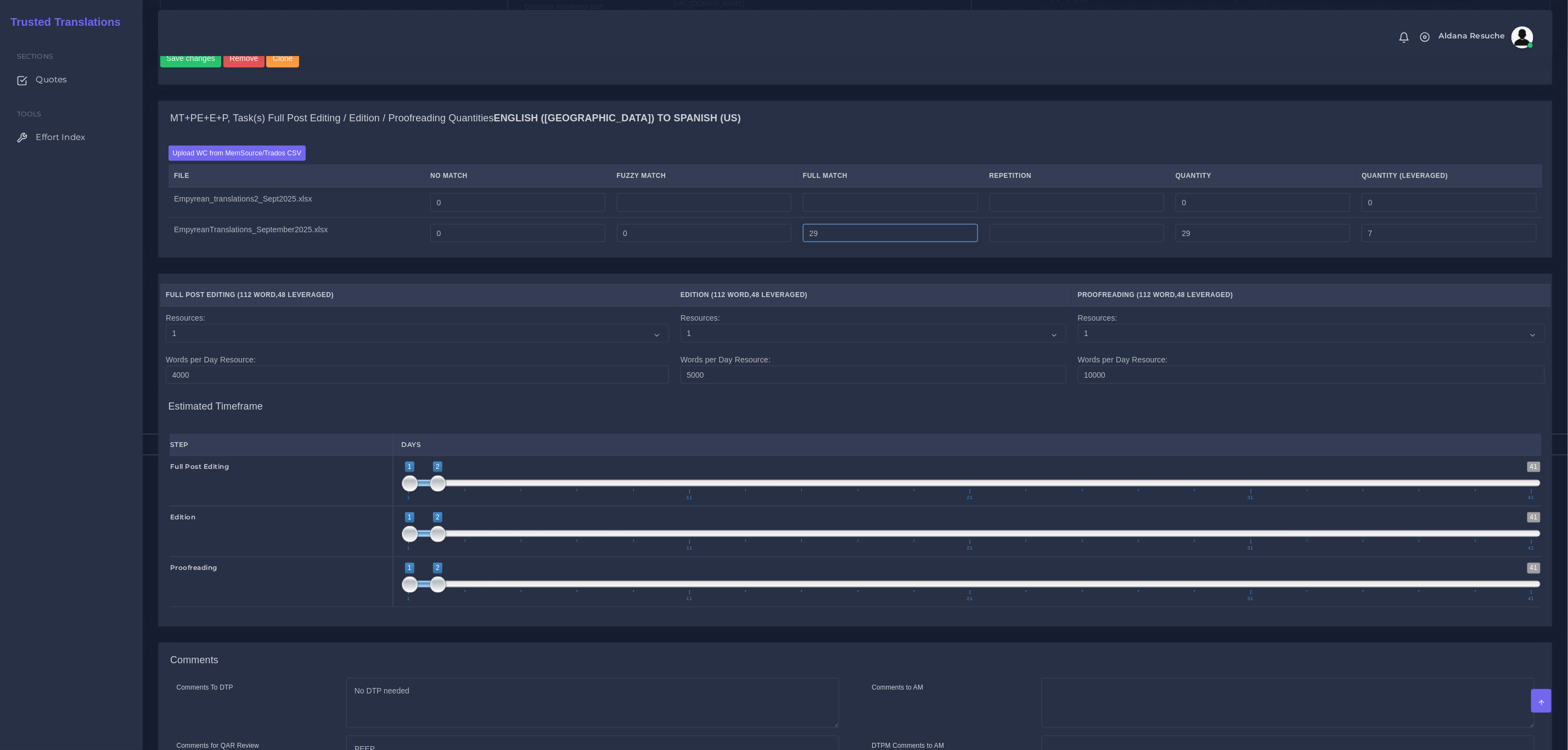
drag, startPoint x: 958, startPoint y: 260, endPoint x: 573, endPoint y: 252, distance: 385.1
click at [583, 248] on tr "EmpyreanTranslations_September2025.xlsx 0 0 29 29 7" at bounding box center [855, 233] width 1374 height 30
type input "0"
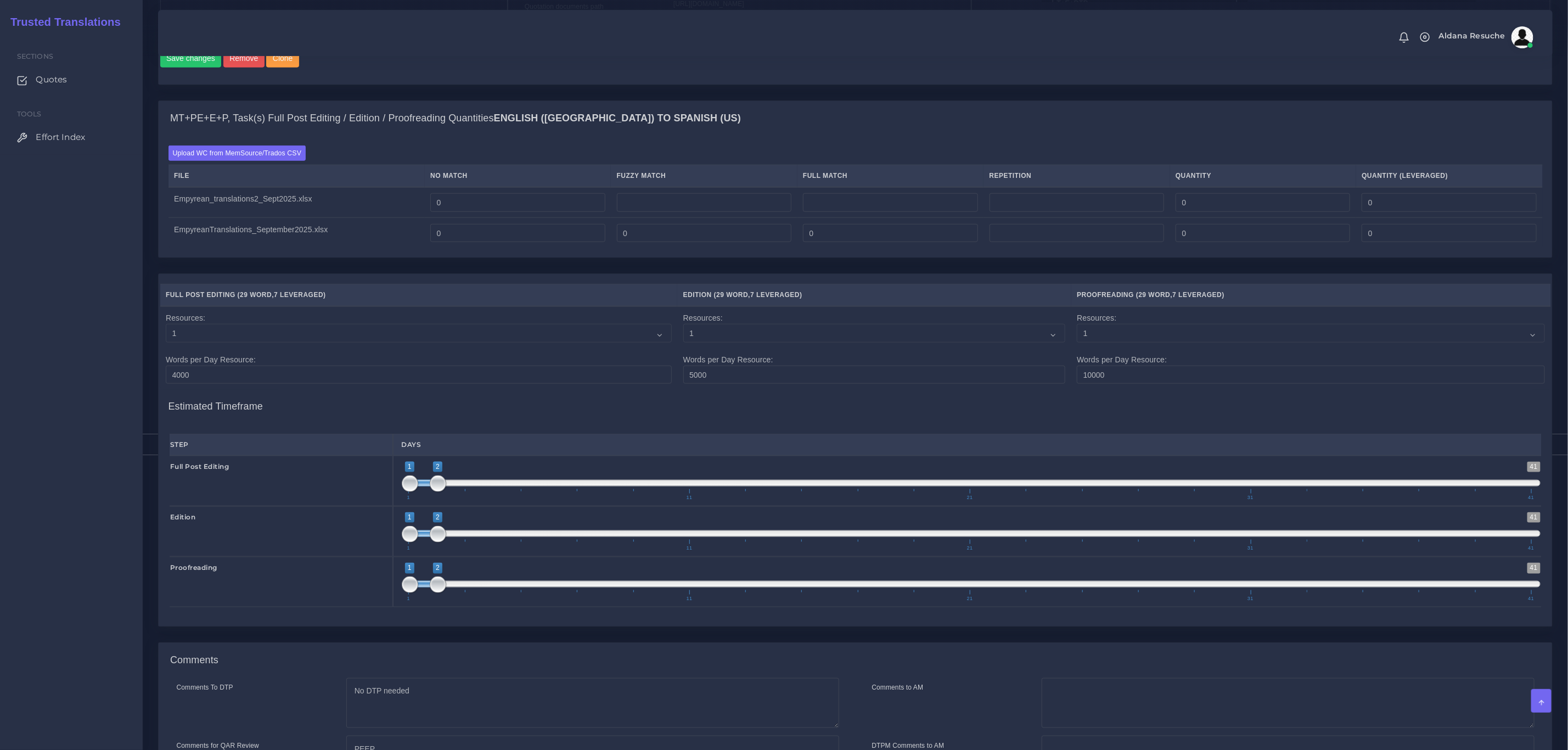
click at [762, 134] on div "MT+PE+E+P, Task(s) Full Post Editing / Edition / Proofreading Quantities Englis…" at bounding box center [855, 118] width 1393 height 35
click at [266, 161] on label "Upload WC from MemSource/Trados CSV" at bounding box center [237, 153] width 138 height 15
click at [0, 0] on input "Upload WC from MemSource/Trados CSV" at bounding box center [0, 0] width 0 height 0
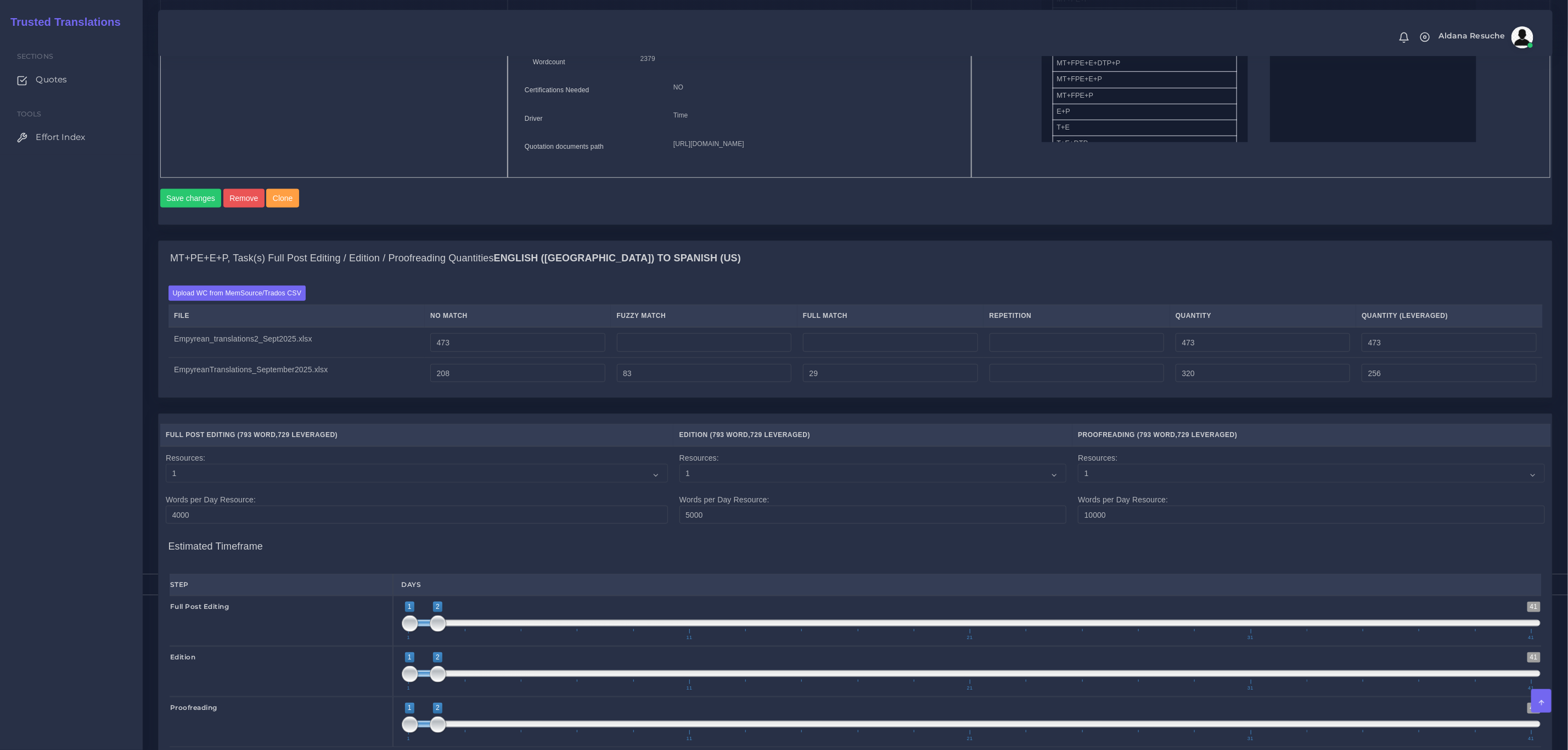
scroll to position [970, 0]
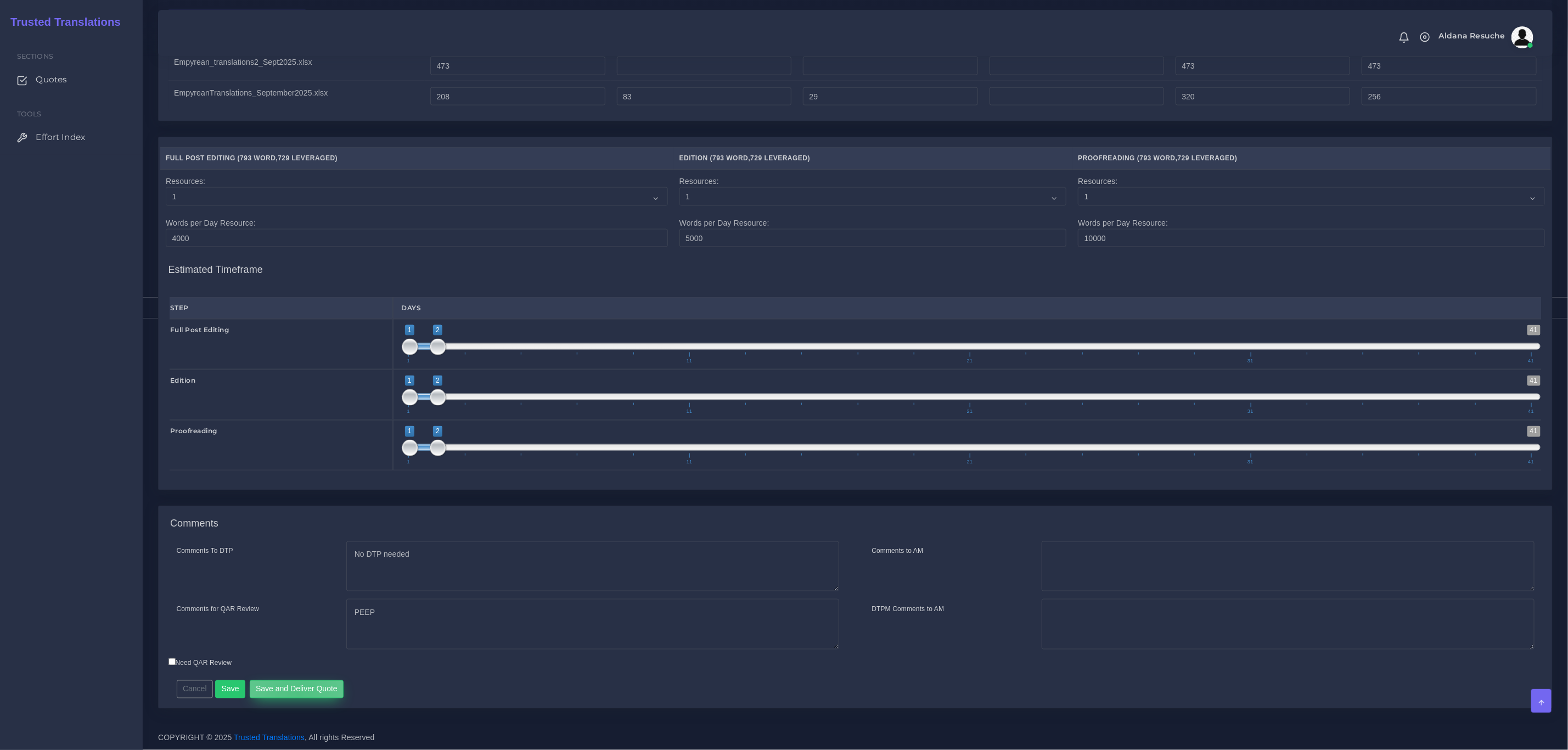
click at [296, 693] on button "Save and Deliver Quote" at bounding box center [297, 688] width 94 height 19
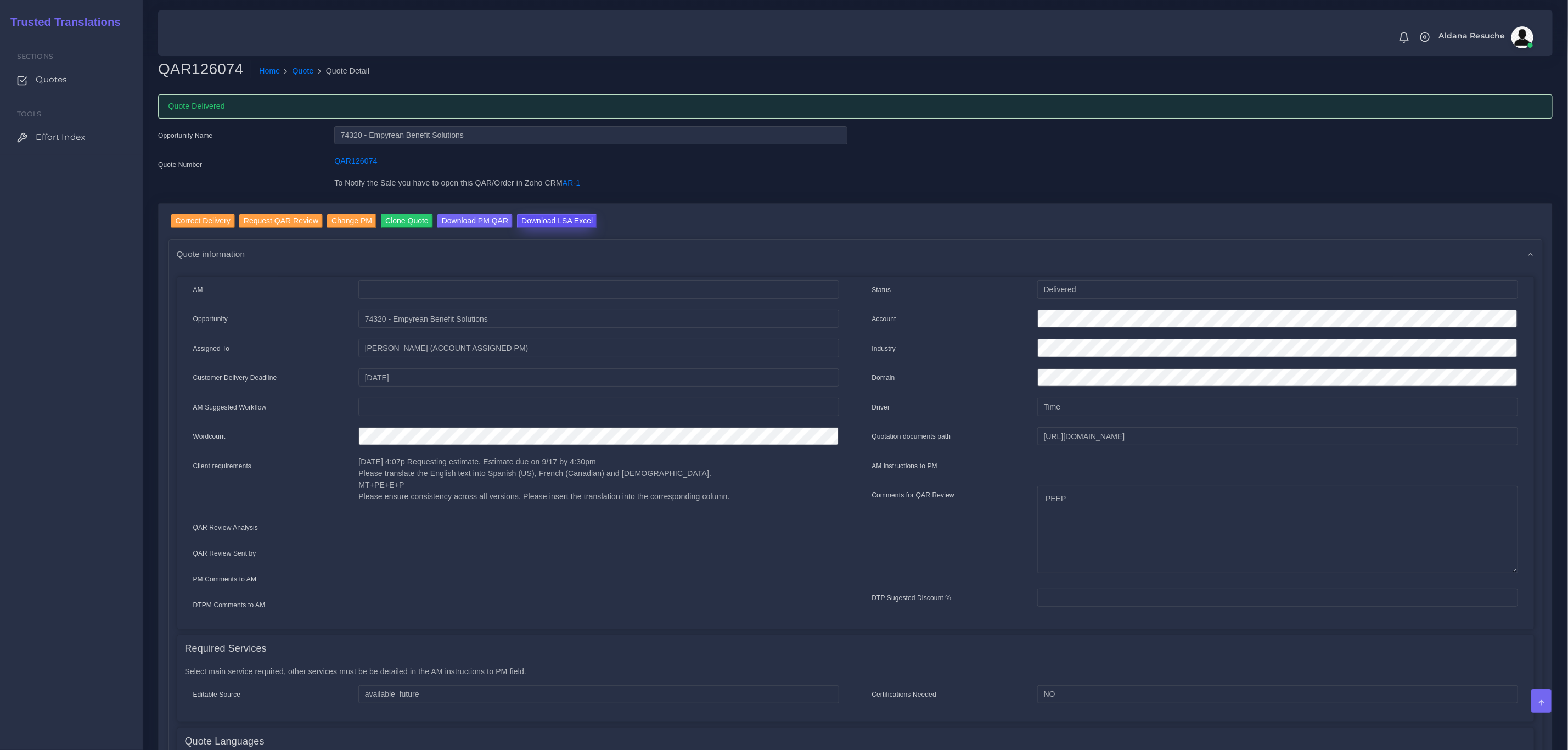
click at [561, 216] on input "Download LSA Excel" at bounding box center [556, 220] width 80 height 15
click at [296, 72] on link "Quote" at bounding box center [303, 71] width 22 height 12
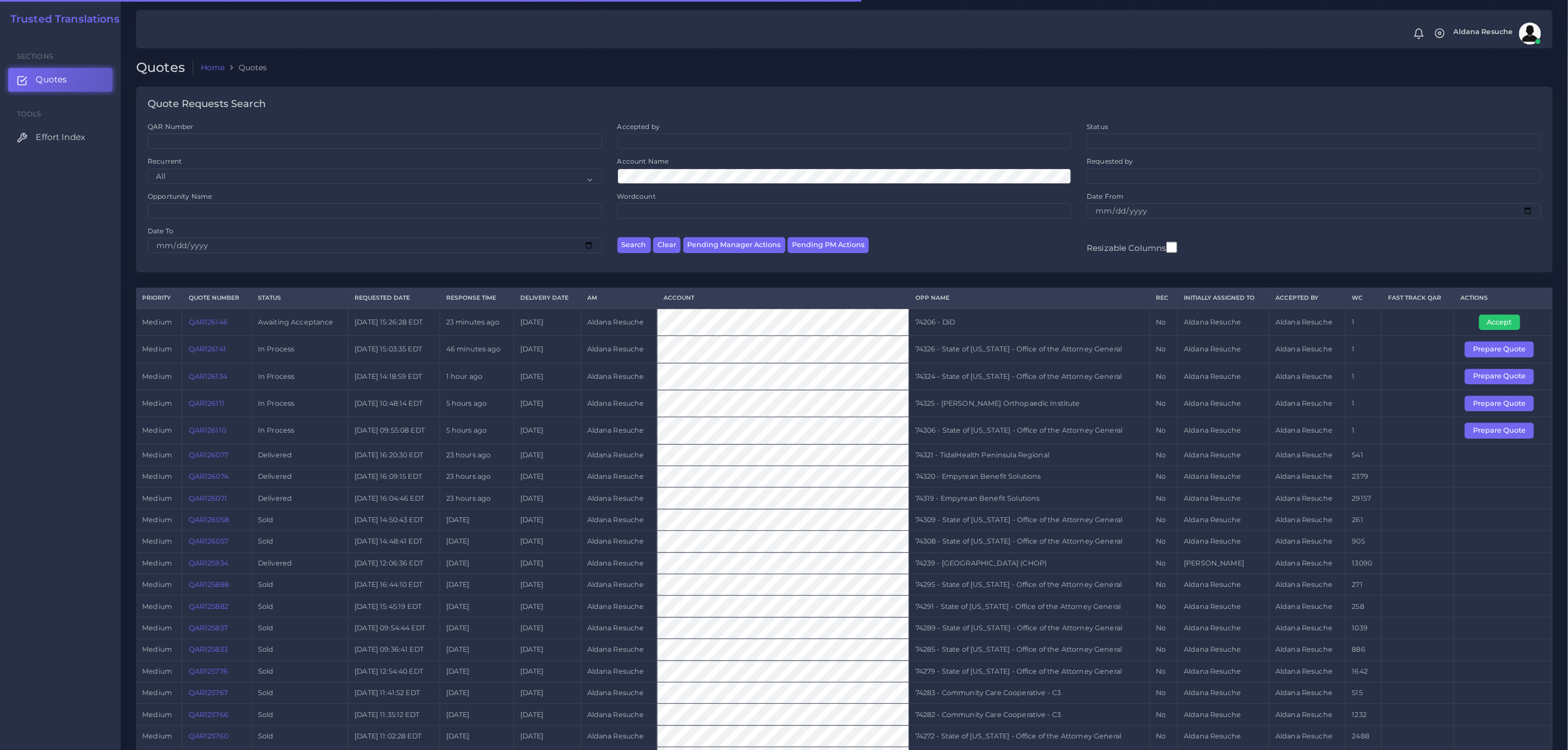
click at [1500, 334] on td "Accept" at bounding box center [1503, 322] width 98 height 28
click at [1497, 325] on button "Accept" at bounding box center [1499, 321] width 41 height 15
click at [940, 324] on td "74206 - DiD" at bounding box center [1028, 322] width 241 height 28
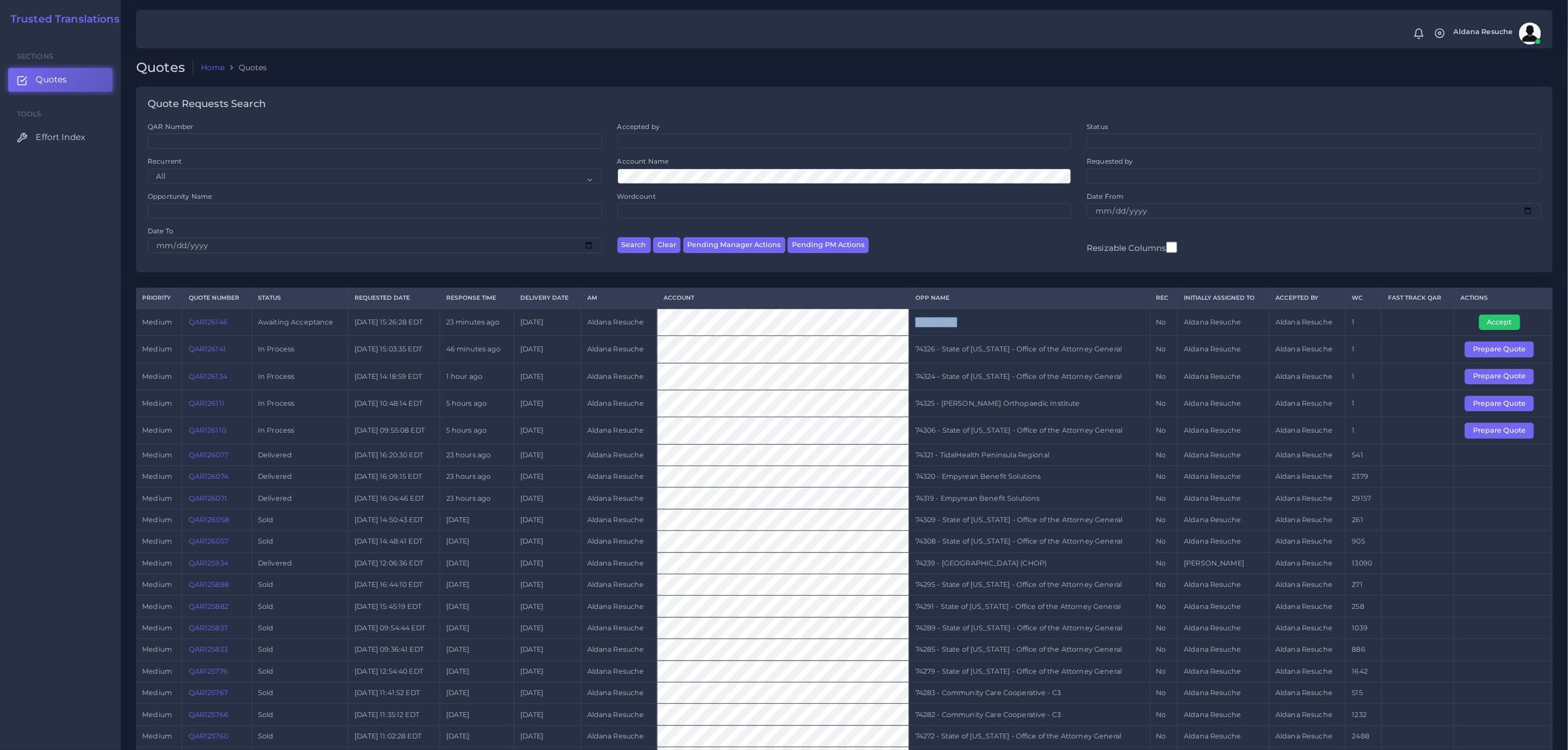
copy tr "74206 - DiD"
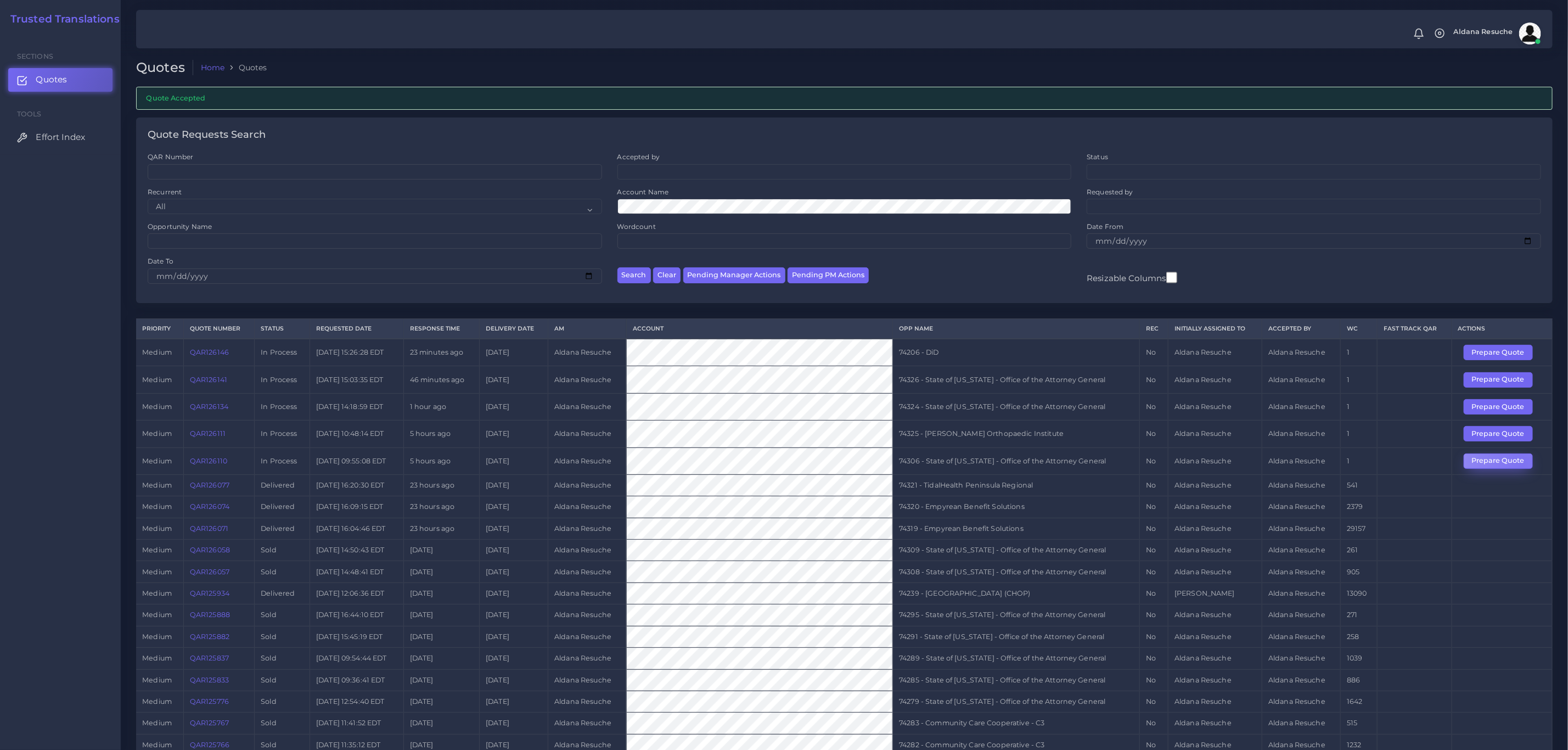
click at [1522, 468] on button "Prepare Quote" at bounding box center [1498, 460] width 69 height 15
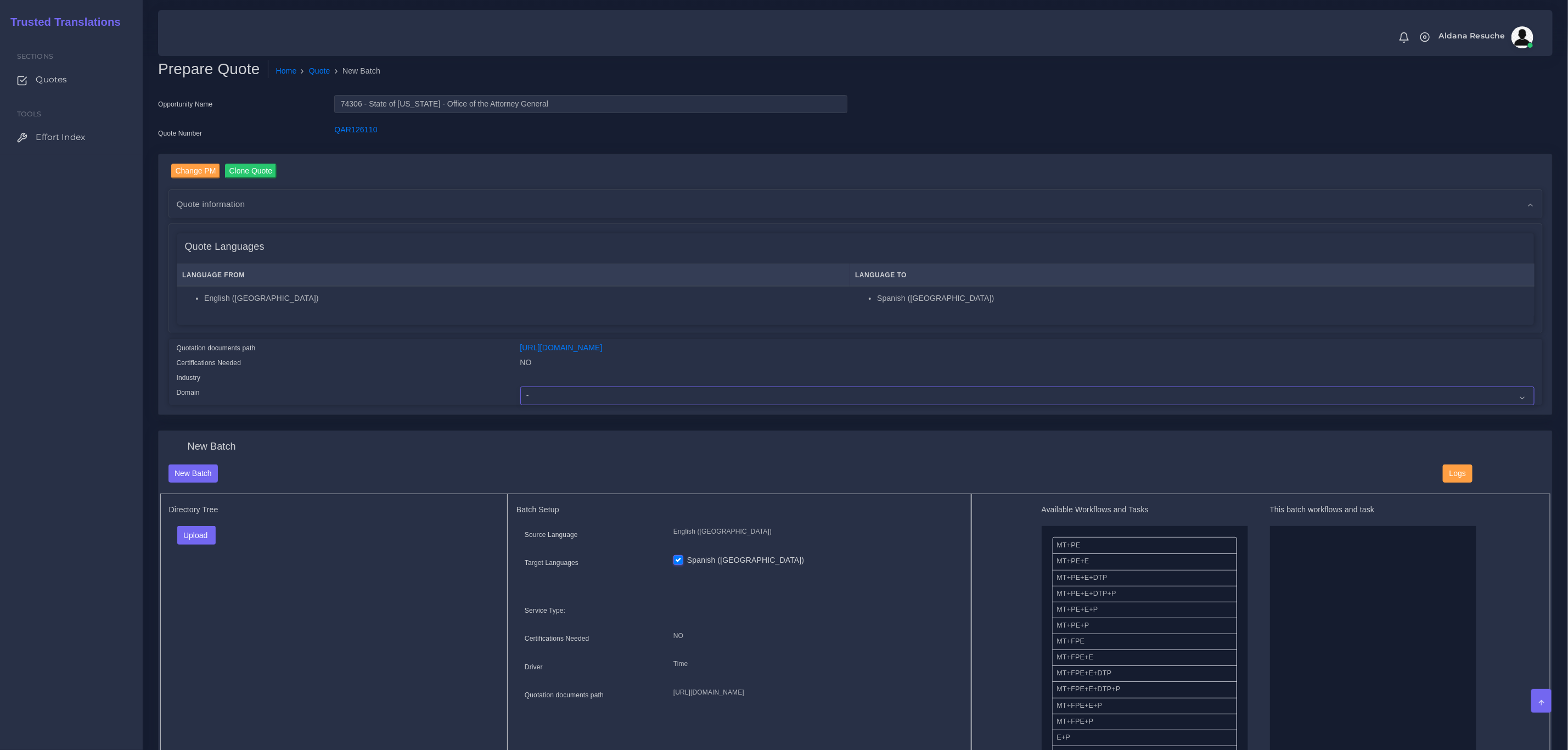
click at [547, 390] on select "- Advertising and Media Agriculture, Forestry and Fishing Architecture, Buildin…" at bounding box center [1026, 395] width 1014 height 19
select select "Legal Services"
click at [520, 386] on select "- Advertising and Media Agriculture, Forestry and Fishing Architecture, Buildin…" at bounding box center [1026, 395] width 1014 height 19
click at [191, 531] on button "Upload" at bounding box center [196, 535] width 39 height 19
click at [204, 576] on label "Files" at bounding box center [215, 577] width 75 height 14
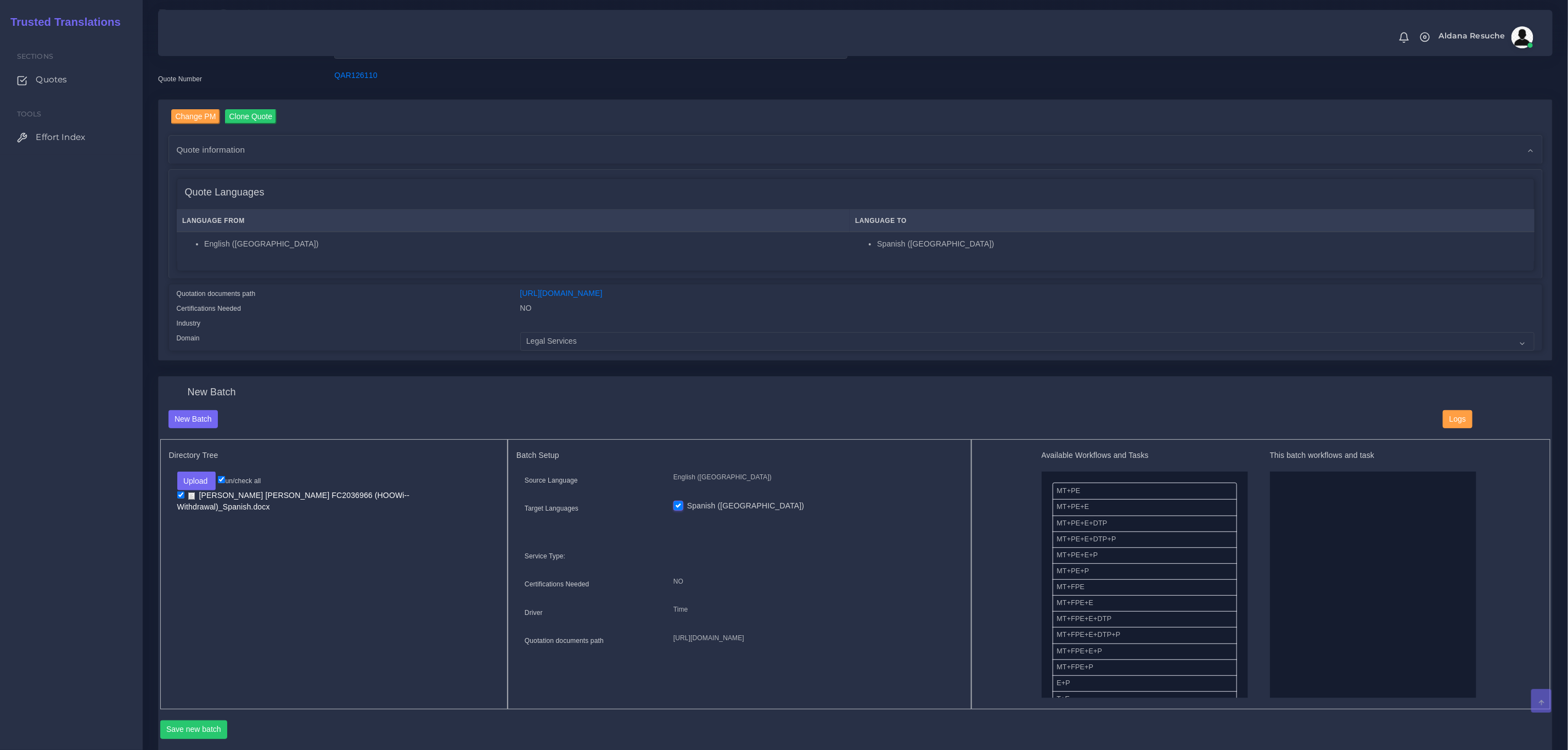
scroll to position [82, 0]
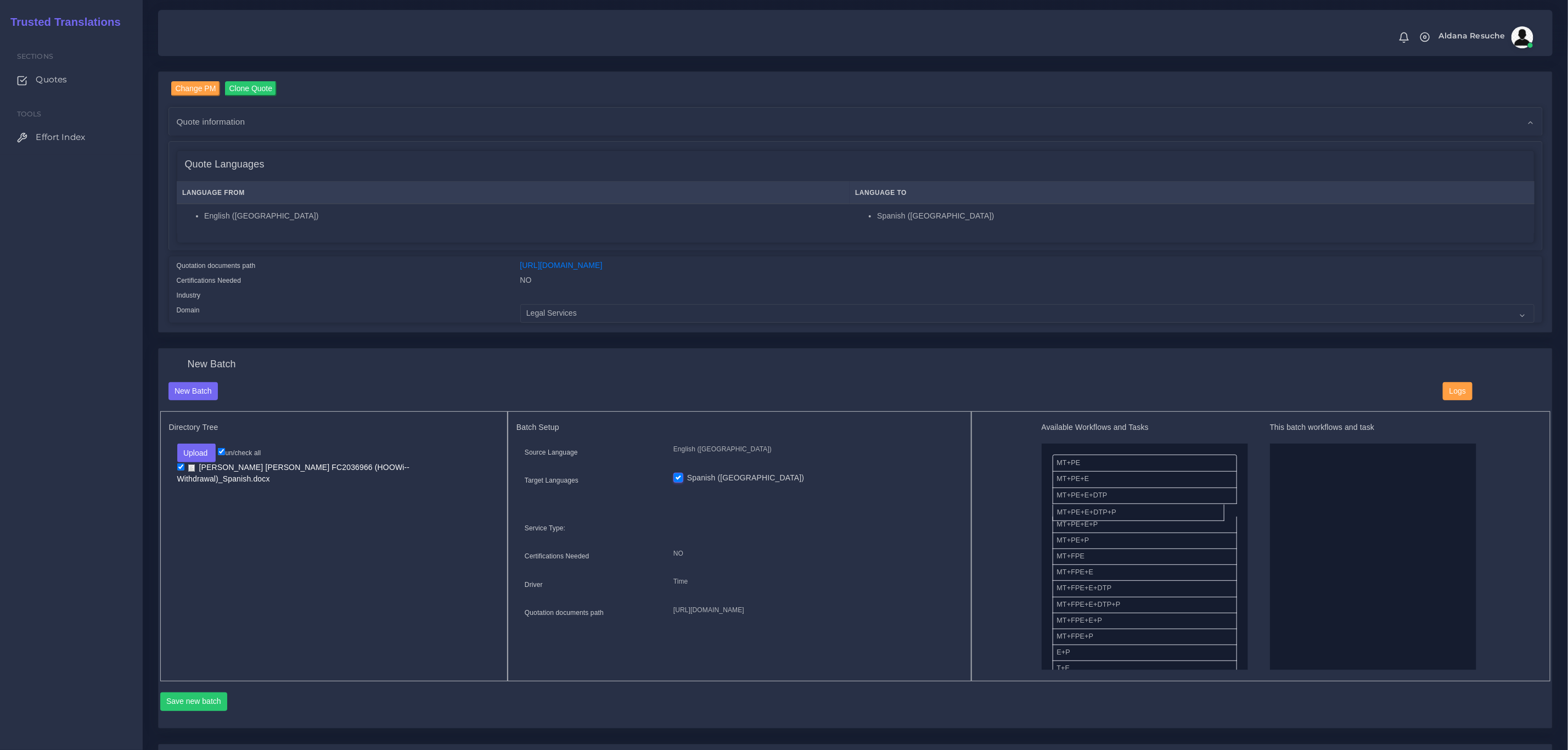
drag, startPoint x: 1100, startPoint y: 508, endPoint x: 1313, endPoint y: 508, distance: 213.0
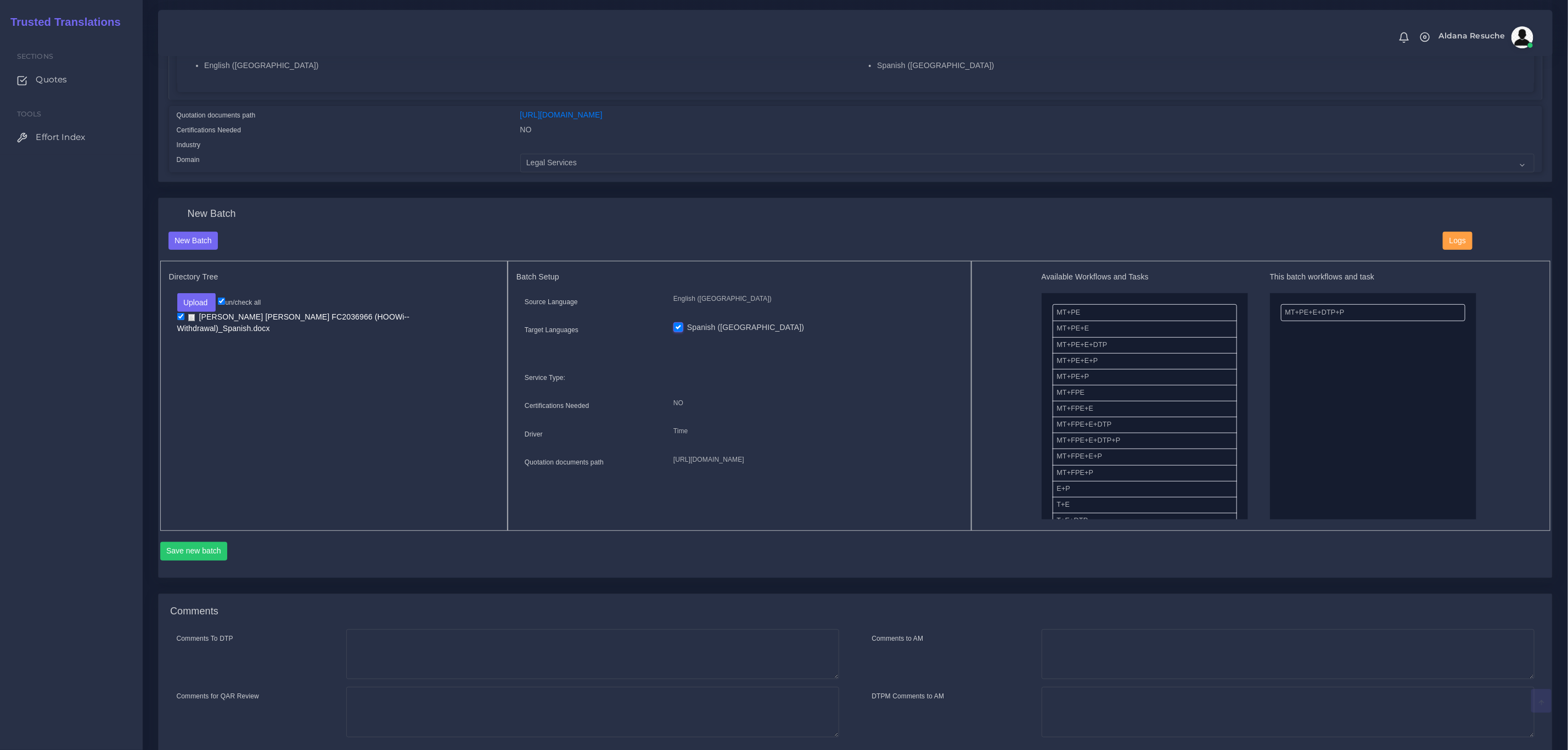
scroll to position [247, 0]
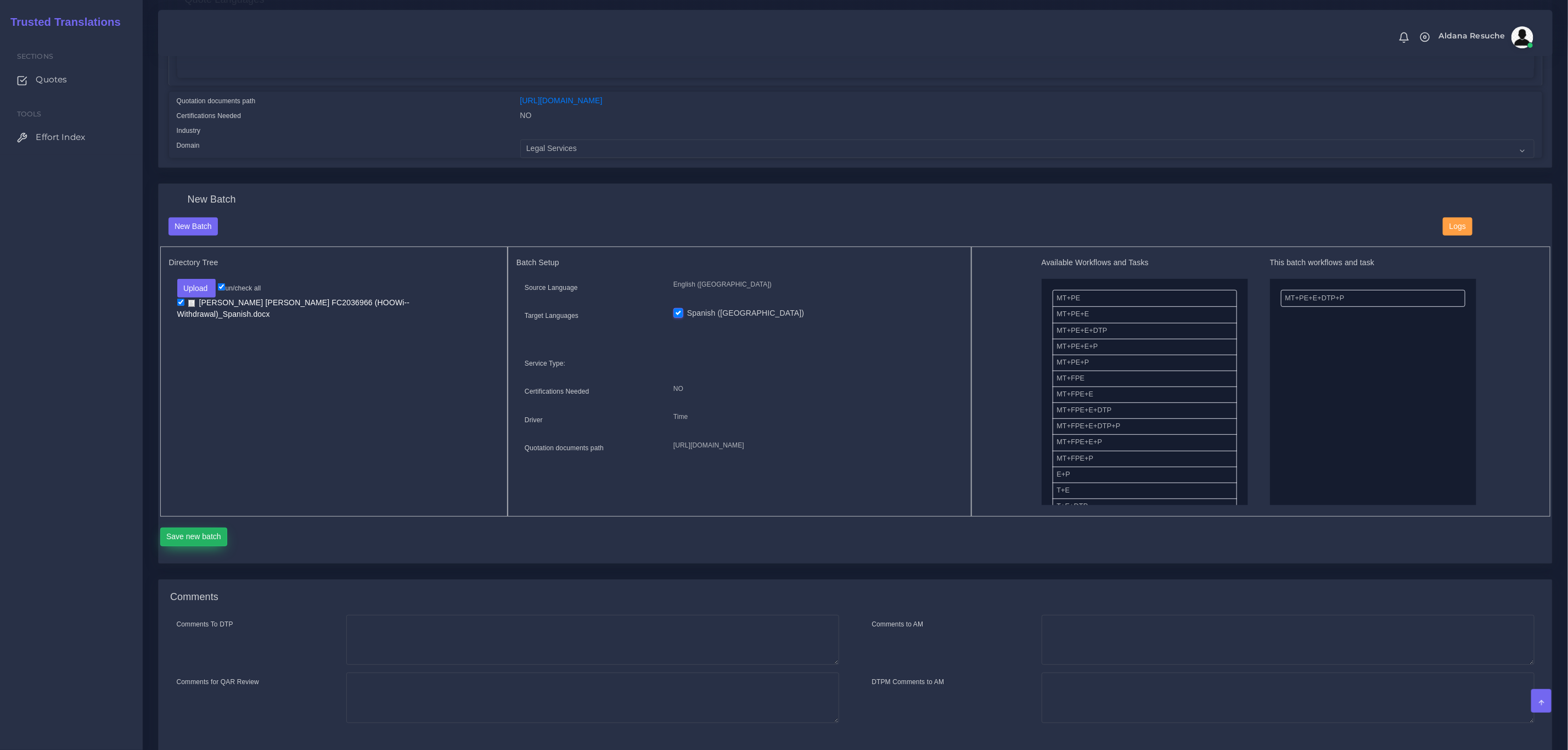
click at [194, 542] on button "Save new batch" at bounding box center [194, 537] width 67 height 19
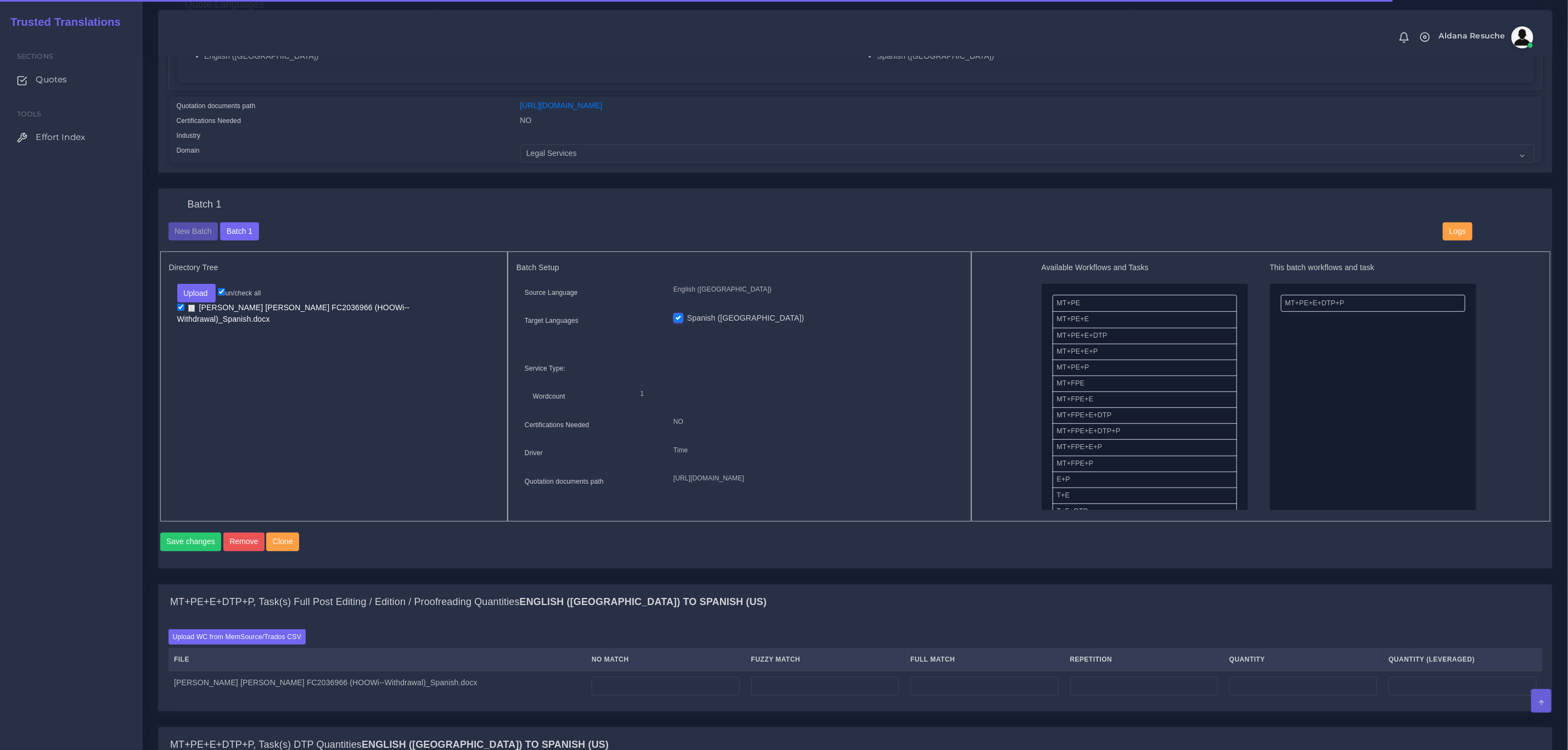
scroll to position [247, 0]
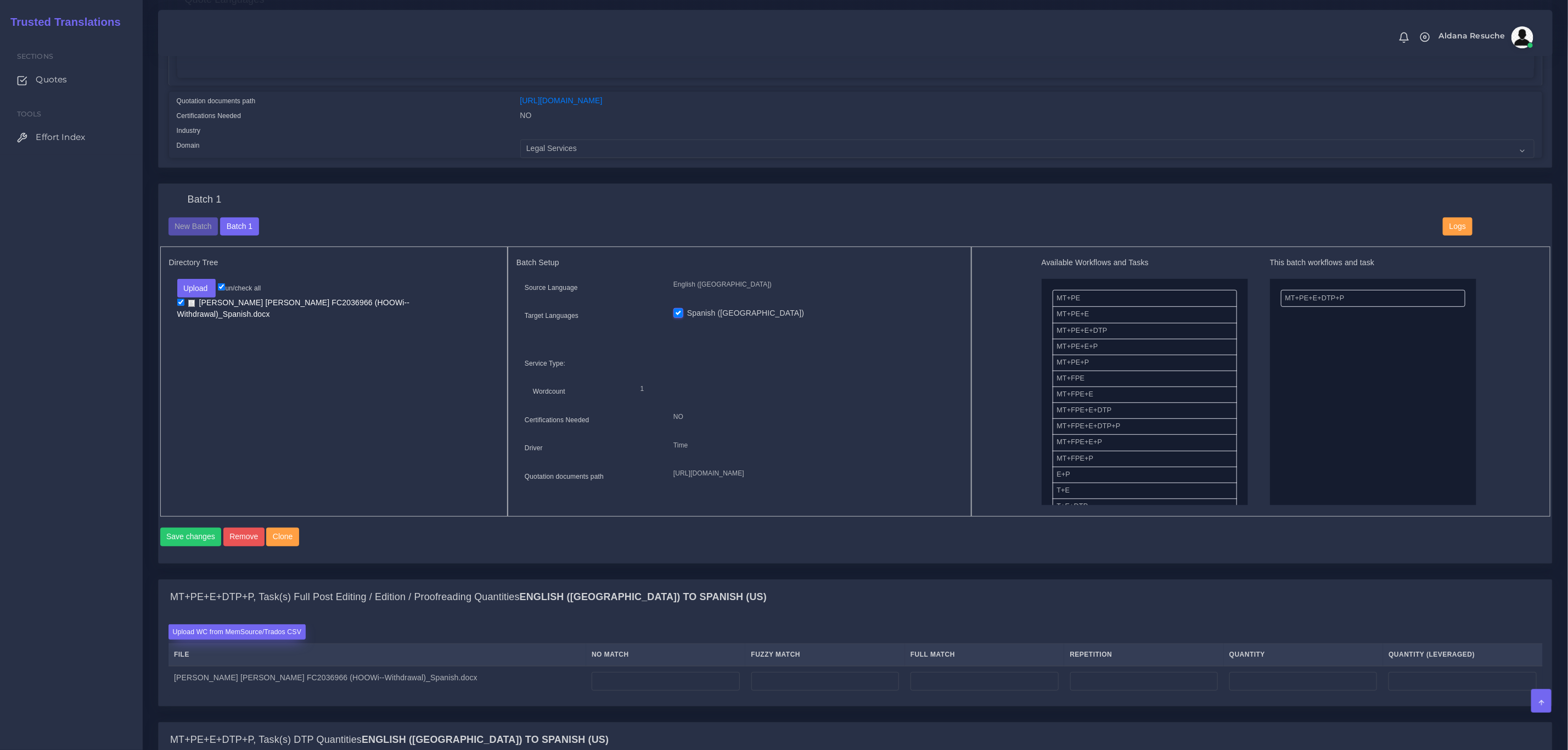
click at [213, 639] on label "Upload WC from MemSource/Trados CSV" at bounding box center [237, 631] width 138 height 15
click at [0, 0] on input "Upload WC from MemSource/Trados CSV" at bounding box center [0, 0] width 0 height 0
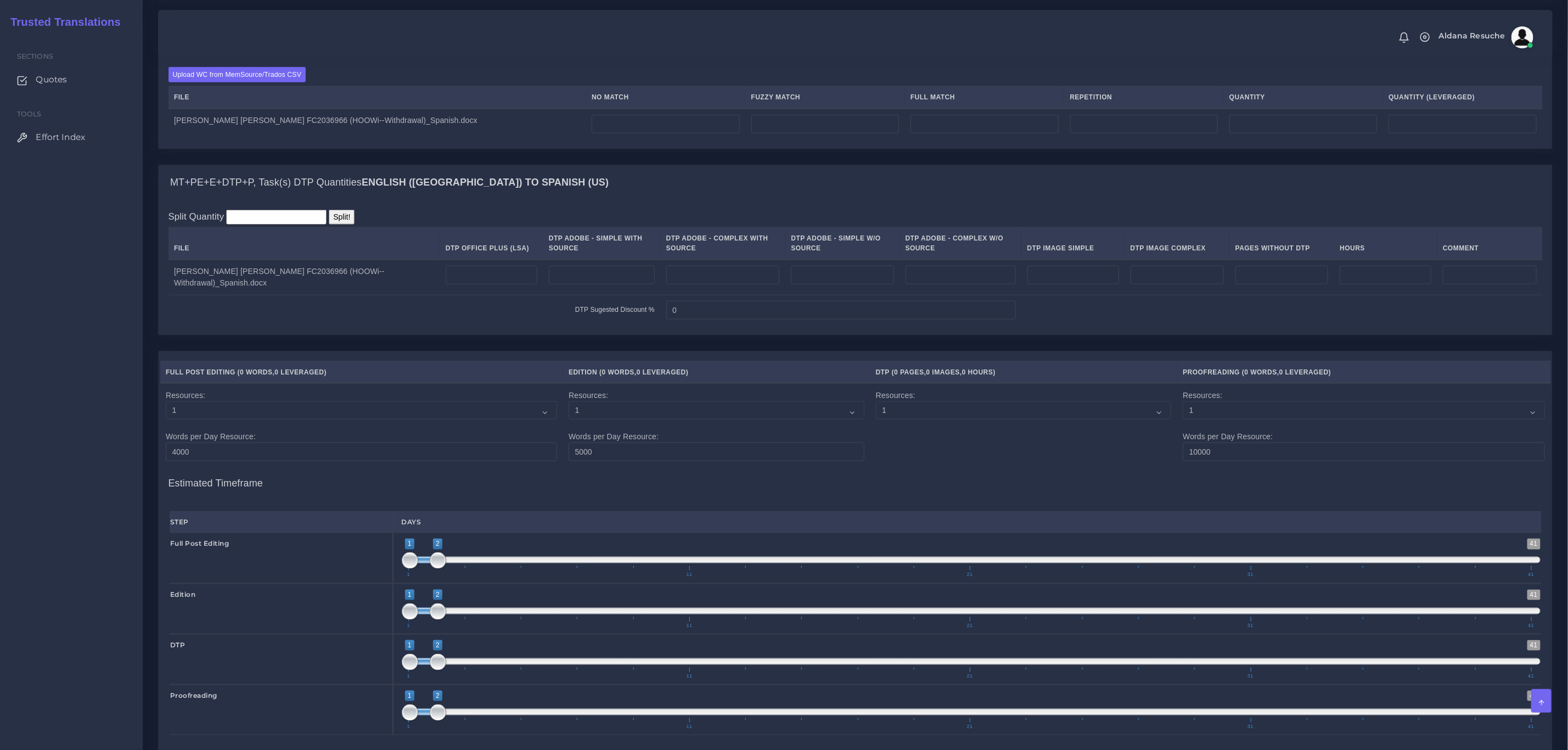
scroll to position [659, 0]
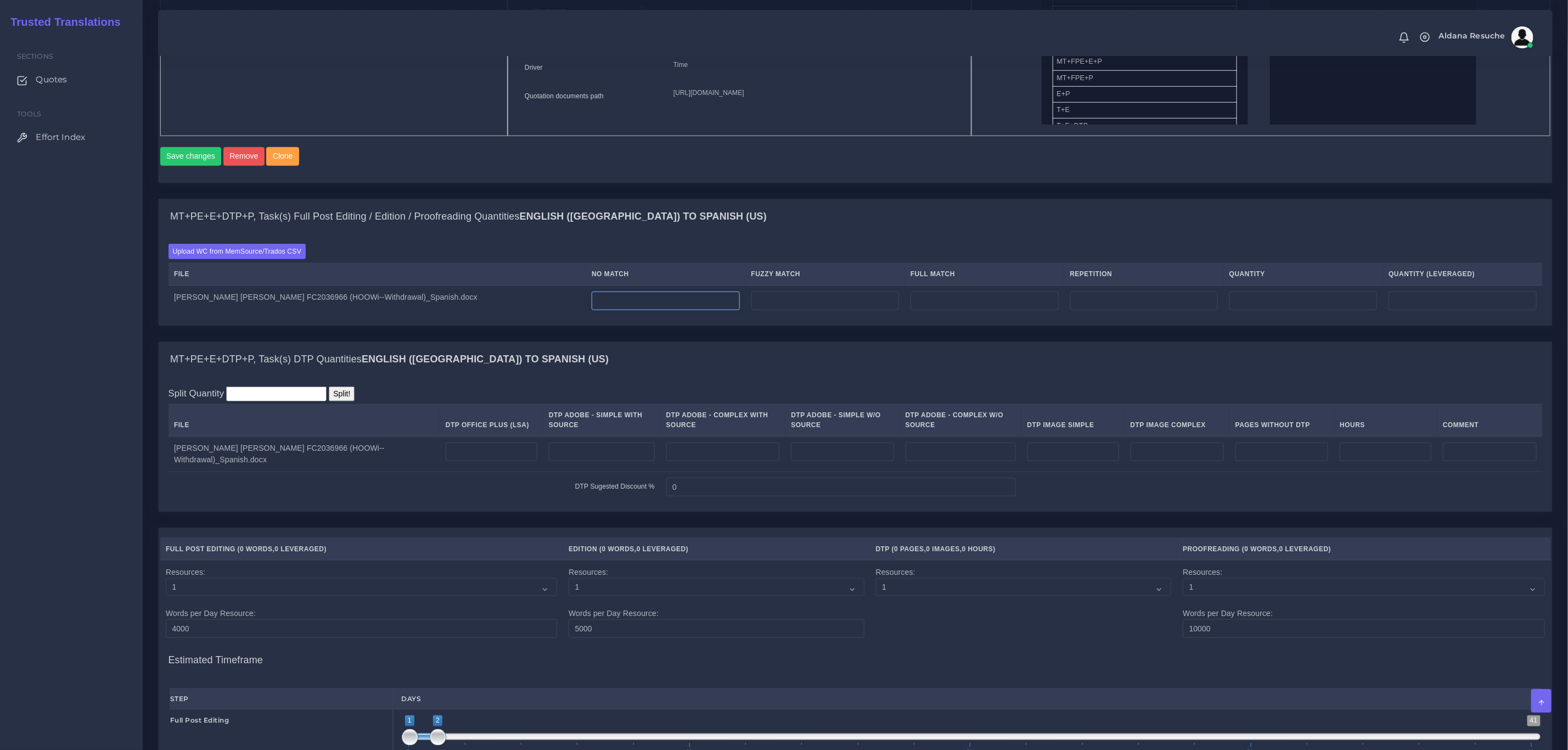
click at [612, 311] on input "number" at bounding box center [664, 301] width 148 height 19
type input "22"
click at [797, 311] on input "number" at bounding box center [824, 301] width 148 height 19
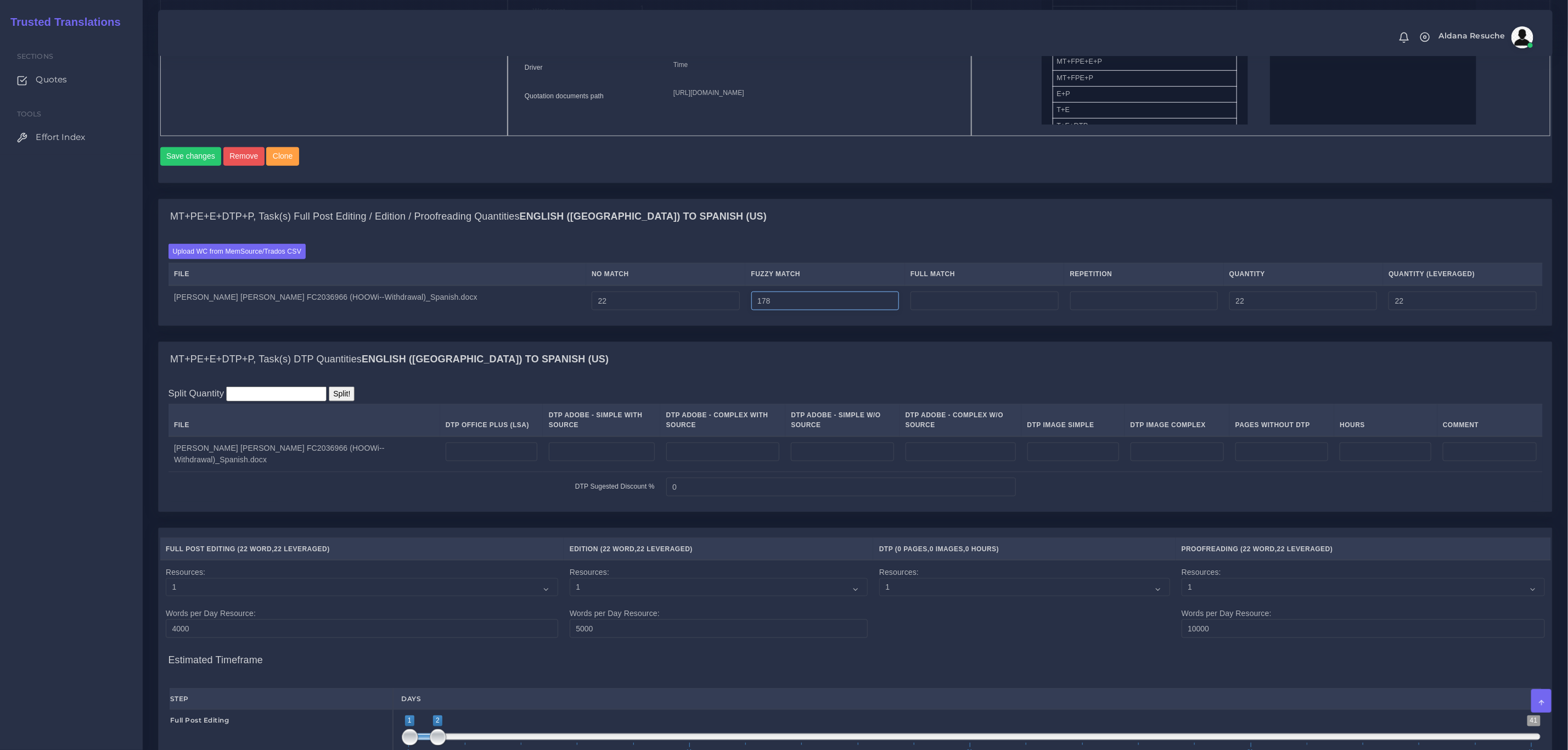
type input "178"
type input "200"
type input "111"
click at [835, 262] on div "Upload WC from MemSource/Trados CSV File No Match Fuzzy Match Full Match Repeti…" at bounding box center [855, 280] width 1374 height 71
click at [930, 311] on input "number" at bounding box center [984, 301] width 148 height 19
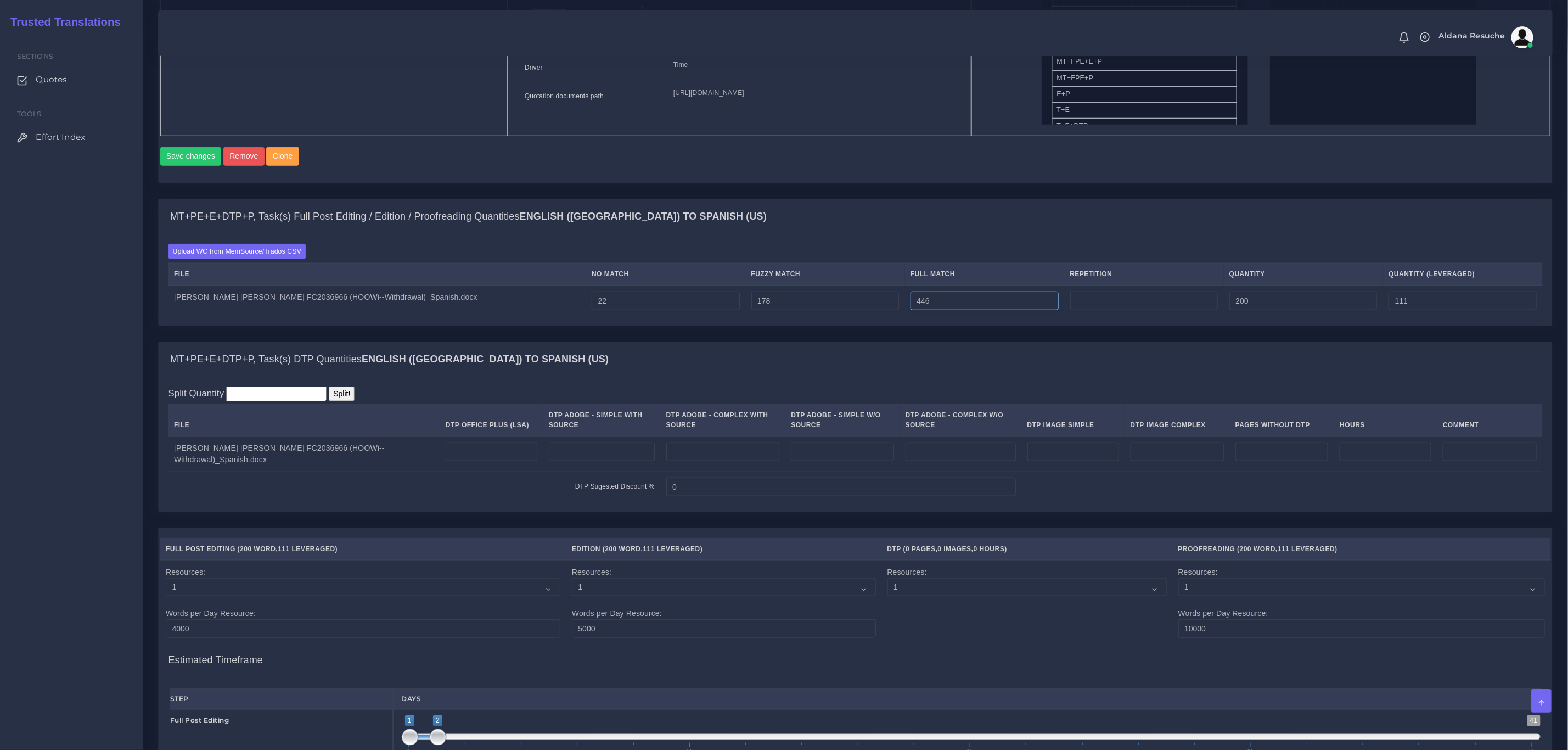
type input "446"
type input "646"
type input "222"
click at [1108, 307] on input "number" at bounding box center [1144, 301] width 148 height 19
type input "6"
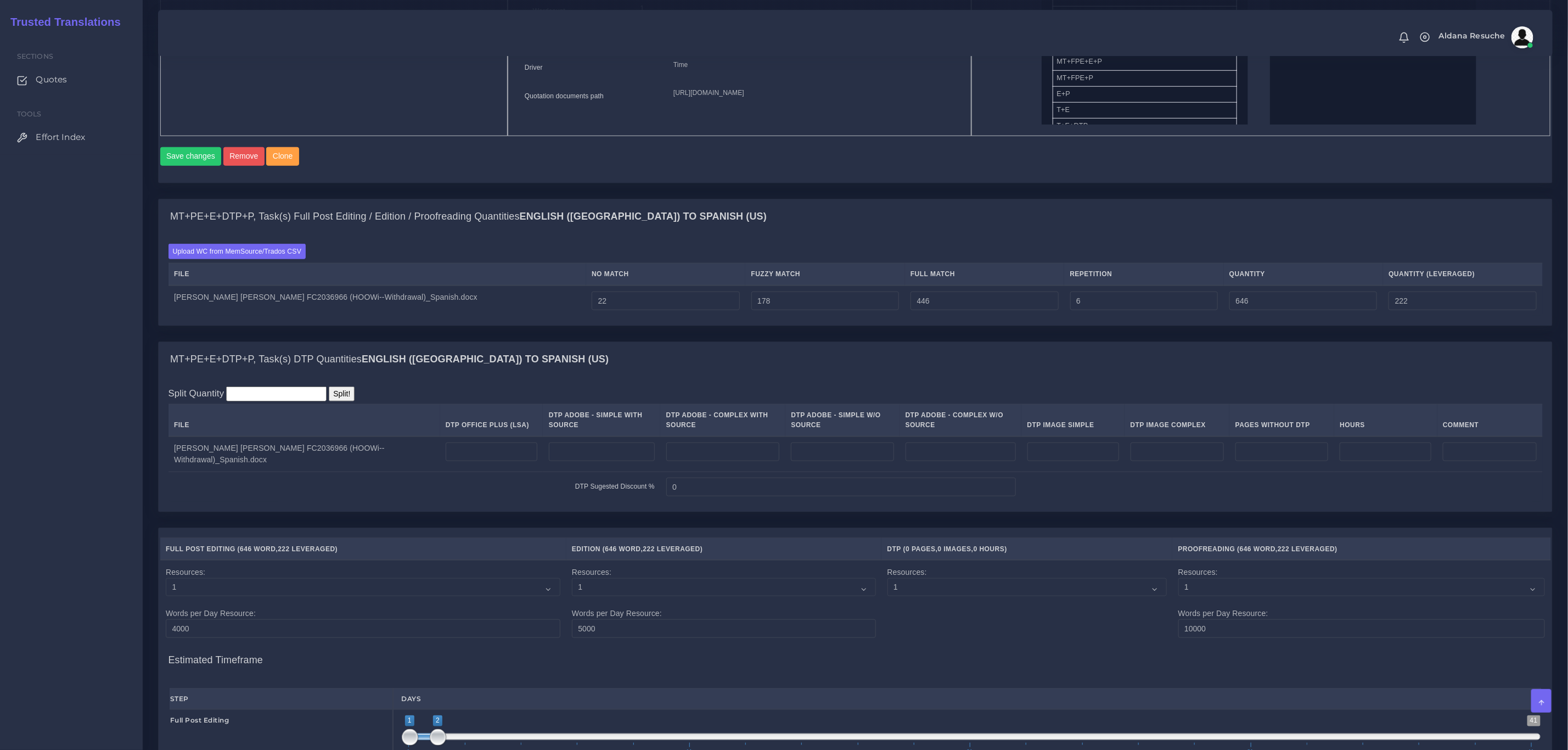
type input "652"
type input "224"
click at [1130, 234] on div "MT+PE+E+DTP+P, Task(s) Full Post Editing / Edition / Proofreading Quantities En…" at bounding box center [855, 216] width 1393 height 35
click at [499, 461] on input "number" at bounding box center [491, 451] width 91 height 19
type input "3"
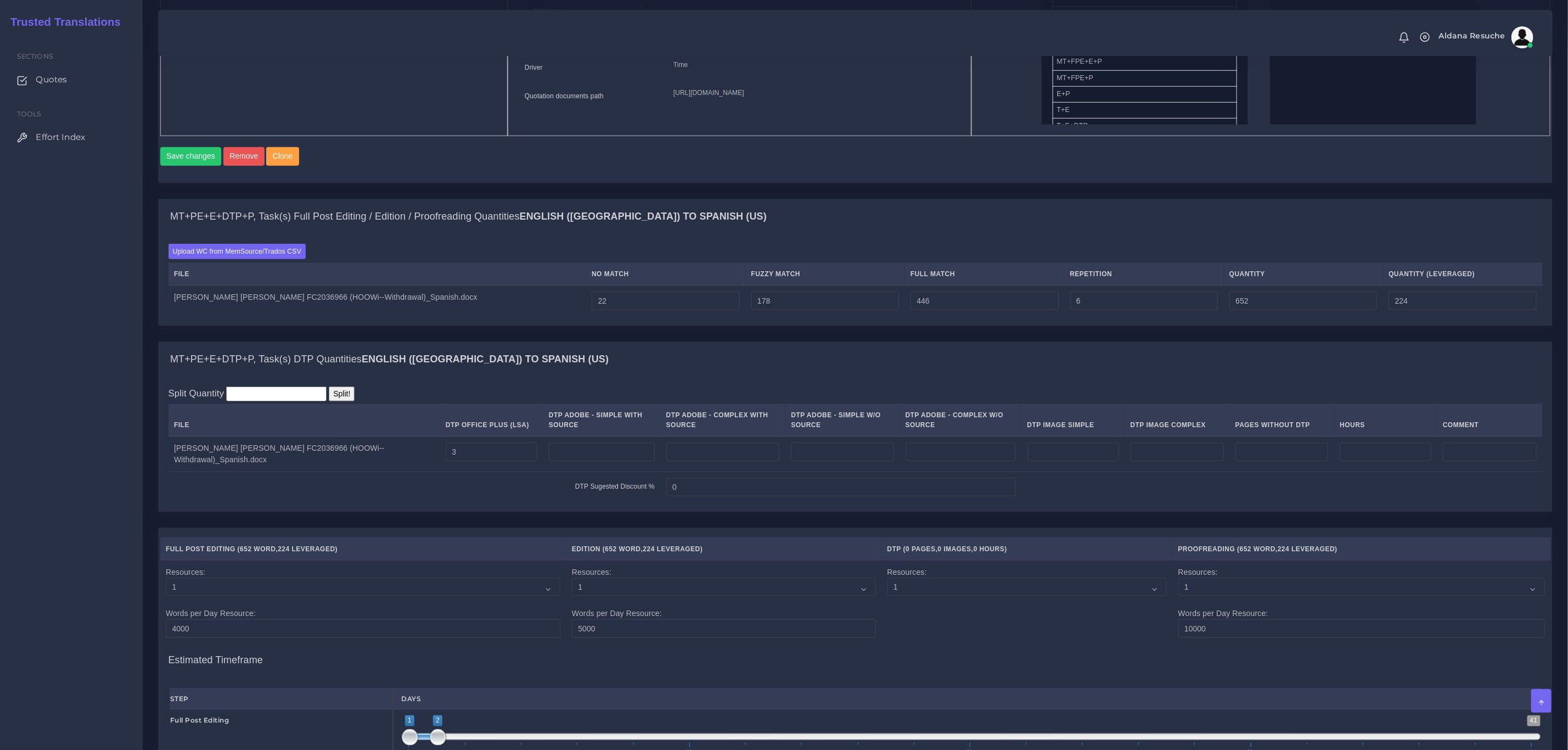
click at [599, 397] on div "Split Quantity Split! File DTP Office Plus (LSA) DTP Adobe - Simple With Source…" at bounding box center [855, 444] width 1393 height 135
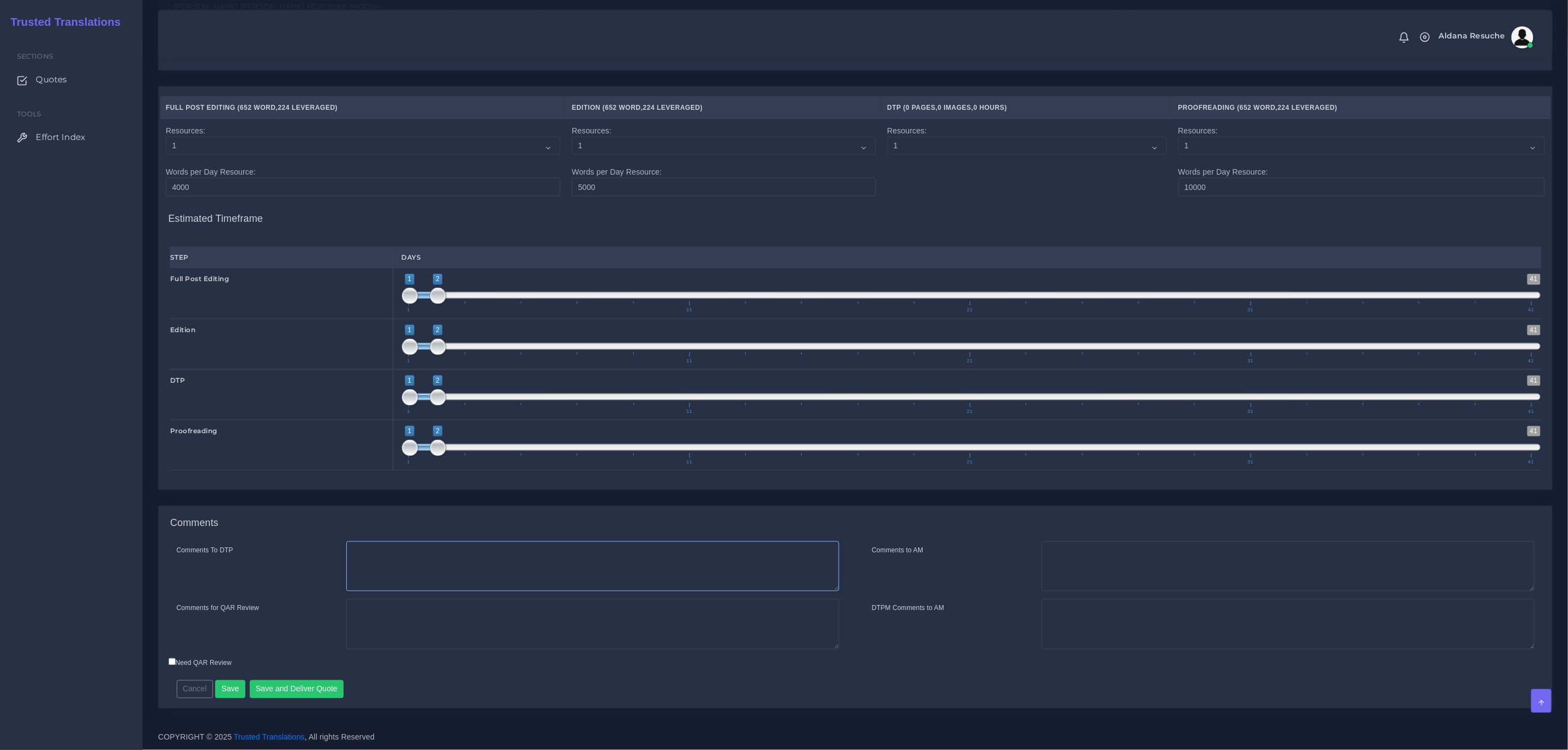
click at [547, 557] on textarea "Comments To DTP" at bounding box center [592, 565] width 493 height 51
type textarea "DTP in word"
type textarea "PEEP+DTP"
click at [313, 695] on button "Save and Deliver Quote" at bounding box center [297, 688] width 94 height 19
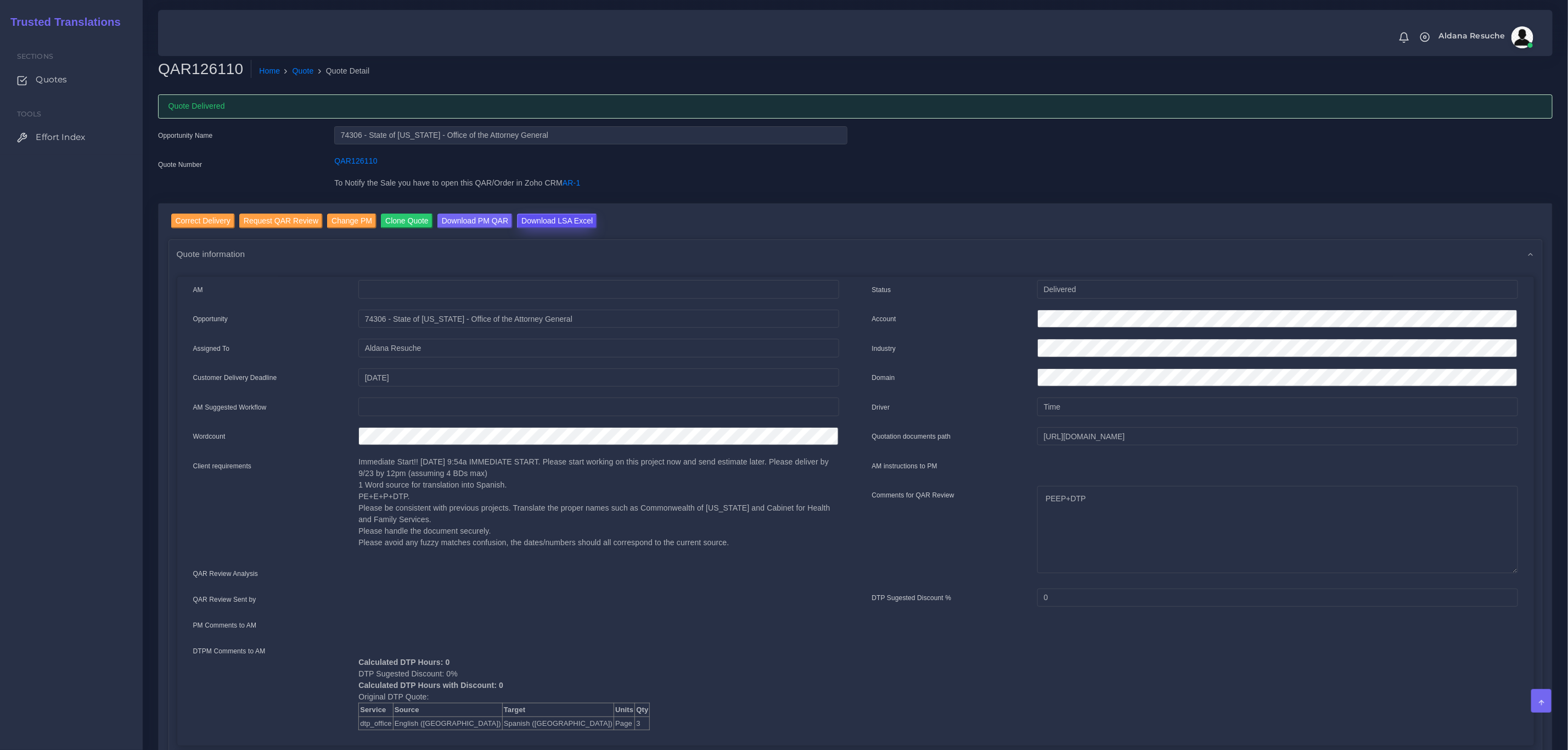
click at [563, 222] on input "Download LSA Excel" at bounding box center [556, 220] width 80 height 15
drag, startPoint x: 286, startPoint y: 66, endPoint x: 302, endPoint y: 45, distance: 26.4
click at [293, 66] on link "Quote" at bounding box center [303, 71] width 22 height 12
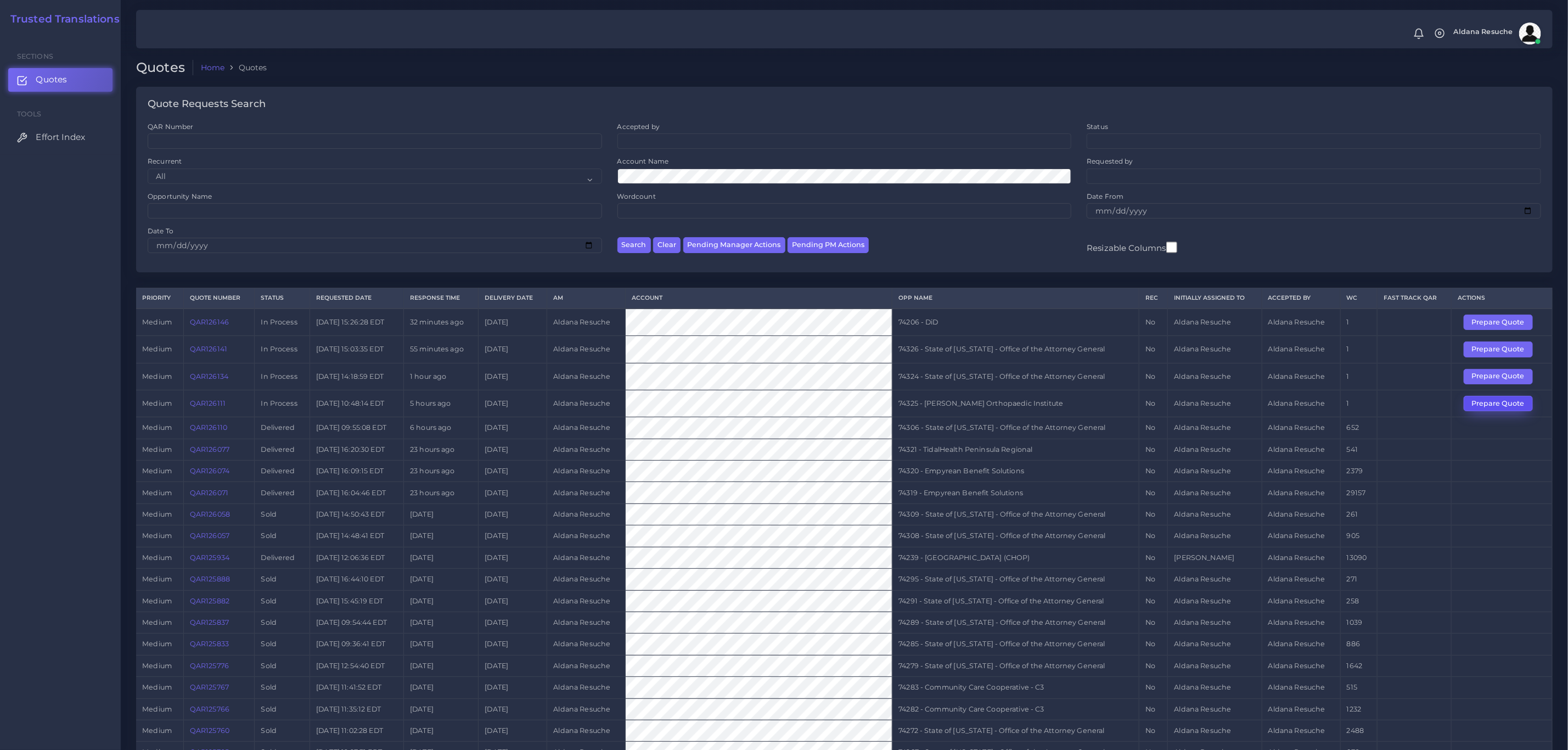
click at [1475, 409] on button "Prepare Quote" at bounding box center [1498, 403] width 69 height 15
click at [1488, 378] on button "Prepare Quote" at bounding box center [1498, 376] width 69 height 15
click at [999, 384] on td "74324 - State of [US_STATE] - Office of the Attorney General" at bounding box center [1016, 376] width 247 height 27
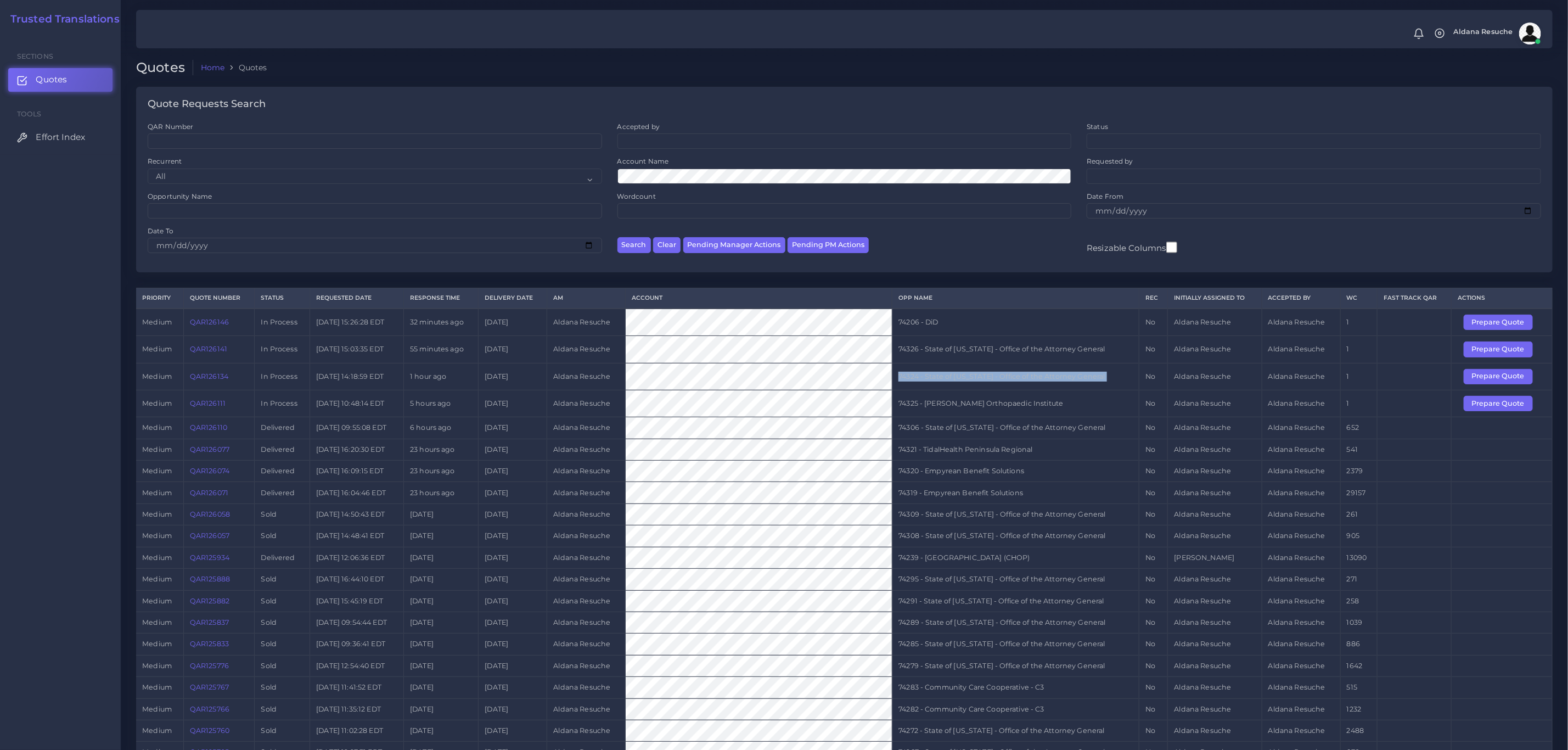
copy tr "74324 - State of [US_STATE] - Office of the Attorney General"
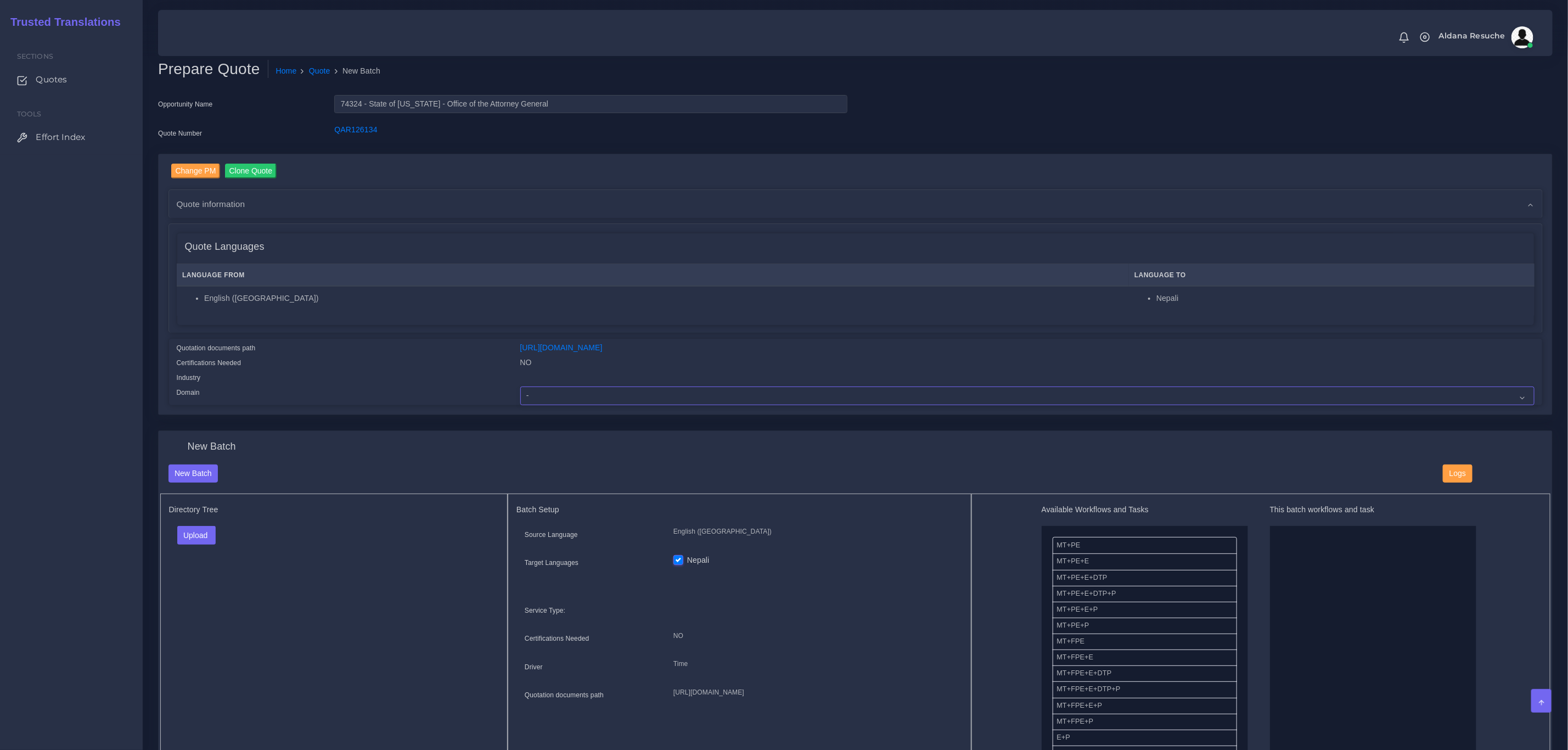
click at [585, 394] on select "- Advertising and Media Agriculture, Forestry and Fishing Architecture, Buildin…" at bounding box center [1026, 395] width 1014 height 19
select select "Legal Services"
click at [520, 386] on select "- Advertising and Media Agriculture, Forestry and Fishing Architecture, Buildin…" at bounding box center [1026, 395] width 1014 height 19
click at [183, 540] on button "Upload" at bounding box center [196, 535] width 39 height 19
click at [219, 573] on label "Files" at bounding box center [215, 577] width 75 height 14
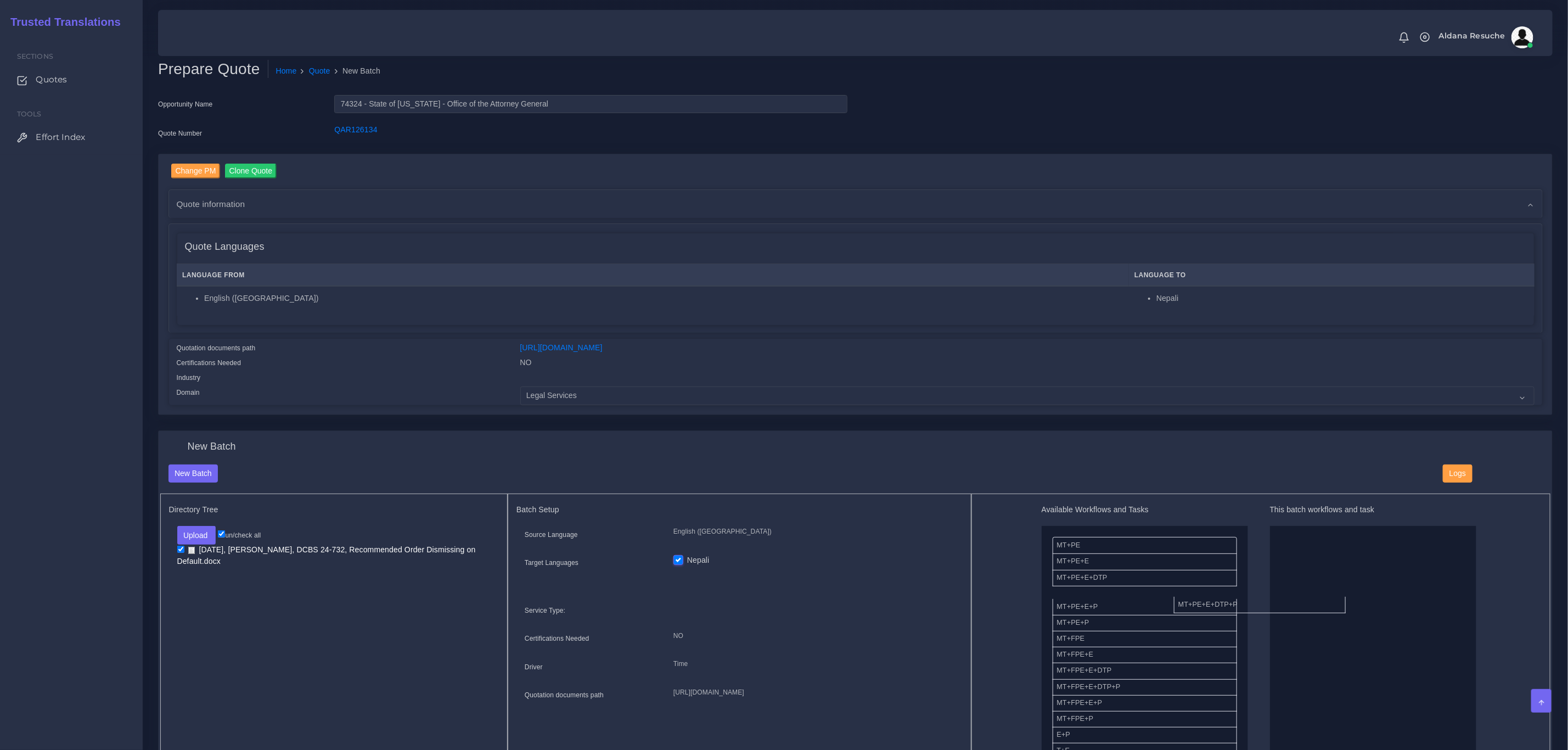
drag, startPoint x: 1123, startPoint y: 590, endPoint x: 1286, endPoint y: 596, distance: 163.1
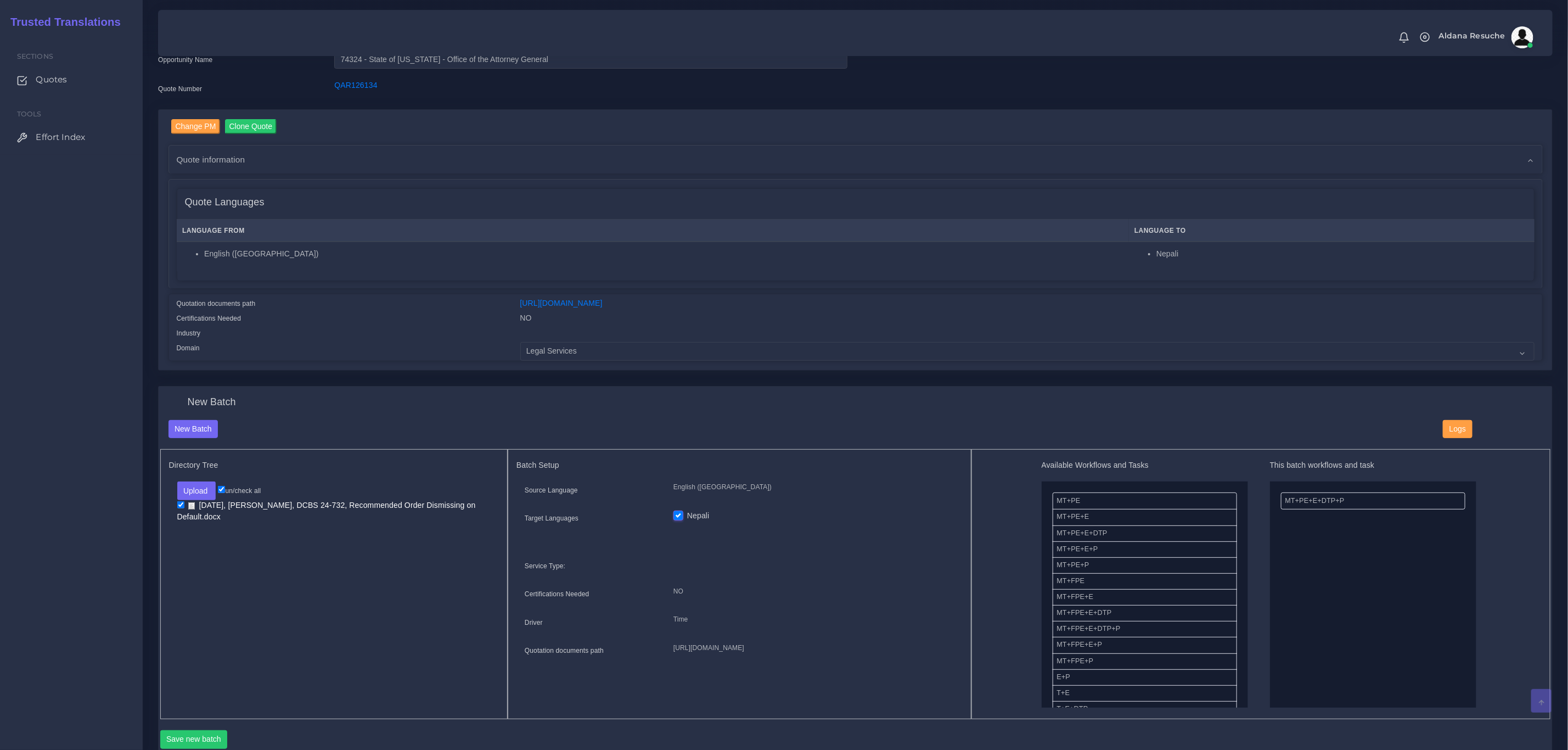
scroll to position [82, 0]
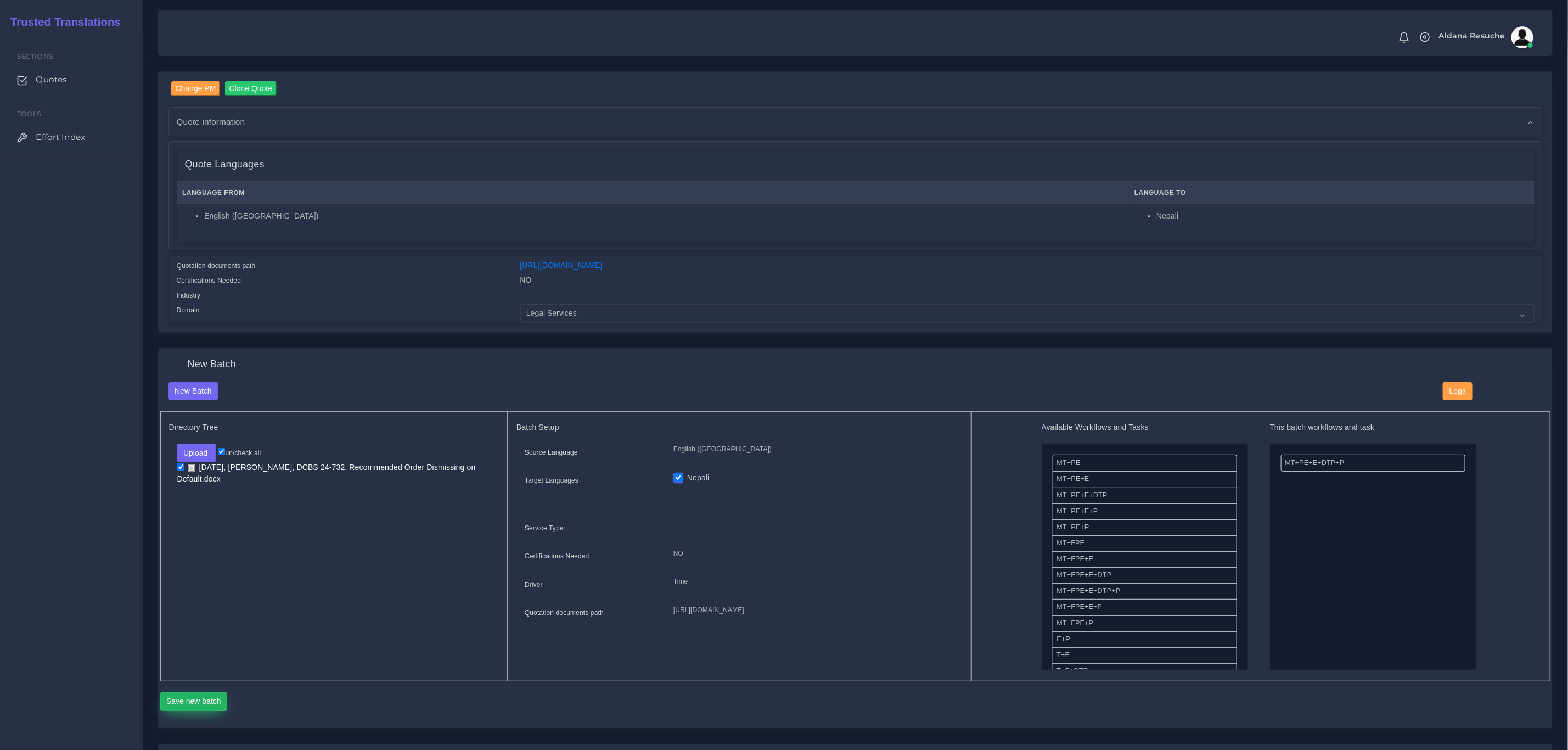
click at [210, 702] on button "Save new batch" at bounding box center [194, 701] width 67 height 19
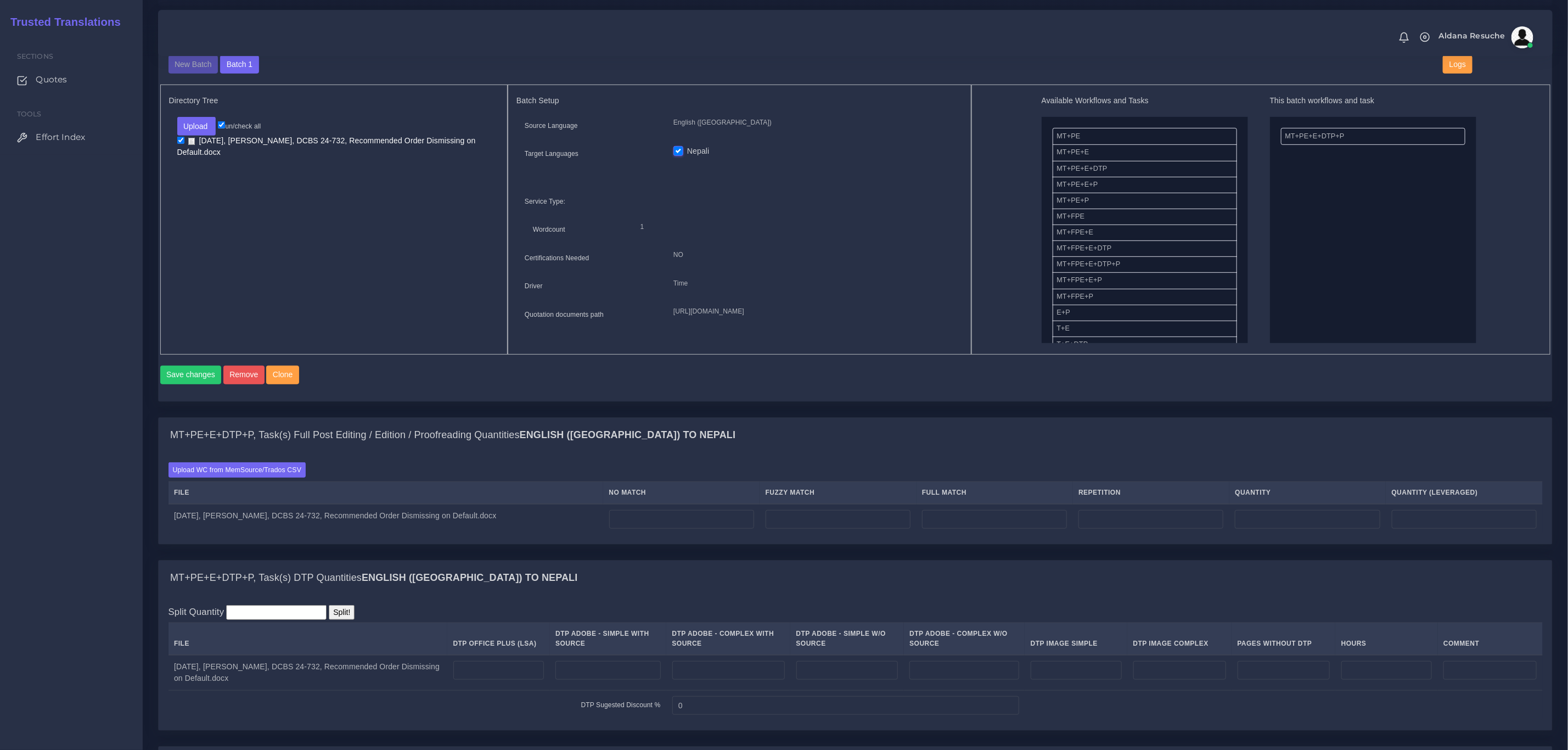
scroll to position [412, 0]
click at [259, 474] on label "Upload WC from MemSource/Trados CSV" at bounding box center [237, 466] width 138 height 15
click at [0, 0] on input "Upload WC from MemSource/Trados CSV" at bounding box center [0, 0] width 0 height 0
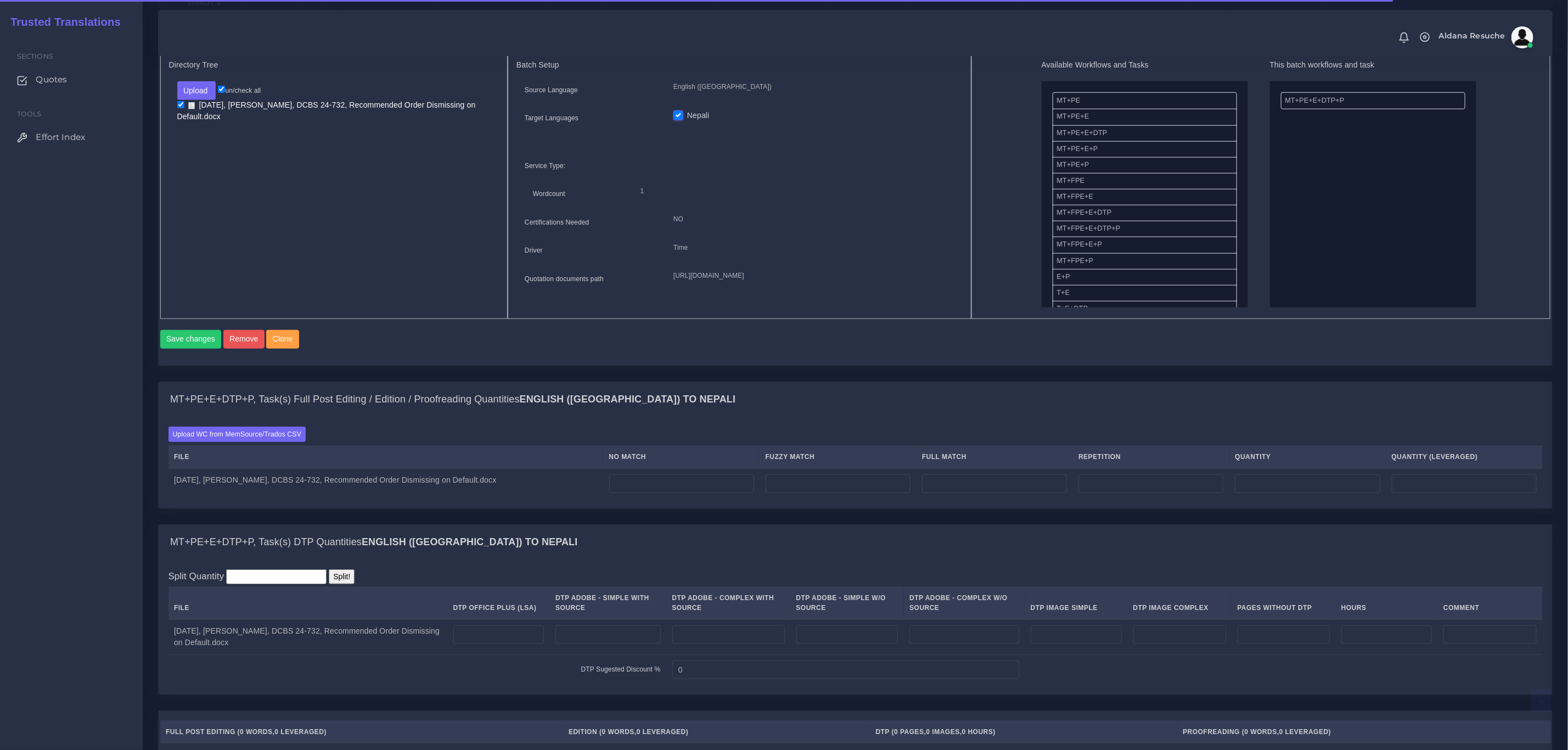
scroll to position [494, 0]
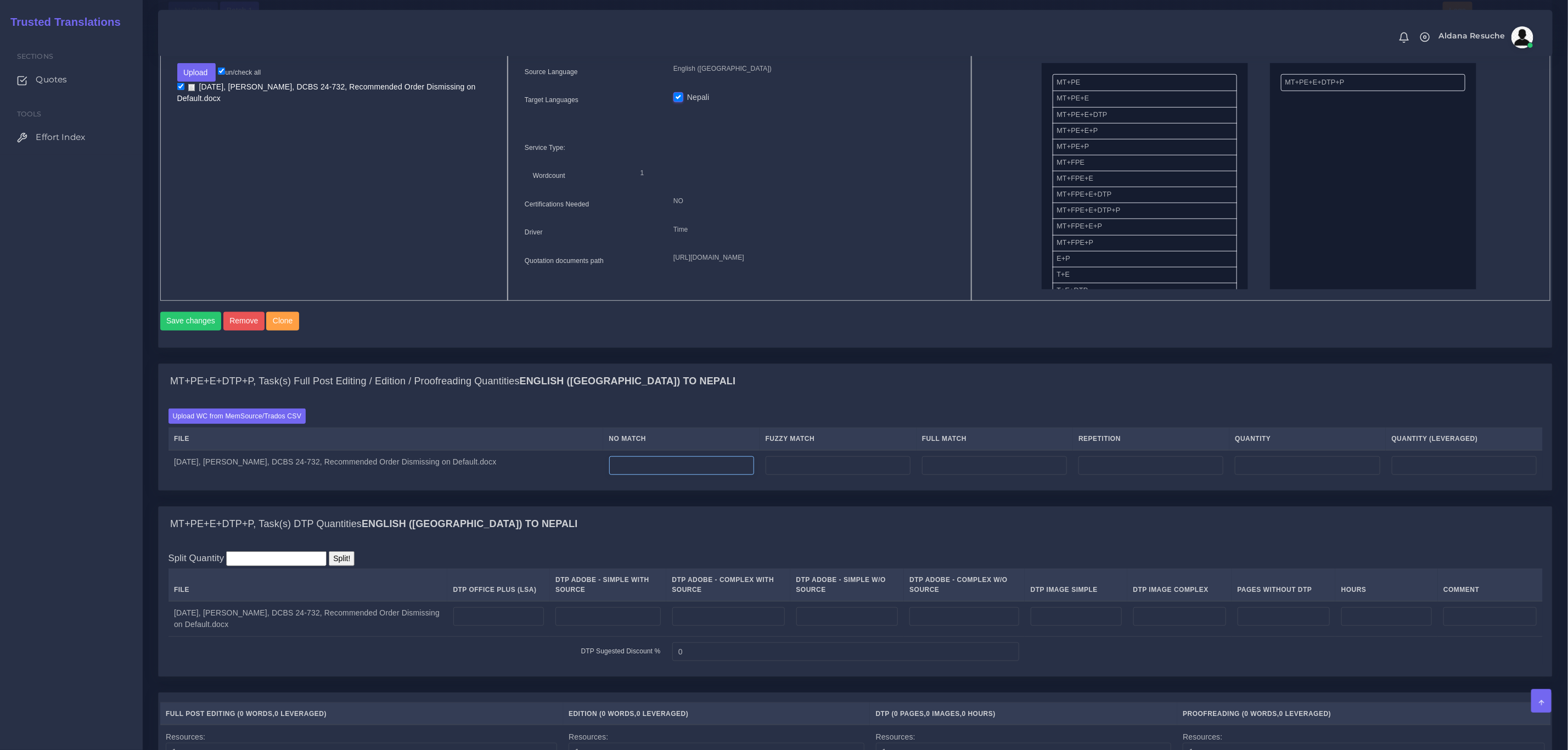
click at [654, 475] on input "number" at bounding box center [681, 465] width 145 height 19
type input "1041"
click at [795, 384] on div "MT+PE+E+DTP+P, Task(s) Full Post Editing / Edition / Proofreading Quantities En…" at bounding box center [855, 381] width 1393 height 35
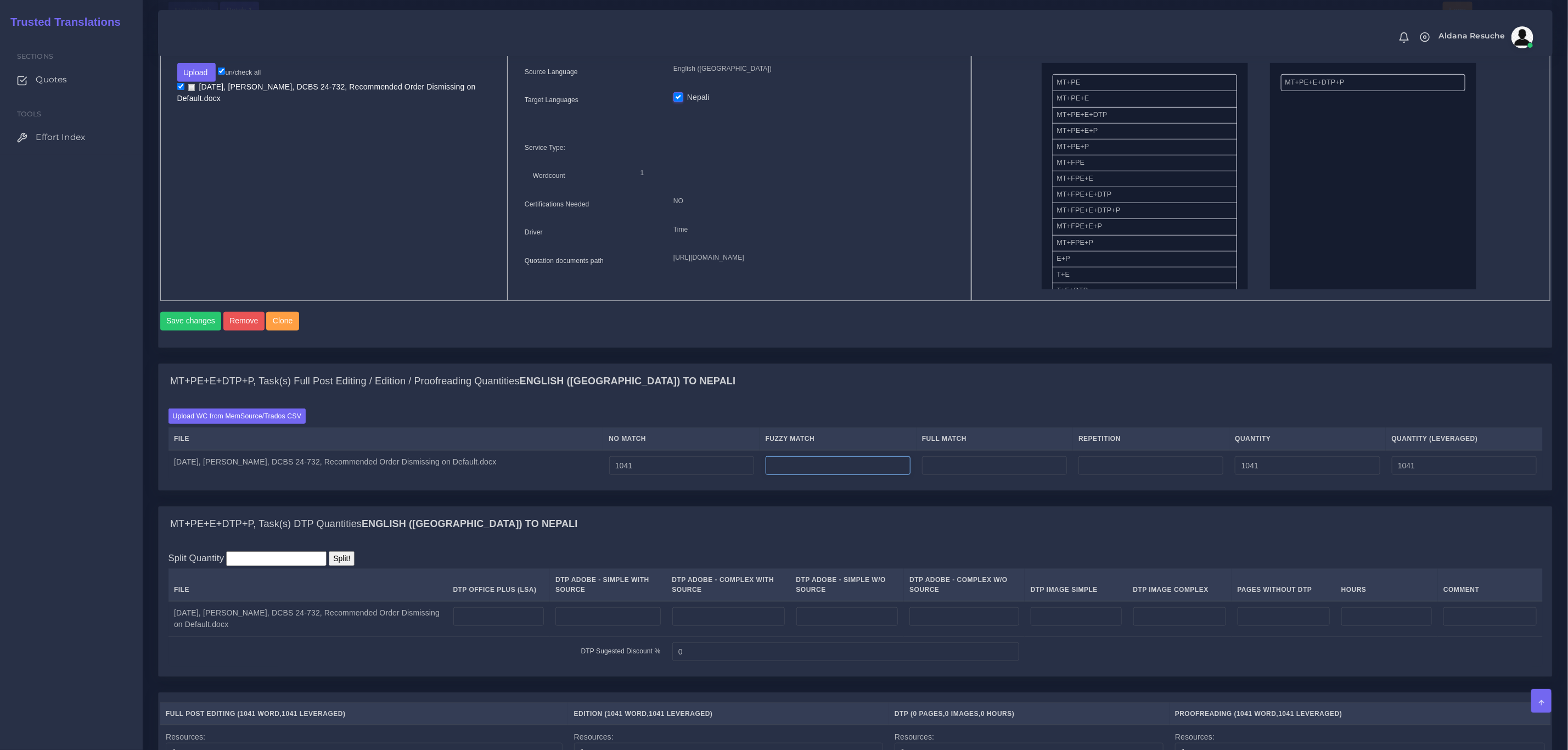
click at [868, 475] on input "number" at bounding box center [838, 465] width 145 height 19
type input "235"
type input "1276"
type input "1158"
click at [867, 432] on div "Upload WC from MemSource/Trados CSV File No Match Fuzzy Match Full Match Repeti…" at bounding box center [855, 444] width 1374 height 71
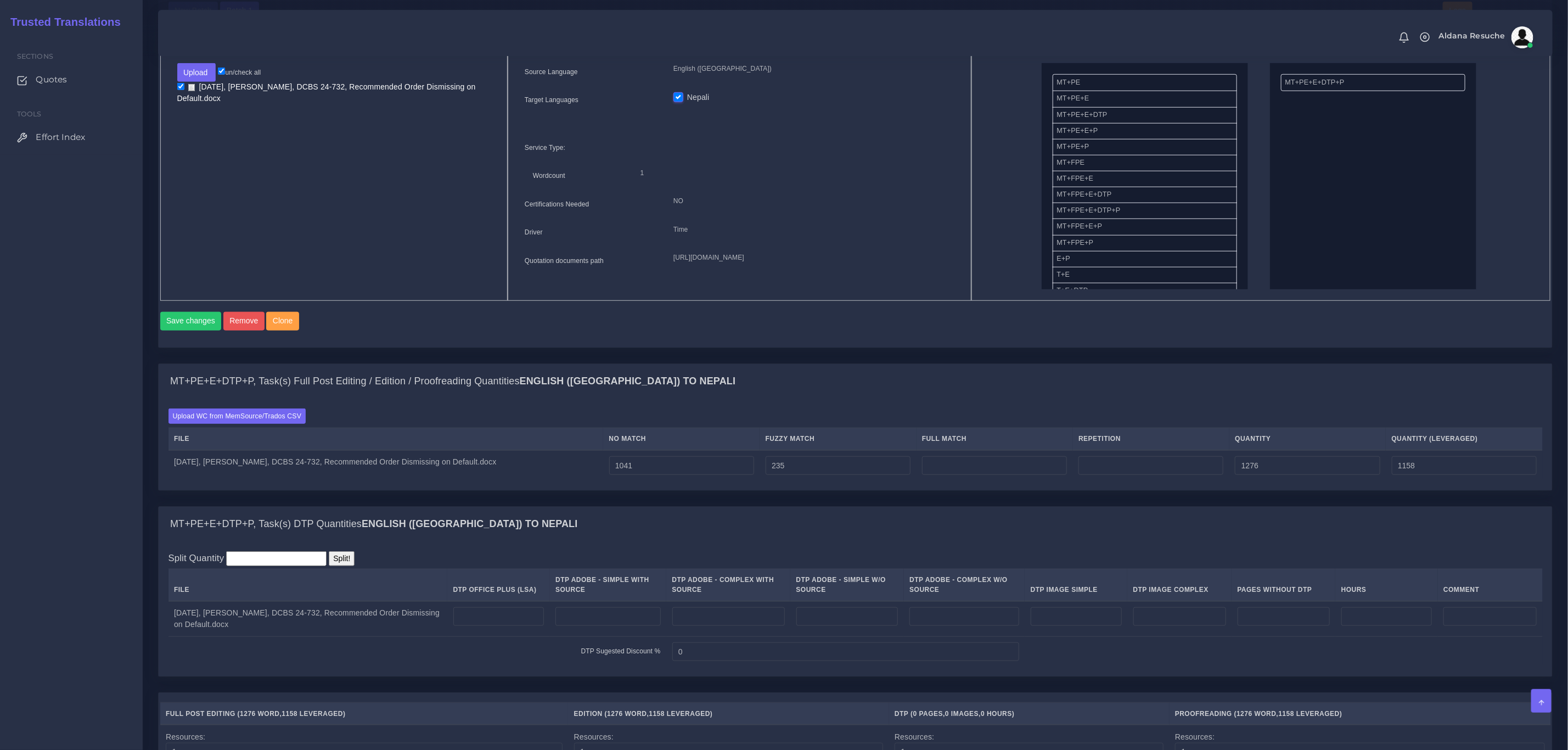
click at [960, 481] on td at bounding box center [995, 465] width 157 height 31
click at [963, 475] on input "number" at bounding box center [994, 465] width 145 height 19
type input "96"
type input "1372"
type input "1182"
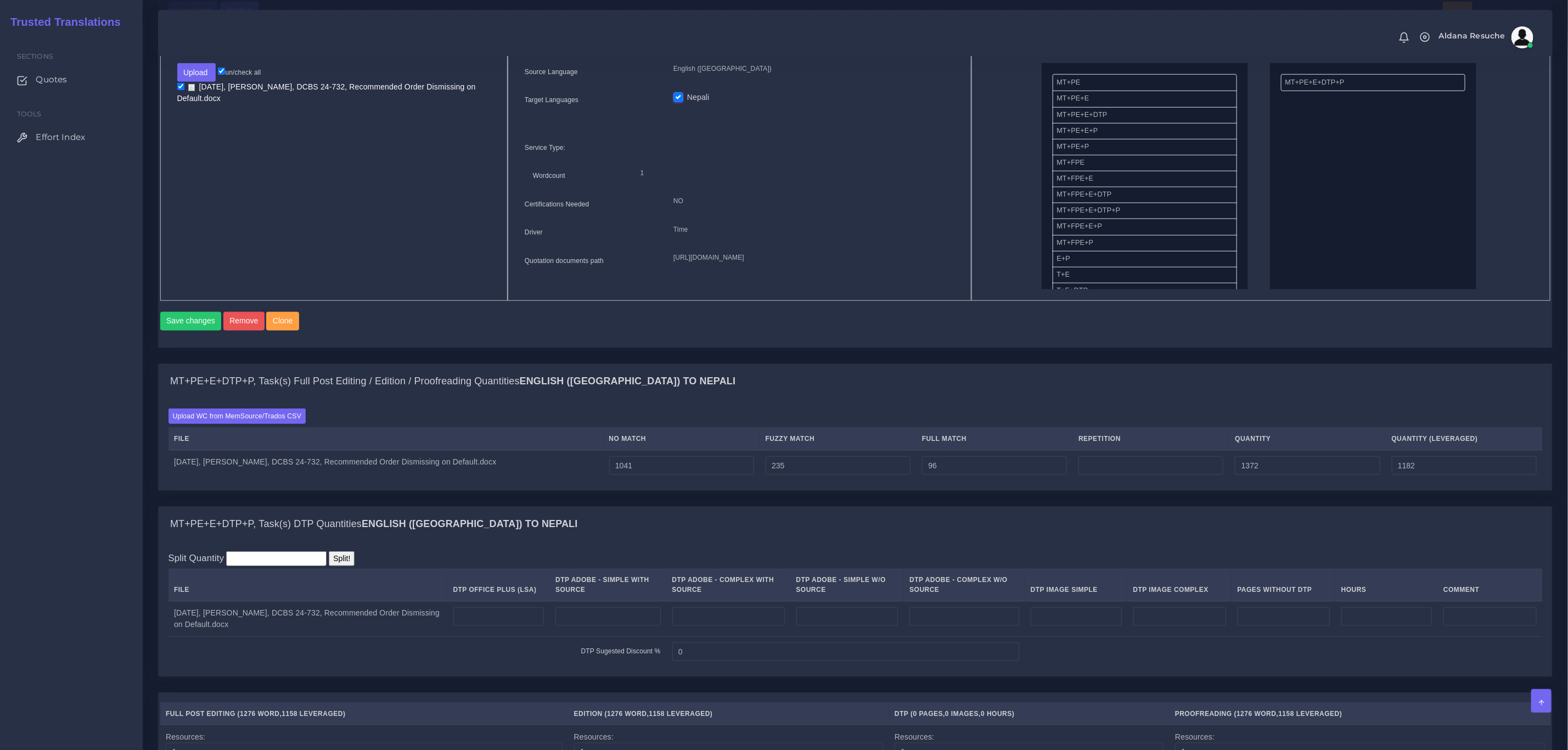
click at [983, 399] on div "MT+PE+E+DTP+P, Task(s) Full Post Editing / Edition / Proofreading Quantities En…" at bounding box center [855, 381] width 1393 height 35
click at [1128, 475] on input "number" at bounding box center [1150, 465] width 145 height 19
type input "14"
type input "1386"
type input "1186"
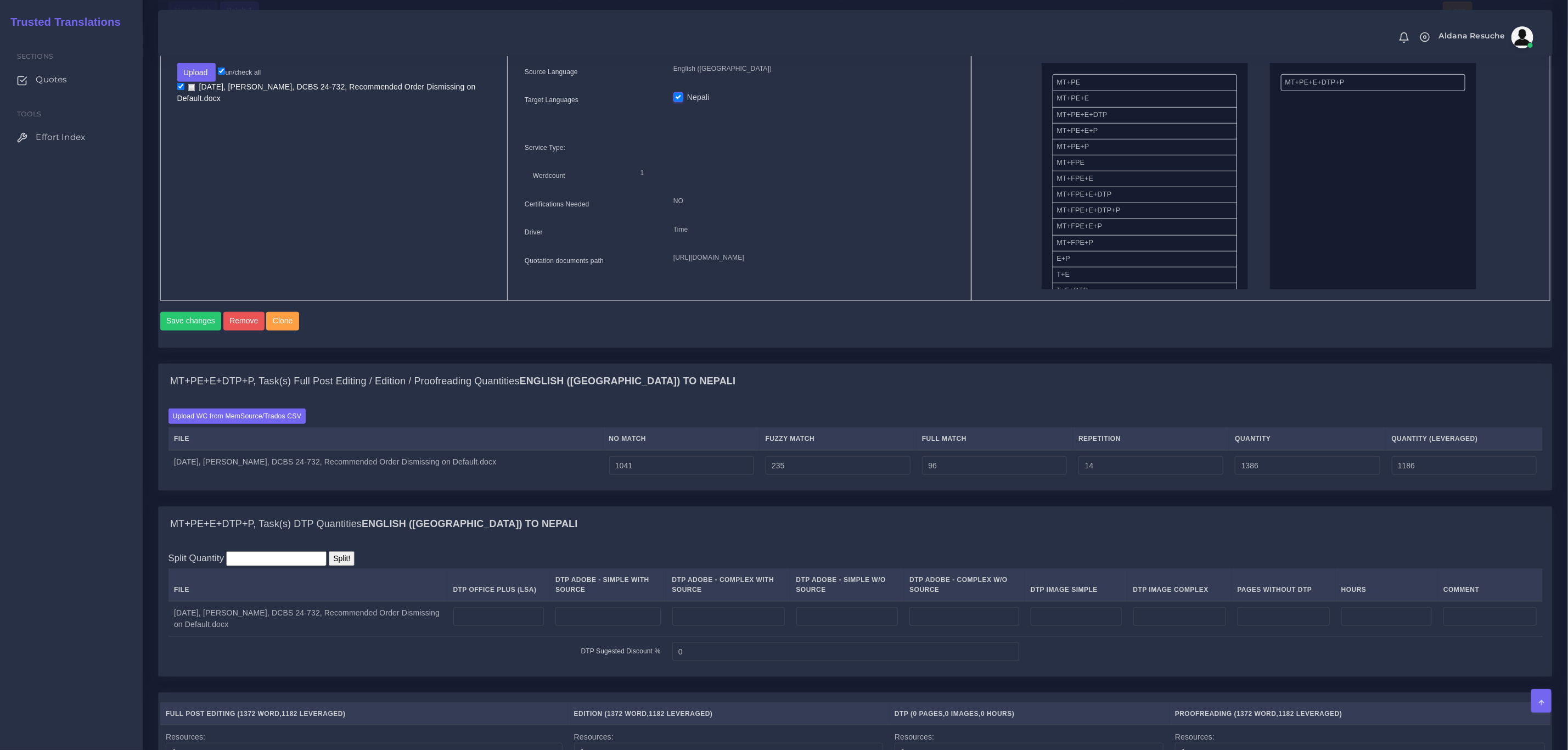
click at [1157, 422] on div "Upload WC from MemSource/Trados CSV File No Match Fuzzy Match Full Match Repeti…" at bounding box center [855, 444] width 1393 height 91
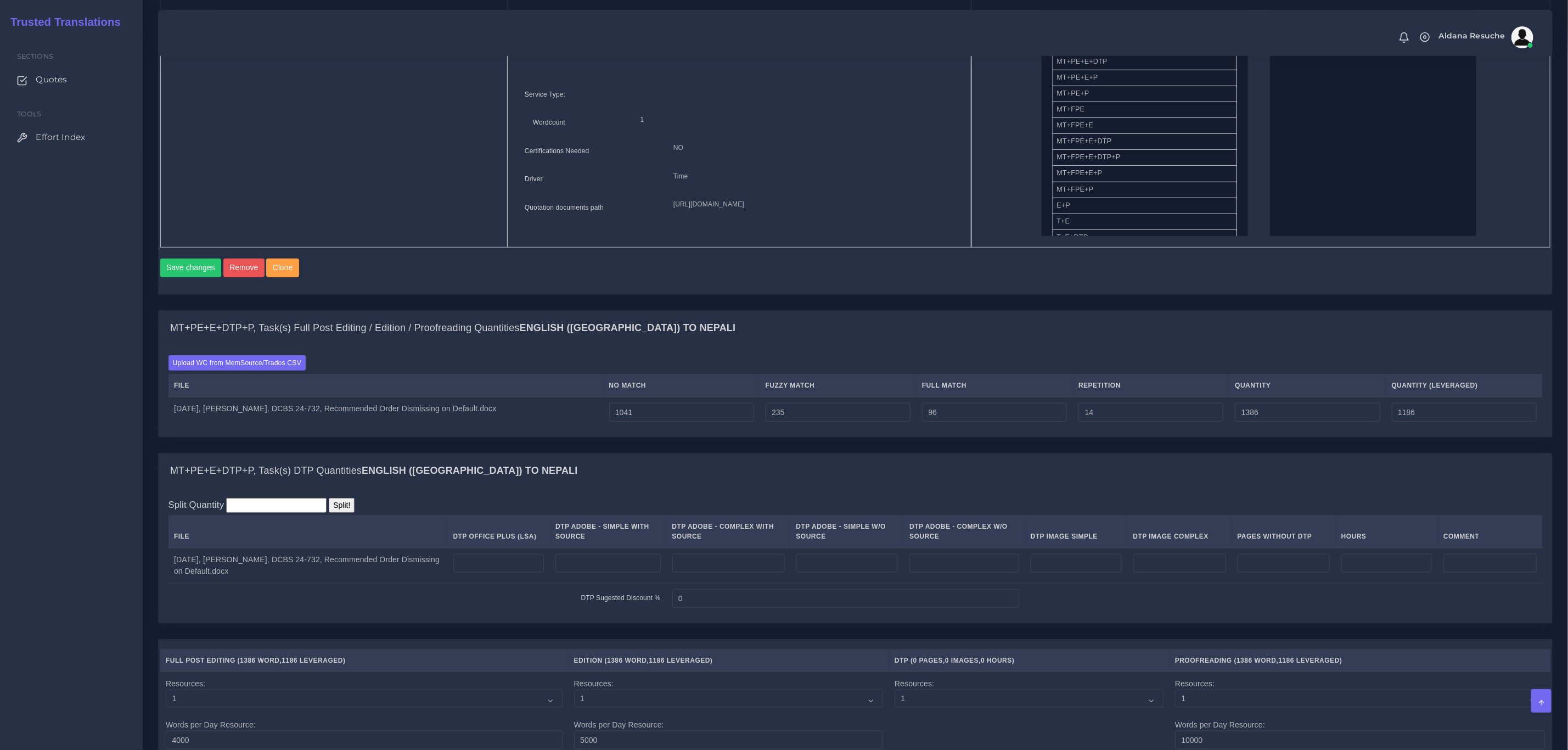
scroll to position [576, 0]
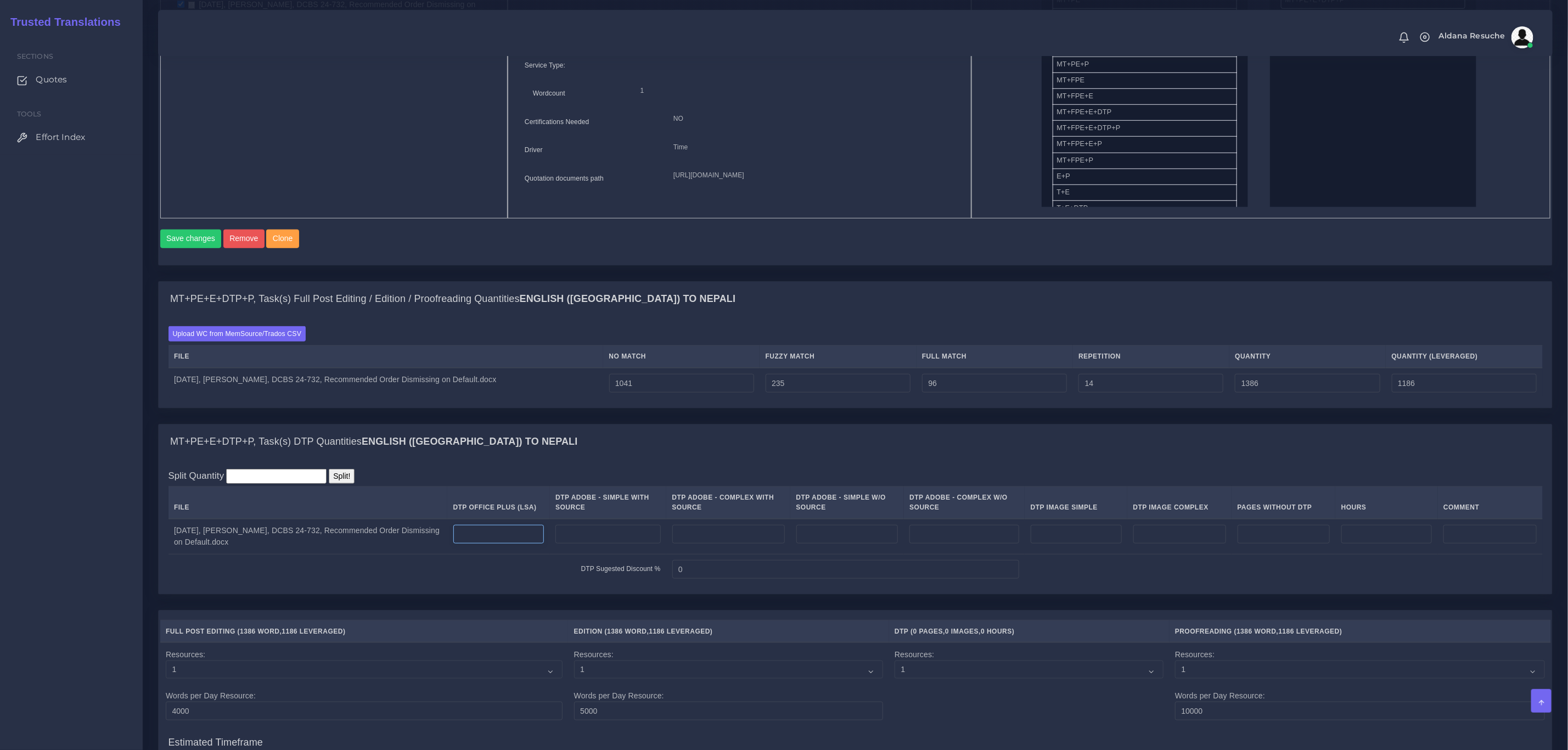
click at [476, 544] on input "number" at bounding box center [499, 534] width 91 height 19
type input "6"
click at [526, 489] on div "Split Quantity Split! File DTP Office Plus (LSA) DTP Adobe - Simple With Source…" at bounding box center [855, 526] width 1374 height 116
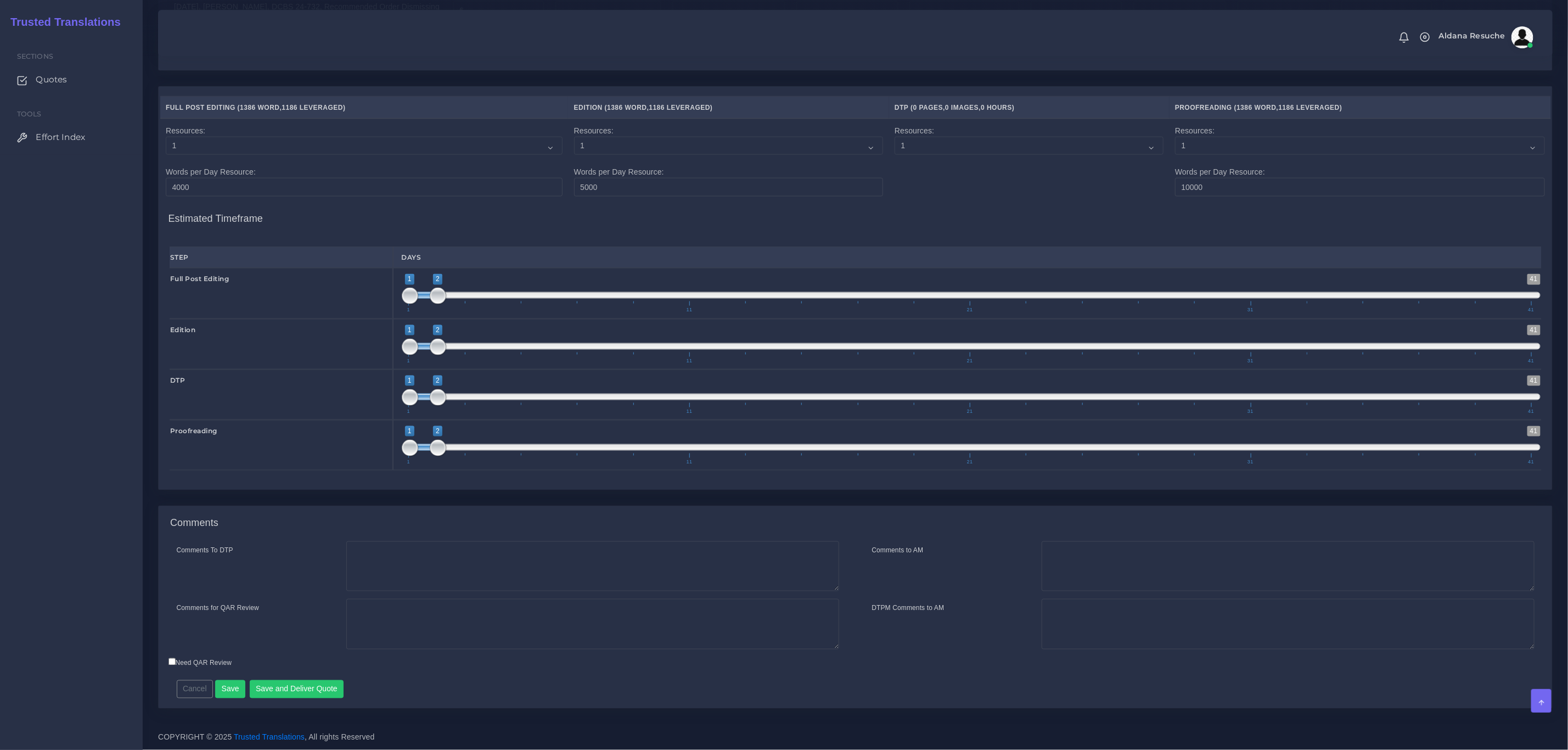
scroll to position [1120, 0]
click at [501, 535] on div "Comments" at bounding box center [855, 523] width 1393 height 35
click at [494, 549] on textarea "Comments To DTP" at bounding box center [592, 565] width 493 height 51
type textarea "DTP in word"
type textarea "PEEP+DTP"
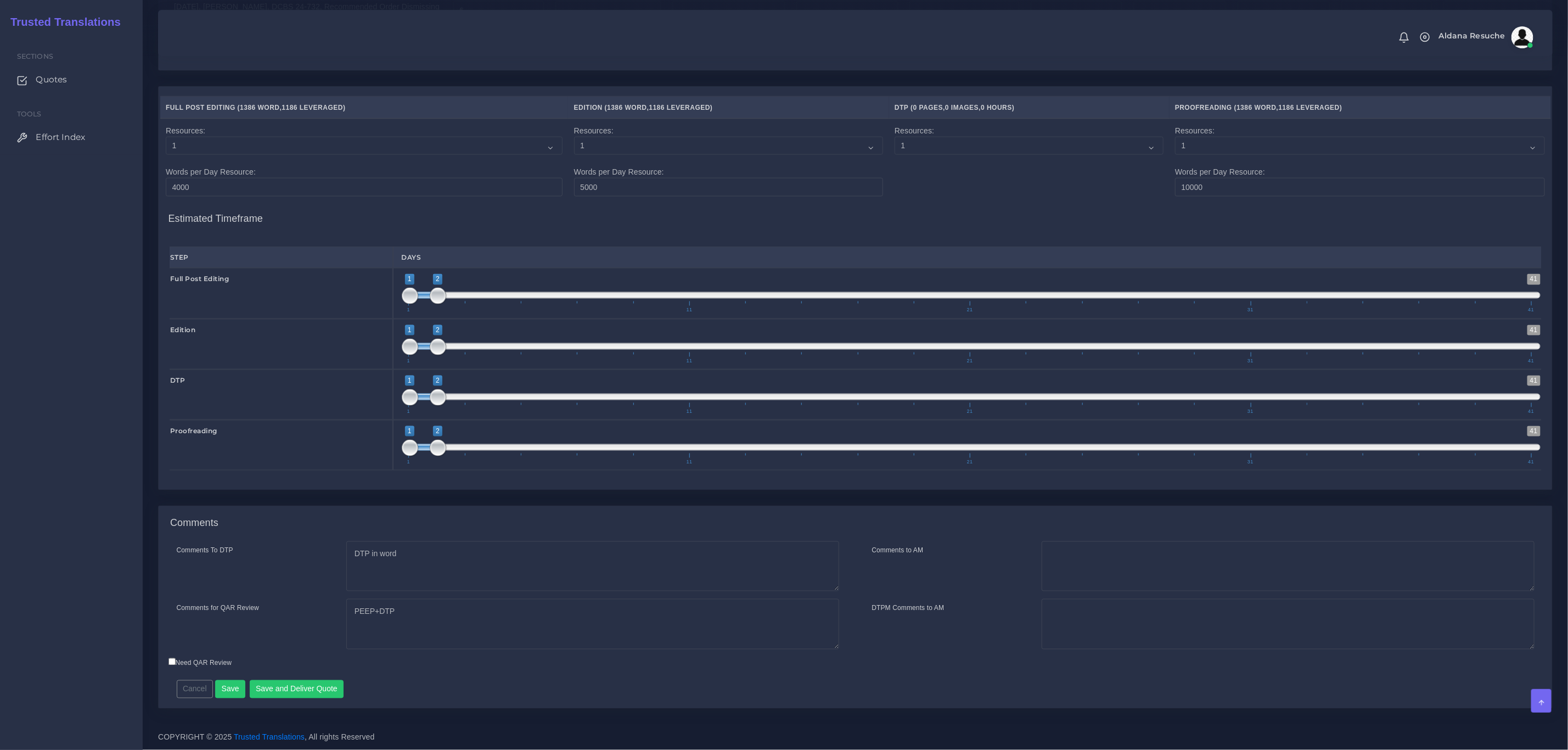
click at [503, 501] on div "Resources Full Post Editing ( 1386 Word , 1186 Leveraged ) )" at bounding box center [855, 296] width 1410 height 420
click at [292, 689] on button "Save and Deliver Quote" at bounding box center [297, 688] width 94 height 19
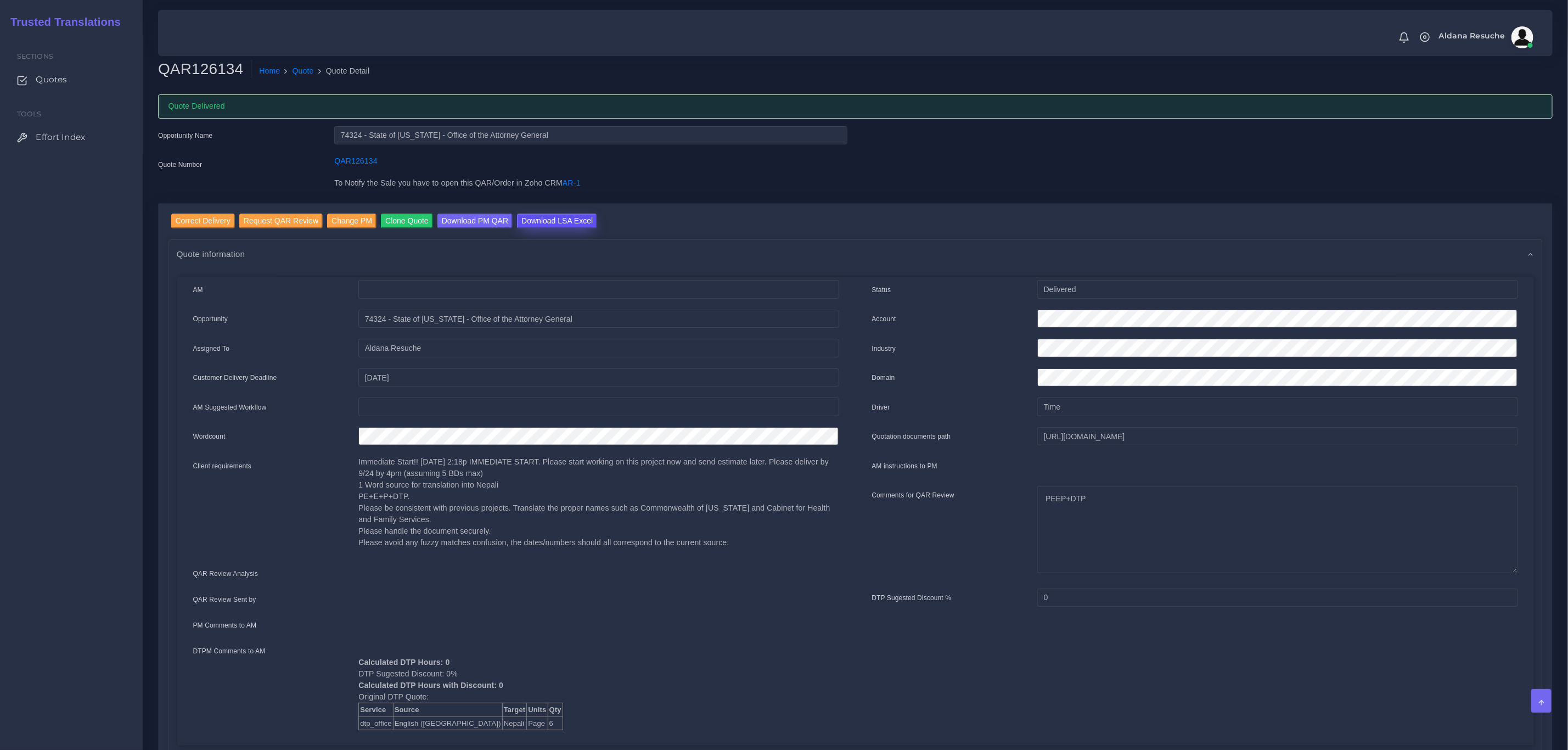
click at [545, 214] on input "Download LSA Excel" at bounding box center [556, 220] width 80 height 15
click at [297, 69] on link "Quote" at bounding box center [303, 71] width 22 height 12
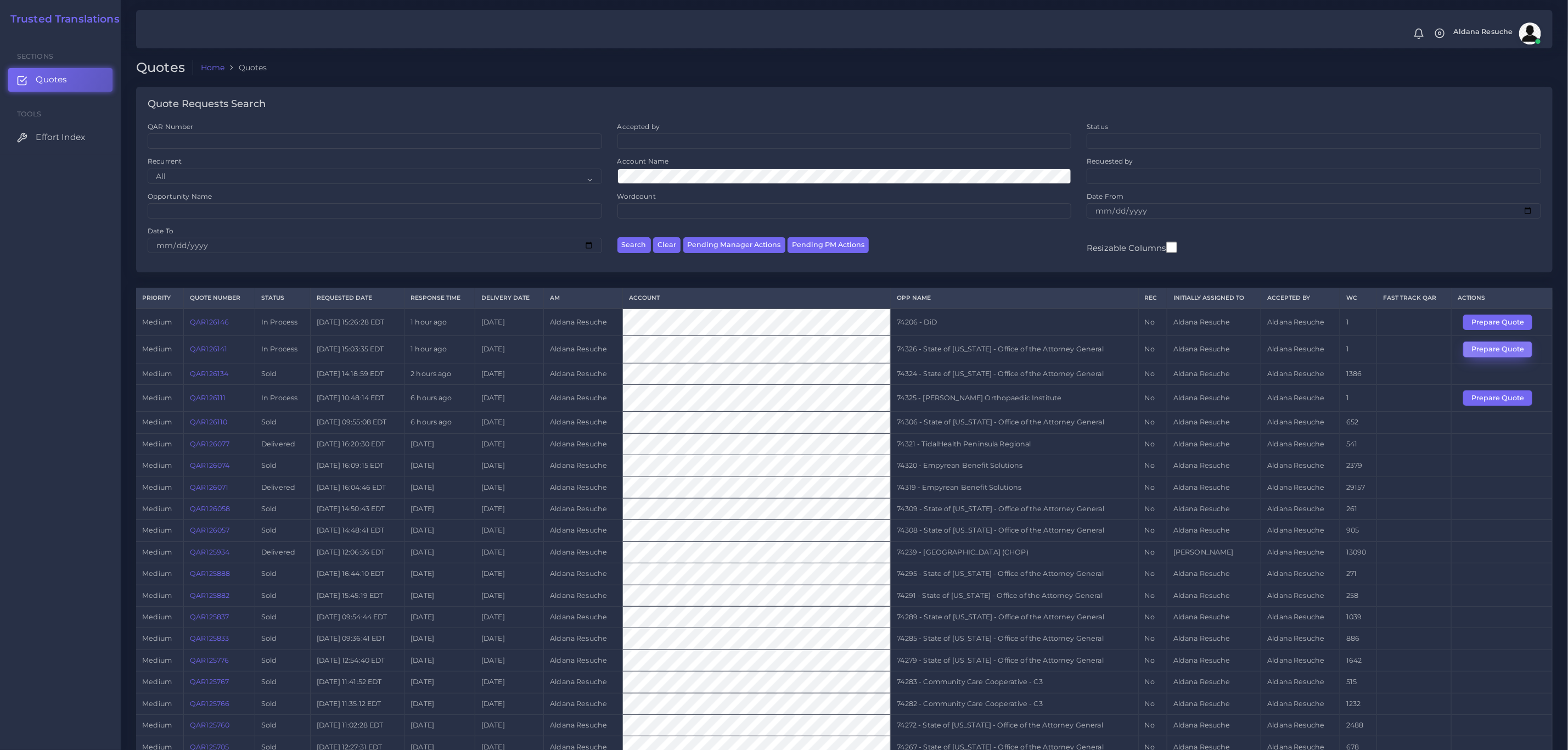
click at [1507, 349] on button "Prepare Quote" at bounding box center [1498, 348] width 69 height 15
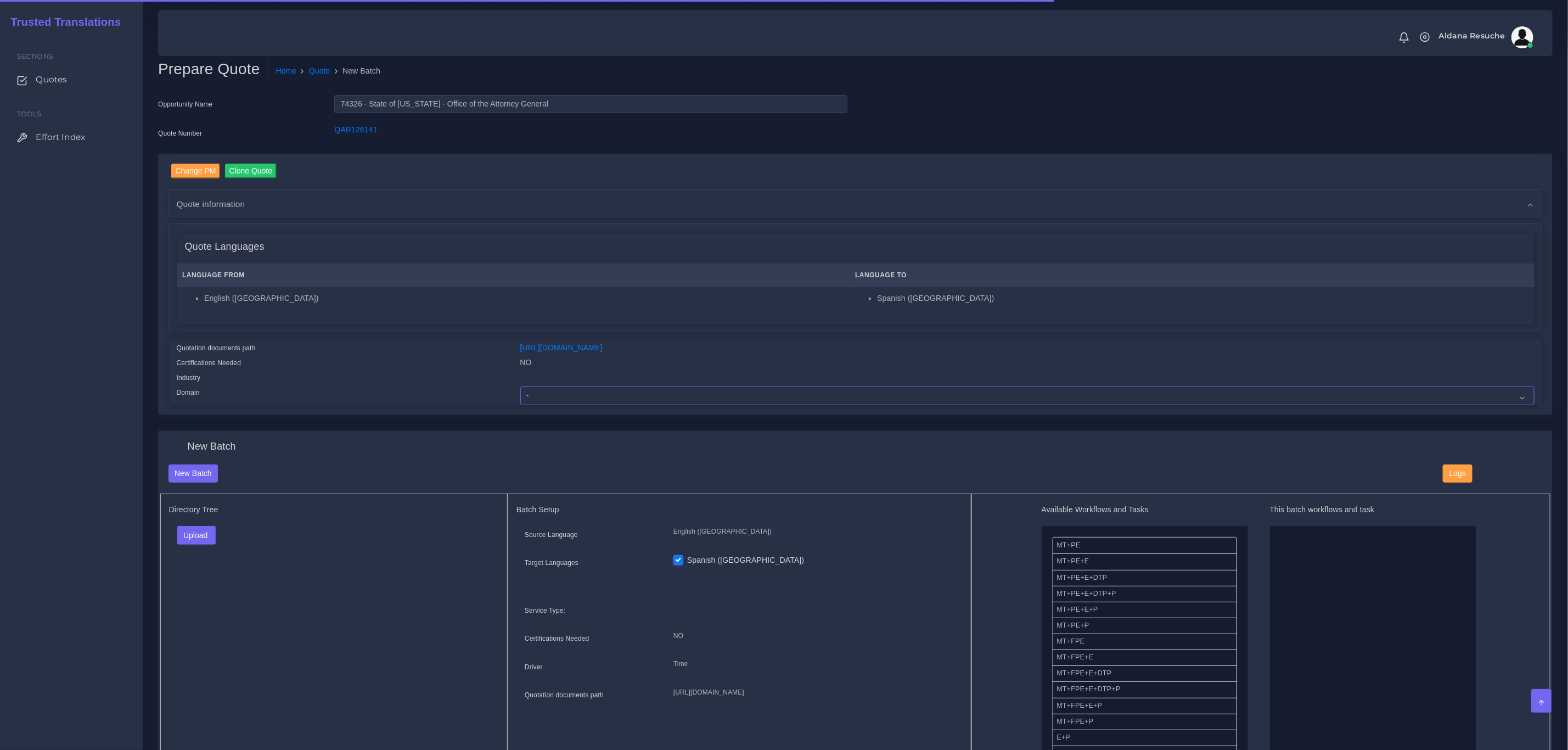
click at [553, 396] on select "- Advertising and Media Agriculture, Forestry and Fishing Architecture, Buildin…" at bounding box center [1026, 395] width 1014 height 19
select select "Legal Services"
click at [520, 386] on select "- Advertising and Media Agriculture, Forestry and Fishing Architecture, Buildin…" at bounding box center [1026, 395] width 1014 height 19
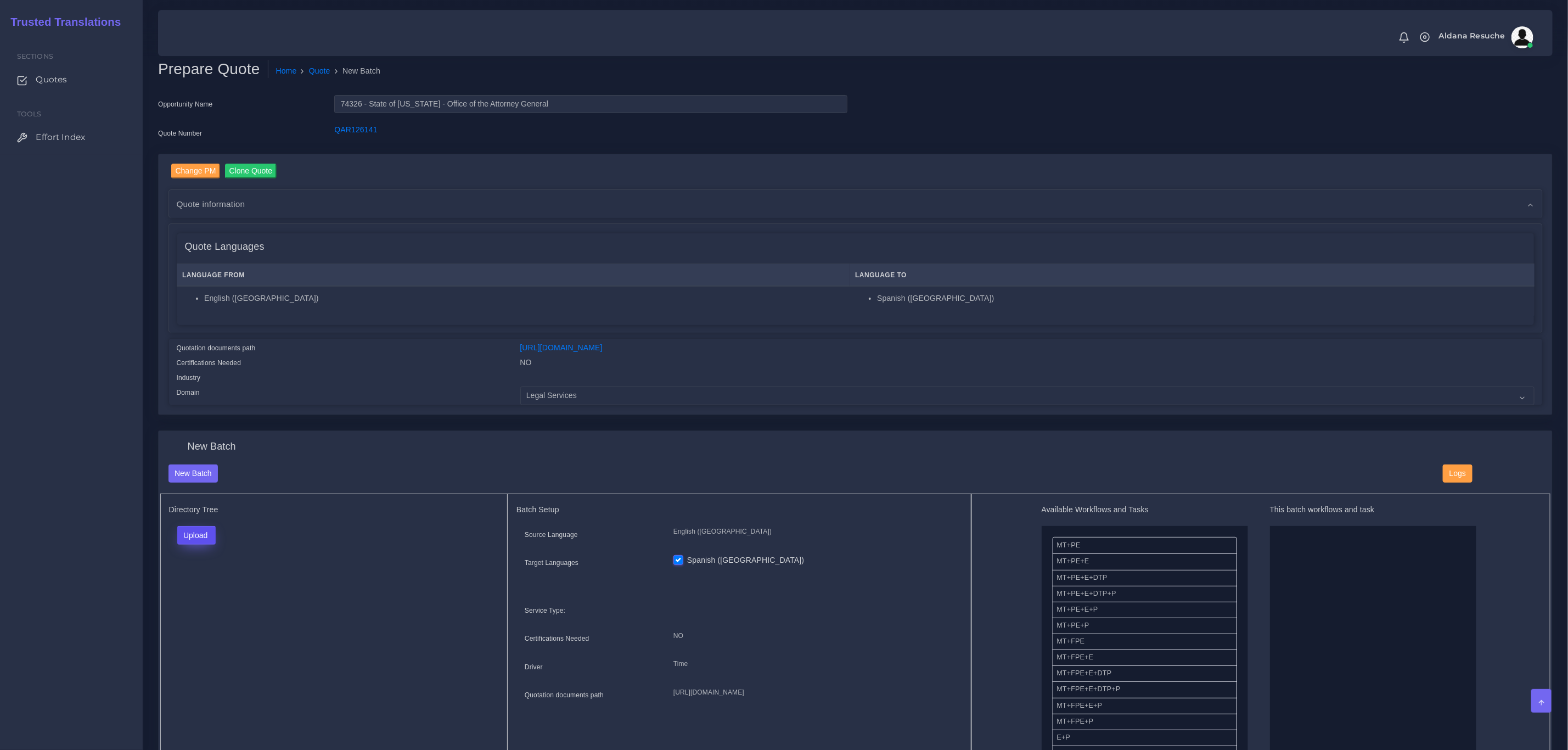
click at [189, 532] on button "Upload" at bounding box center [196, 535] width 39 height 19
click at [203, 576] on label "Files" at bounding box center [215, 577] width 75 height 14
drag, startPoint x: 1117, startPoint y: 593, endPoint x: 1138, endPoint y: 590, distance: 21.2
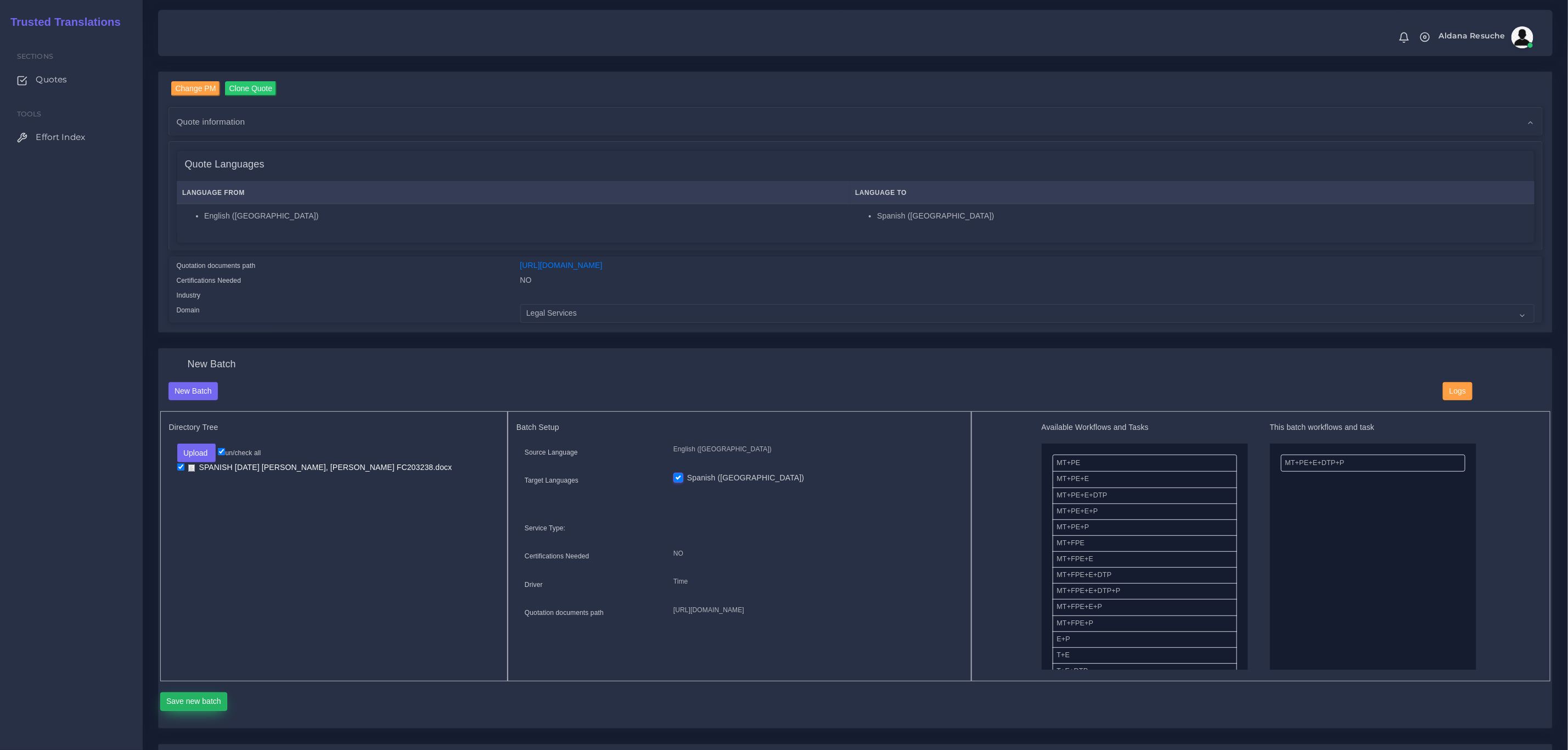
click at [186, 693] on button "Save new batch" at bounding box center [194, 701] width 67 height 19
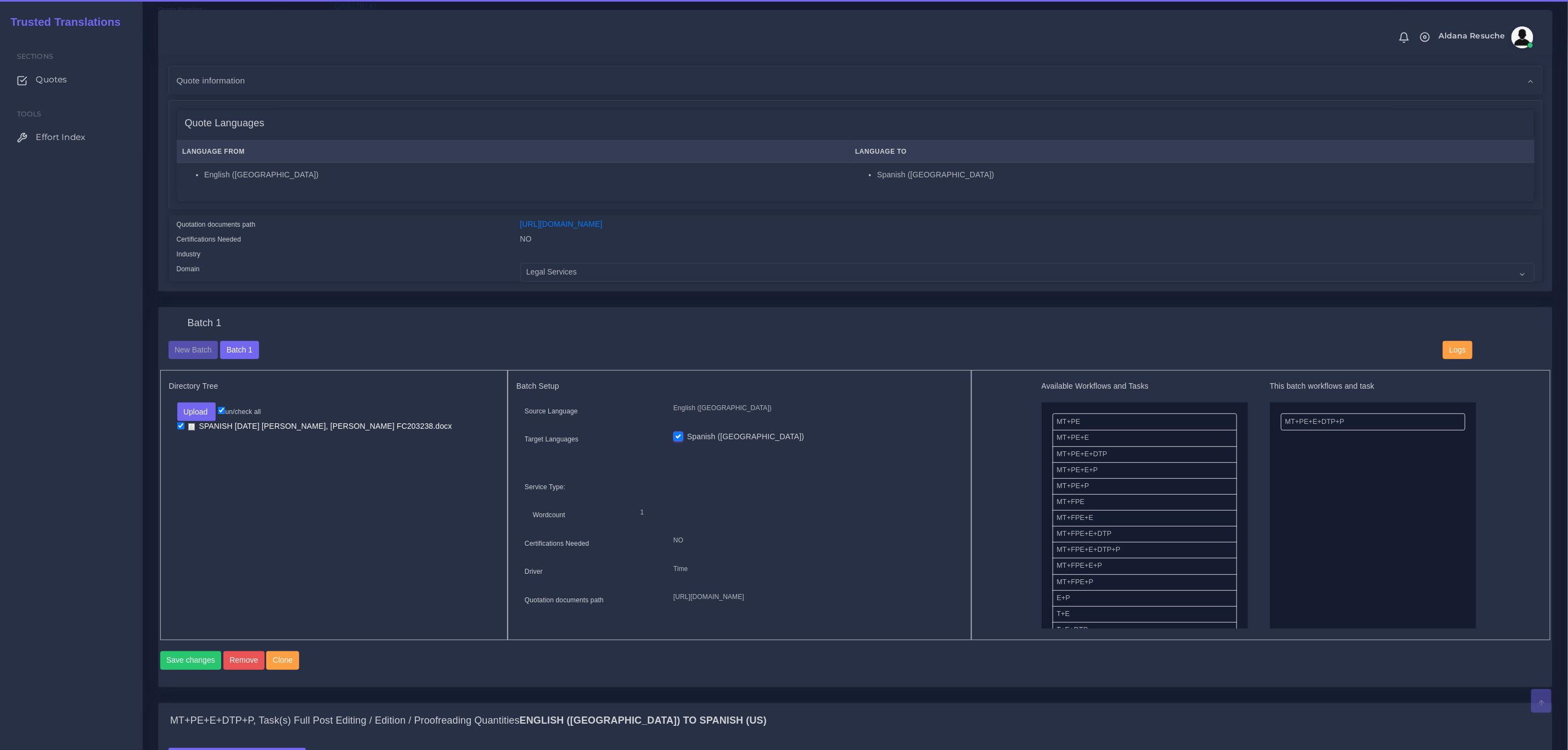
scroll to position [247, 0]
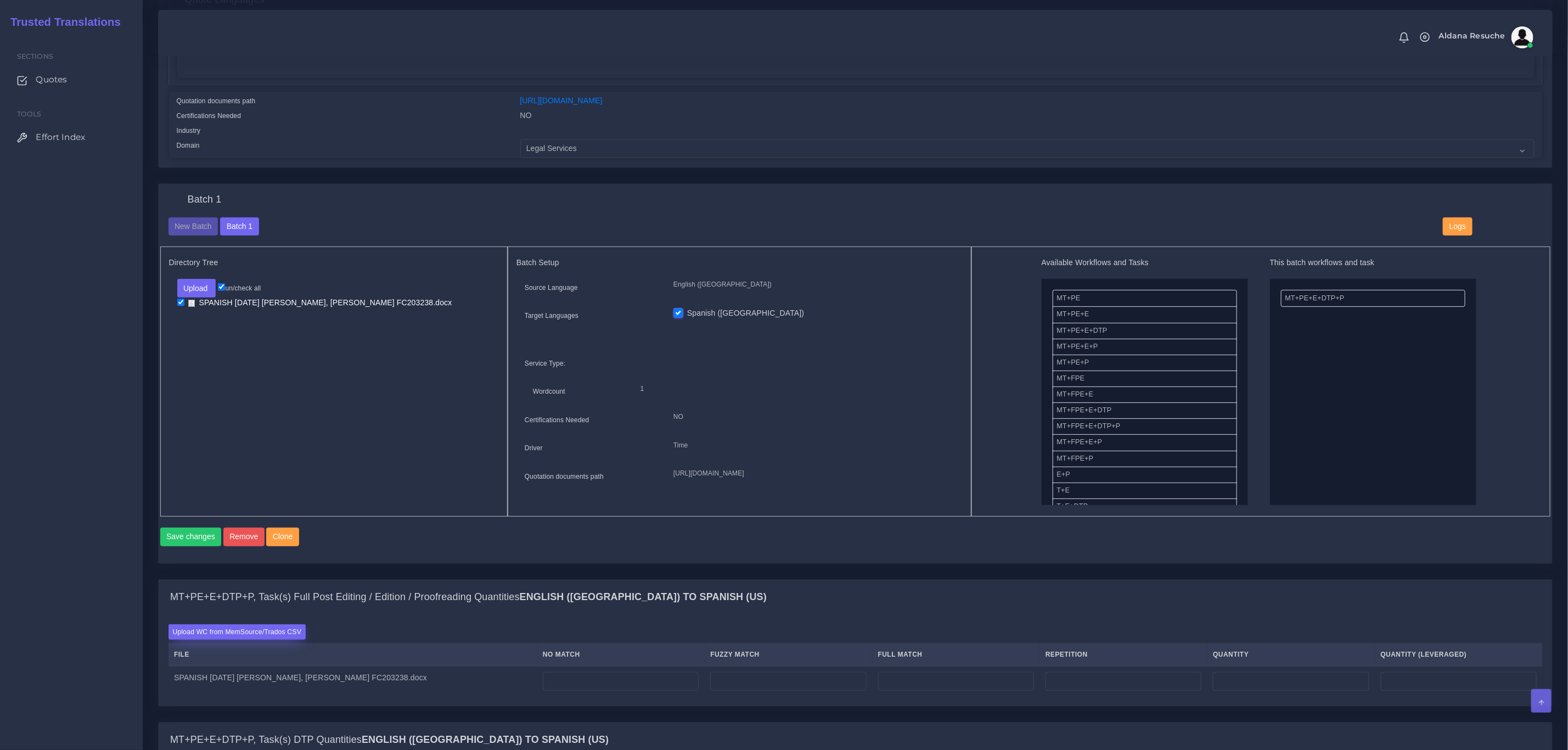
click at [260, 639] on label "Upload WC from MemSource/Trados CSV" at bounding box center [237, 631] width 138 height 15
click at [0, 0] on input "Upload WC from MemSource/Trados CSV" at bounding box center [0, 0] width 0 height 0
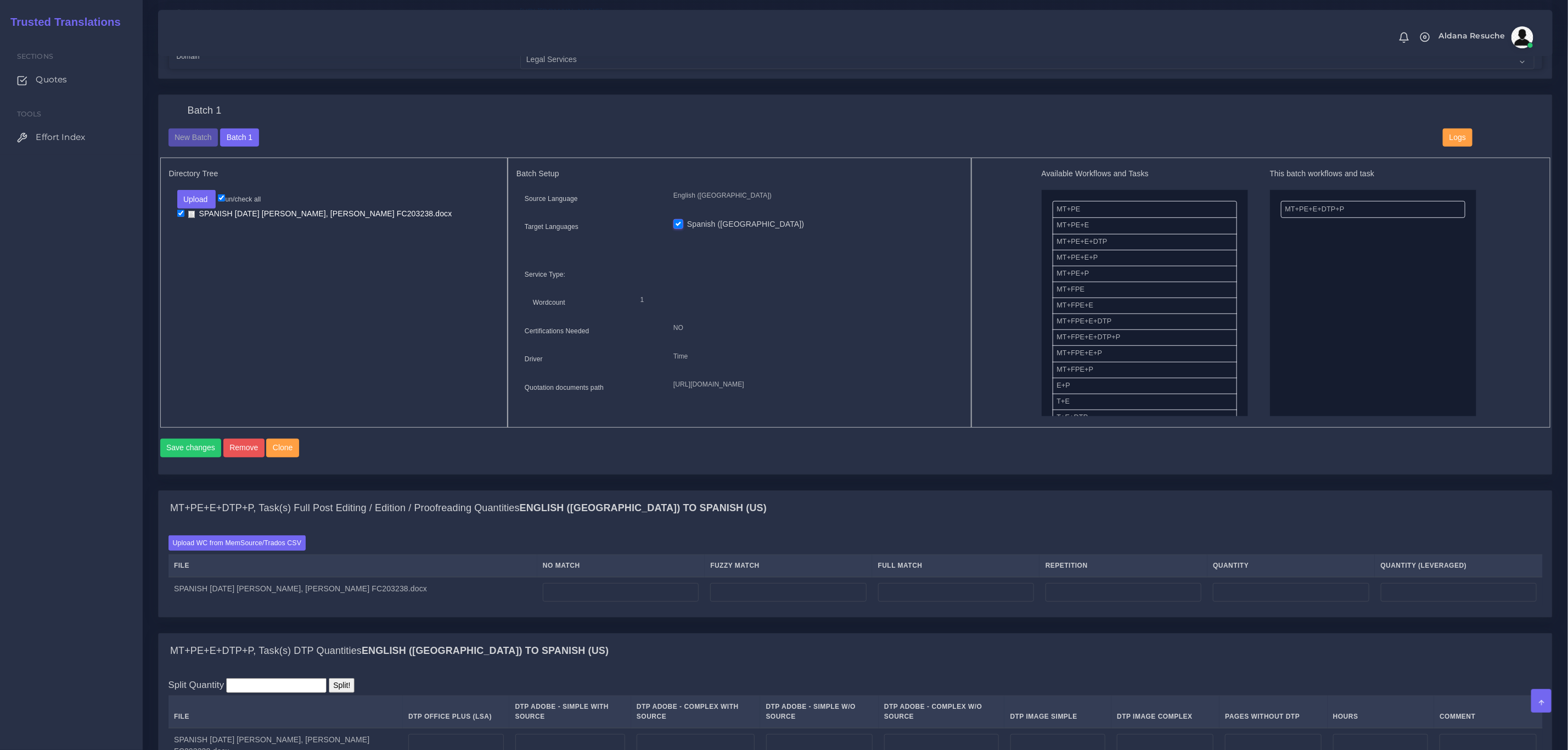
scroll to position [329, 0]
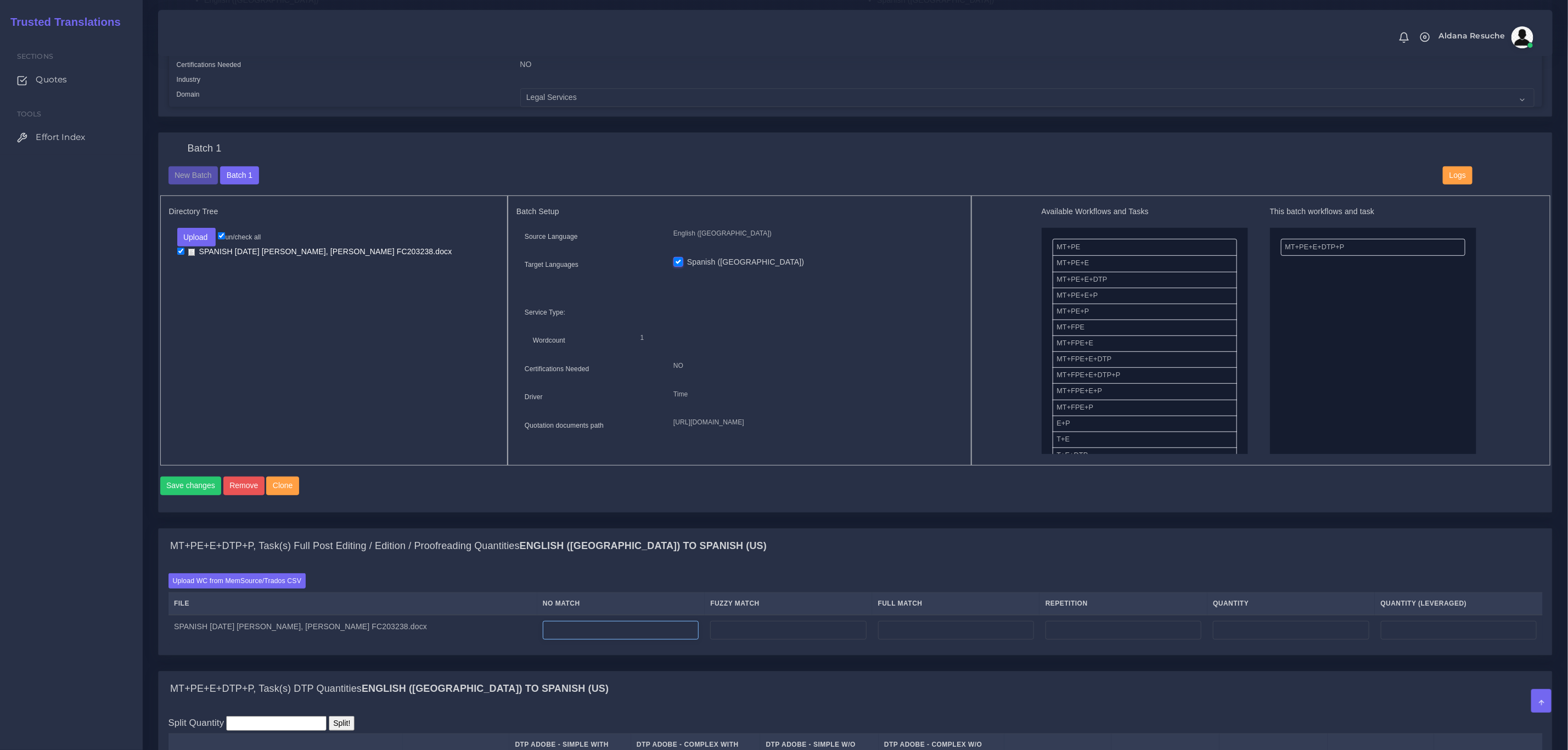
click at [611, 639] on input "number" at bounding box center [620, 630] width 156 height 19
type input "42"
click at [785, 639] on input "number" at bounding box center [787, 630] width 156 height 19
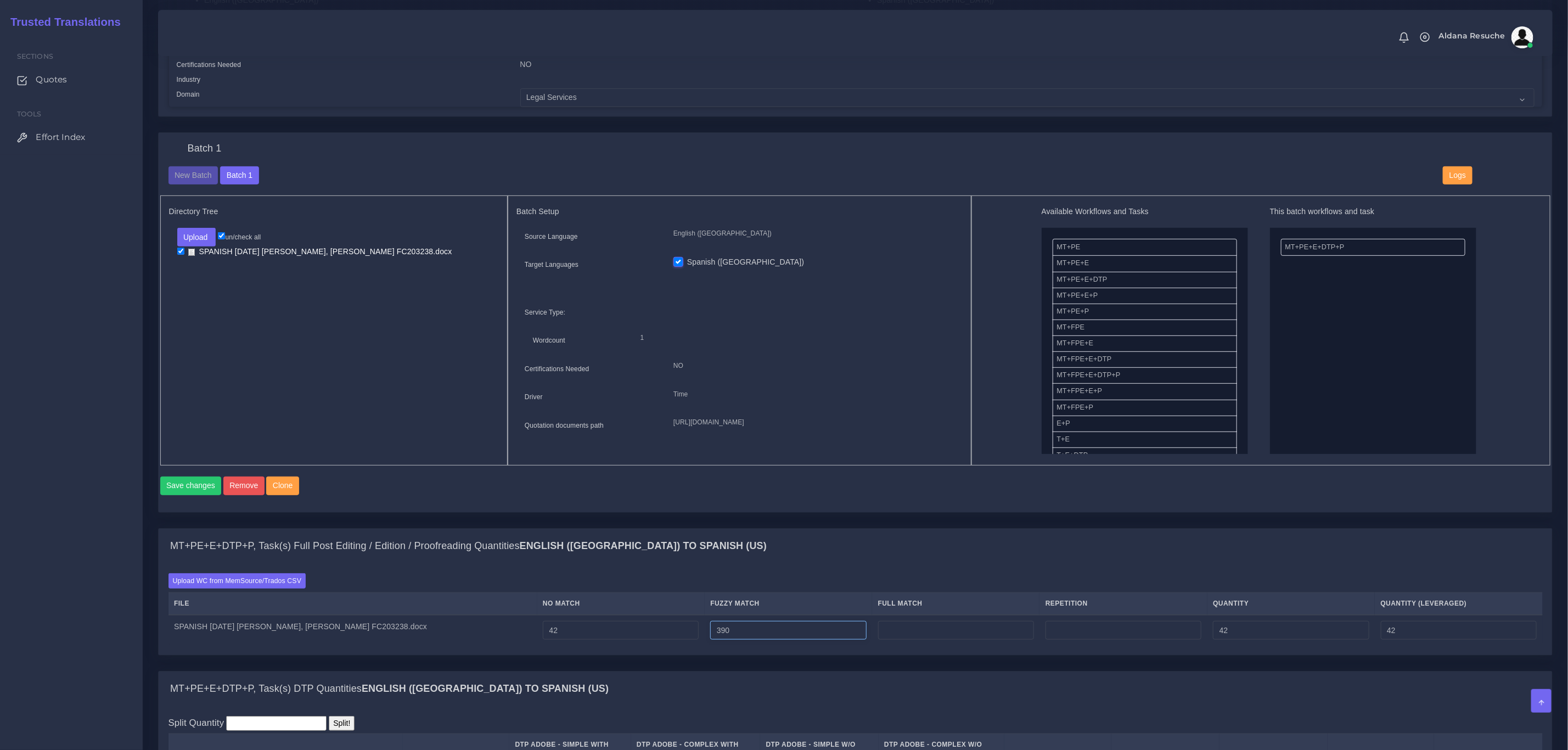
type input "390"
type input "432"
type input "237"
click at [848, 503] on div "Save changes Remove Clone" at bounding box center [856, 489] width 1390 height 27
click at [949, 639] on input "number" at bounding box center [955, 630] width 156 height 19
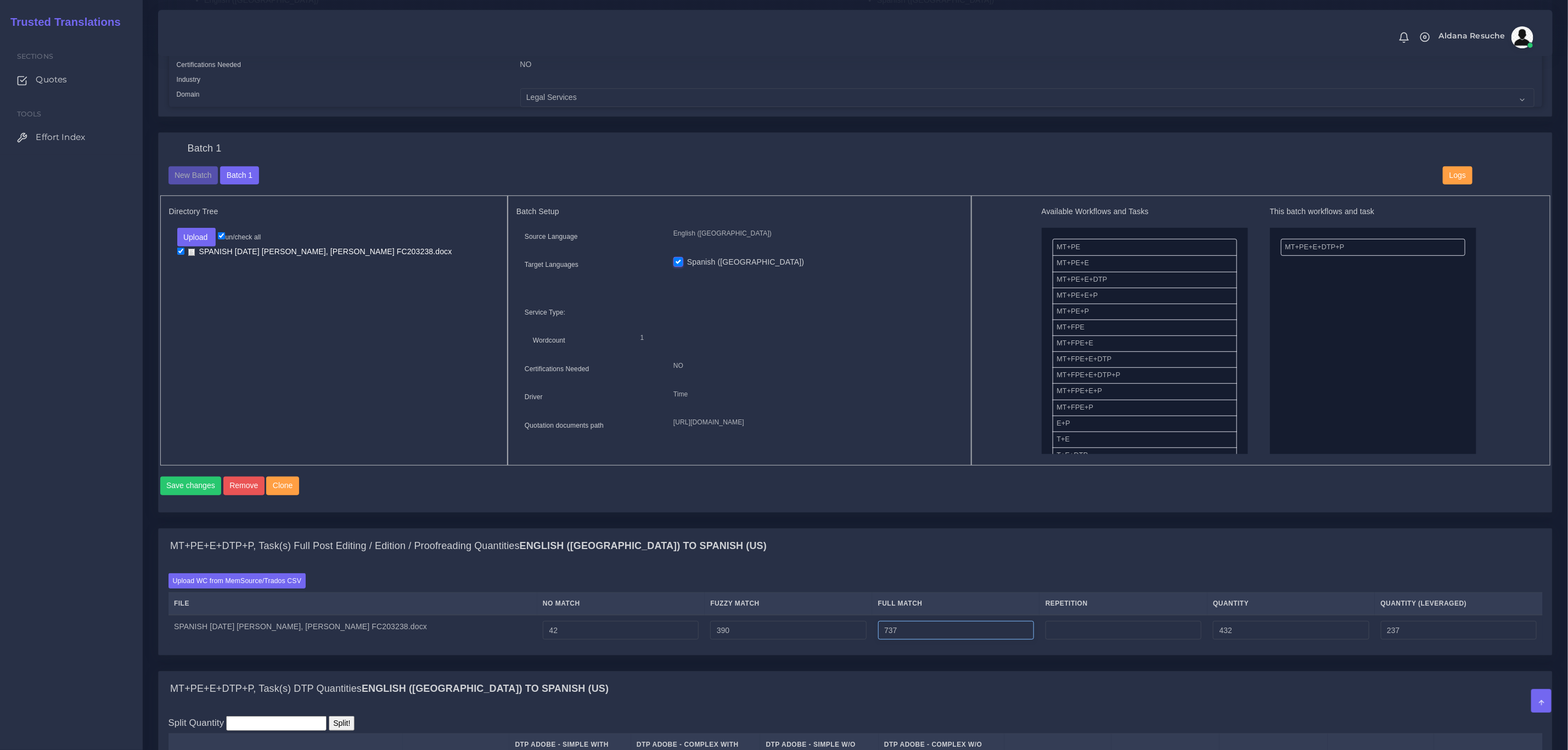
type input "737"
type input "1169"
type input "421"
click at [983, 578] on div "Upload WC from MemSource/Trados CSV File No Match Fuzzy Match Full Match Repeti…" at bounding box center [855, 609] width 1393 height 91
drag, startPoint x: 944, startPoint y: 644, endPoint x: 703, endPoint y: 653, distance: 241.2
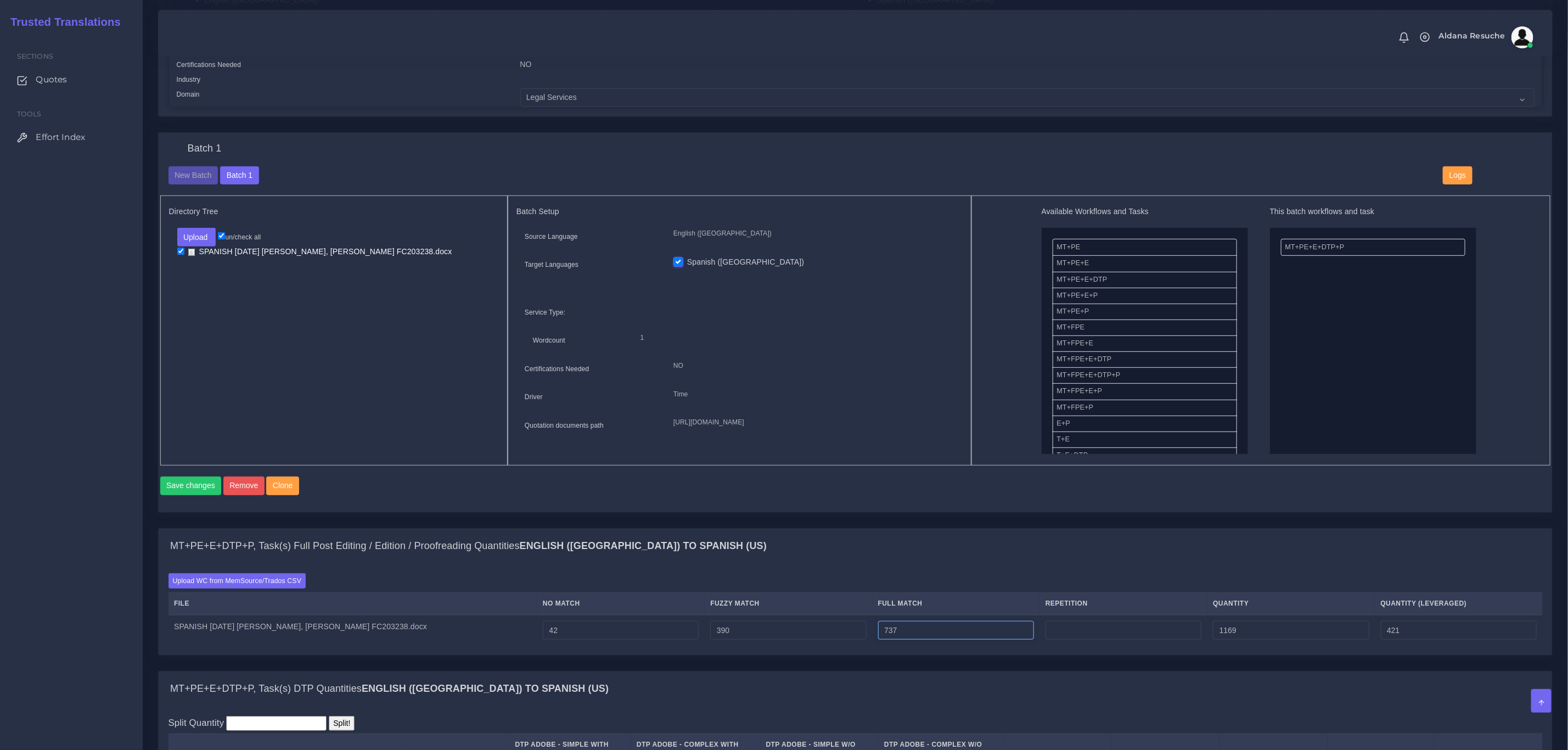
click at [703, 646] on tr "SPANISH 2025-09-17 HOO Hernandez Pupo, Leyanis C. FC203238.docx 42 390 737 1169…" at bounding box center [855, 630] width 1374 height 31
type input "489"
type input "921"
type input "359"
click at [867, 562] on div "MT+PE+E+DTP+P, Task(s) Full Post Editing / Edition / Proofreading Quantities En…" at bounding box center [855, 546] width 1393 height 35
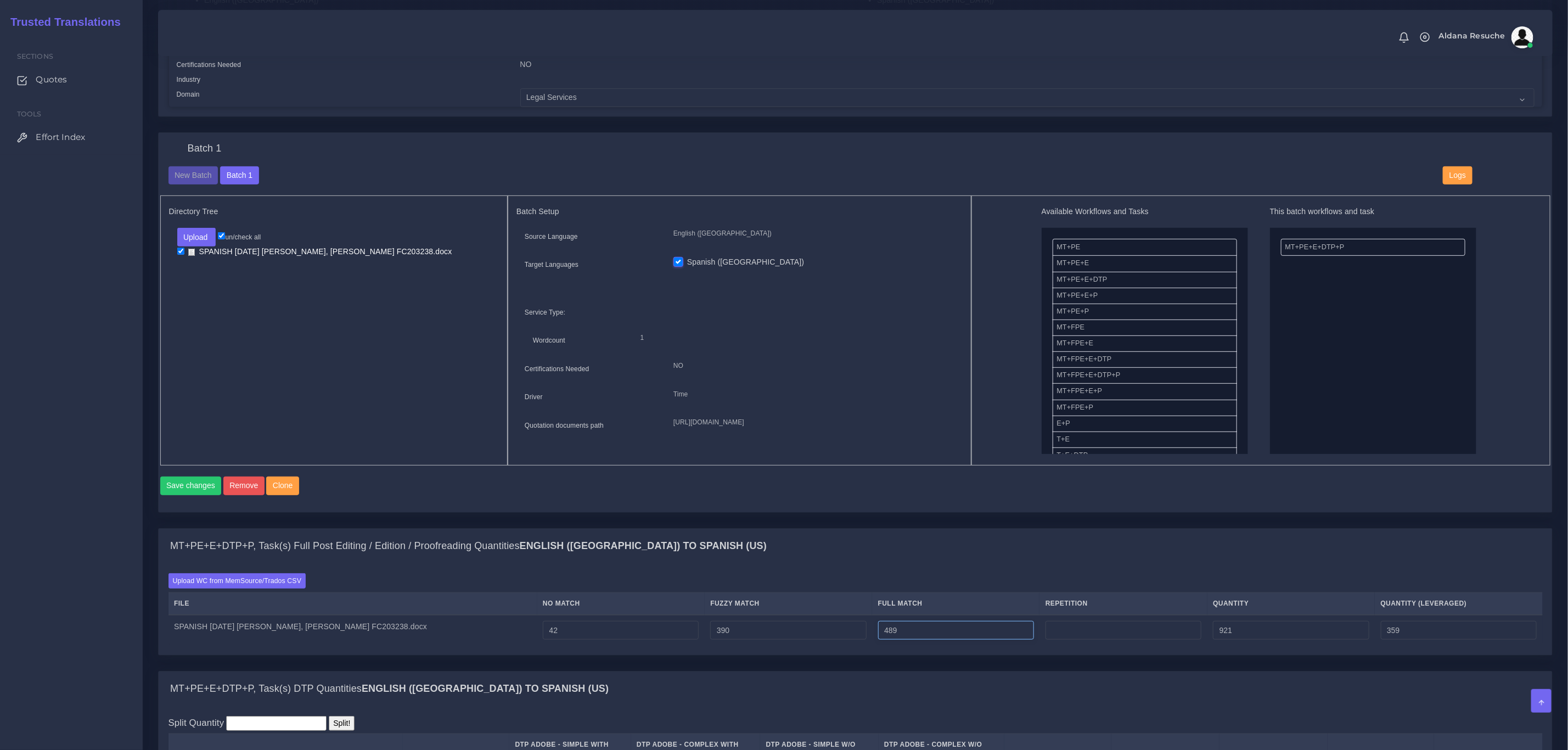
drag, startPoint x: 916, startPoint y: 646, endPoint x: 604, endPoint y: 659, distance: 312.3
click at [604, 646] on tr "SPANISH 2025-09-17 HOO Hernandez Pupo, Leyanis C. FC203238.docx 42 390 489 921 …" at bounding box center [855, 630] width 1374 height 31
type input "707"
type input "1139"
type input "413"
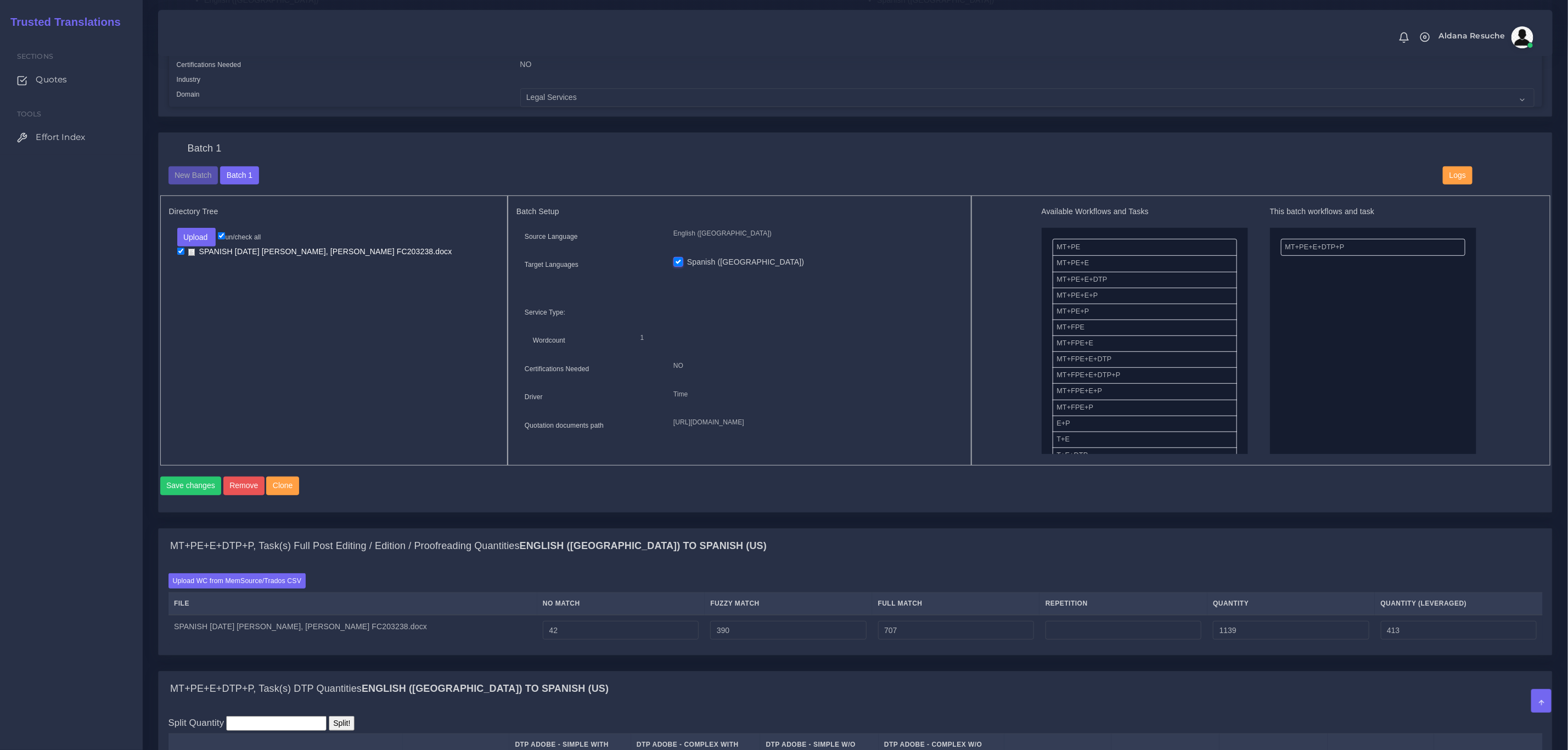
click at [731, 583] on div "Upload WC from MemSource/Trados CSV File No Match Fuzzy Match Full Match Repeti…" at bounding box center [855, 609] width 1393 height 91
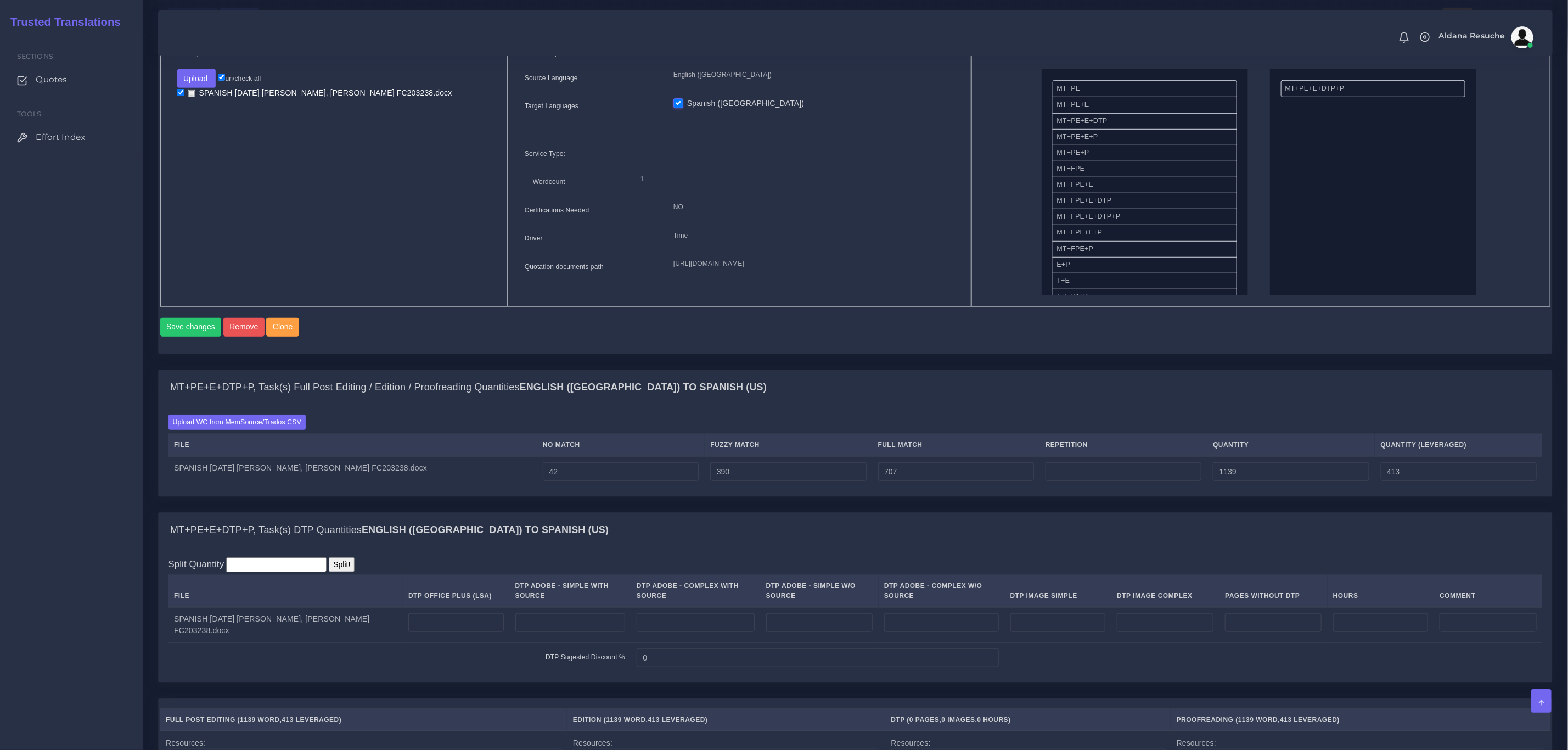
scroll to position [494, 0]
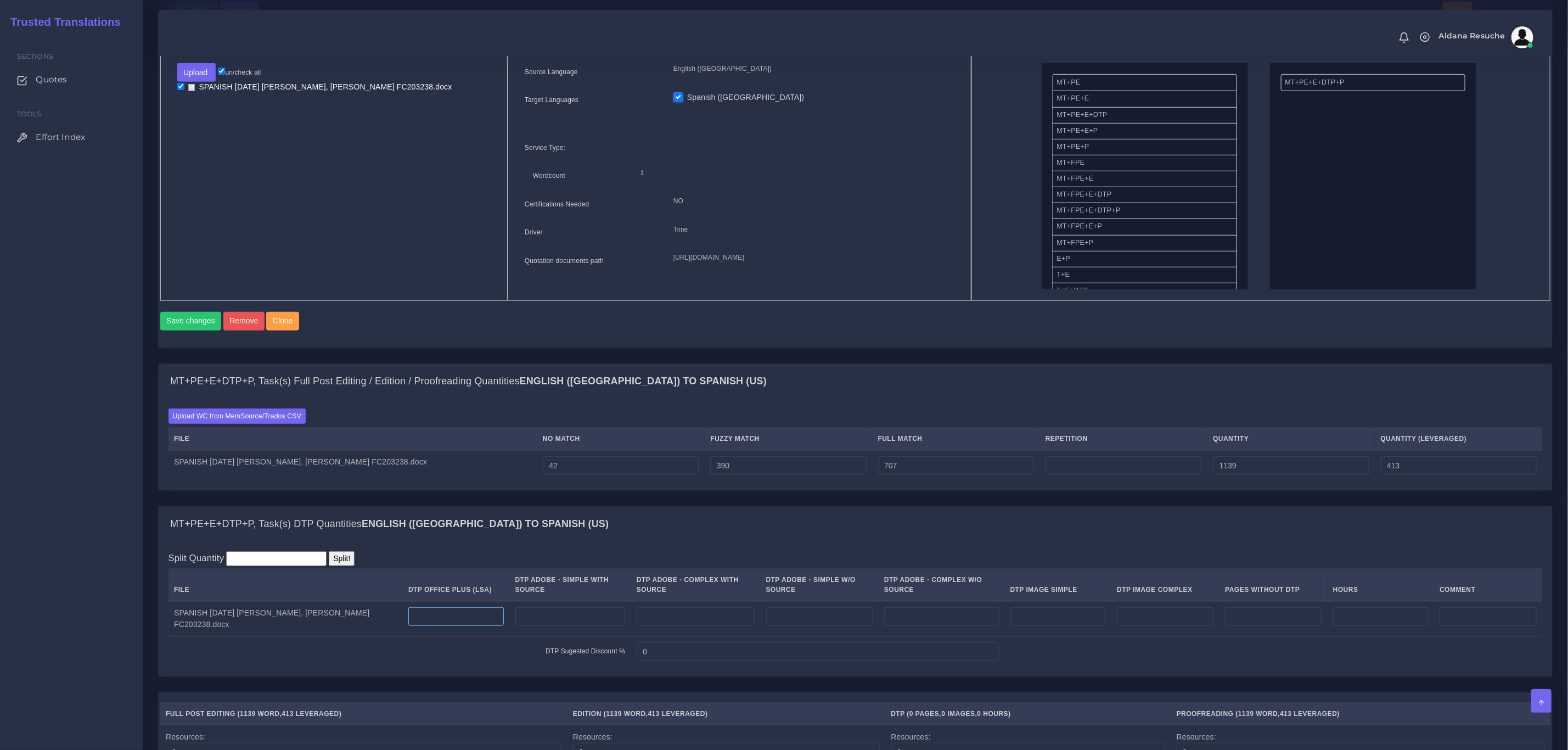
click at [456, 623] on input "number" at bounding box center [456, 616] width 95 height 19
type input "4"
click at [547, 540] on div "MT+PE+E+DTP+P, Task(s) DTP Quantities English (US) TO Spanish (US)" at bounding box center [855, 524] width 1393 height 35
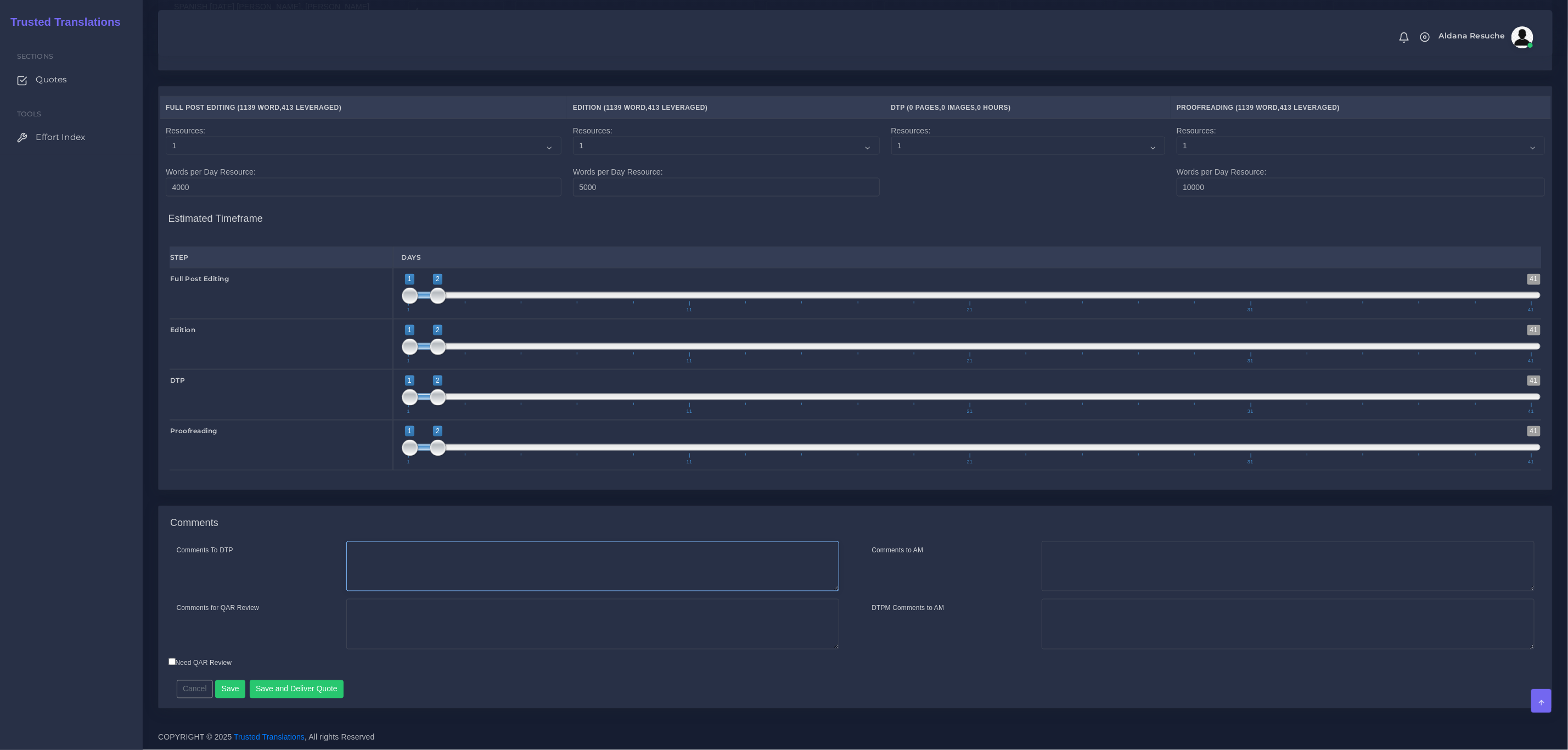
click at [506, 576] on textarea "Comments To DTP" at bounding box center [592, 565] width 493 height 51
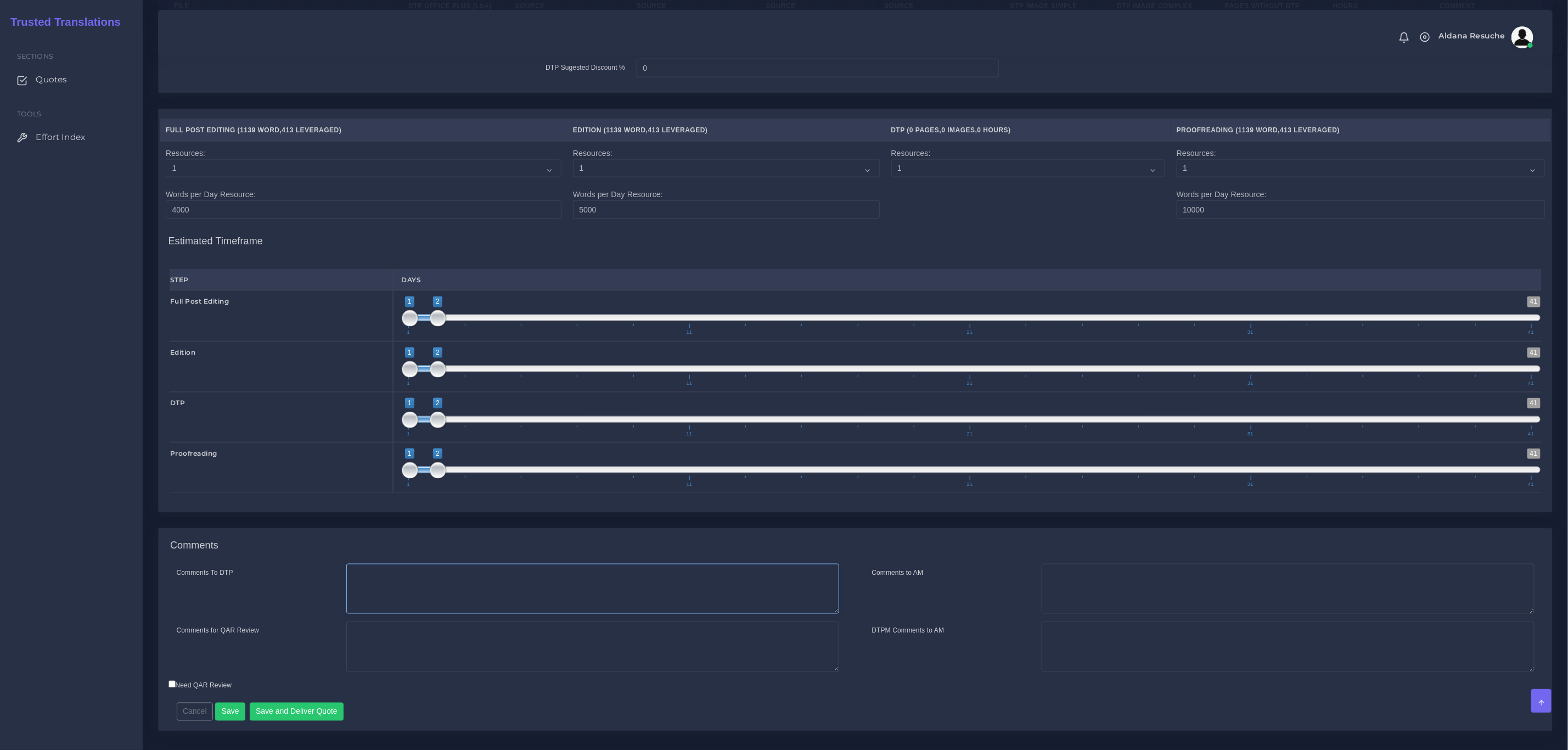
scroll to position [1038, 0]
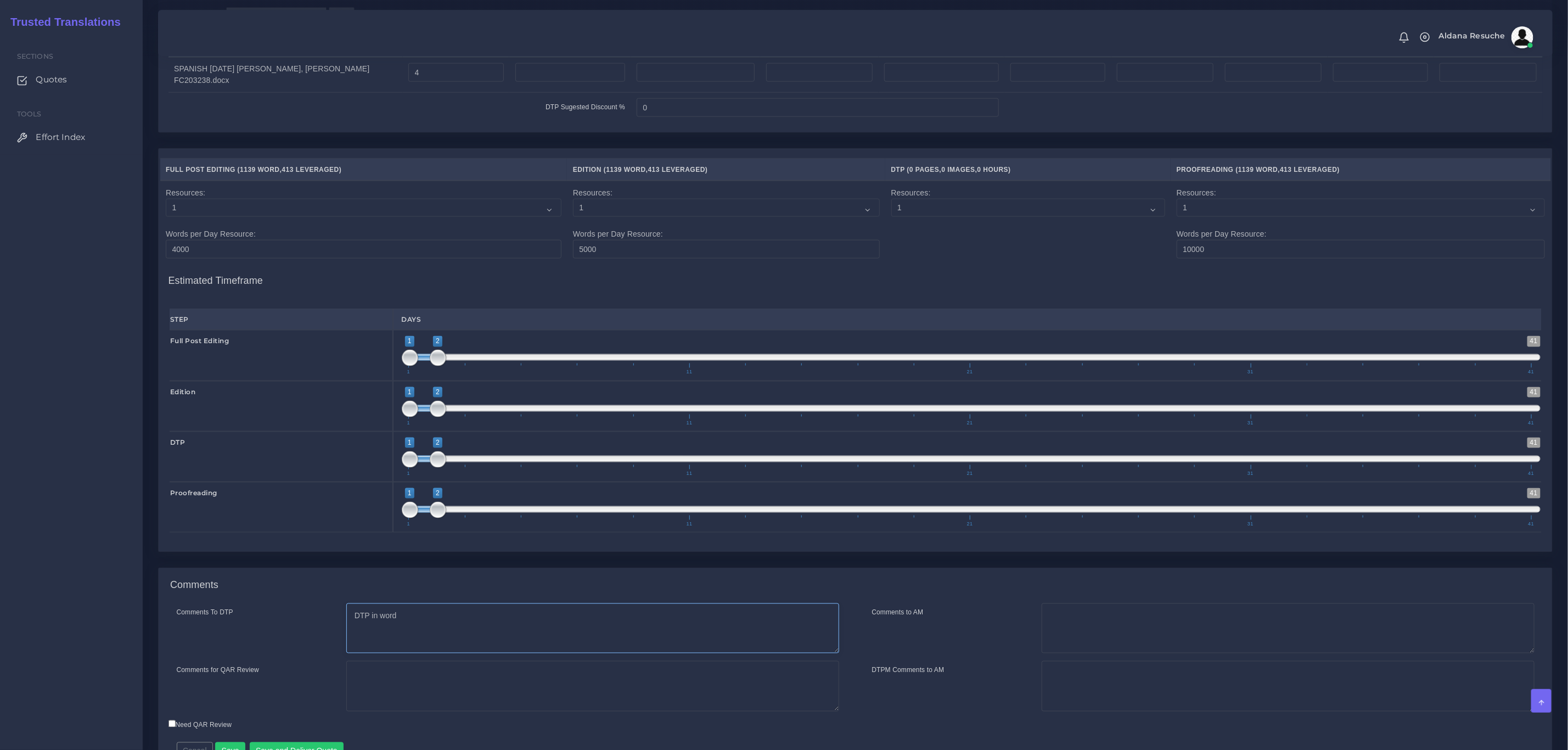
type textarea "DTP in word"
type textarea "PEEP+DTP"
click at [506, 567] on div "Resources Full Post Editing ( 1139 Word , 413 Leveraged ) ," at bounding box center [855, 357] width 1410 height 420
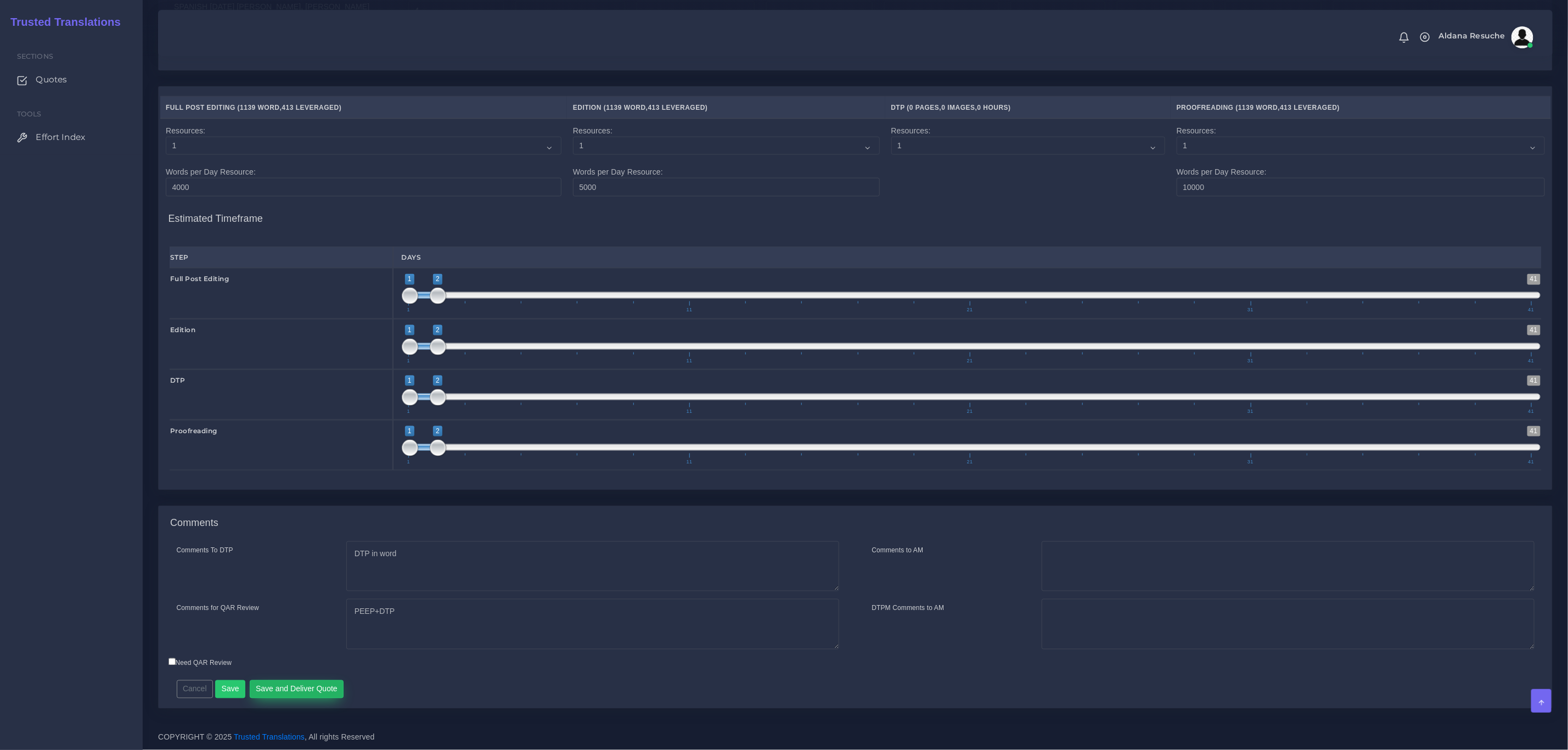
click at [326, 691] on button "Save and Deliver Quote" at bounding box center [297, 688] width 94 height 19
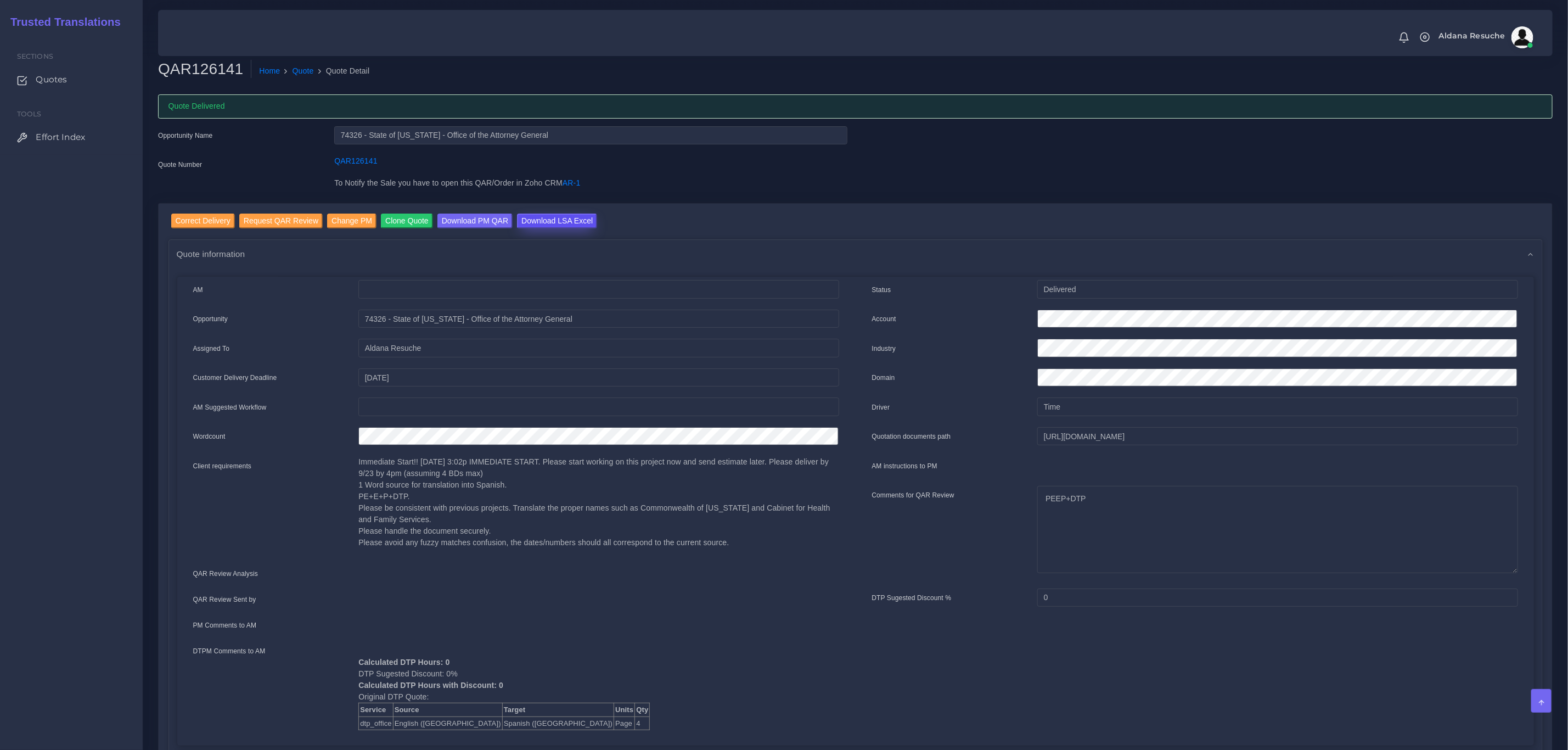
click at [571, 221] on input "Download LSA Excel" at bounding box center [556, 220] width 80 height 15
click at [296, 72] on link "Quote" at bounding box center [303, 71] width 22 height 12
